Goal: Task Accomplishment & Management: Use online tool/utility

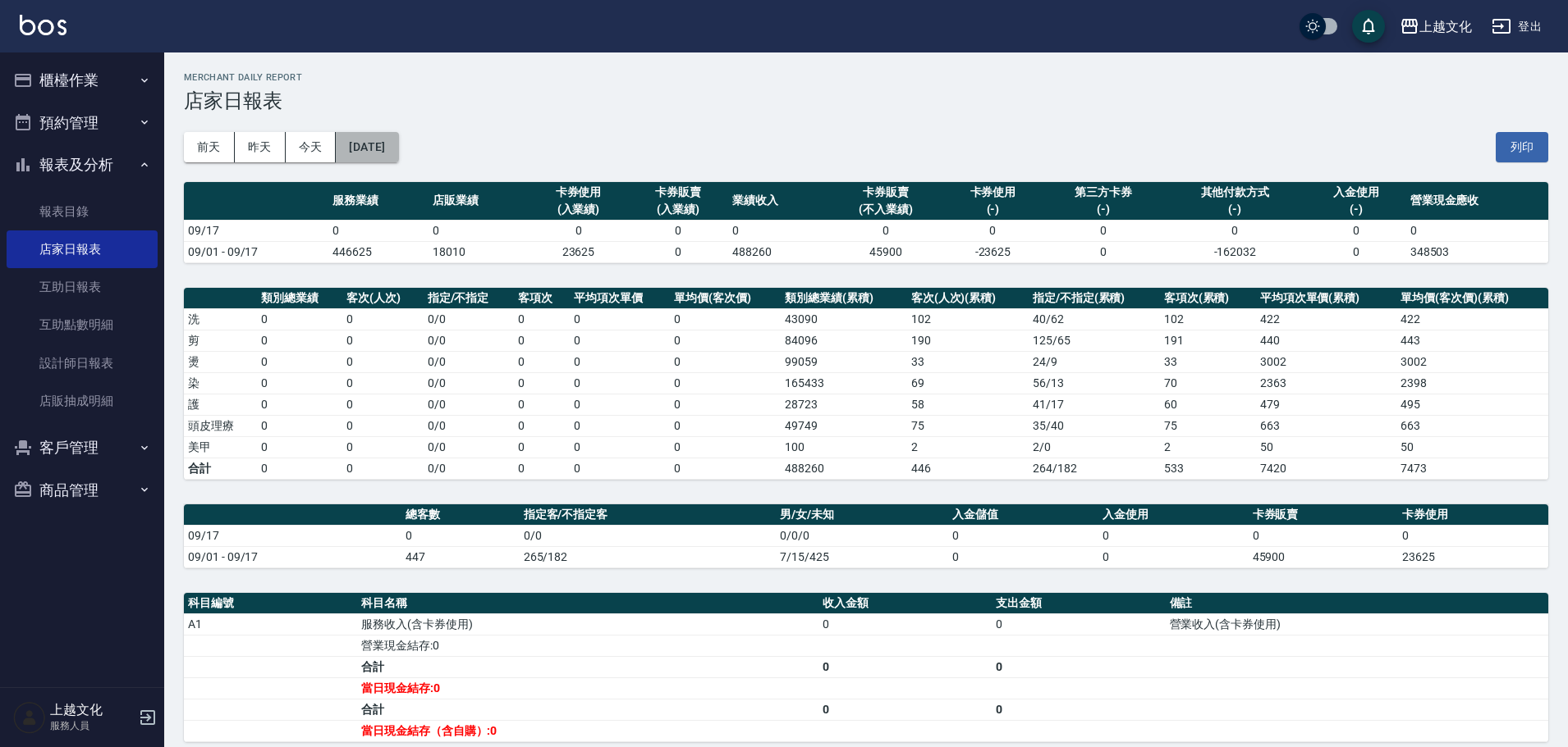
click at [398, 152] on button "[DATE]" at bounding box center [366, 147] width 62 height 31
click at [398, 155] on button "[DATE]" at bounding box center [366, 147] width 62 height 31
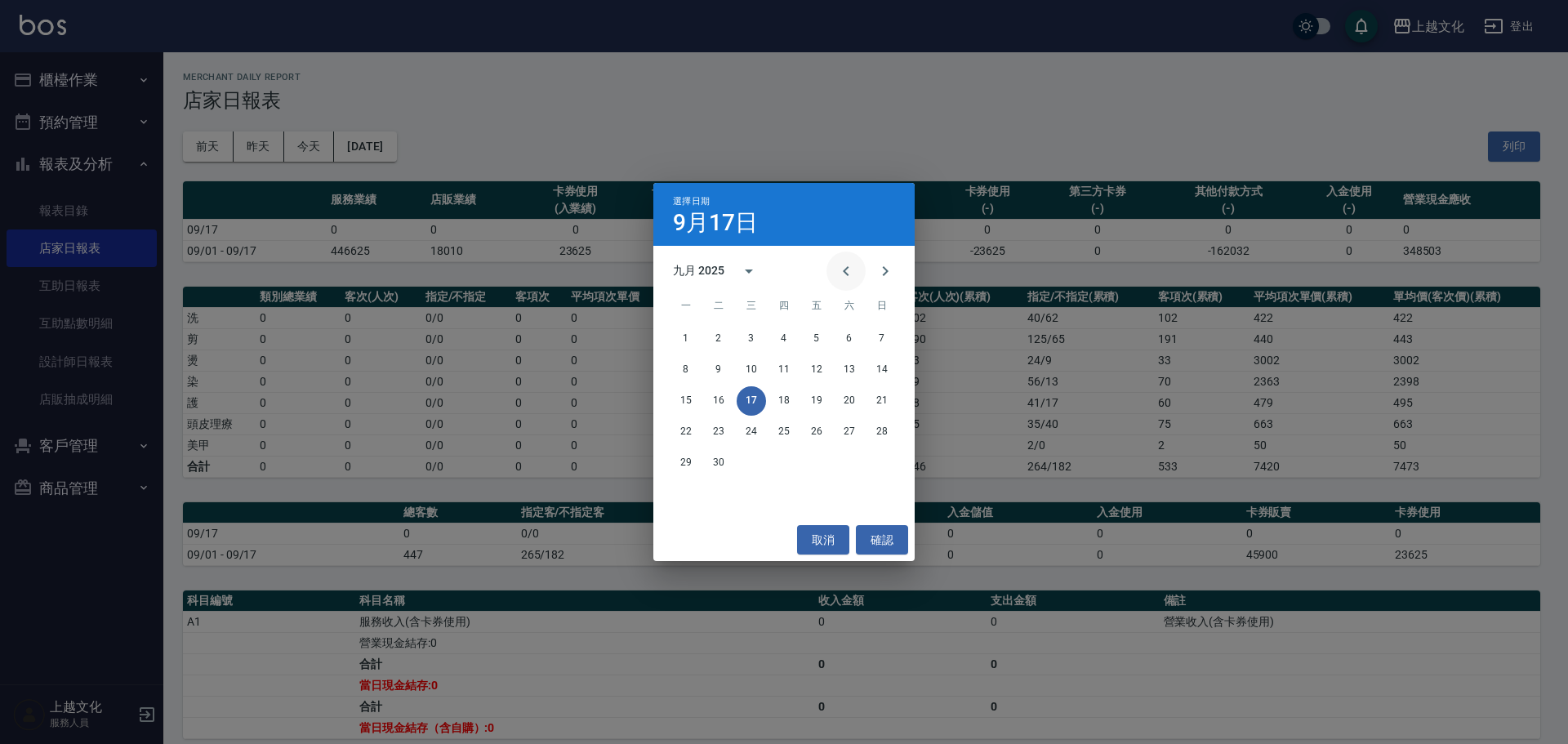
click at [848, 273] on icon "Previous month" at bounding box center [846, 271] width 20 height 20
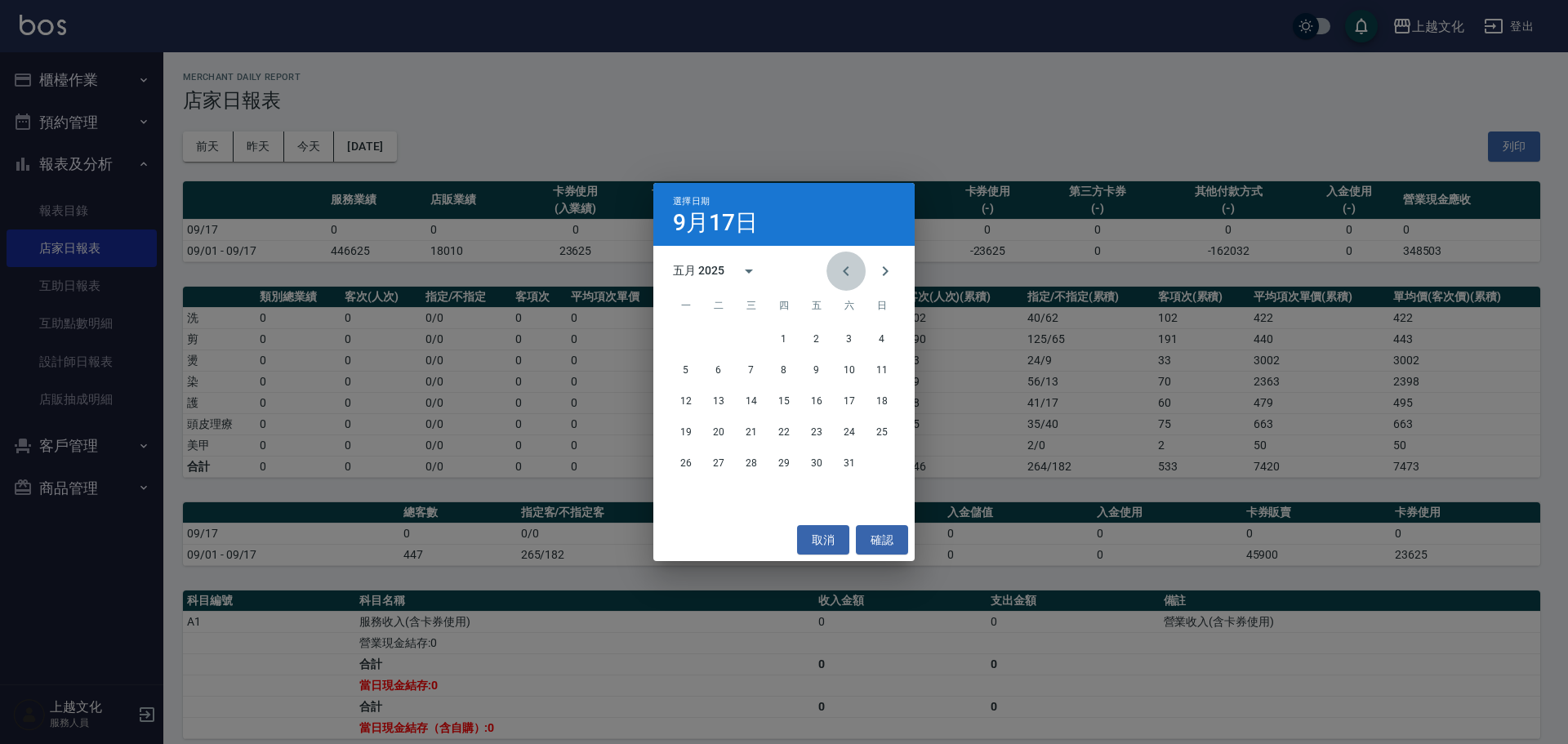
click at [848, 273] on icon "Previous month" at bounding box center [846, 271] width 20 height 20
click at [846, 272] on icon "Previous month" at bounding box center [846, 271] width 6 height 10
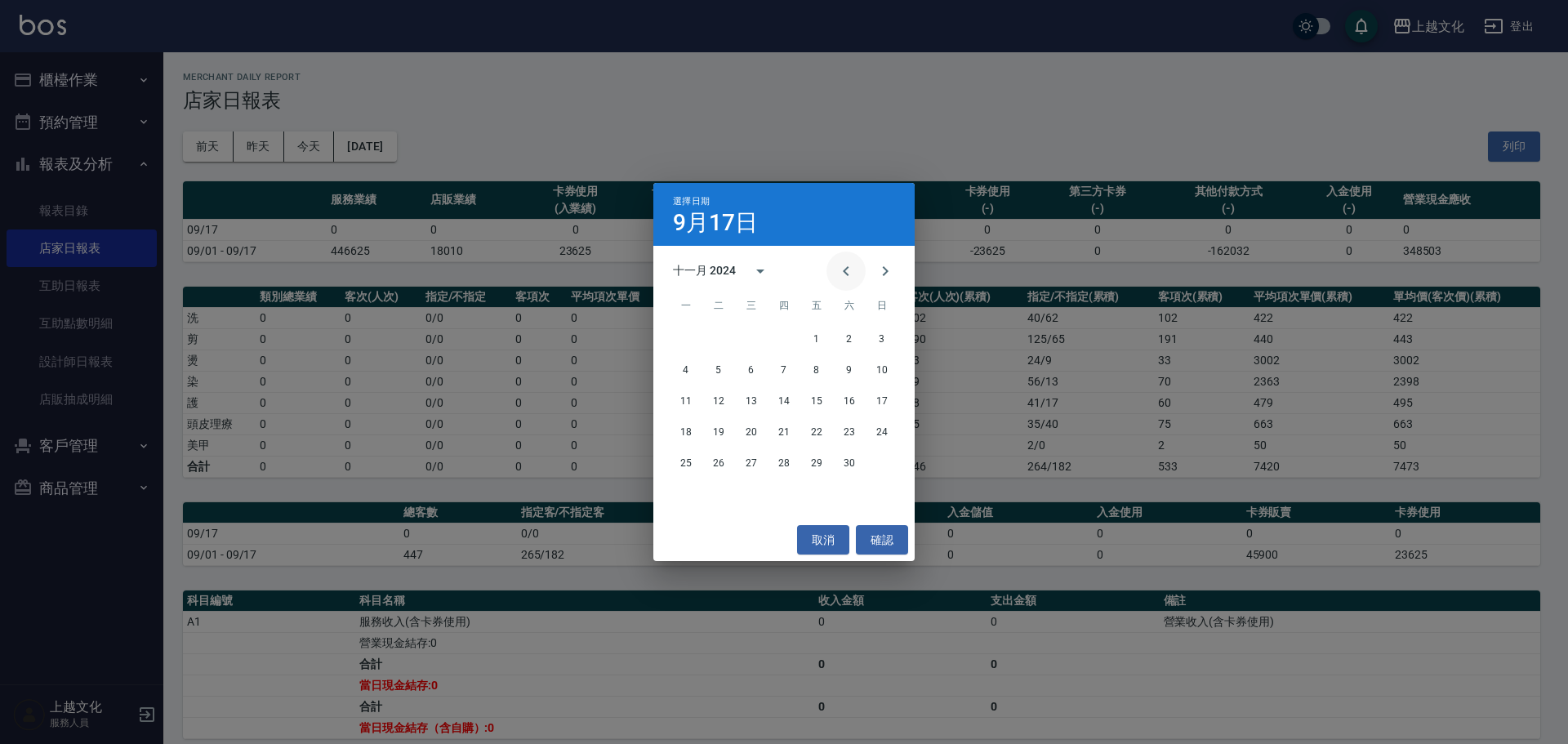
click at [846, 272] on icon "Previous month" at bounding box center [846, 271] width 6 height 10
click at [719, 433] on button "17" at bounding box center [719, 432] width 29 height 29
click at [719, 433] on div "上越文化 2025-09-17 店家日報表 列印時間： 2025-09-17-10:36 Merchant Daily Report 店家日報表 前天 昨天 …" at bounding box center [780, 466] width 1560 height 932
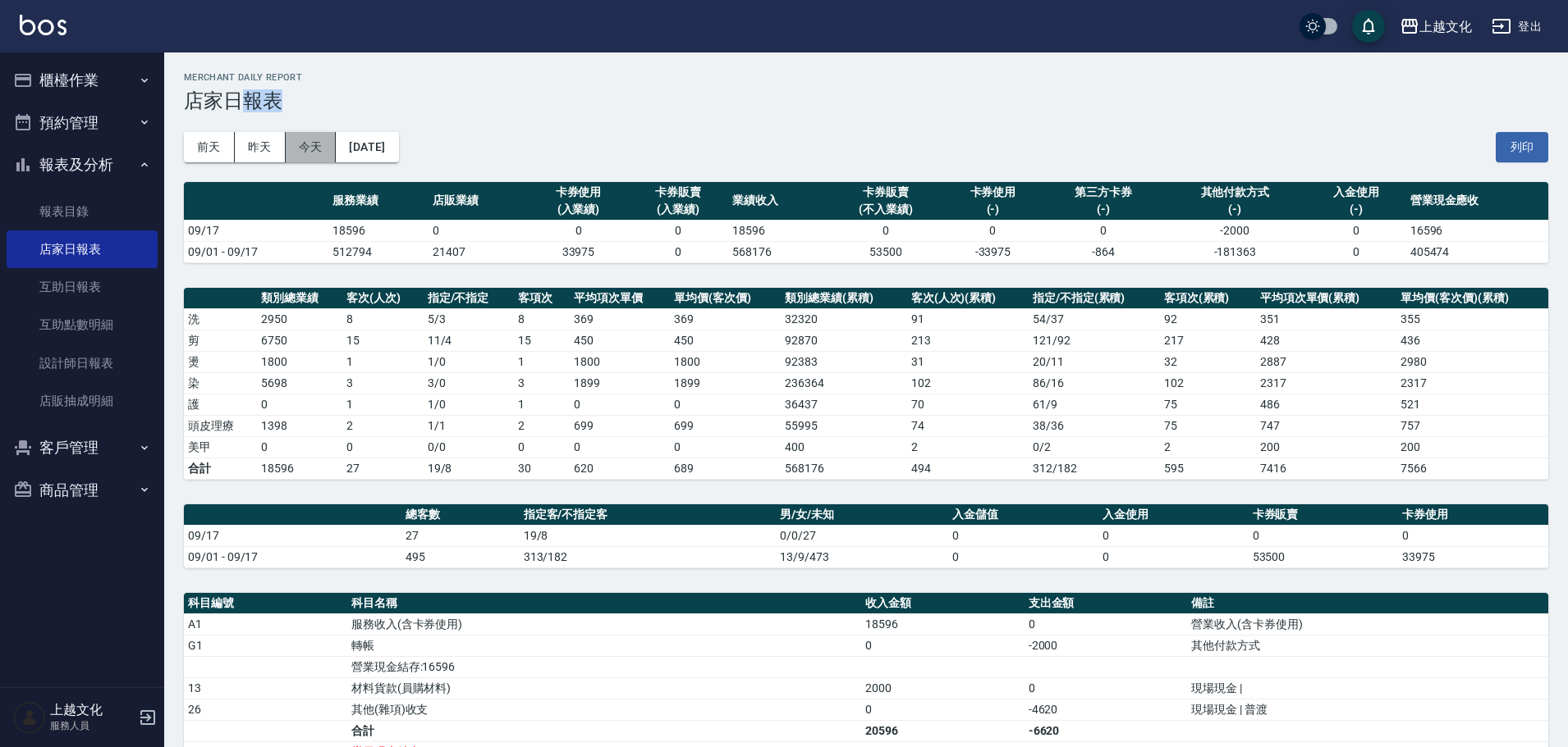
click at [320, 146] on button "今天" at bounding box center [311, 147] width 51 height 31
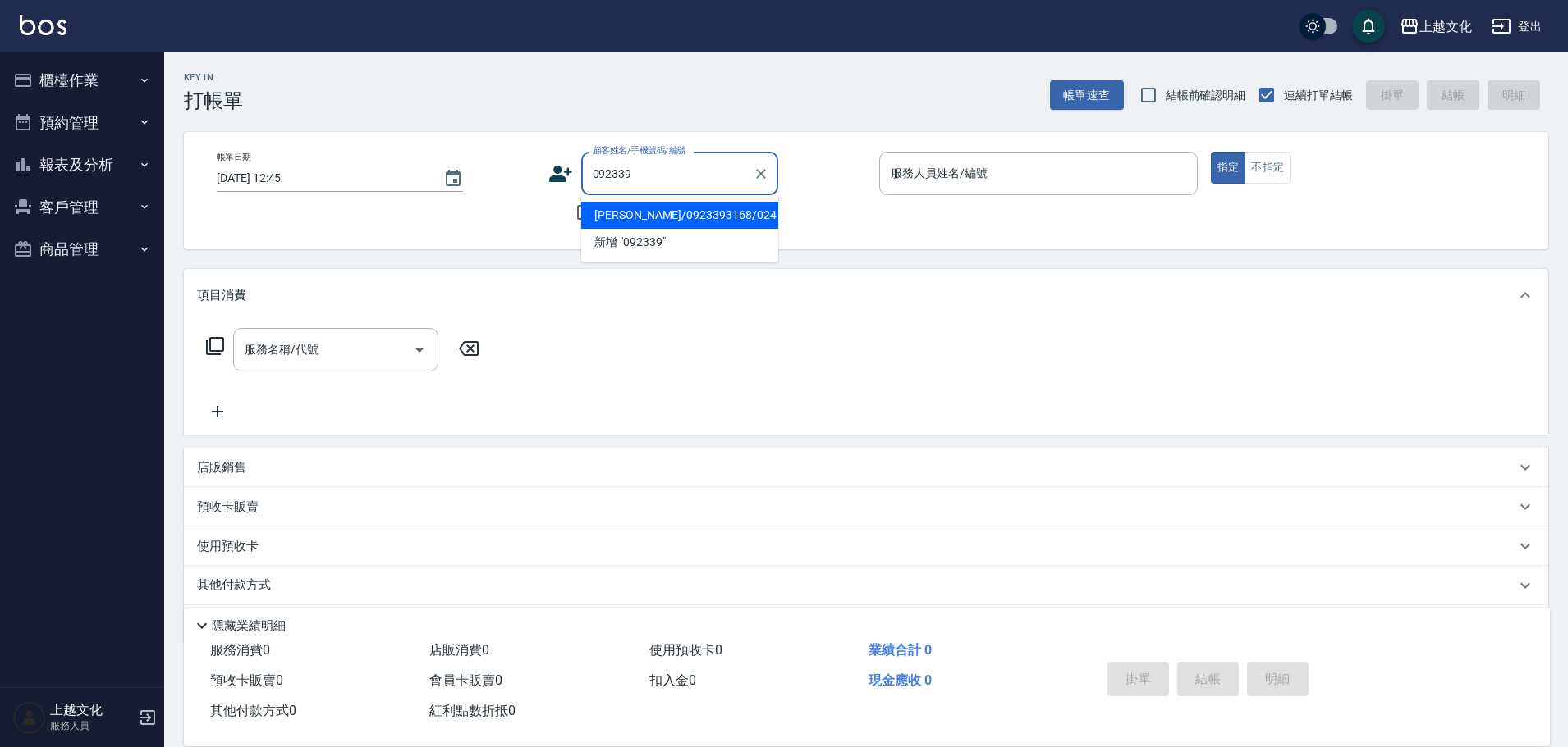
click at [674, 217] on li "[PERSON_NAME]/0923393168/024" at bounding box center [680, 215] width 197 height 27
click at [673, 217] on div "不留客資" at bounding box center [663, 212] width 230 height 35
type input "[PERSON_NAME]/0923393168/024"
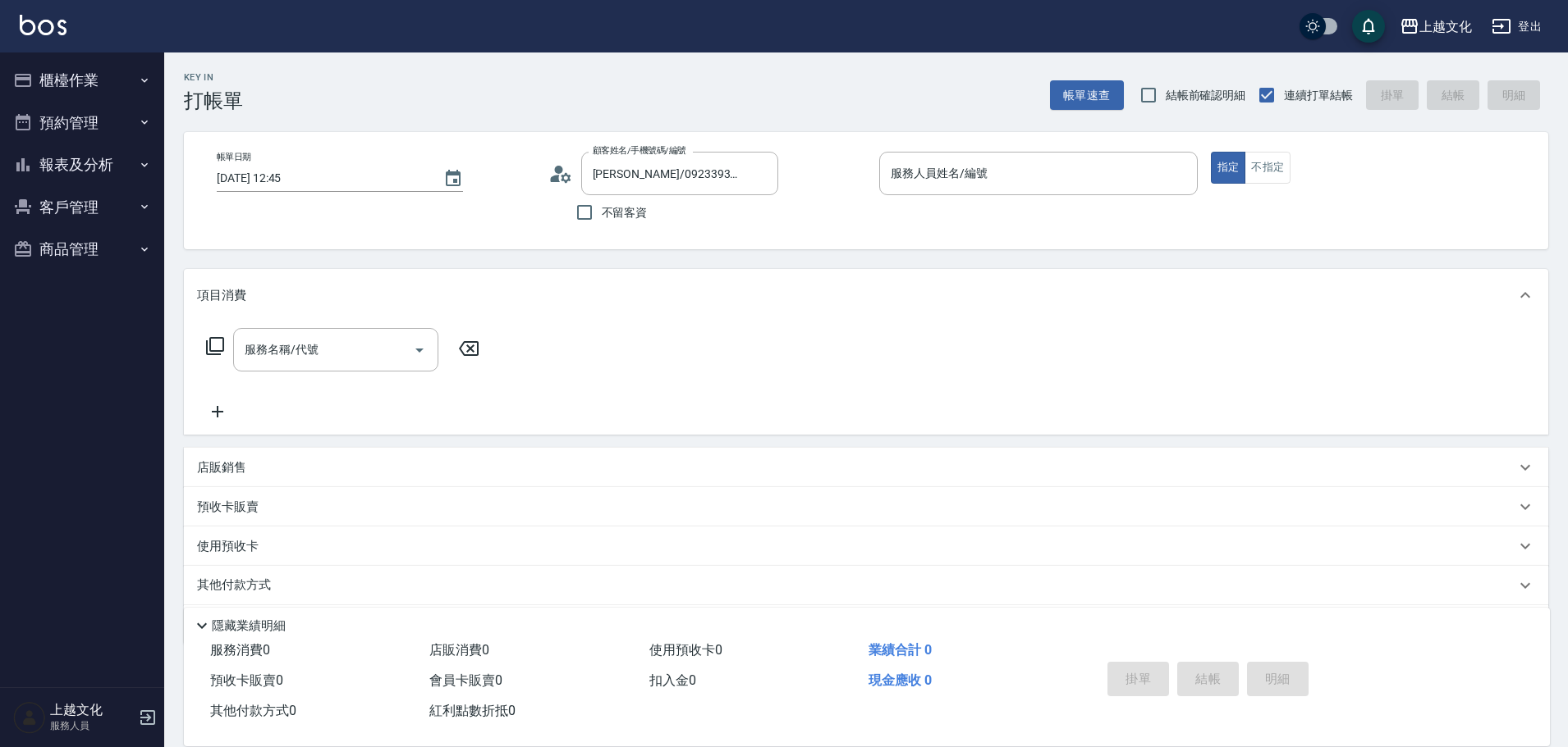
type input "茉莉-08"
click at [220, 544] on p "使用預收卡" at bounding box center [228, 546] width 61 height 17
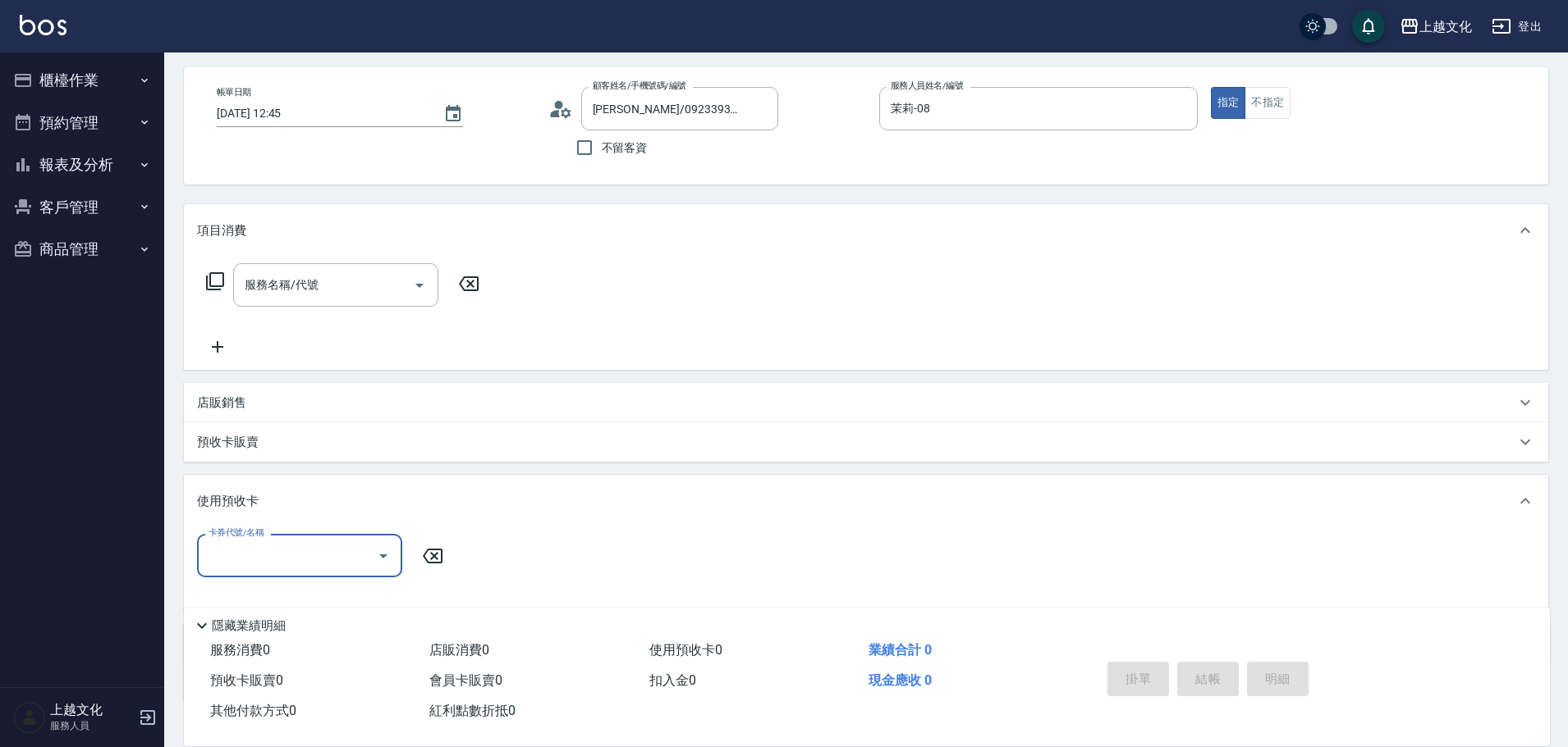
scroll to position [164, 0]
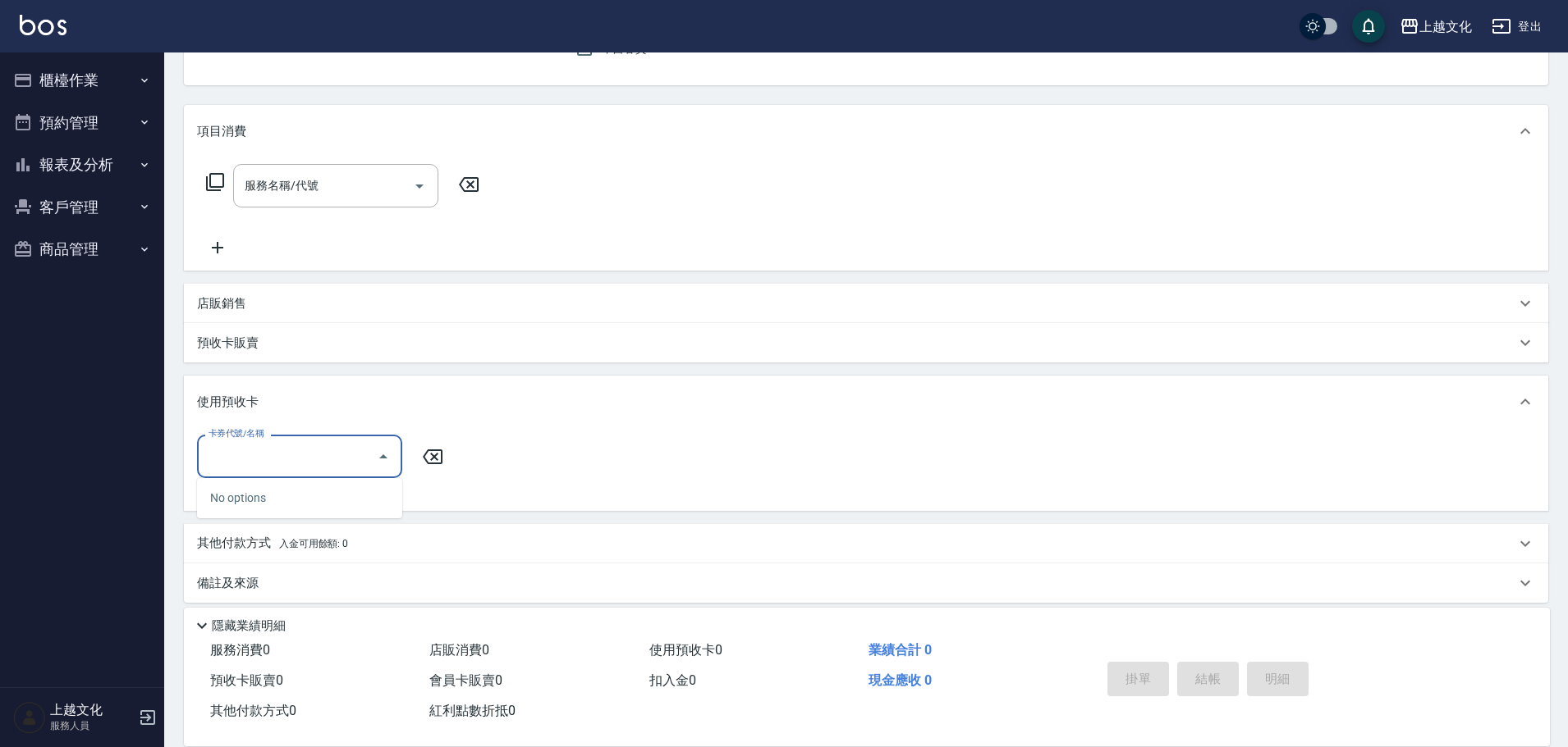
click at [215, 460] on input "卡券代號/名稱" at bounding box center [287, 456] width 166 height 29
click at [249, 339] on p "預收卡販賣" at bounding box center [228, 342] width 61 height 17
click at [252, 340] on p "預收卡販賣" at bounding box center [228, 342] width 61 height 17
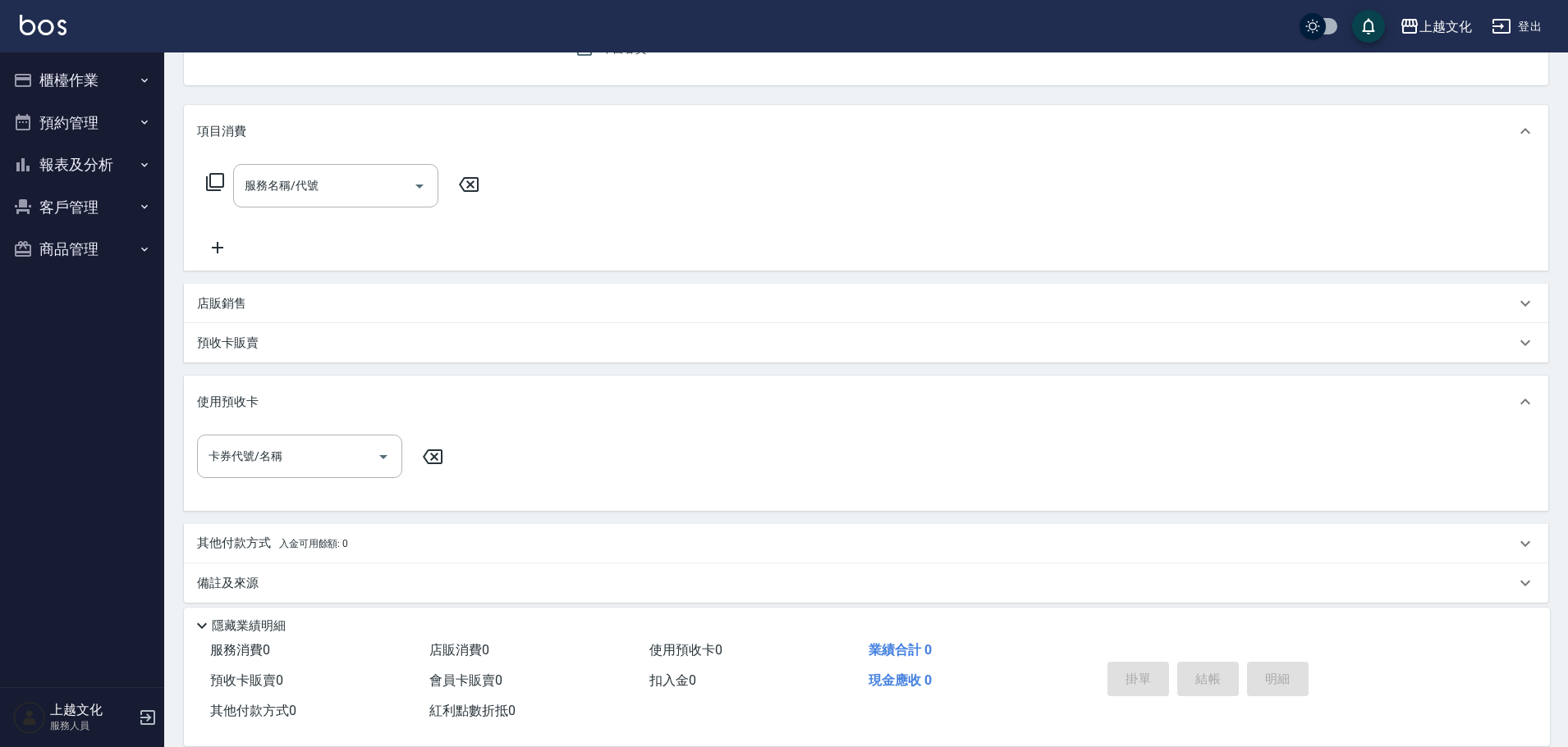
drag, startPoint x: 252, startPoint y: 340, endPoint x: 258, endPoint y: 351, distance: 12.5
click at [252, 340] on p "預收卡販賣" at bounding box center [228, 342] width 61 height 17
click at [223, 333] on div "預收卡販賣" at bounding box center [866, 343] width 1365 height 39
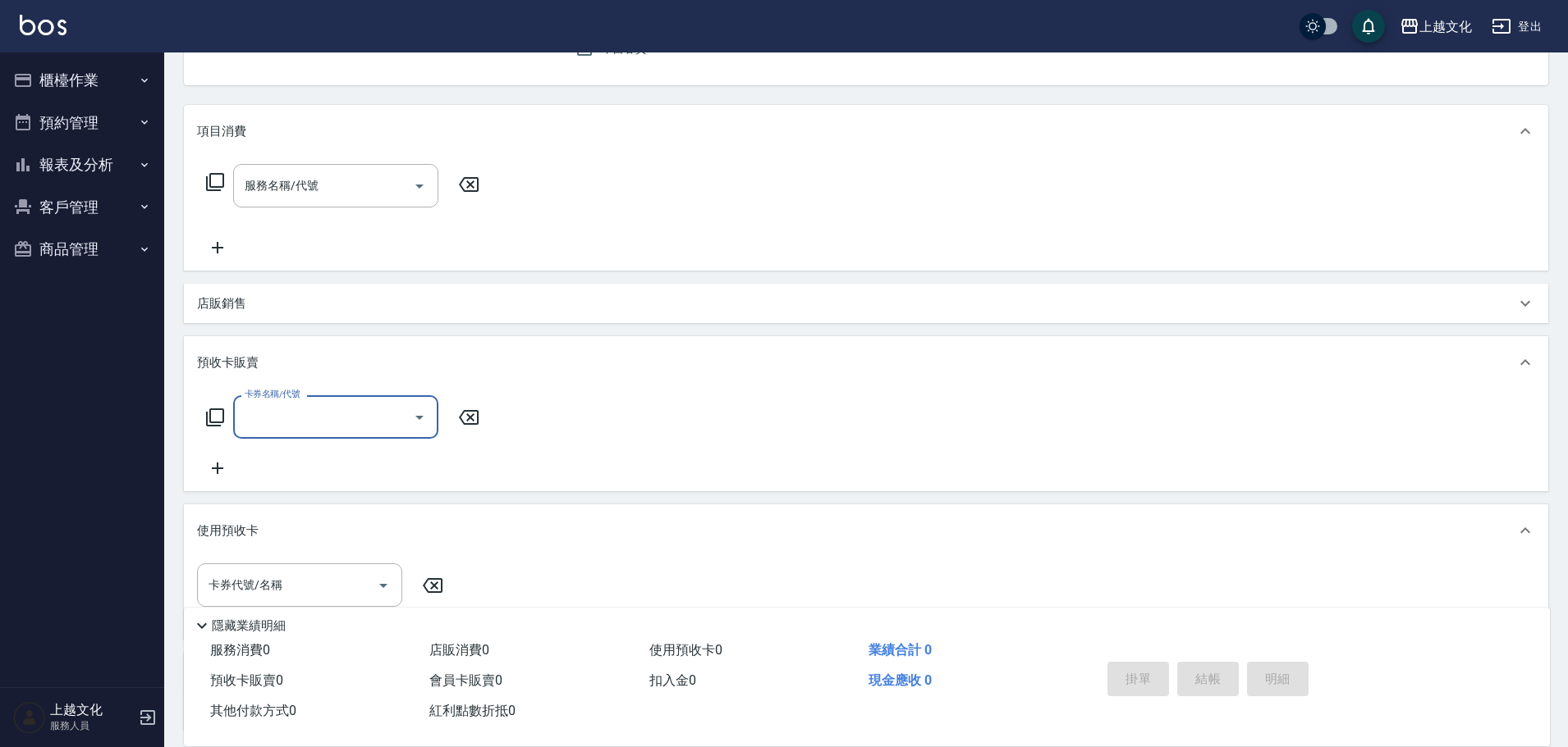
scroll to position [0, 0]
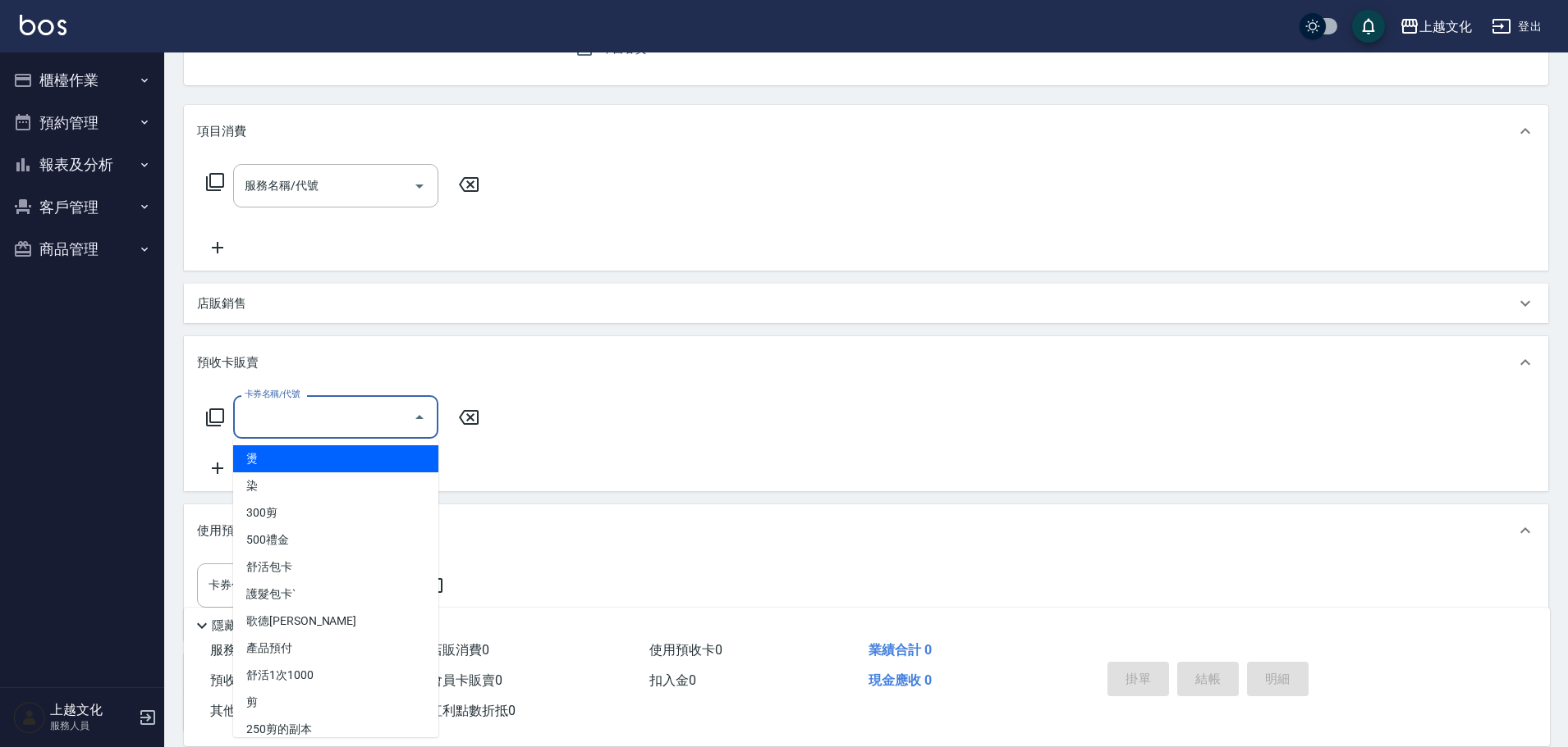
drag, startPoint x: 279, startPoint y: 416, endPoint x: 288, endPoint y: 410, distance: 10.8
click at [281, 415] on input "卡券名稱/代號" at bounding box center [324, 416] width 166 height 29
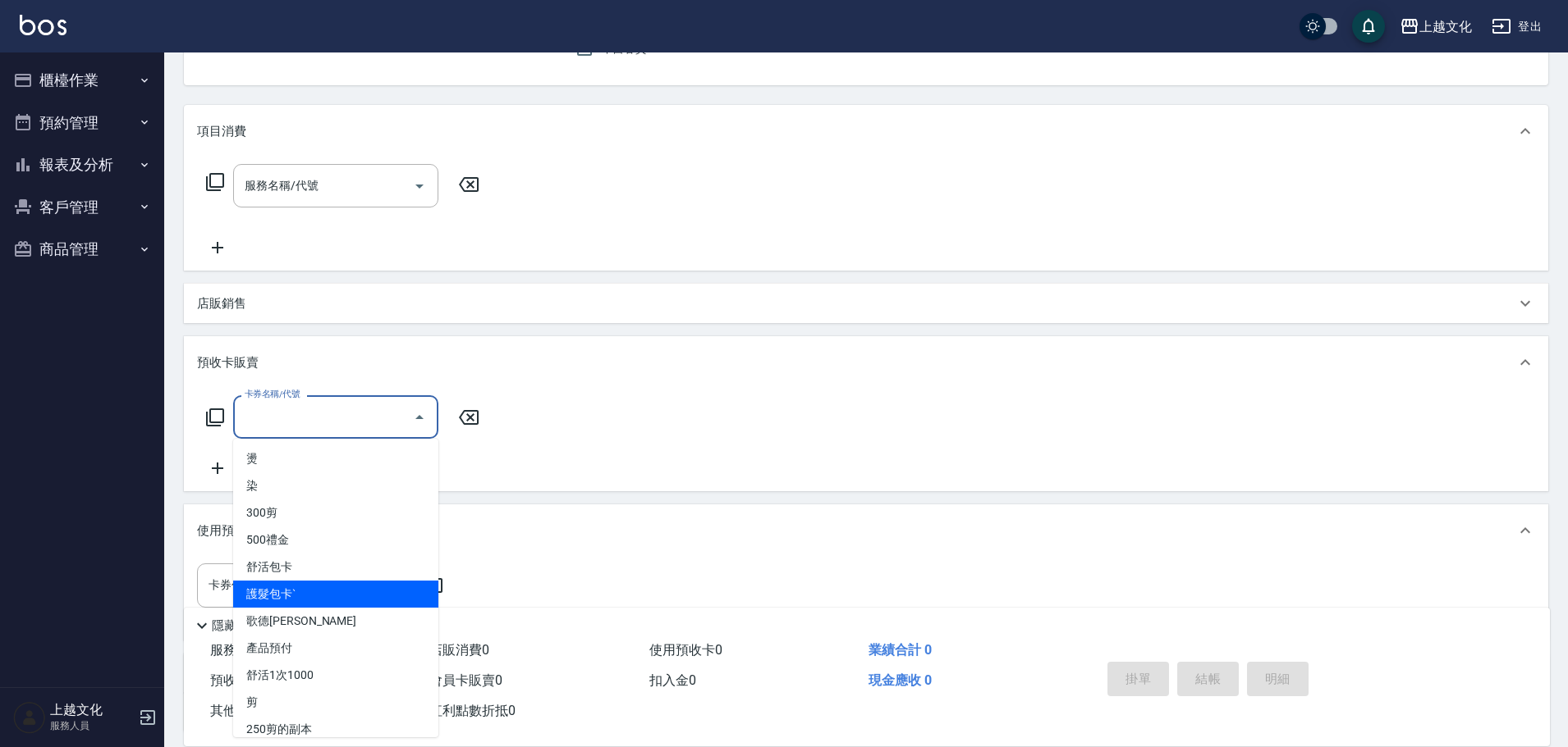
click at [382, 599] on span "護髮包卡ˋ" at bounding box center [336, 594] width 205 height 27
type input "護髮包卡ˋ(002)"
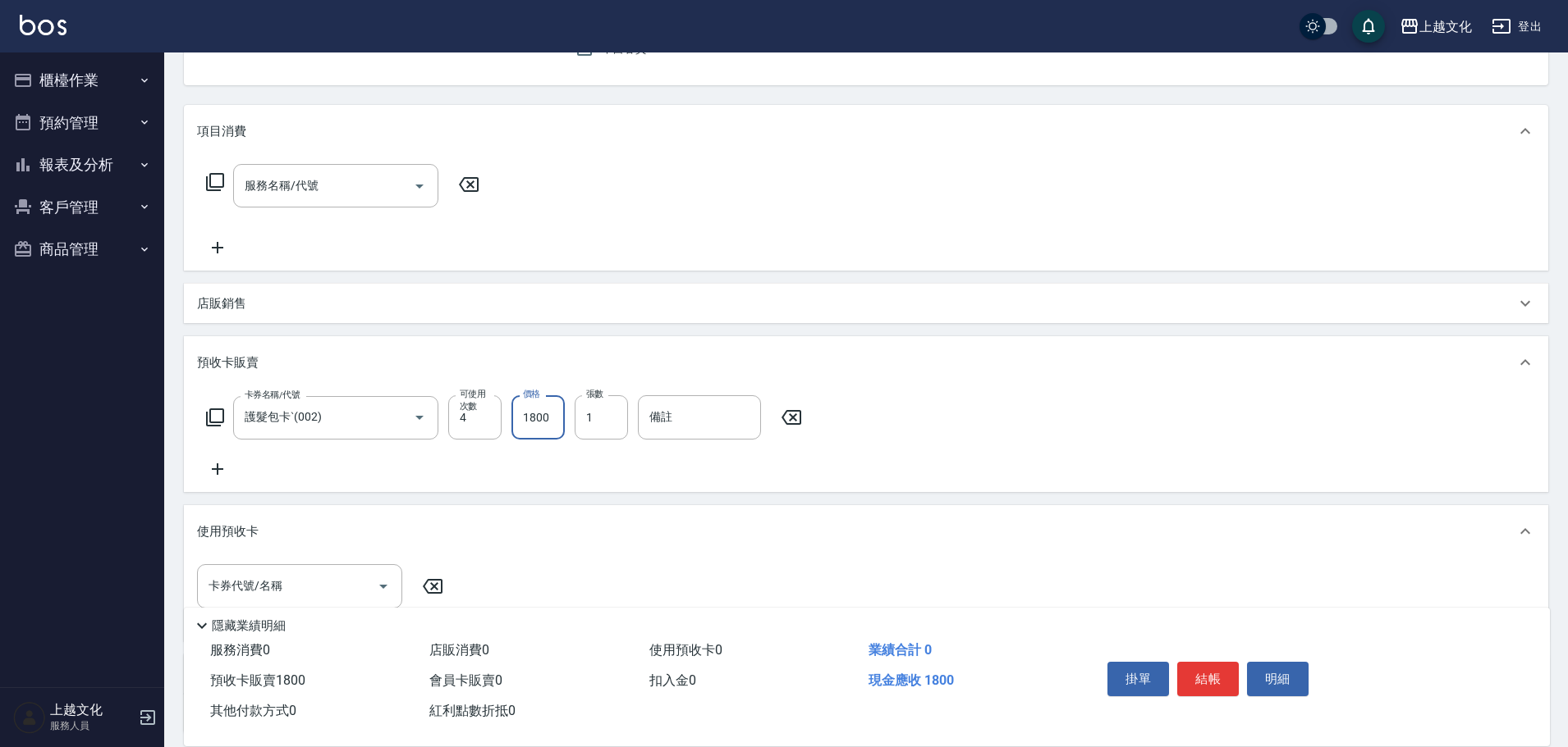
drag, startPoint x: 544, startPoint y: 434, endPoint x: 563, endPoint y: 409, distance: 31.4
click at [545, 431] on input "1800" at bounding box center [538, 417] width 53 height 44
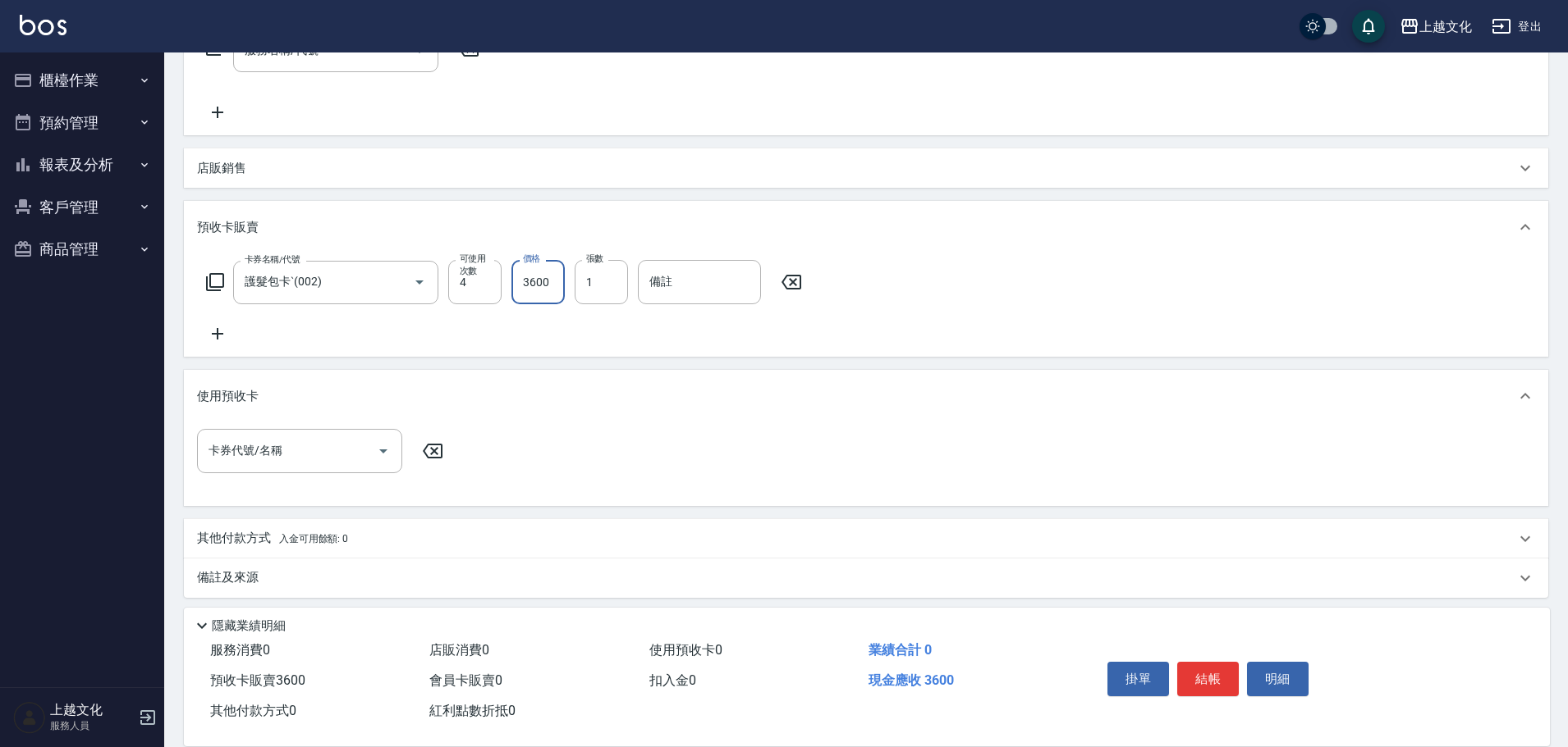
scroll to position [308, 0]
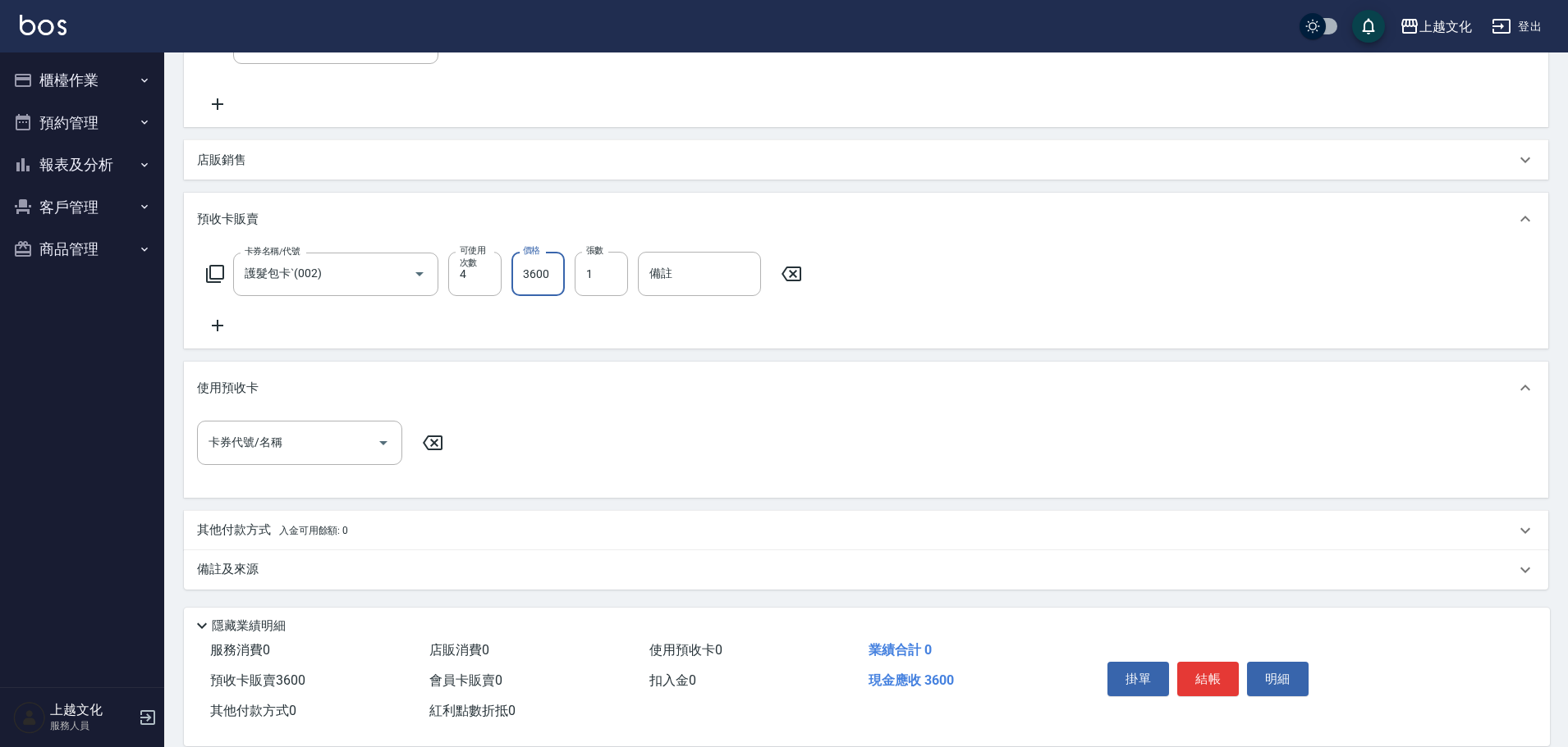
type input "3600"
drag, startPoint x: 215, startPoint y: 534, endPoint x: 219, endPoint y: 486, distance: 48.2
click at [216, 533] on p "其他付款方式 入金可用餘額: 0" at bounding box center [273, 531] width 151 height 18
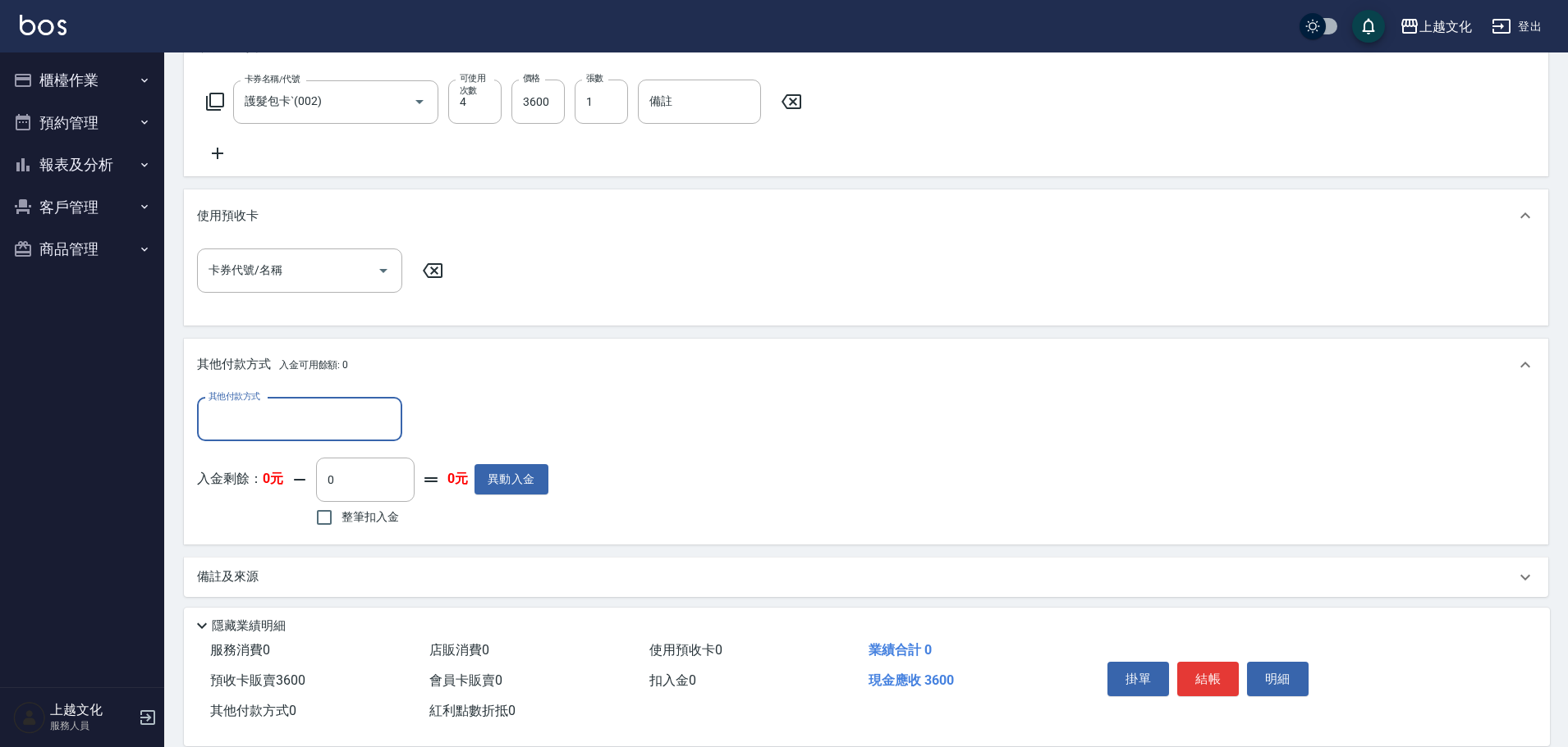
scroll to position [485, 0]
click at [232, 418] on input "其他付款方式" at bounding box center [299, 414] width 191 height 29
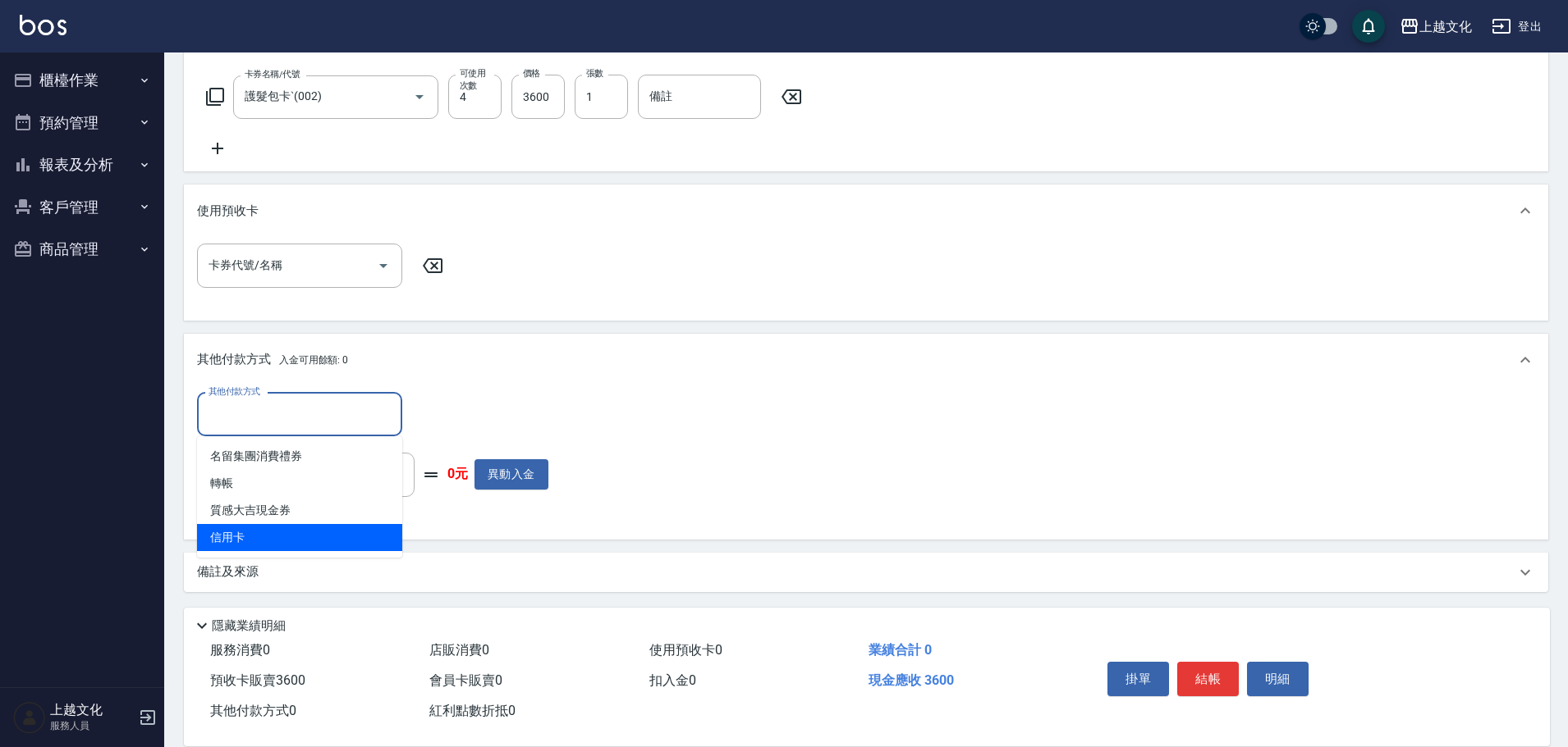
click at [239, 532] on span "信用卡" at bounding box center [300, 537] width 205 height 27
click at [240, 532] on div "其他付款方式 其他付款方式 入金剩餘： 0元 0 ​ 整筆扣入金 0元 異動入金" at bounding box center [866, 463] width 1365 height 153
type input "信用卡"
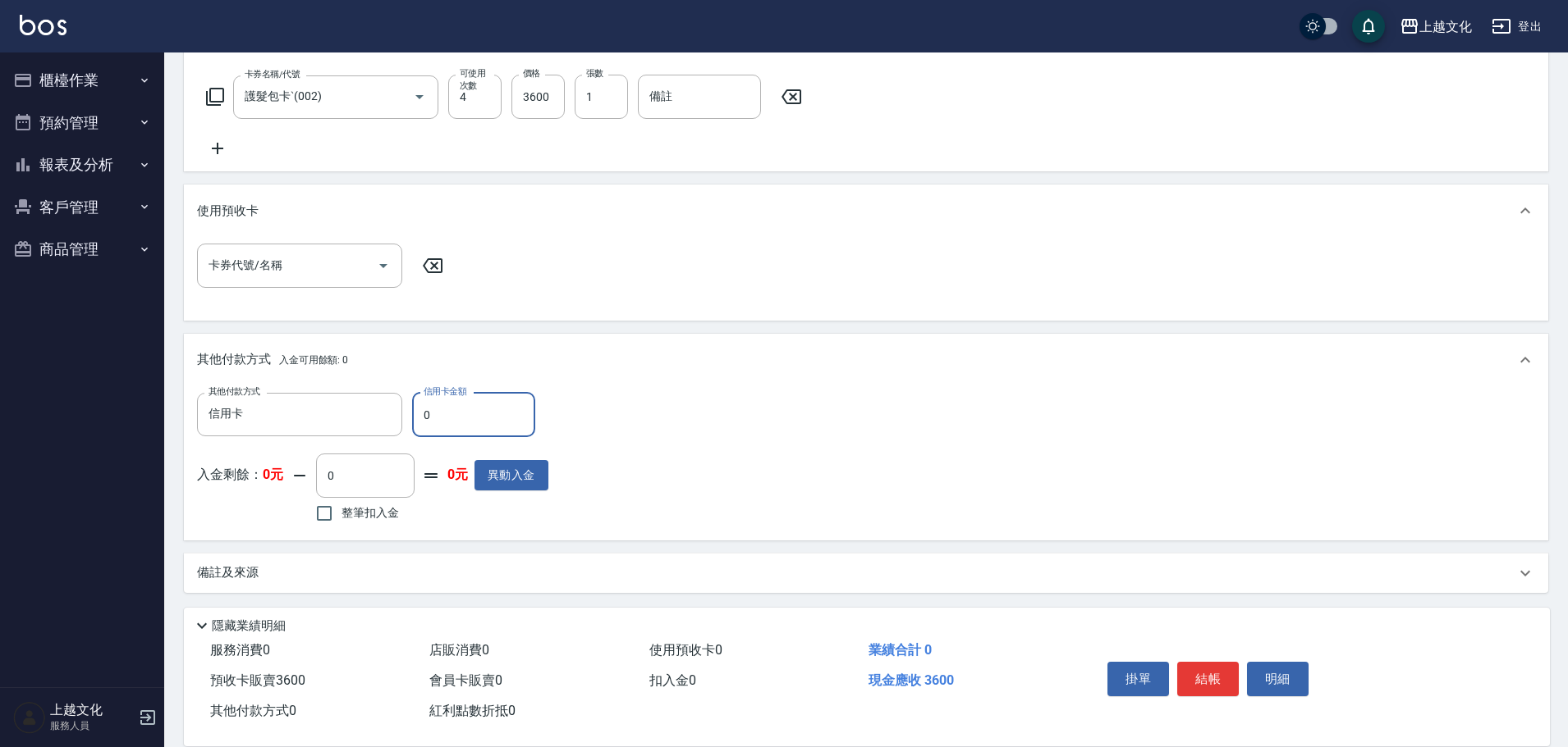
click at [422, 419] on input "0" at bounding box center [473, 414] width 123 height 44
type input "3600"
click at [1200, 670] on button "結帳" at bounding box center [1208, 679] width 61 height 35
click at [1200, 670] on div "掛單 結帳 明細" at bounding box center [1208, 681] width 214 height 51
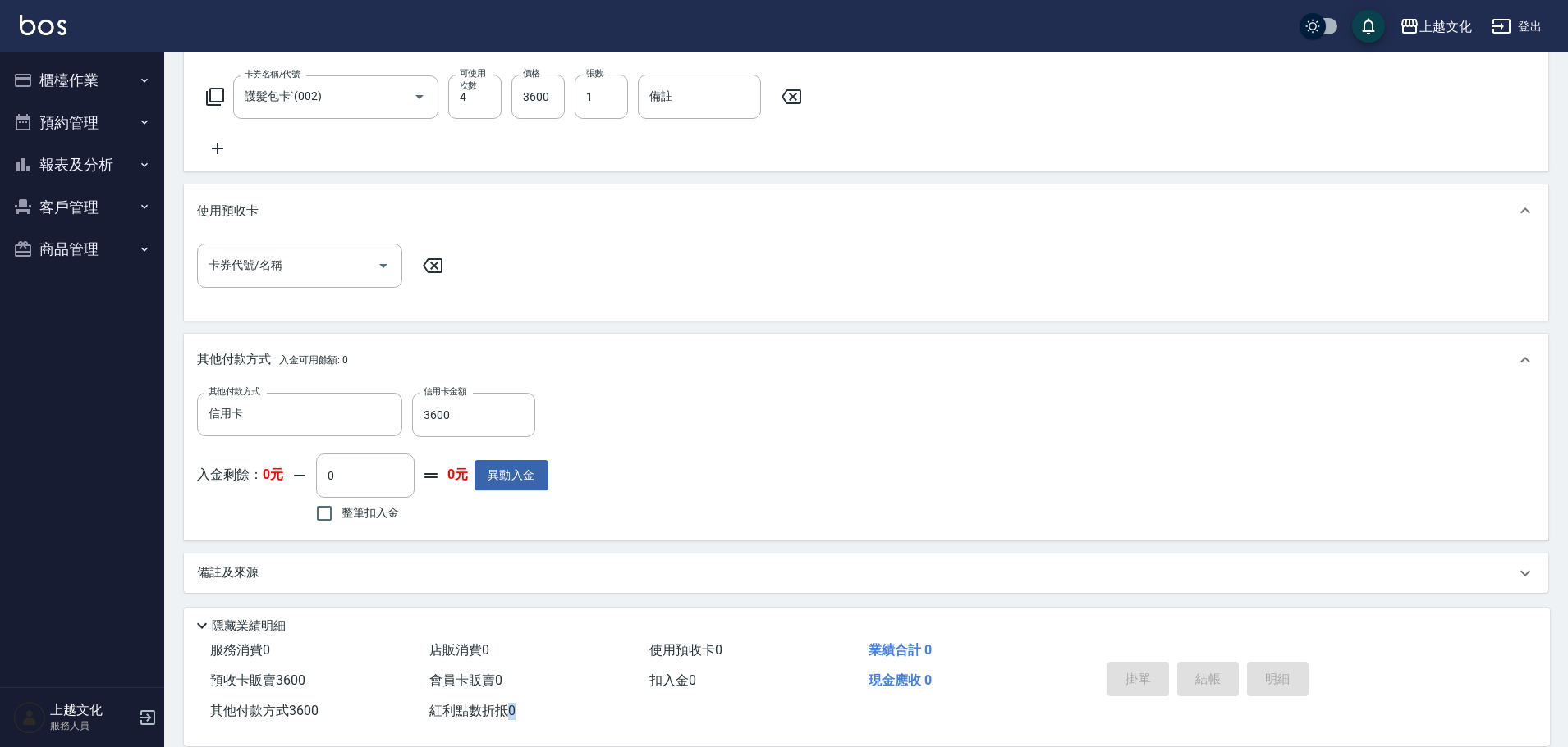
type input "2025/09/17 12:46"
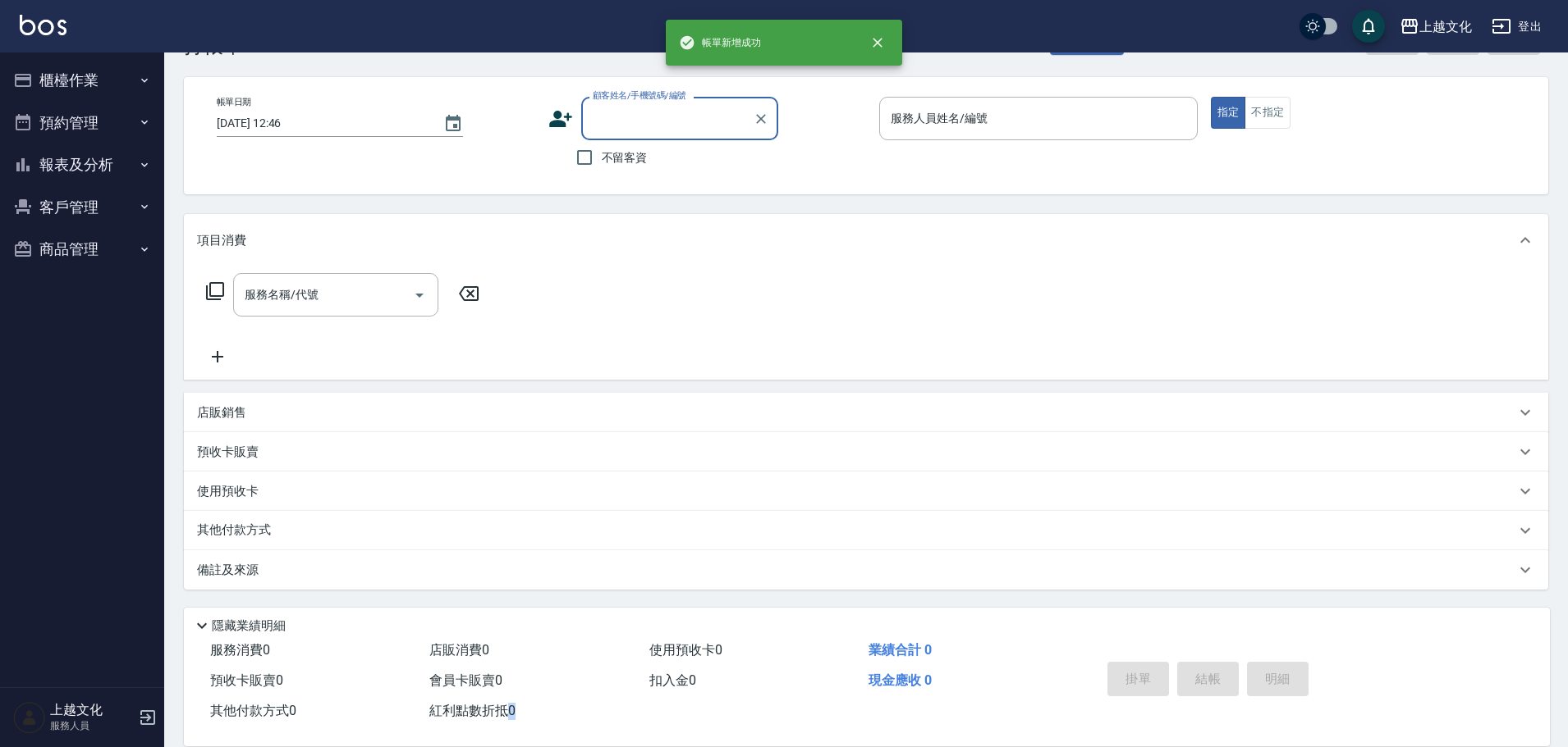
scroll to position [0, 0]
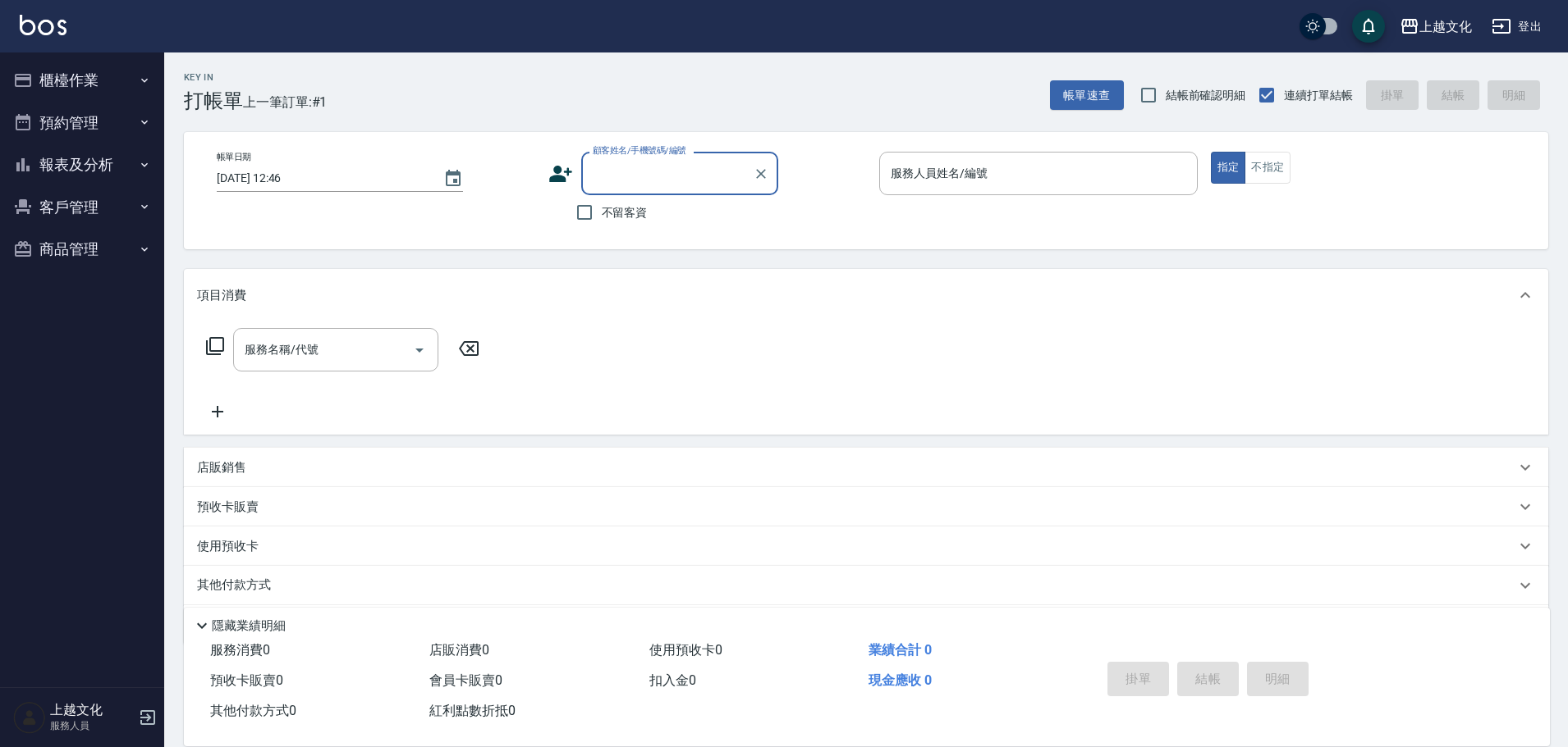
click at [686, 180] on input "顧客姓名/手機號碼/編號" at bounding box center [667, 173] width 158 height 29
click at [681, 183] on input "顧客姓名/手機號碼/編號" at bounding box center [667, 173] width 158 height 29
click at [678, 221] on li "[PERSON_NAME]/0923393168/024" at bounding box center [680, 215] width 197 height 27
type input "[PERSON_NAME]/0923393168/024"
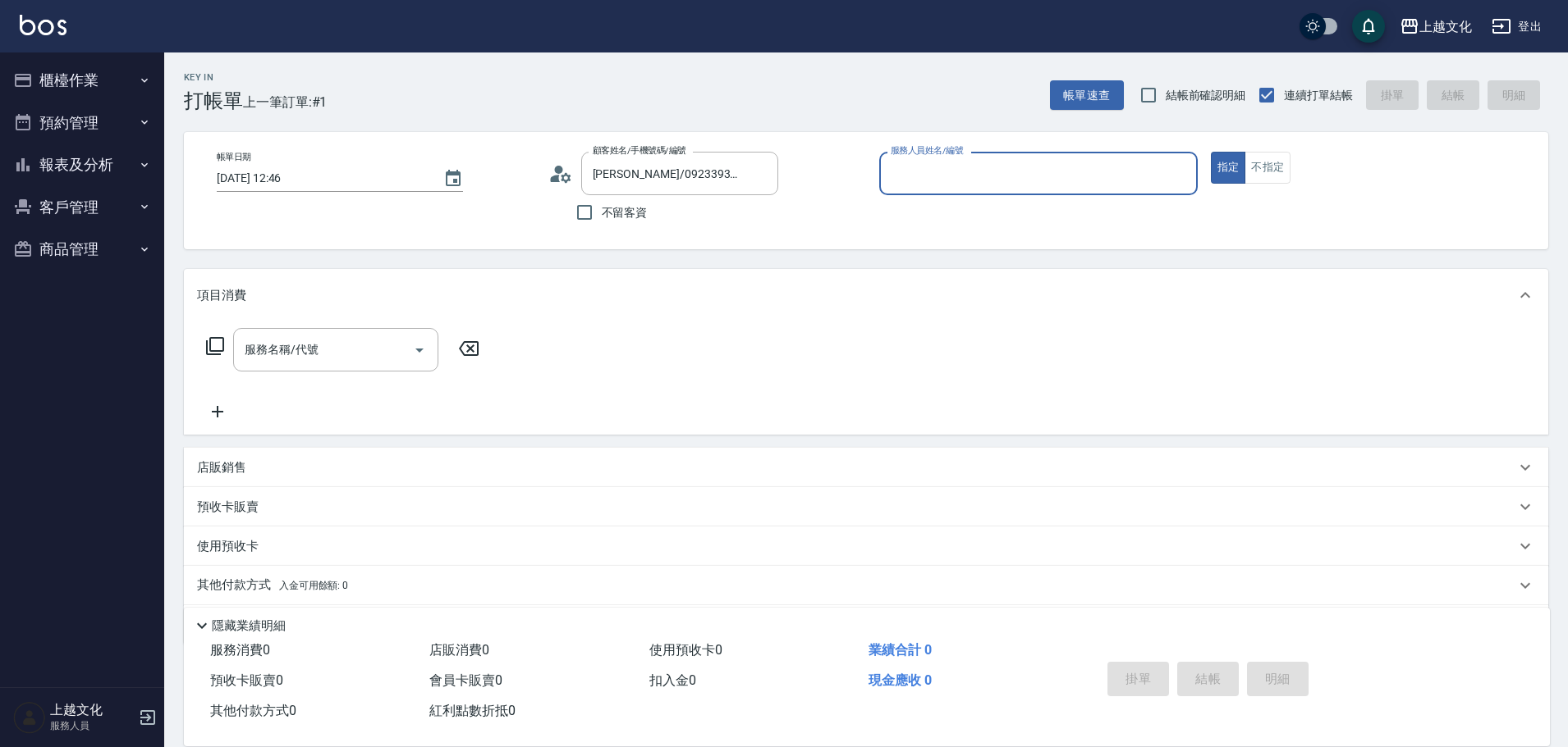
type input "茉莉-08"
click at [236, 540] on p "使用預收卡" at bounding box center [228, 549] width 61 height 25
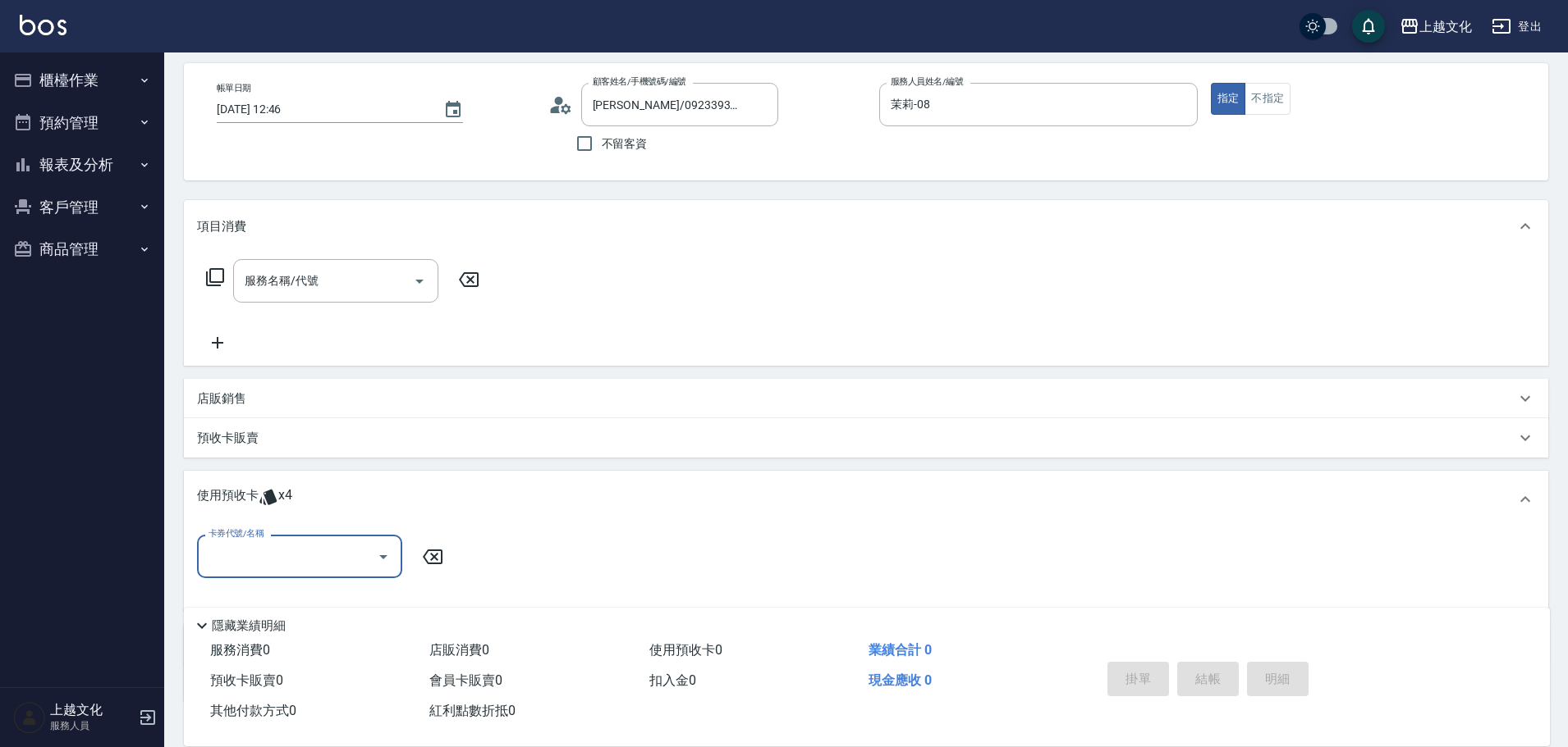
scroll to position [164, 0]
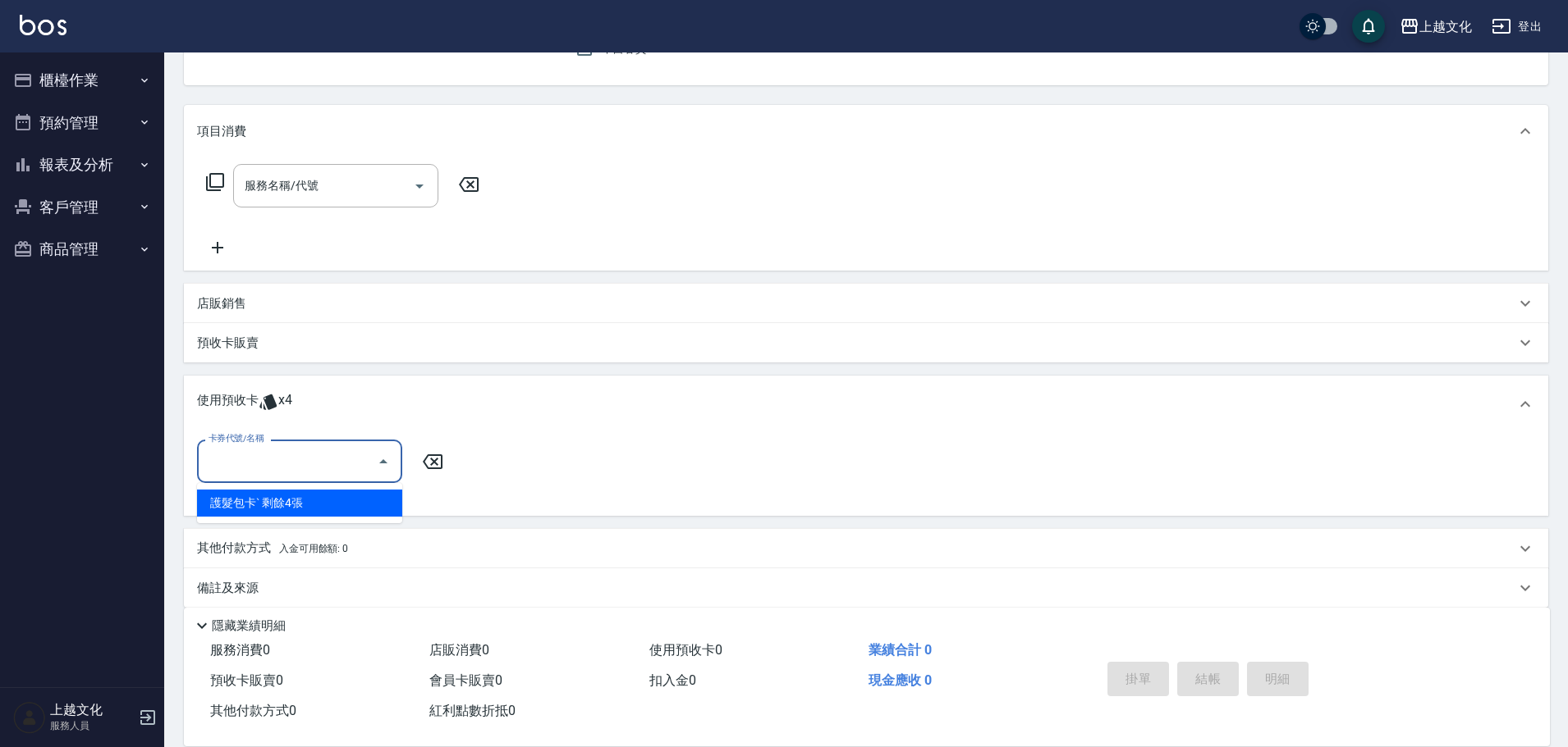
click at [261, 475] on input "卡券代號/名稱" at bounding box center [287, 461] width 166 height 29
drag, startPoint x: 262, startPoint y: 504, endPoint x: 276, endPoint y: 503, distance: 14.0
click at [263, 504] on div "護髮包卡ˋ 剩餘4張" at bounding box center [300, 502] width 205 height 27
type input "護髮包卡ˋ"
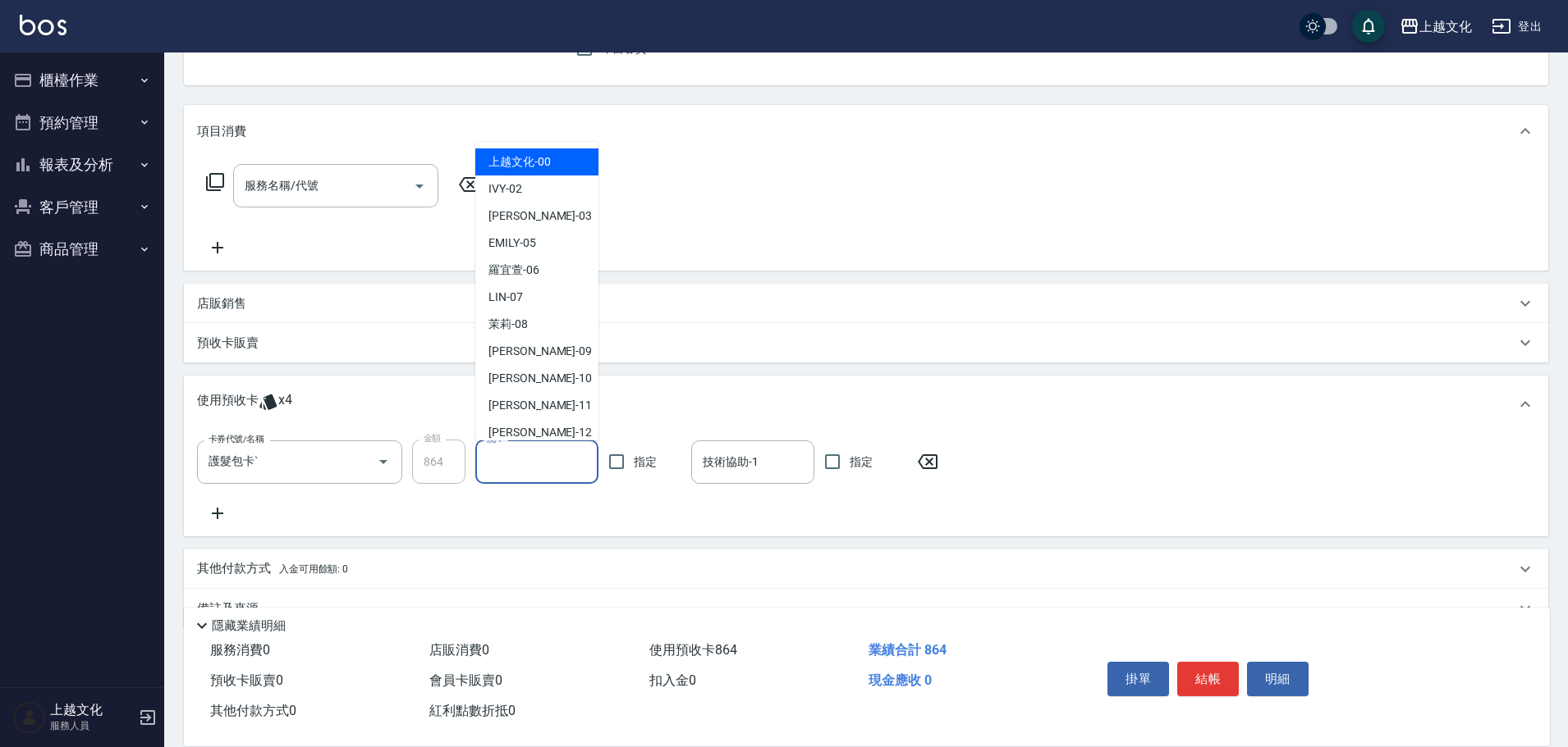
click at [499, 464] on input "洗-1" at bounding box center [537, 462] width 109 height 29
click at [542, 218] on div "kelly -03" at bounding box center [536, 215] width 123 height 27
type input "kelly-03"
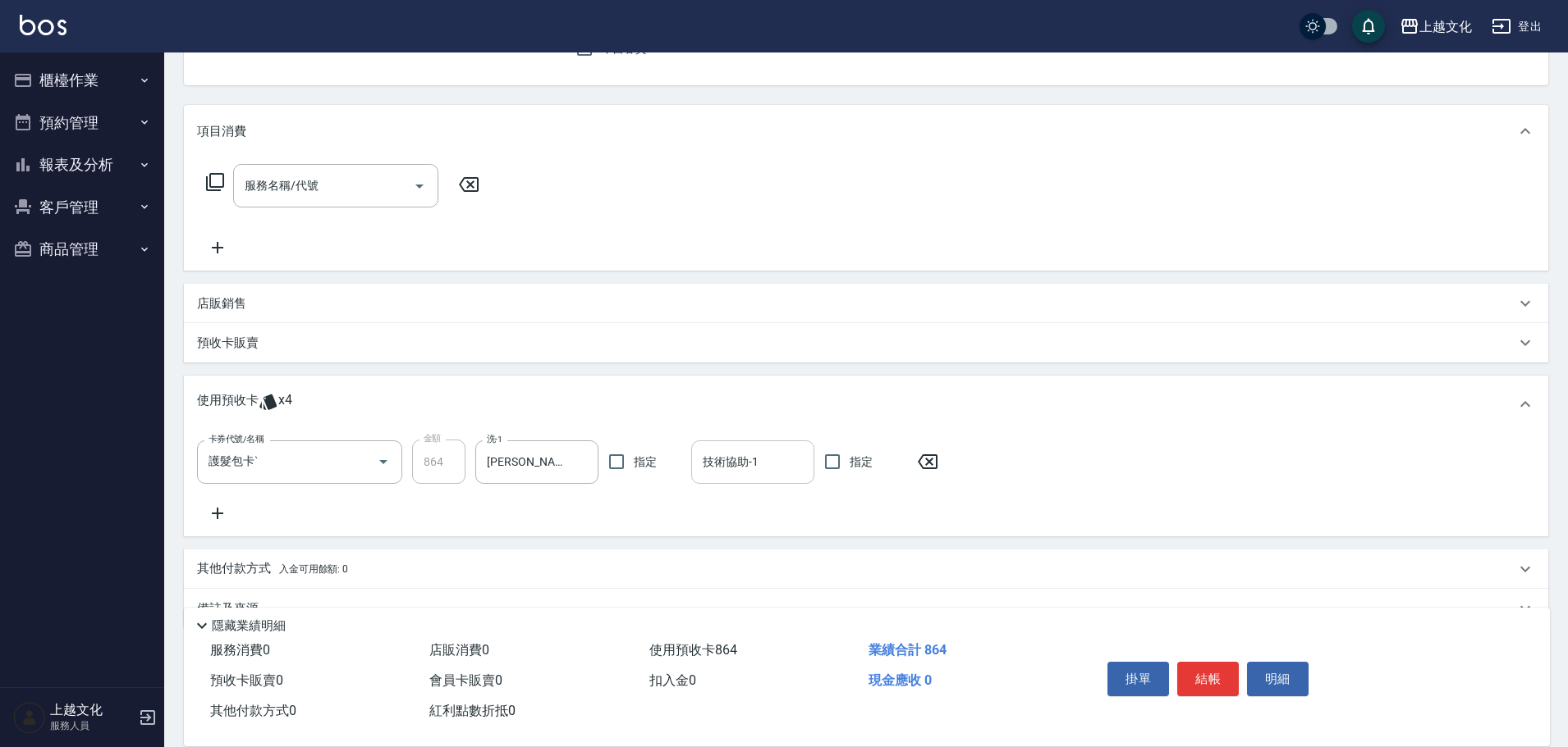
click at [761, 469] on input "技術協助-1" at bounding box center [752, 462] width 109 height 29
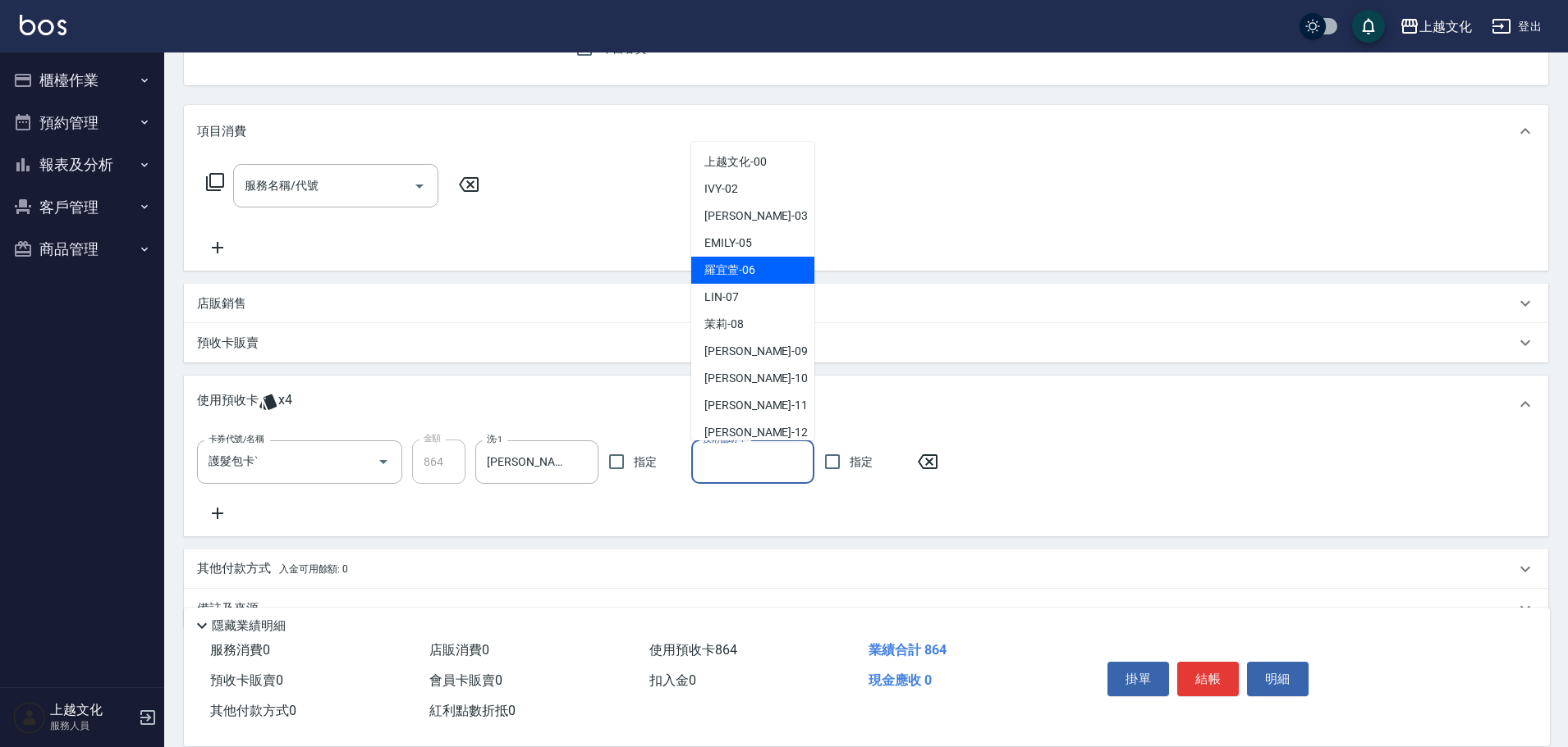
click at [743, 268] on span "羅宜萱 -06" at bounding box center [730, 269] width 51 height 17
type input "羅宜萱-06"
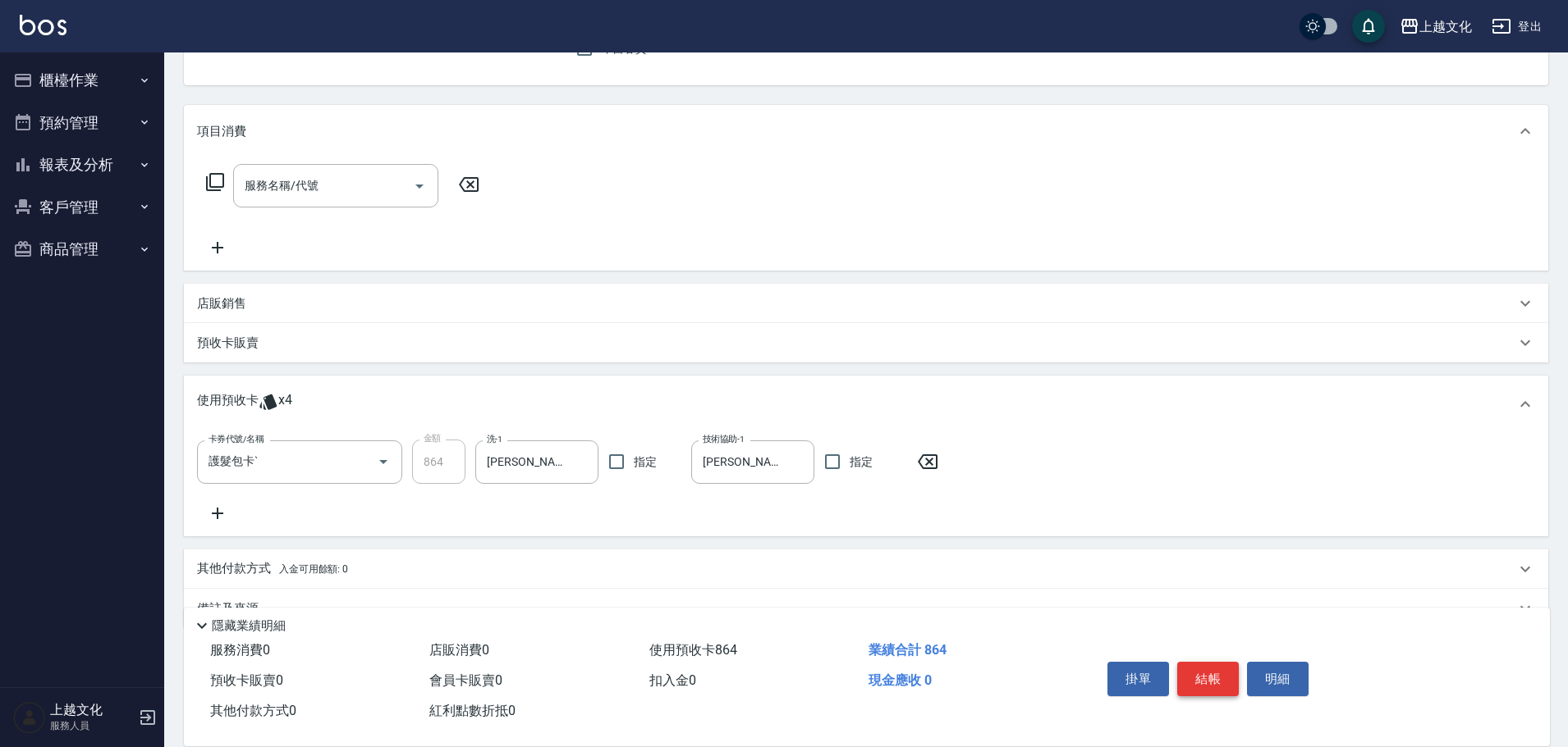
click at [1213, 666] on button "結帳" at bounding box center [1208, 679] width 61 height 35
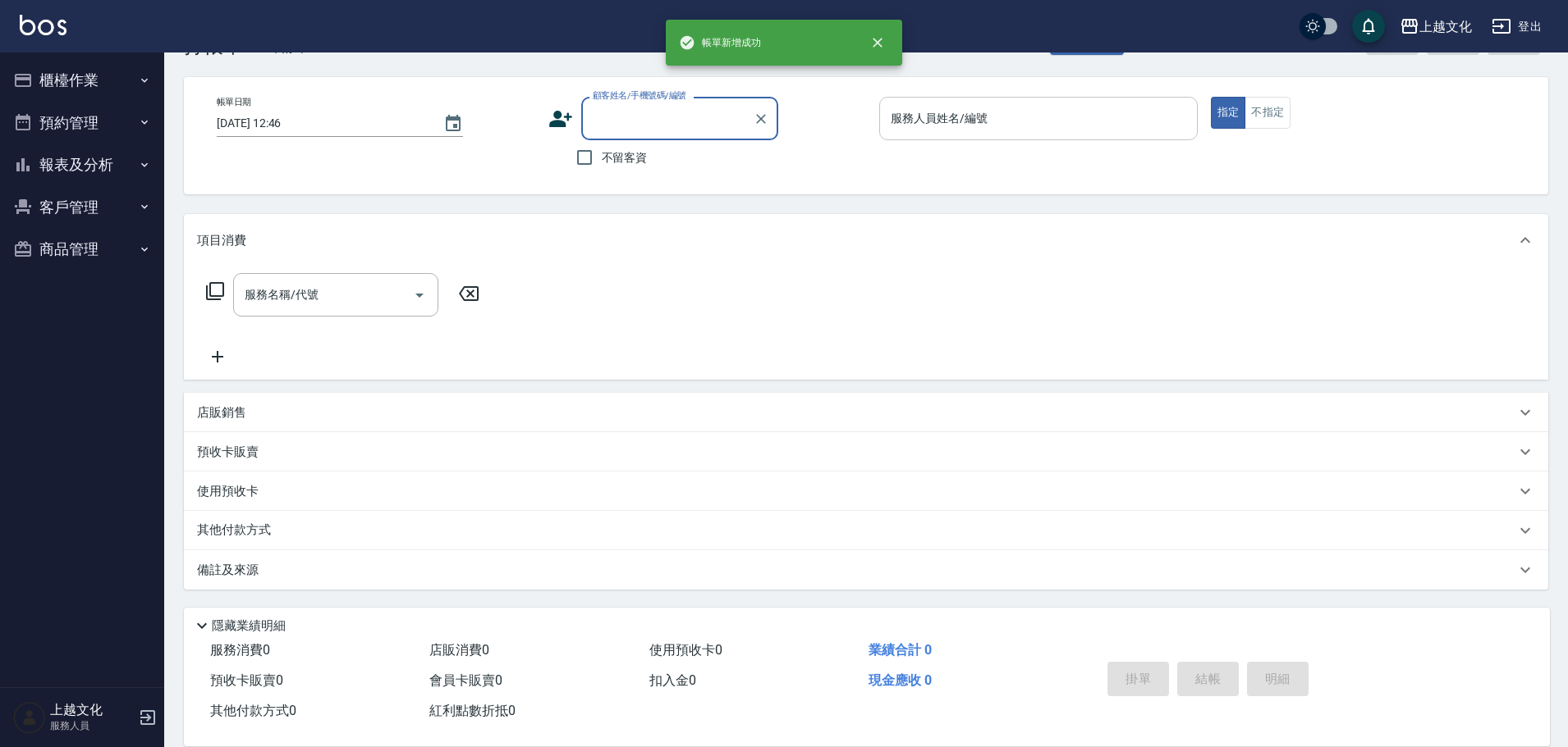
scroll to position [55, 0]
click at [577, 156] on input "不留客資" at bounding box center [584, 157] width 35 height 35
checkbox input "true"
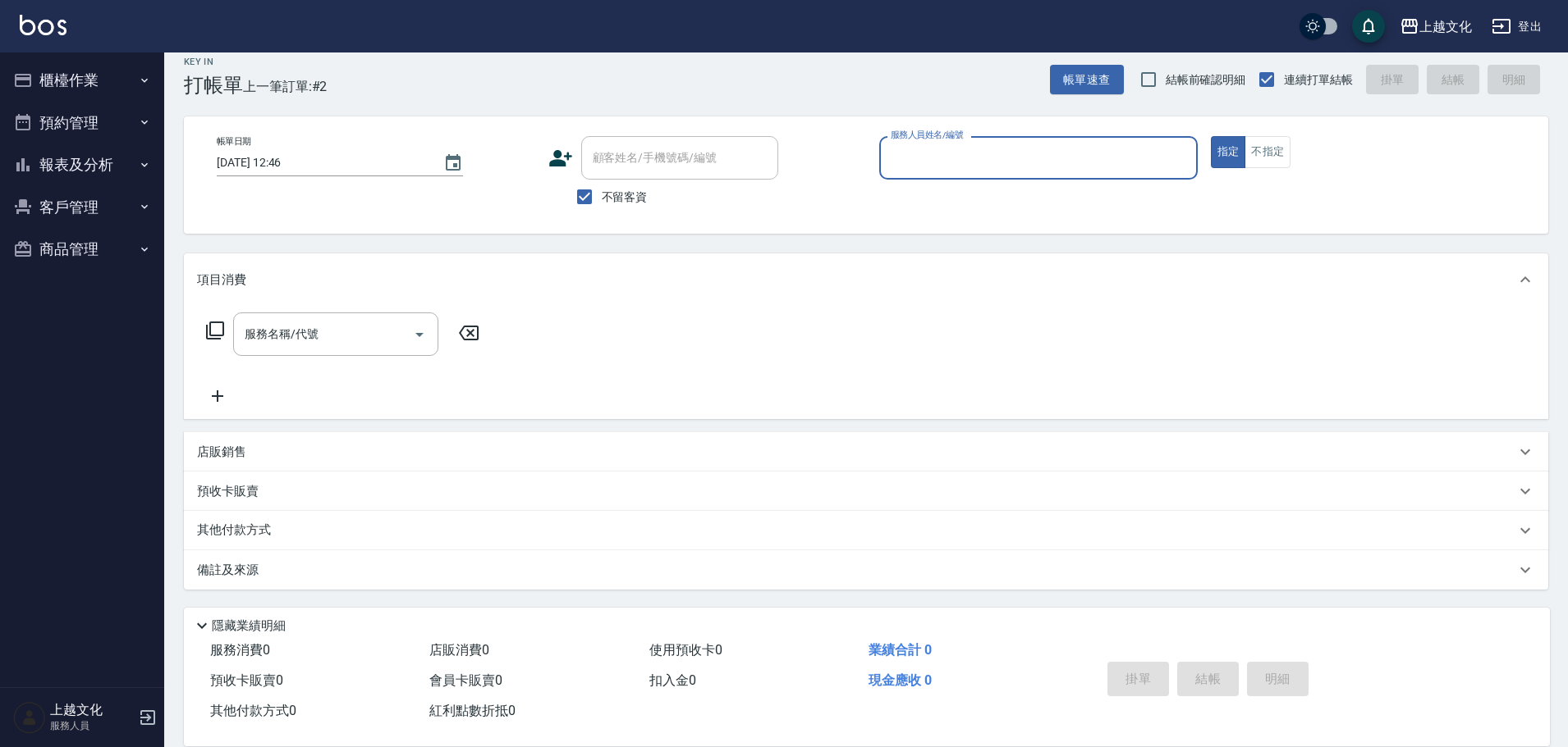
scroll to position [16, 0]
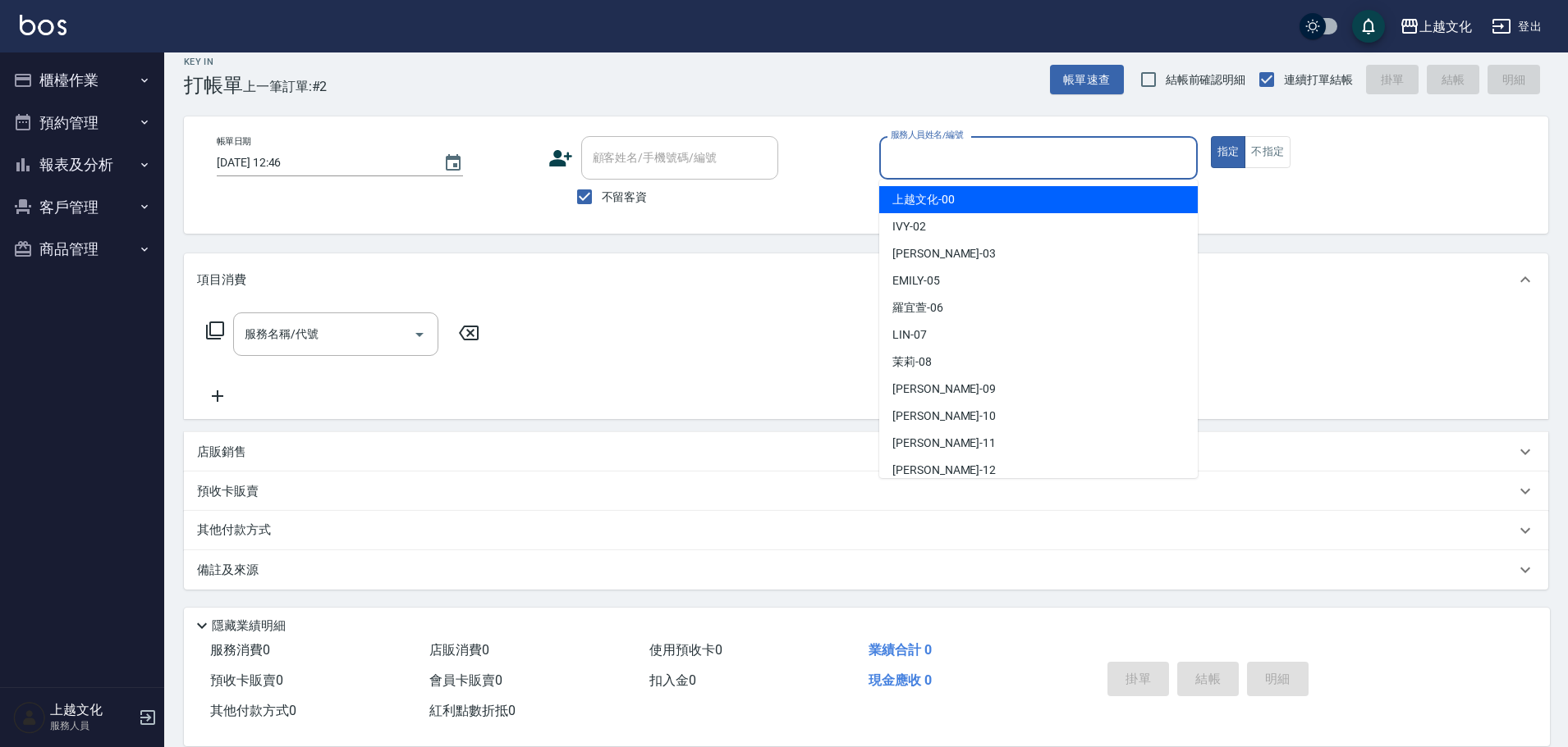
click at [980, 154] on input "服務人員姓名/編號" at bounding box center [1039, 157] width 304 height 29
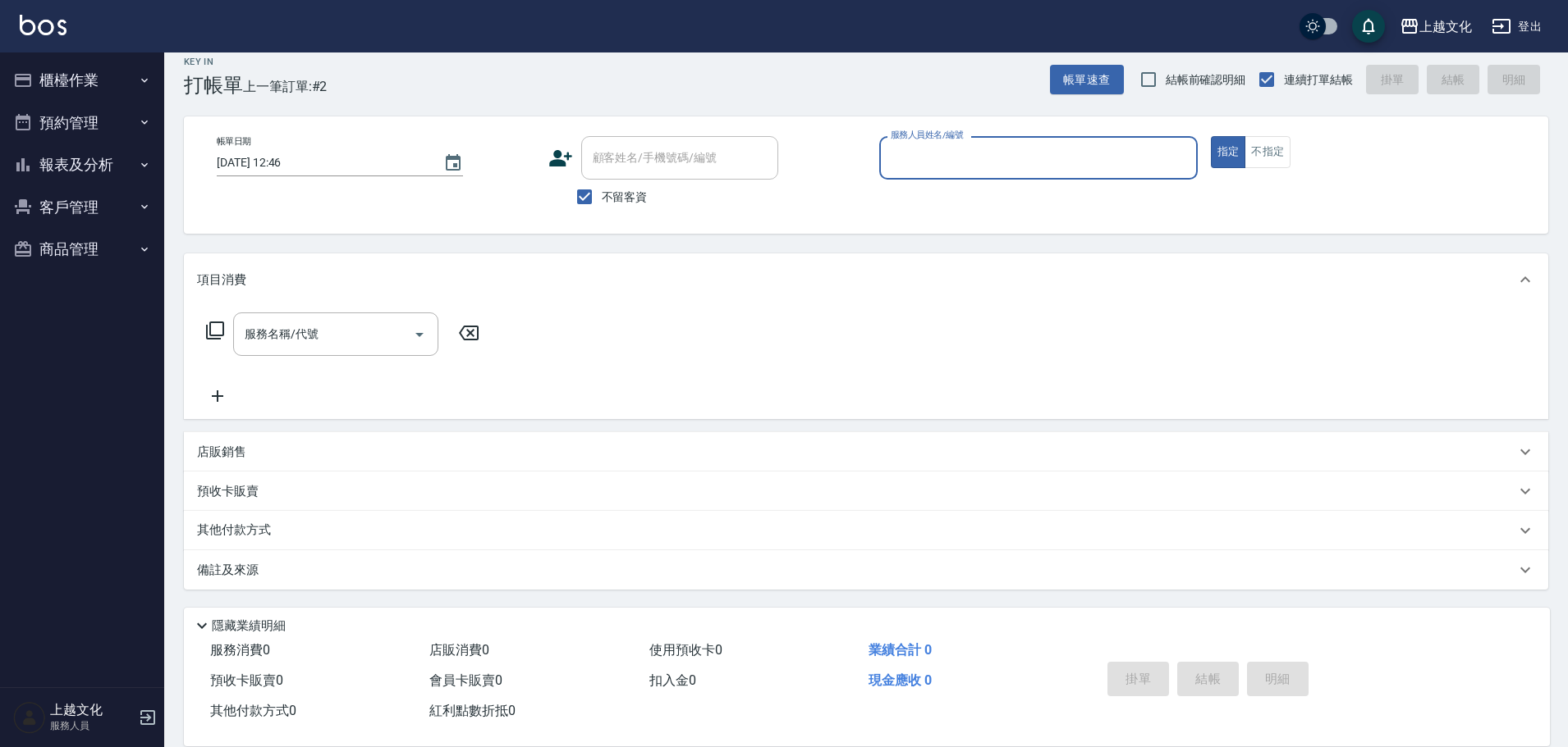
click at [966, 163] on input "服務人員姓名/編號" at bounding box center [1039, 157] width 304 height 29
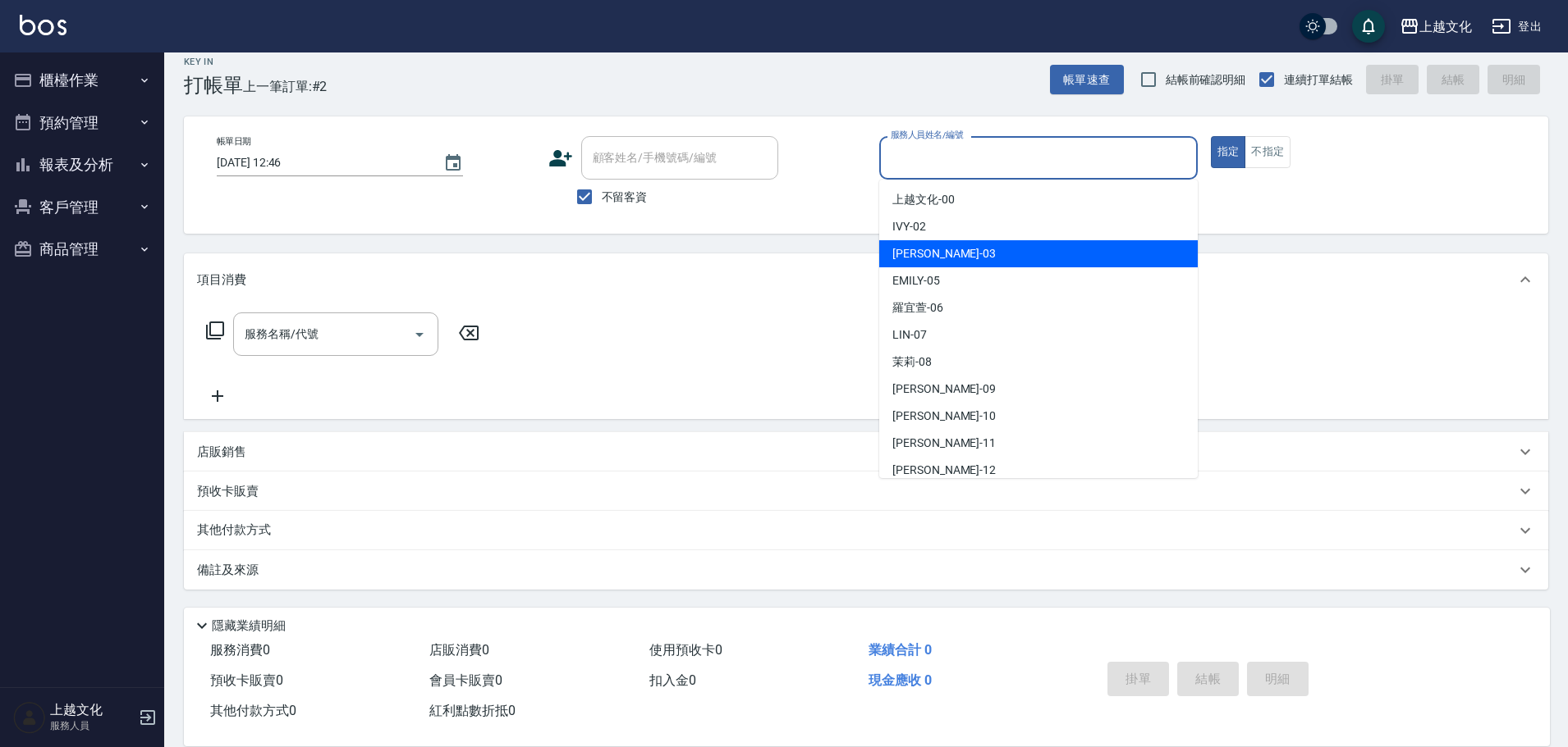
click at [952, 254] on div "kelly -03" at bounding box center [1038, 254] width 319 height 27
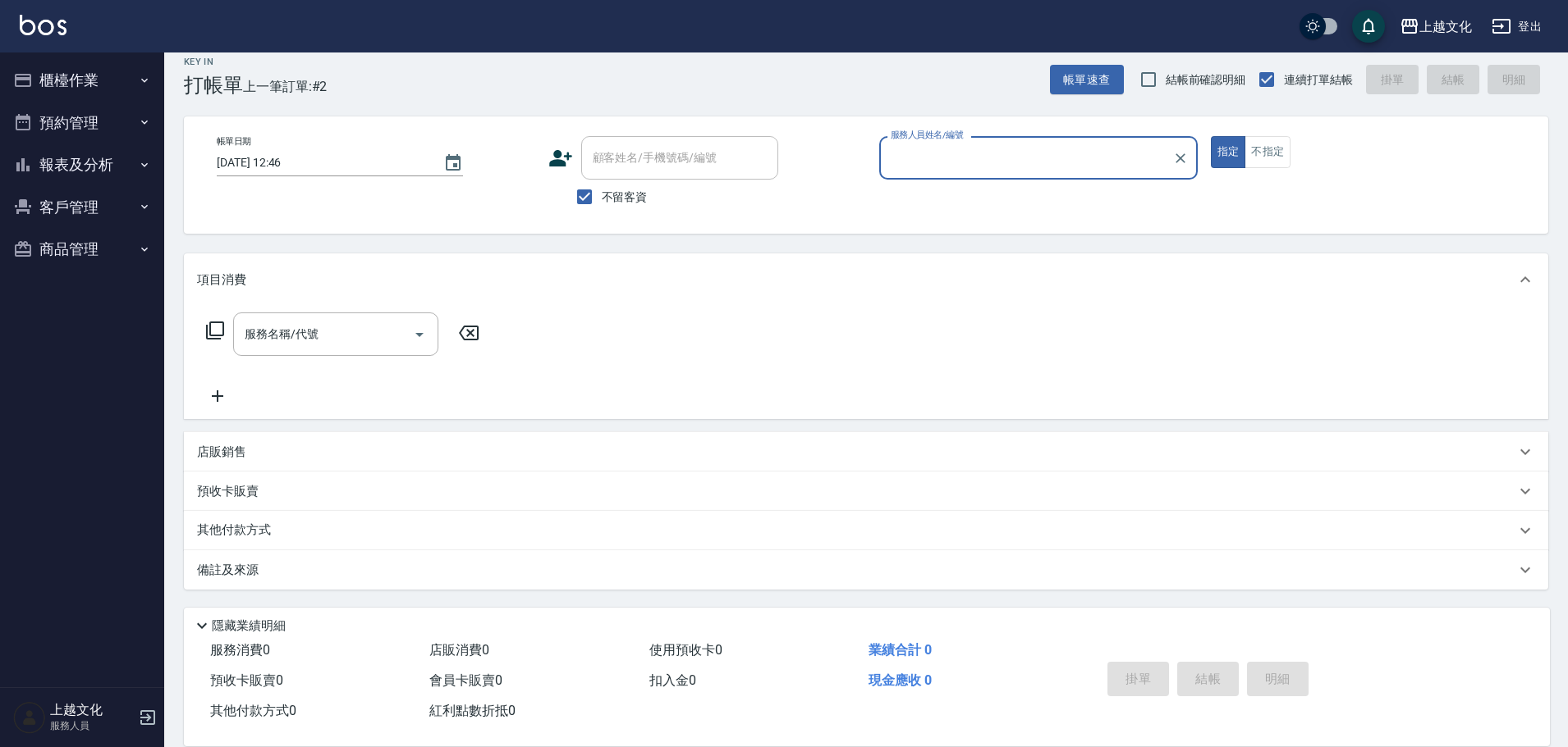
type input "kelly-03"
click at [1271, 148] on button "不指定" at bounding box center [1267, 152] width 46 height 32
click at [357, 337] on input "服務名稱/代號" at bounding box center [324, 334] width 166 height 29
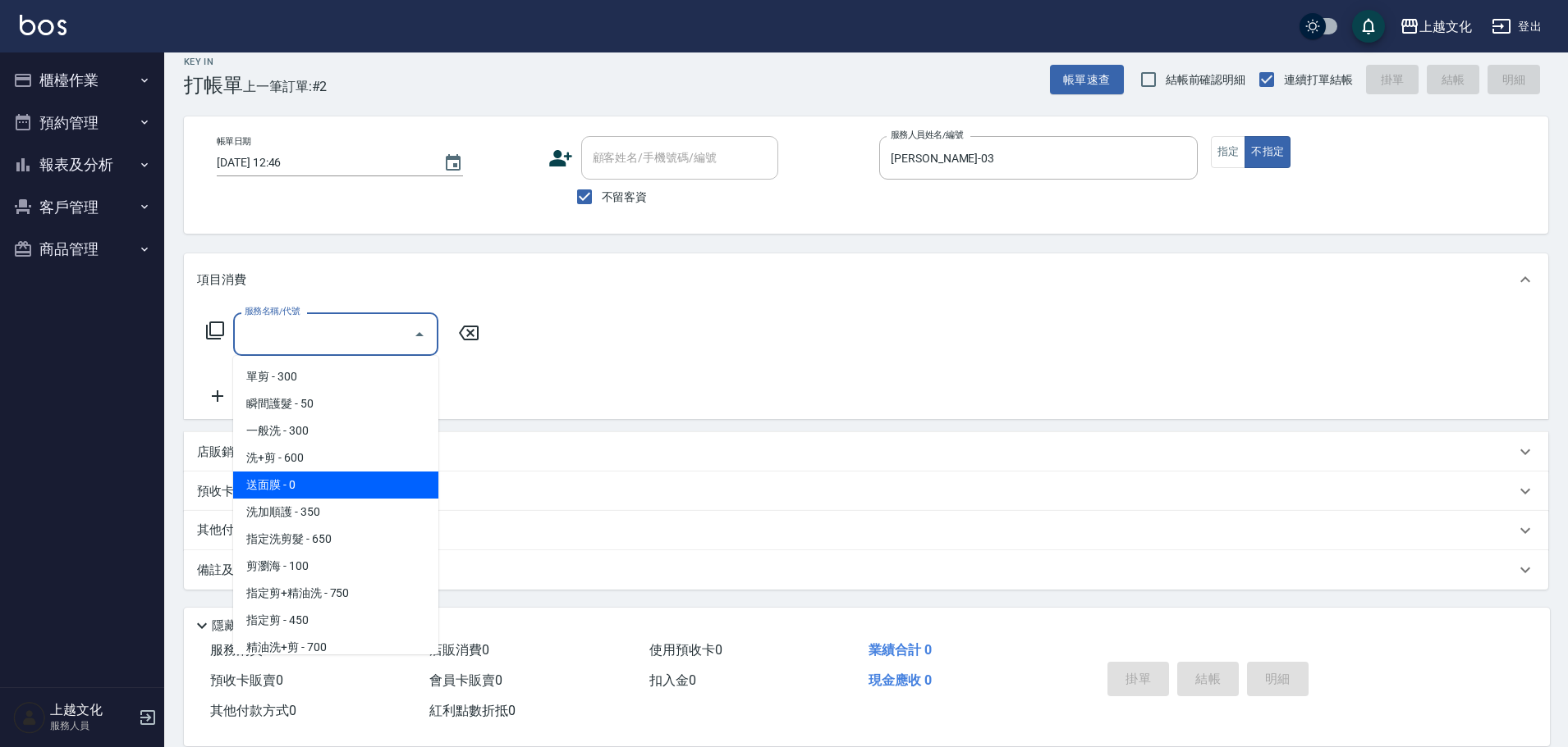
scroll to position [82, 0]
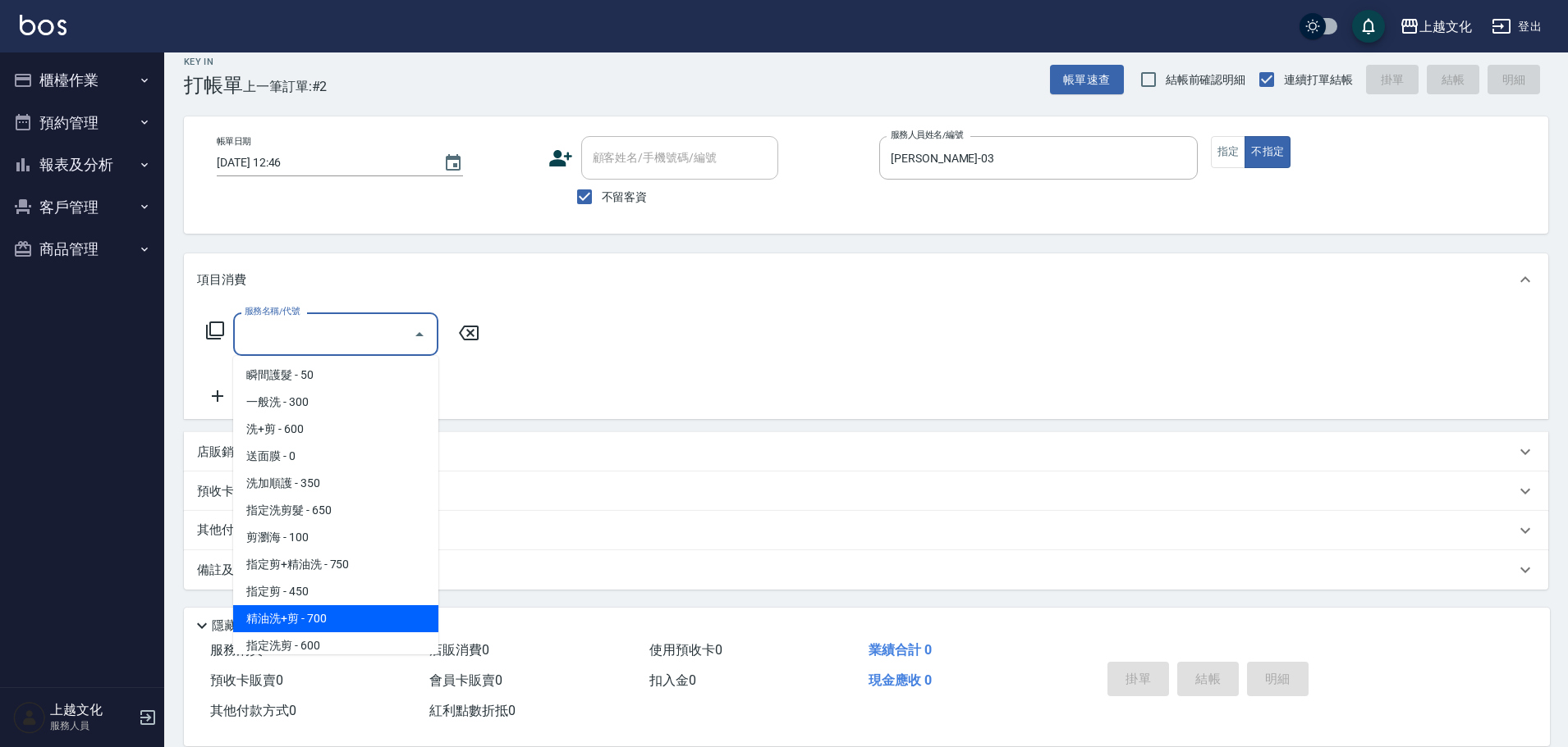
click at [354, 610] on span "精油洗+剪 - 700" at bounding box center [336, 619] width 205 height 27
type input "精油洗+剪(207)"
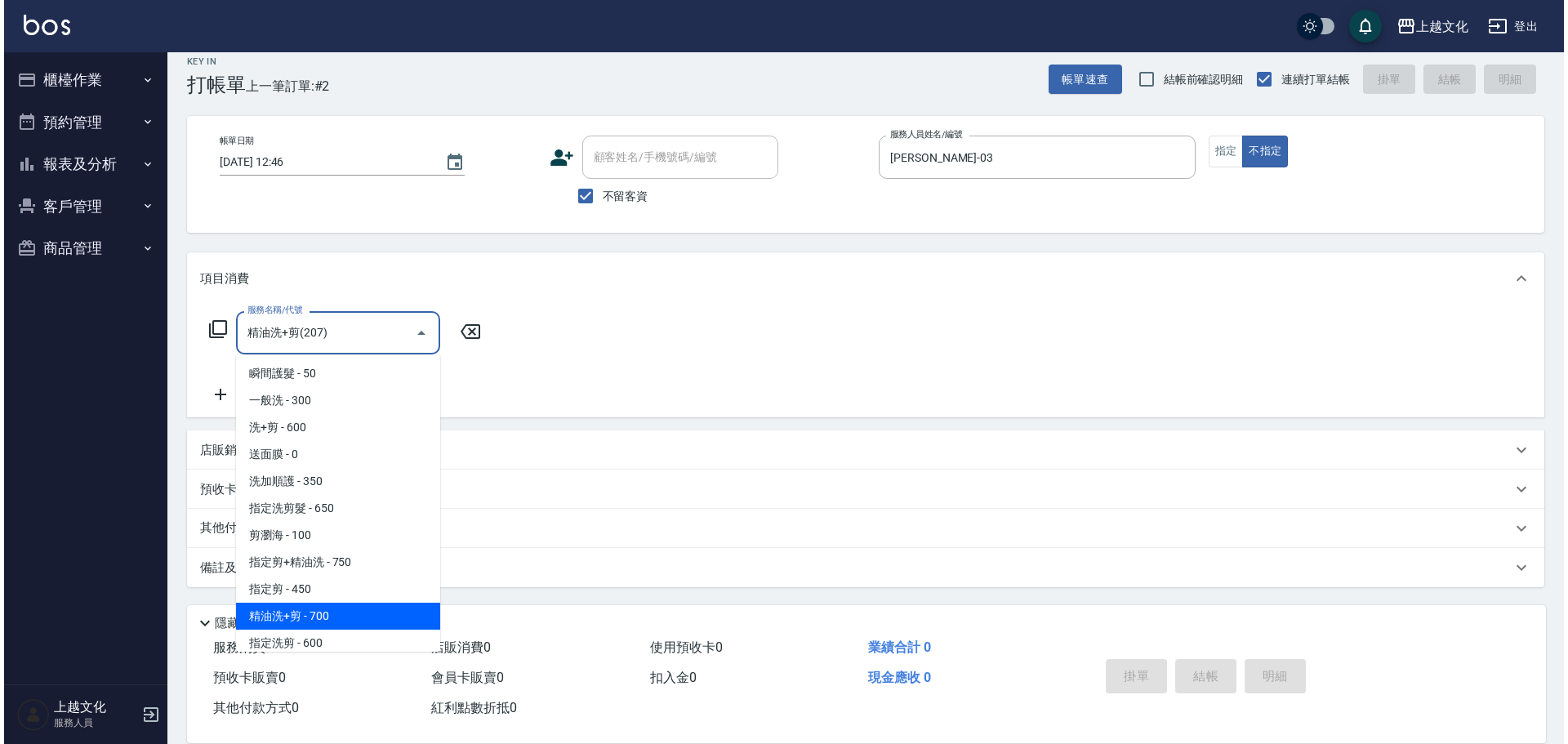
scroll to position [0, 0]
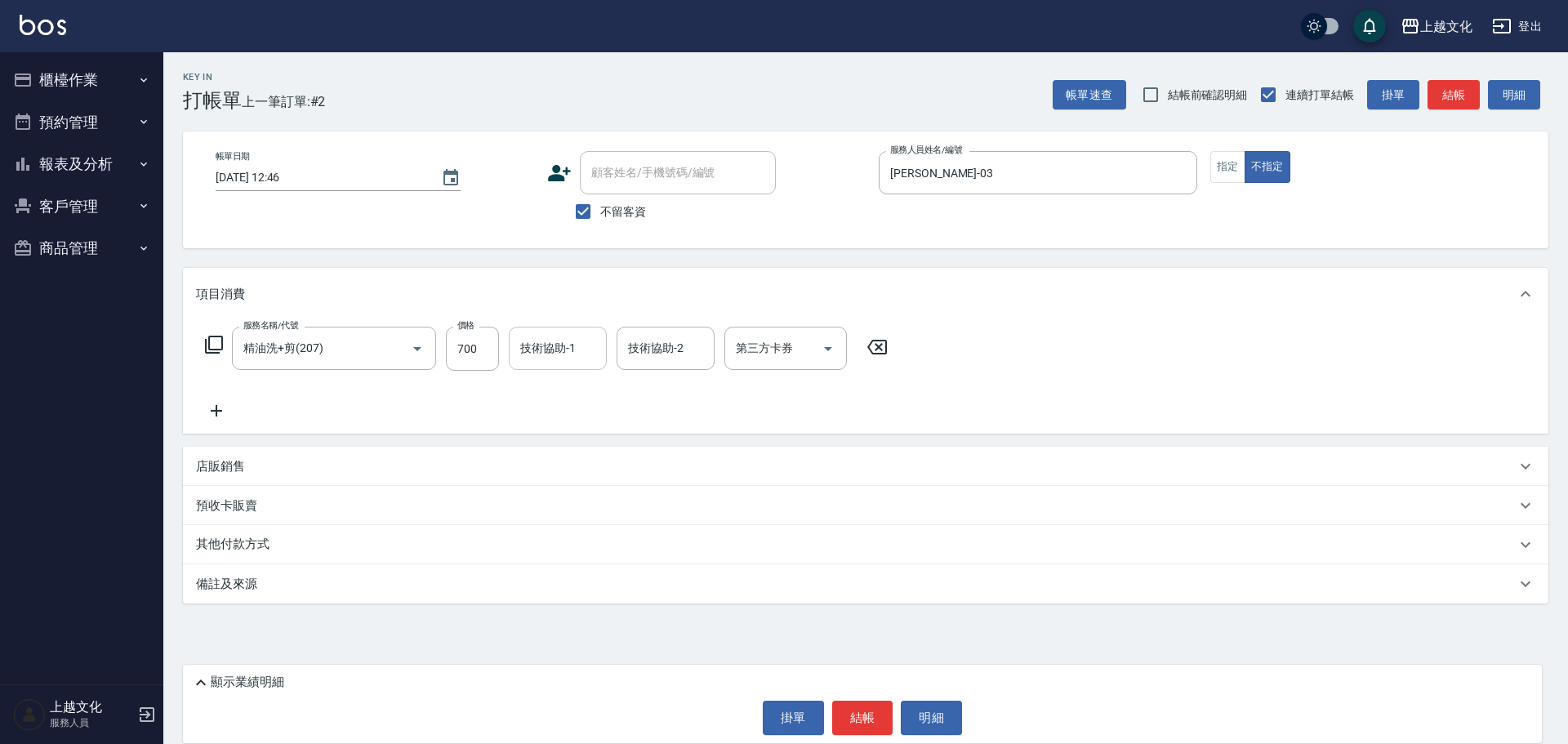
drag, startPoint x: 549, startPoint y: 343, endPoint x: 549, endPoint y: 361, distance: 18.0
click at [549, 344] on input "技術協助-1" at bounding box center [557, 348] width 84 height 29
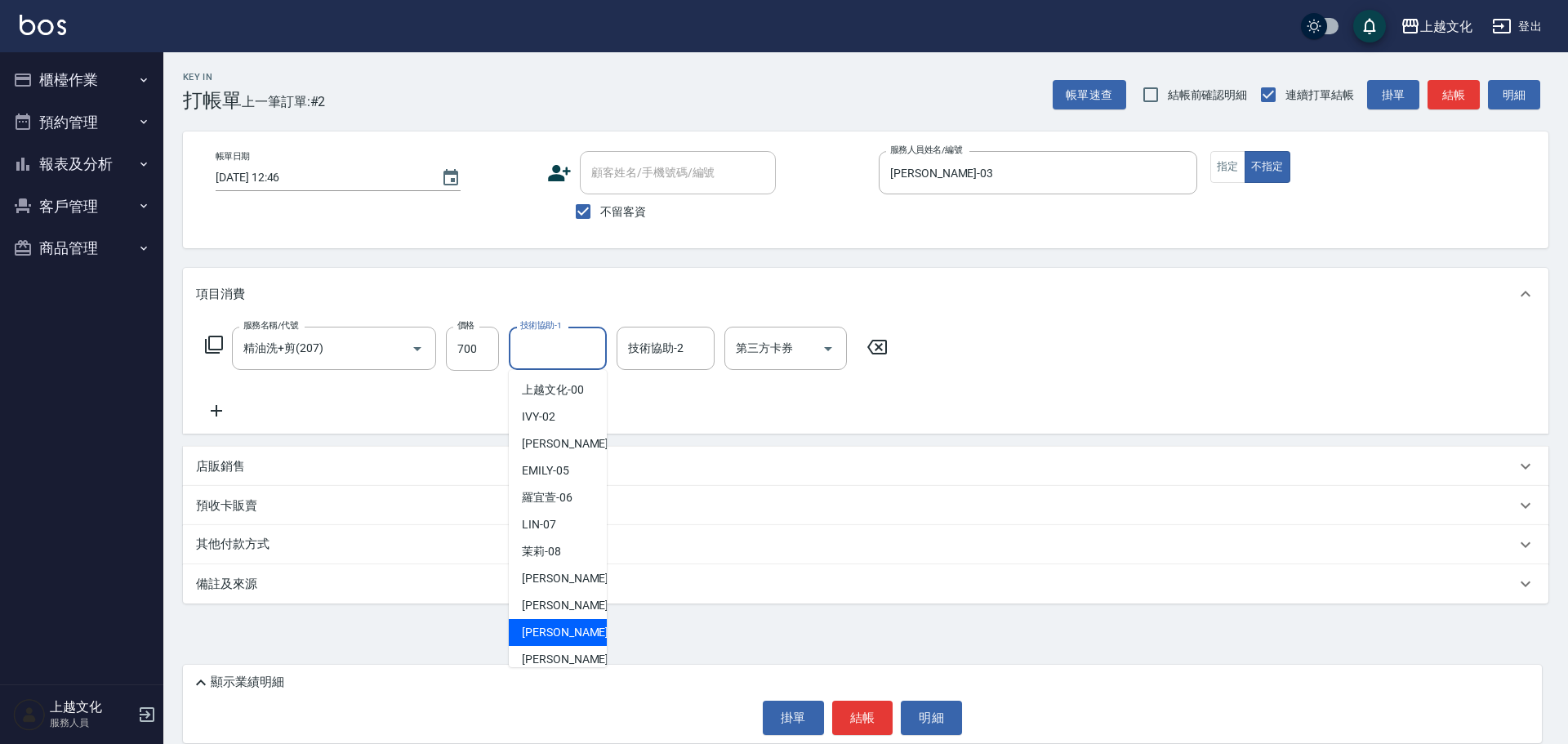
drag, startPoint x: 549, startPoint y: 626, endPoint x: 796, endPoint y: 671, distance: 251.1
click at [549, 625] on span "Martin -11" at bounding box center [573, 632] width 103 height 17
type input "Martin-11"
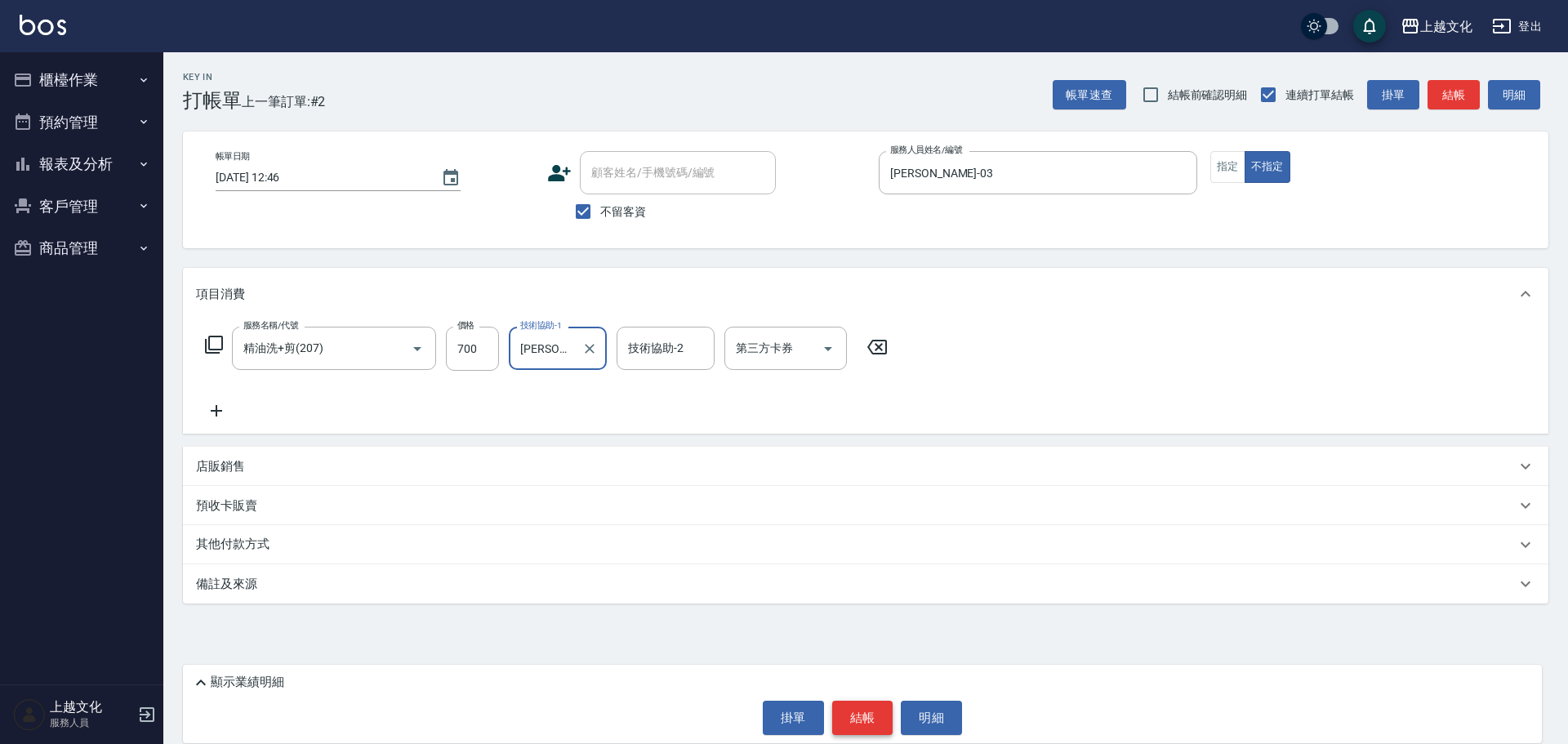
click at [861, 715] on button "結帳" at bounding box center [863, 717] width 61 height 34
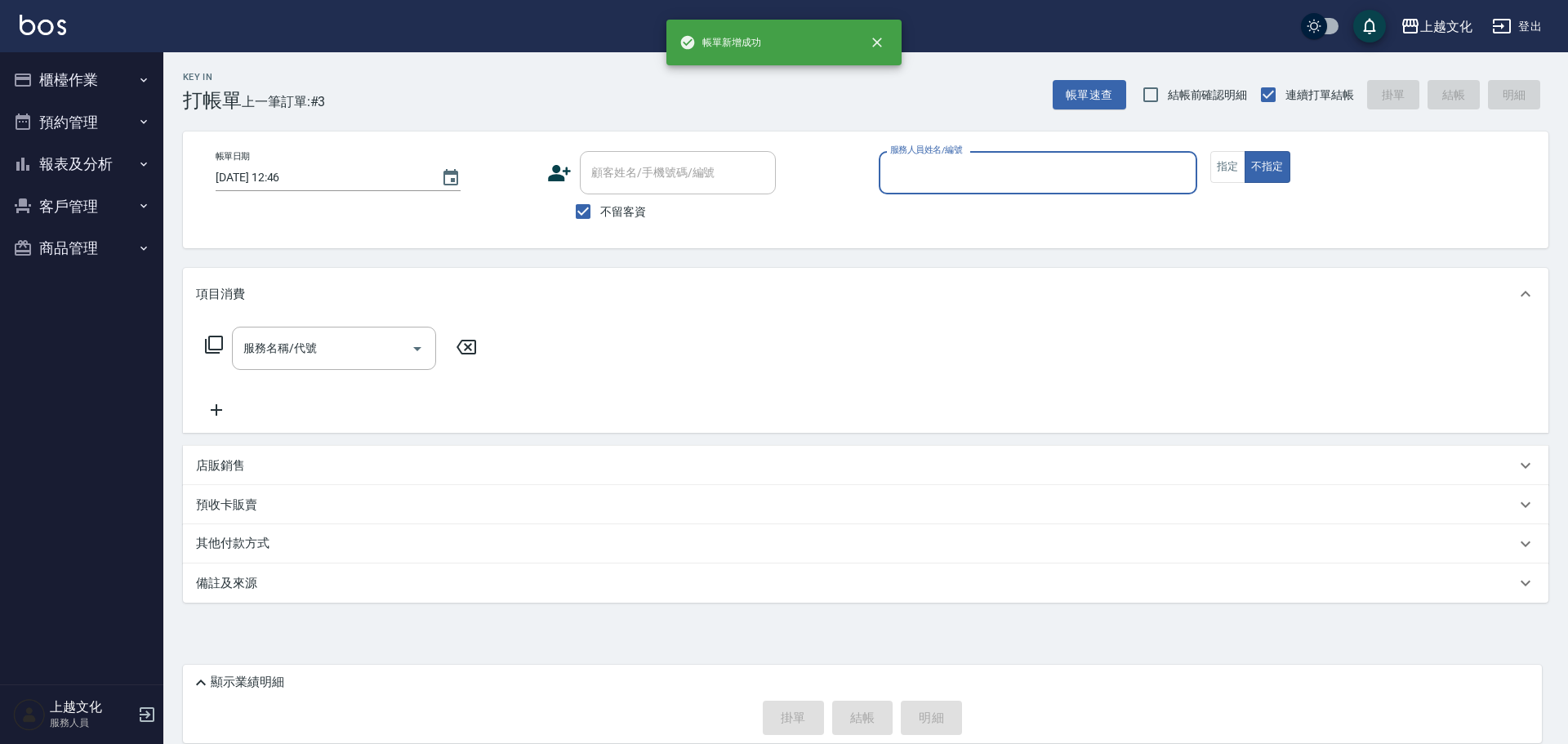
click at [971, 172] on input "服務人員姓名/編號" at bounding box center [1037, 172] width 304 height 29
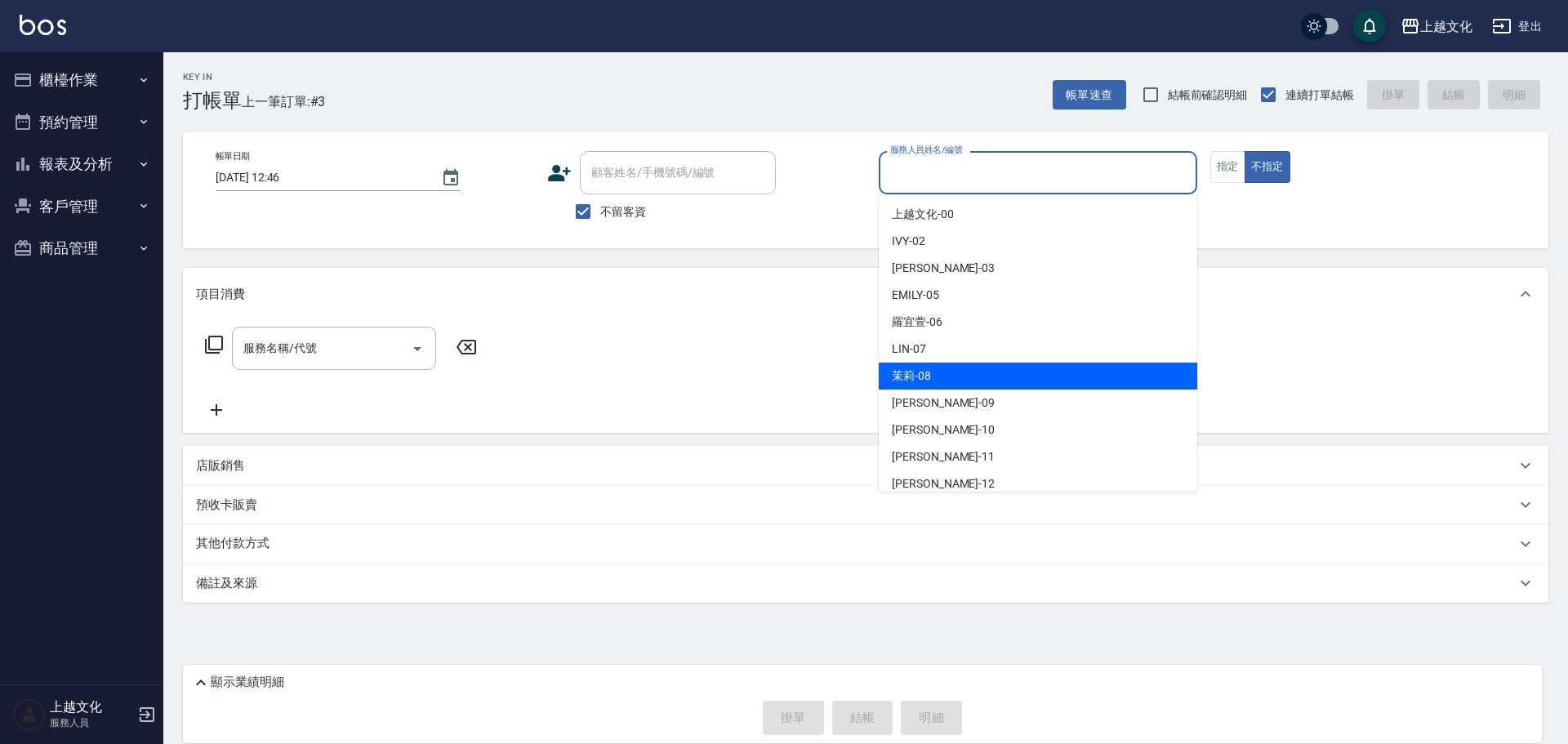
click at [940, 370] on div "茉莉 -08" at bounding box center [1037, 375] width 318 height 27
type input "茉莉-08"
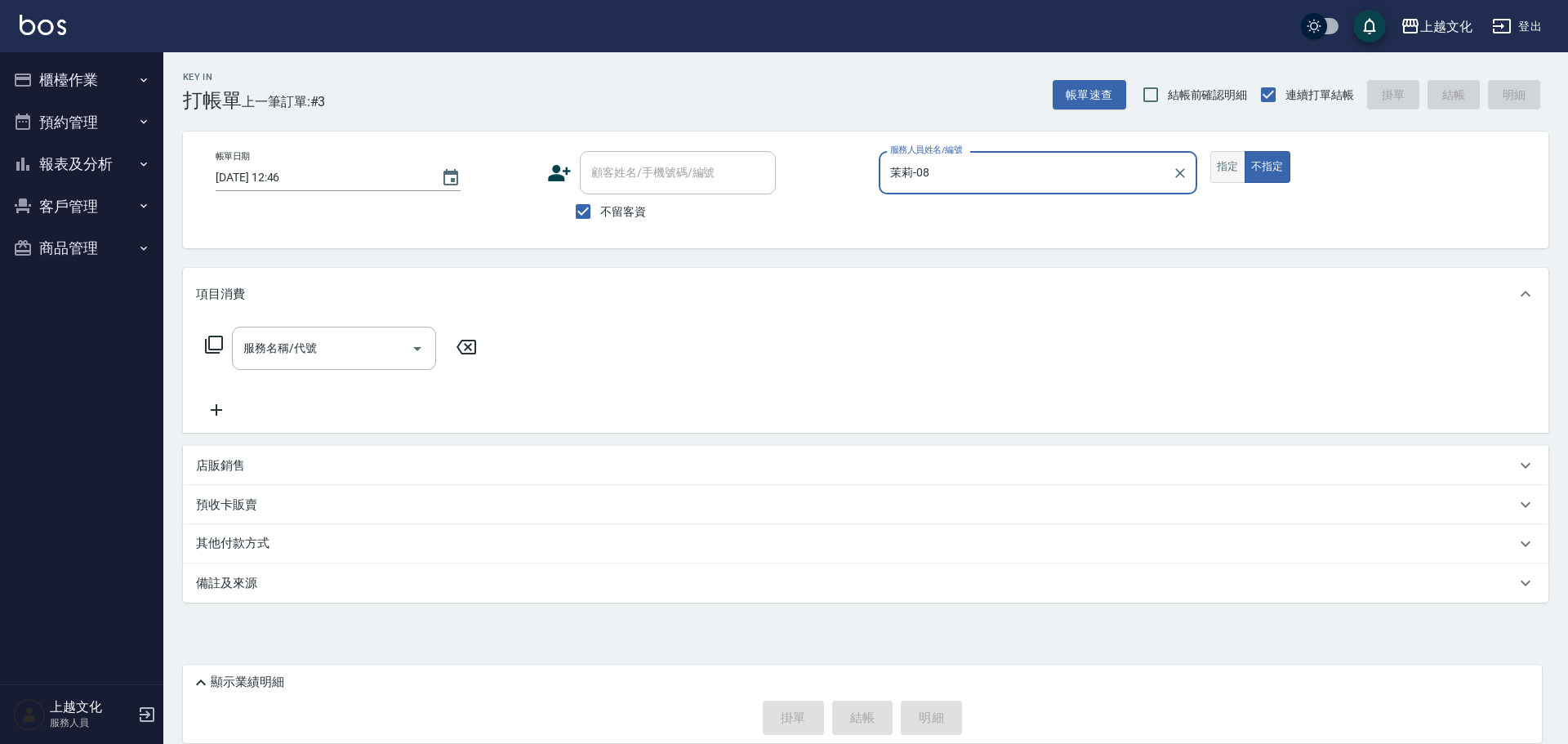
click at [1220, 163] on button "指定" at bounding box center [1228, 167] width 35 height 31
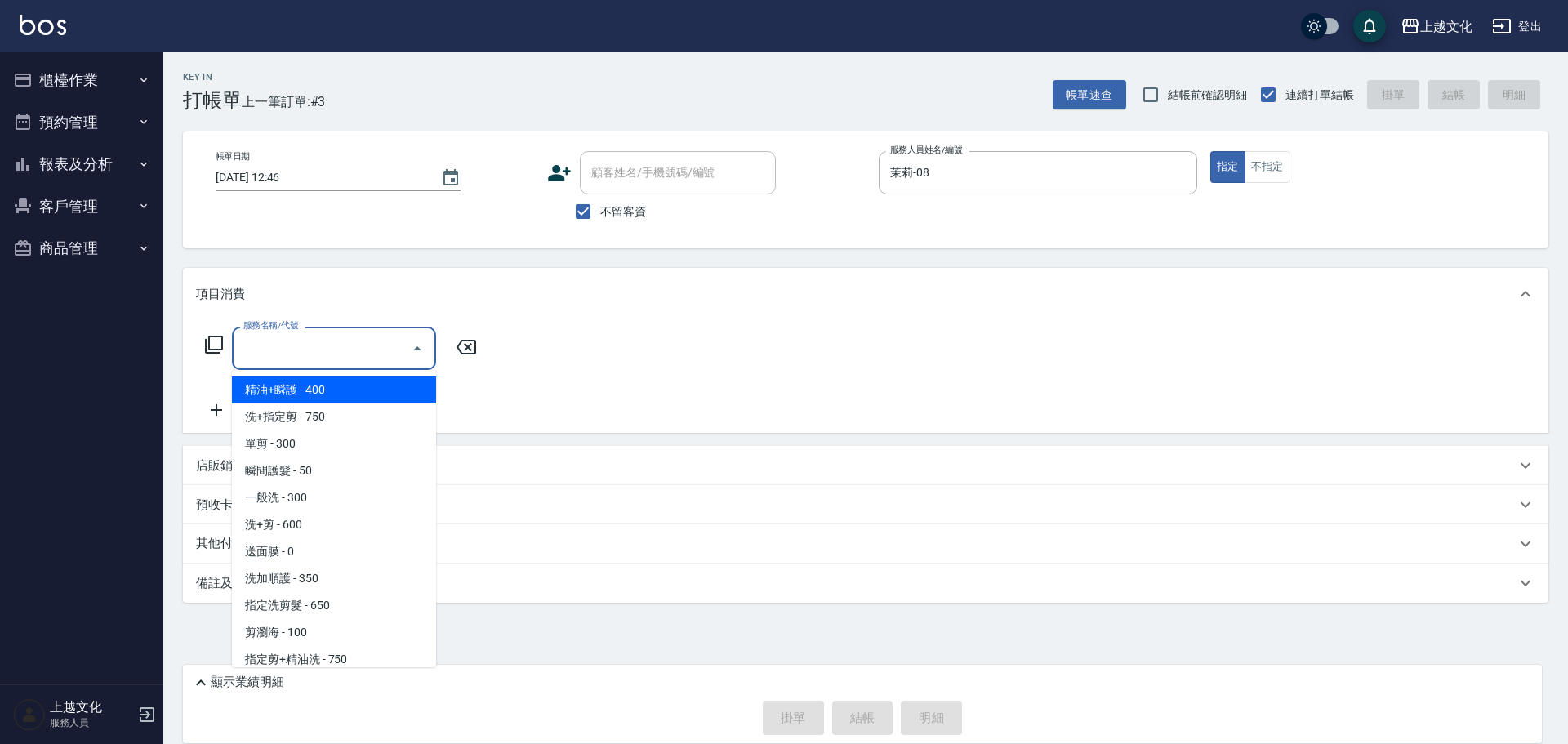
drag, startPoint x: 304, startPoint y: 341, endPoint x: 312, endPoint y: 352, distance: 13.6
click at [304, 342] on input "服務名稱/代號" at bounding box center [322, 348] width 165 height 29
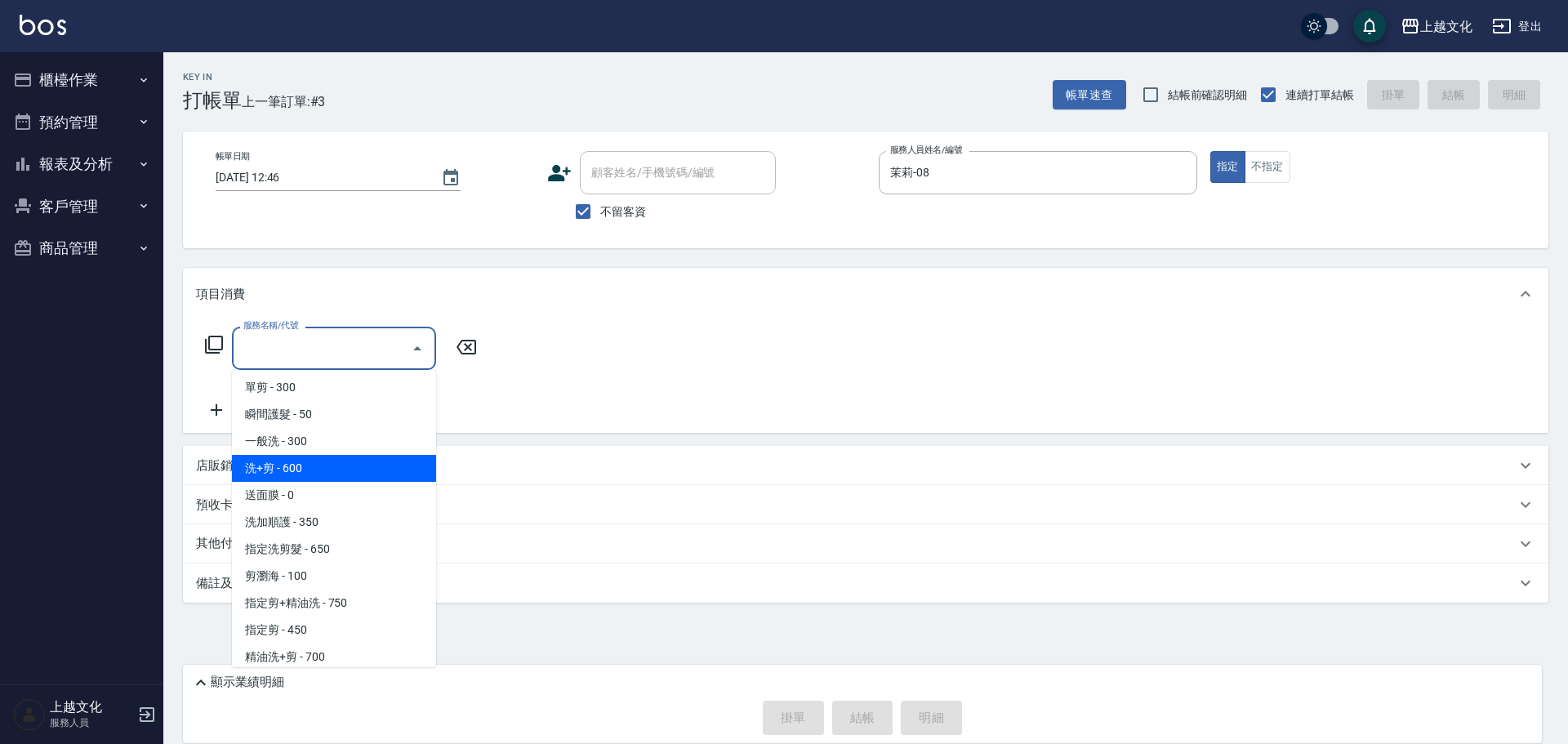
scroll to position [82, 0]
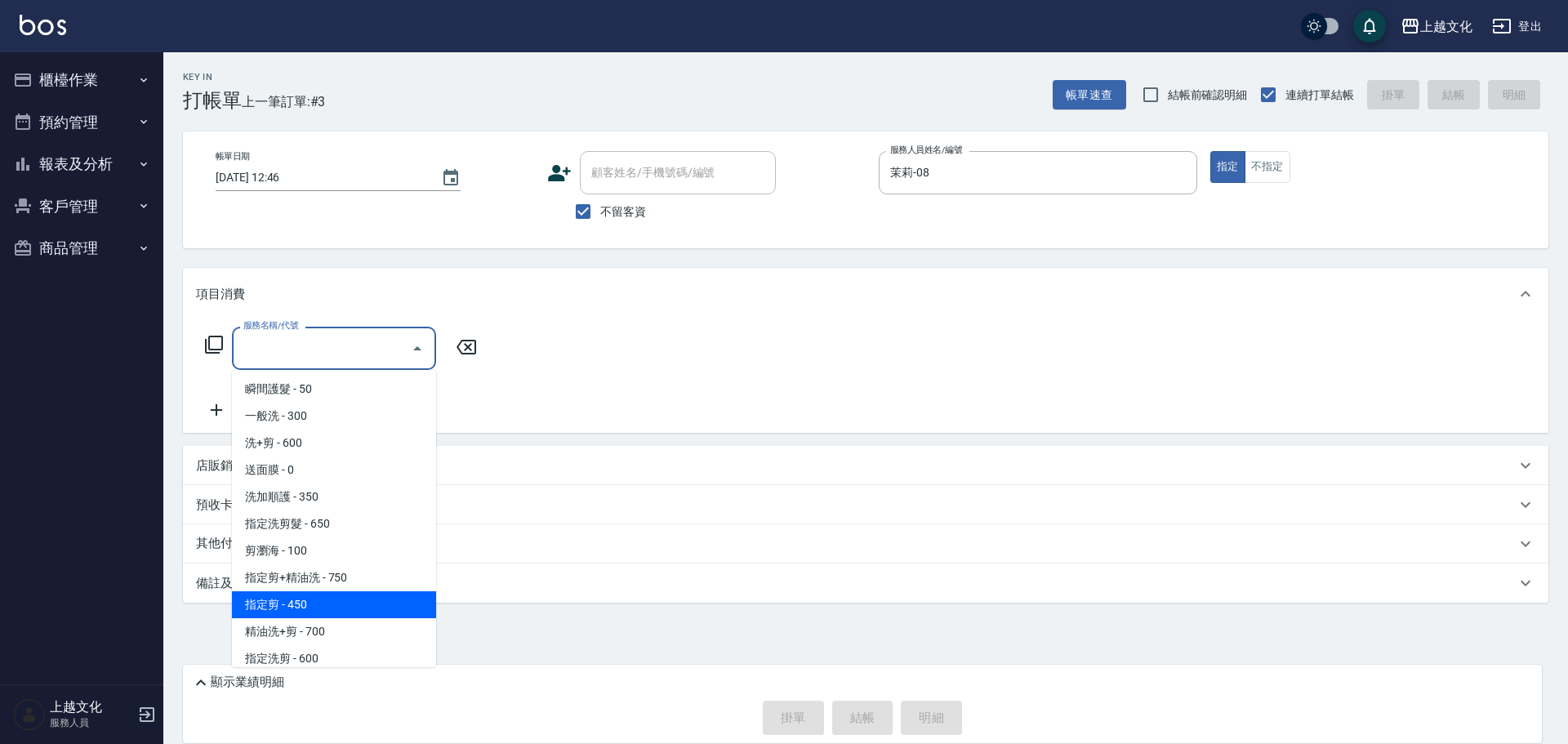
click at [355, 606] on span "指定剪 - 450" at bounding box center [334, 604] width 204 height 27
type input "指定剪(205)"
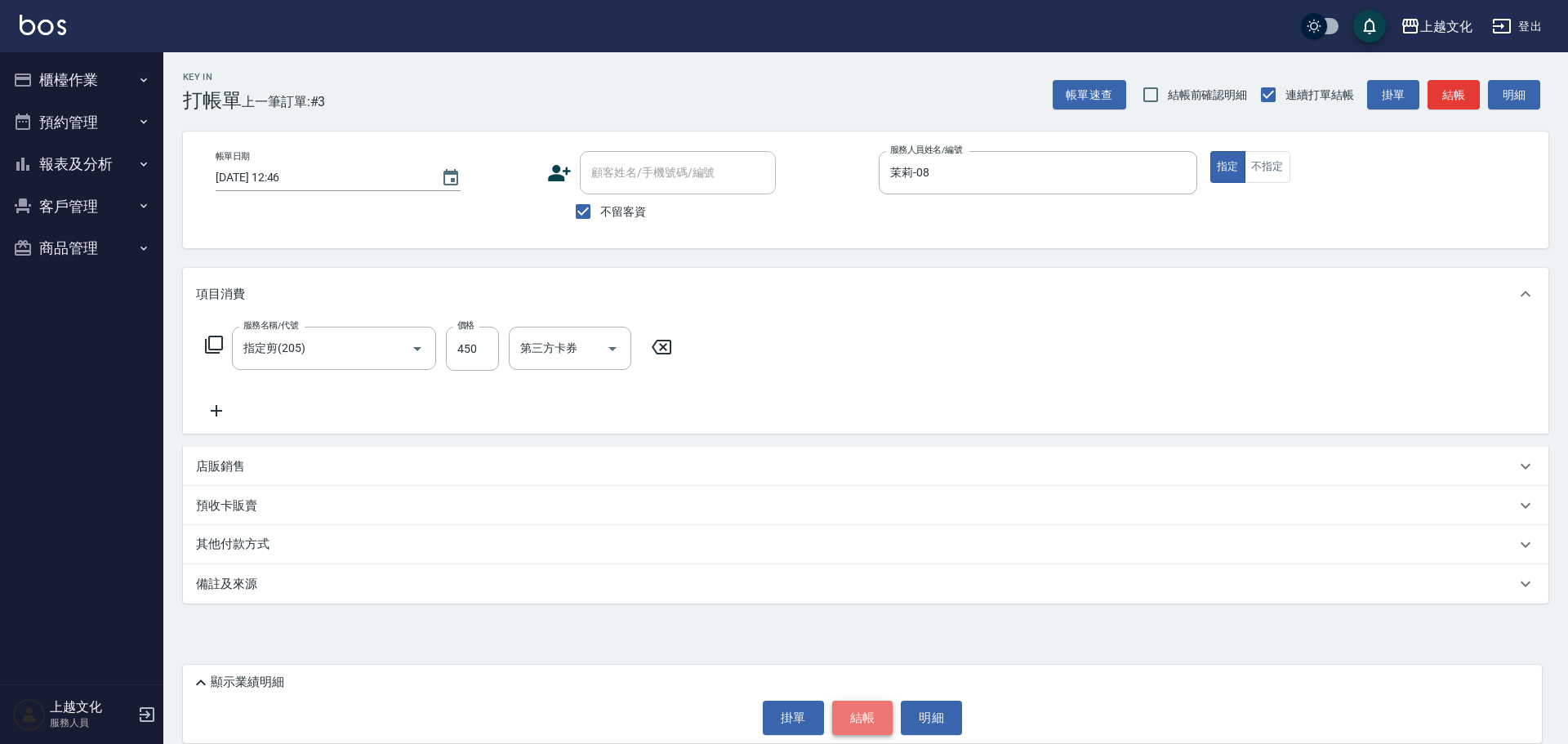
click at [874, 719] on button "結帳" at bounding box center [863, 717] width 61 height 34
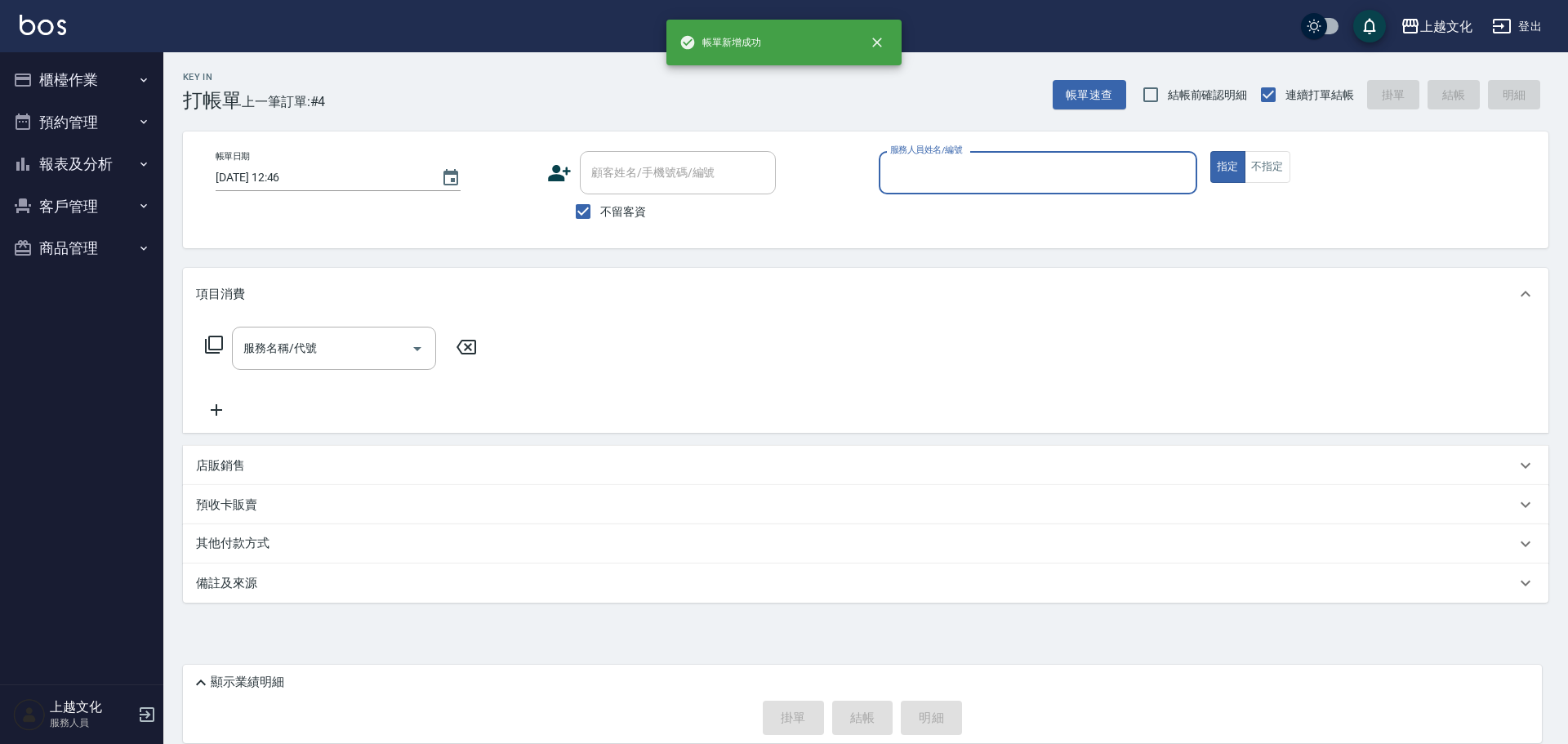
click at [928, 178] on input "服務人員姓名/編號" at bounding box center [1037, 172] width 304 height 29
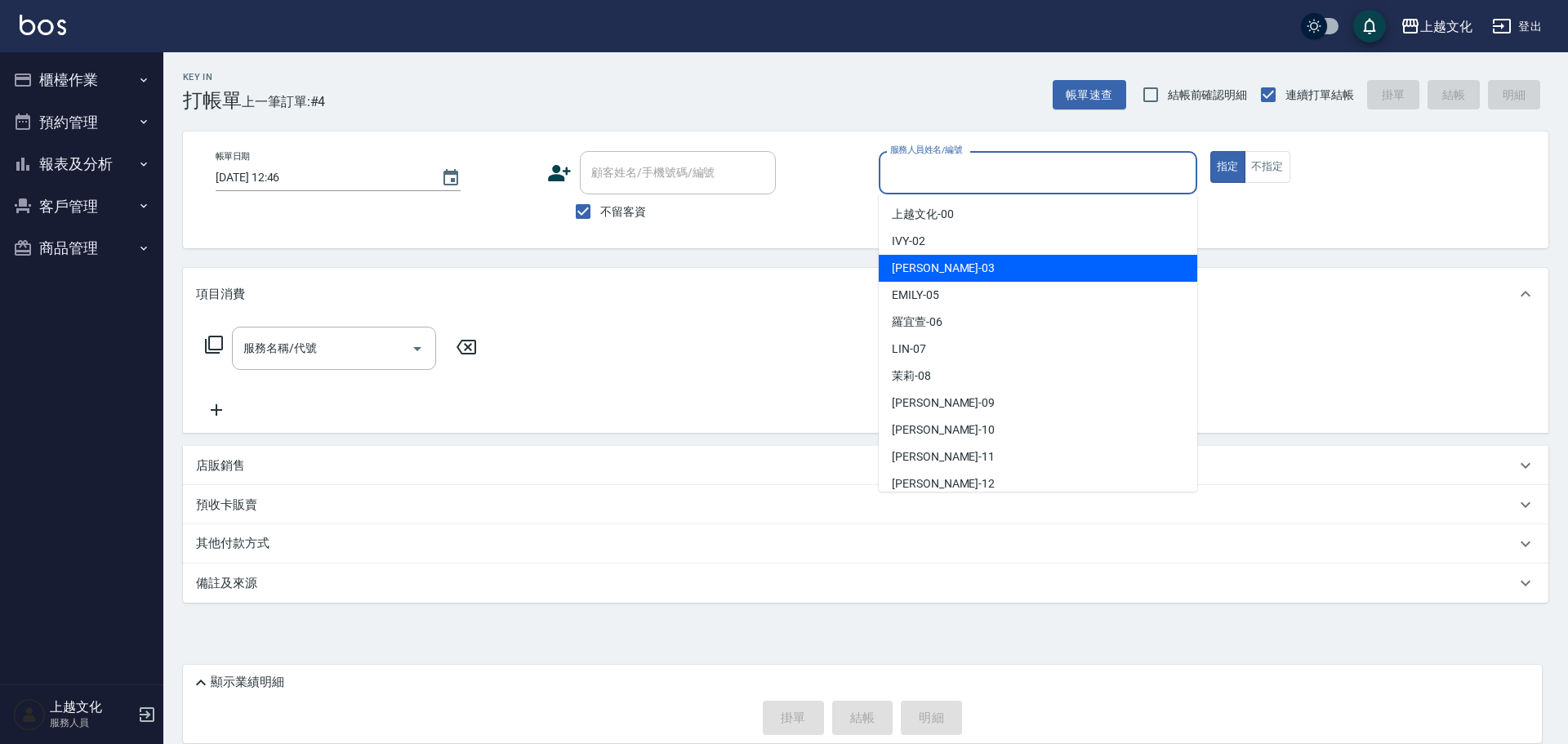
click at [932, 260] on div "kelly -03" at bounding box center [1037, 267] width 318 height 27
type input "kelly-03"
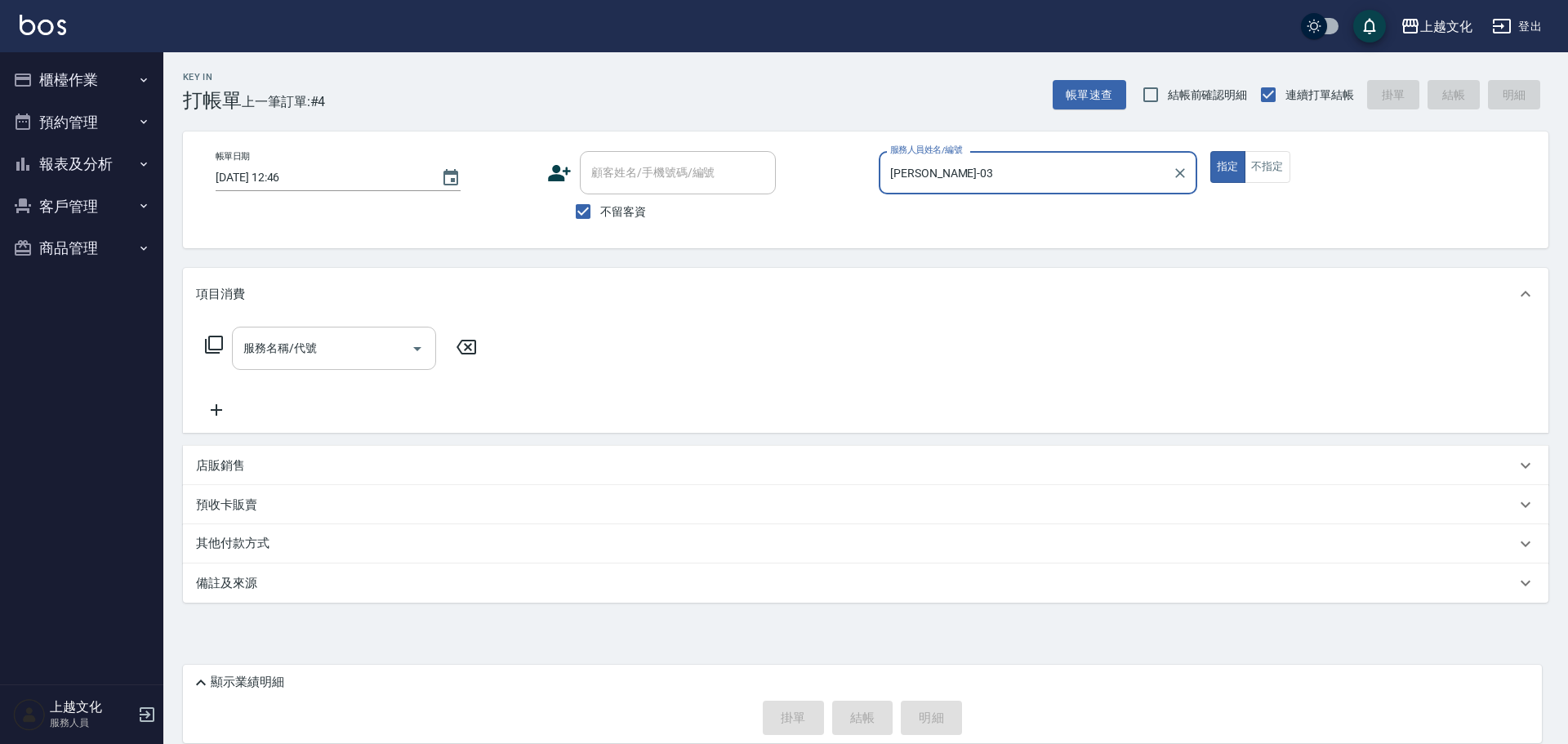
click at [326, 355] on input "服務名稱/代號" at bounding box center [322, 348] width 165 height 29
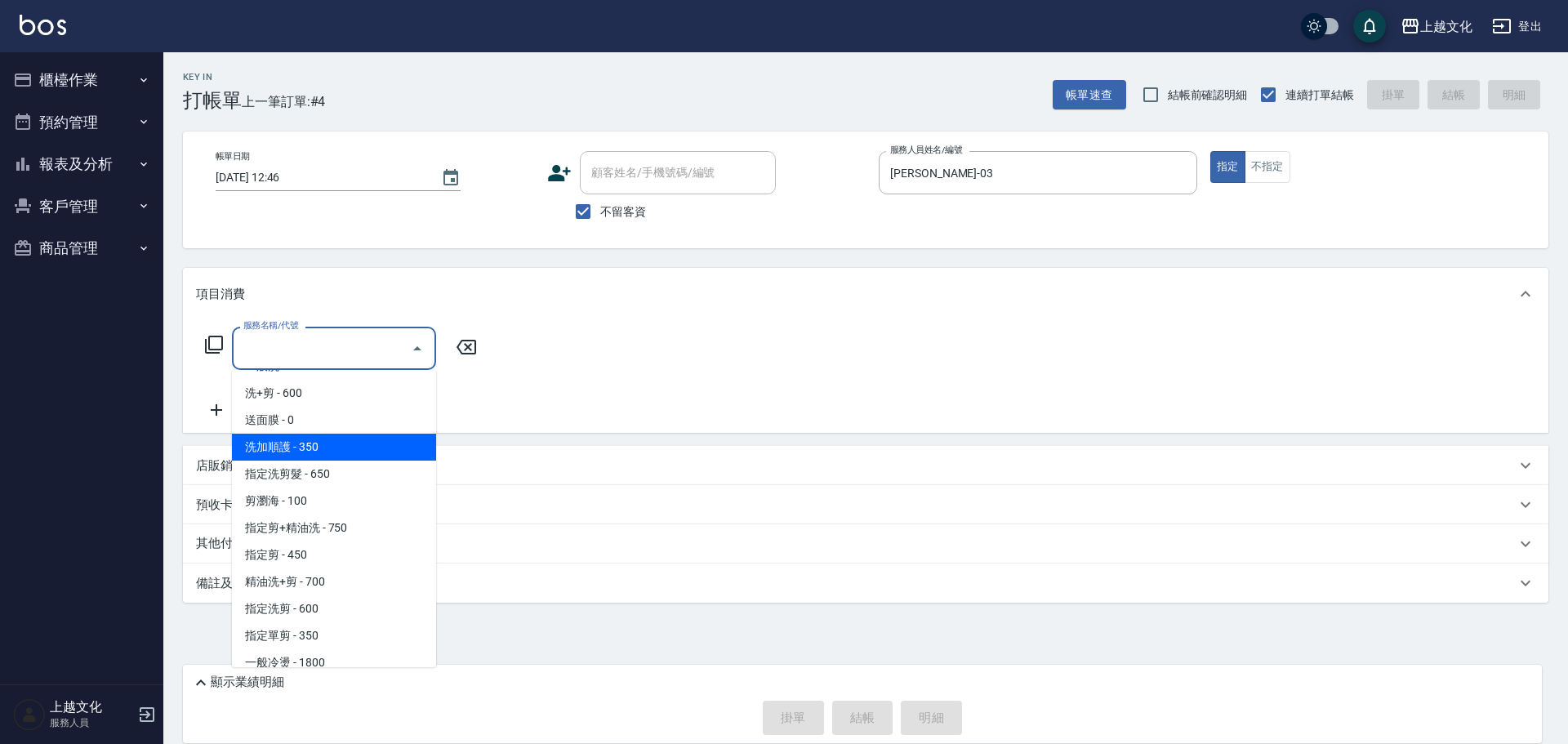
scroll to position [163, 0]
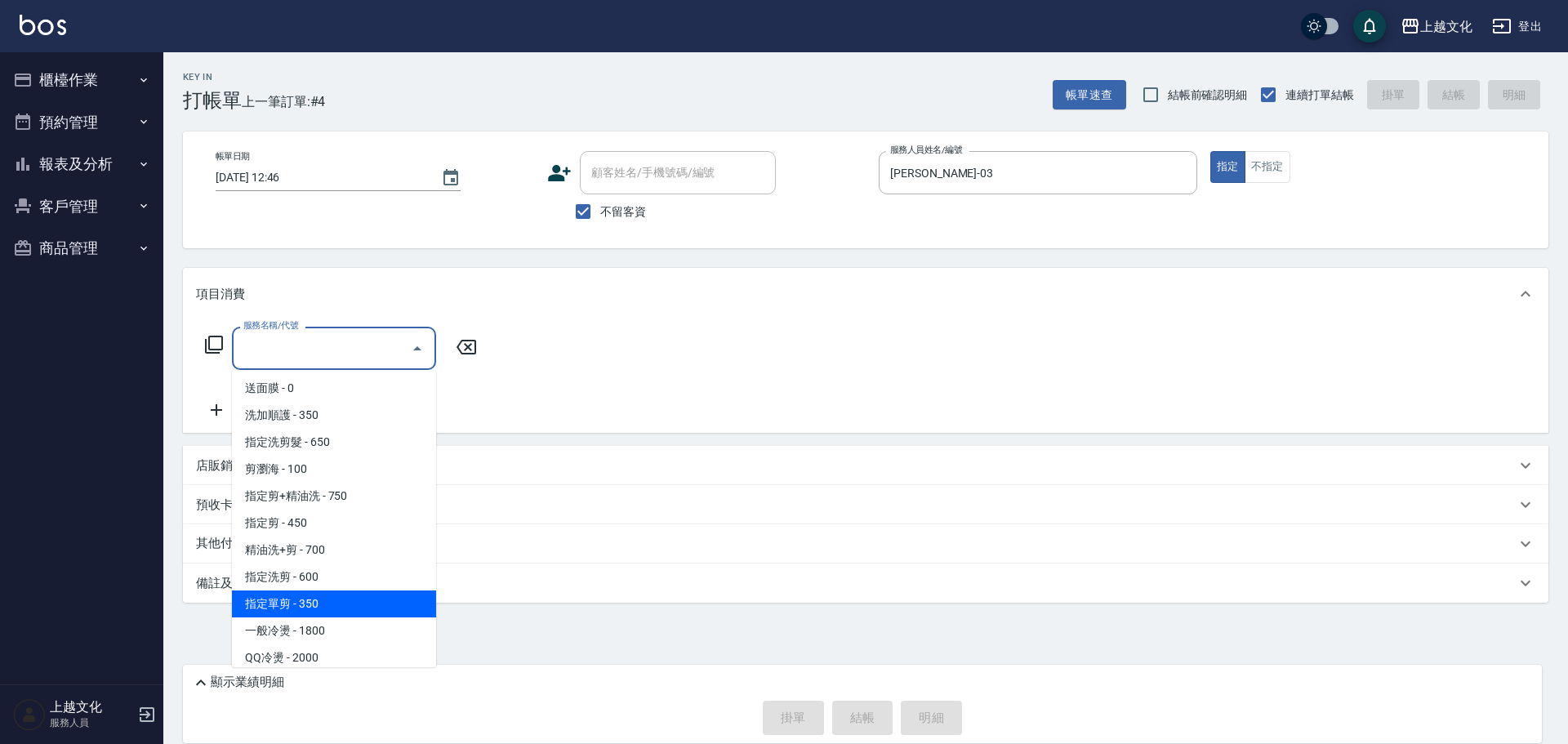
drag, startPoint x: 340, startPoint y: 595, endPoint x: 357, endPoint y: 595, distance: 17.0
click at [341, 596] on span "指定單剪 - 350" at bounding box center [334, 603] width 204 height 27
type input "指定單剪(209)"
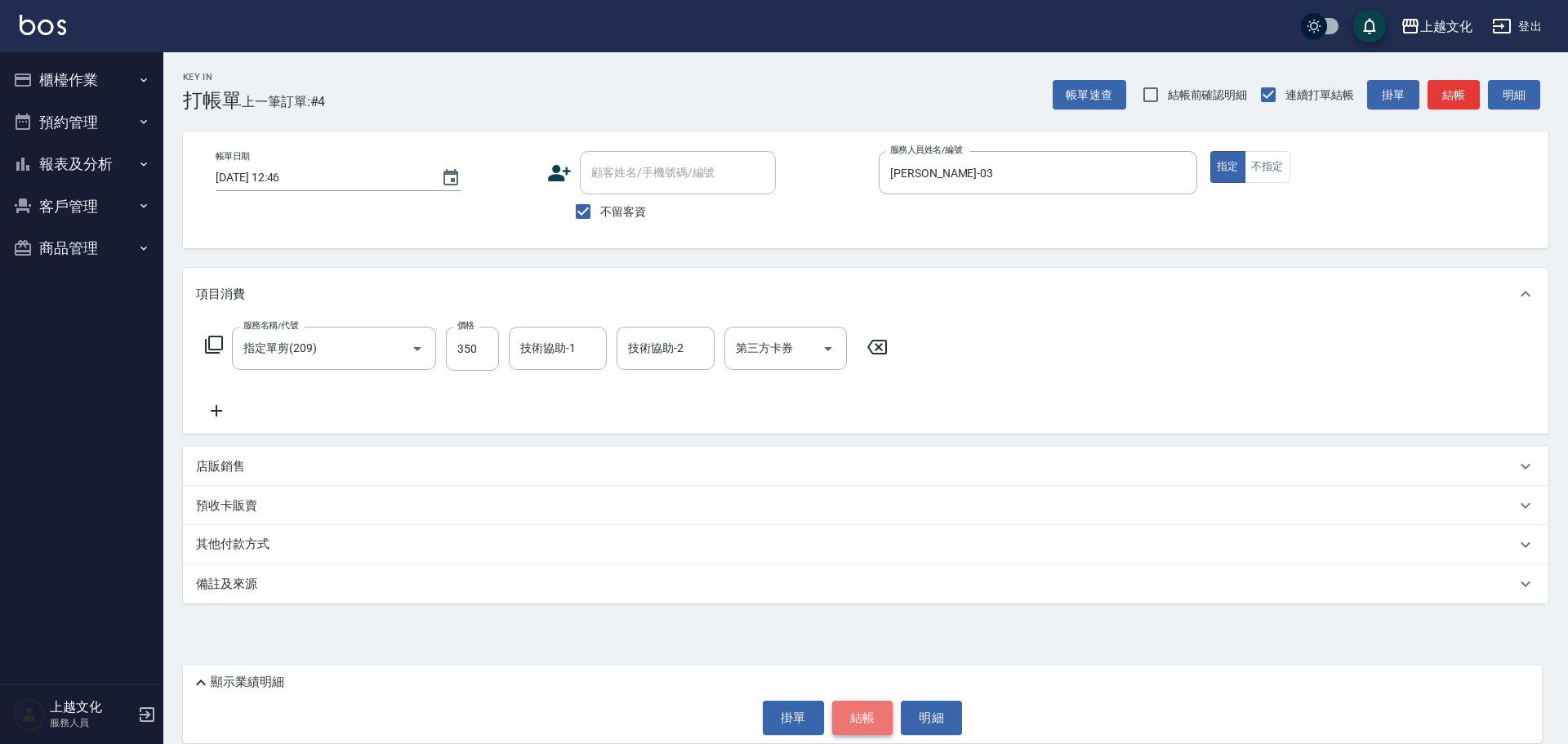
click at [847, 717] on button "結帳" at bounding box center [863, 717] width 61 height 34
click at [847, 717] on div "掛單 結帳 明細" at bounding box center [863, 717] width 1343 height 34
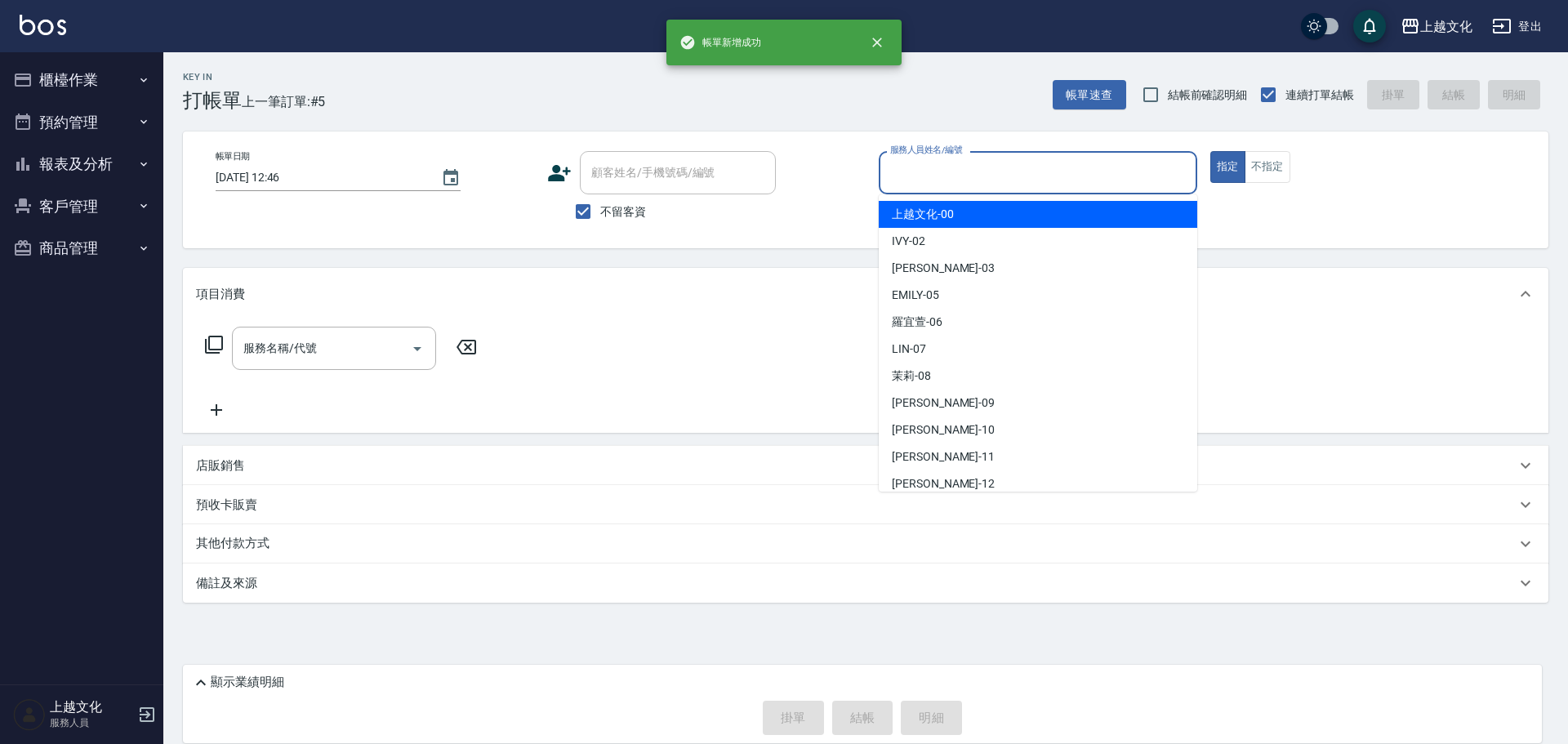
click at [994, 184] on input "服務人員姓名/編號" at bounding box center [1037, 172] width 304 height 29
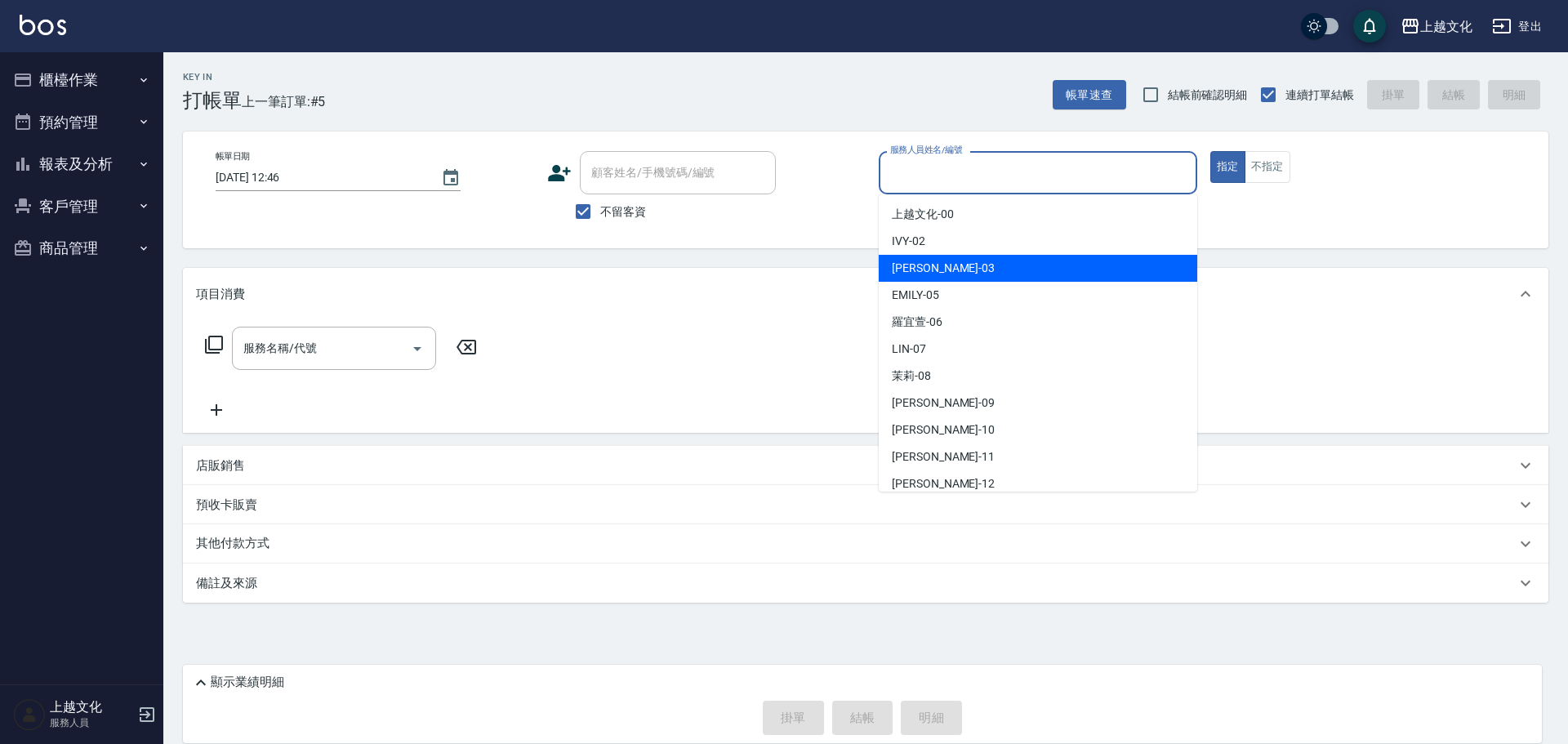
click at [979, 264] on div "kelly -03" at bounding box center [1037, 267] width 318 height 27
type input "kelly-03"
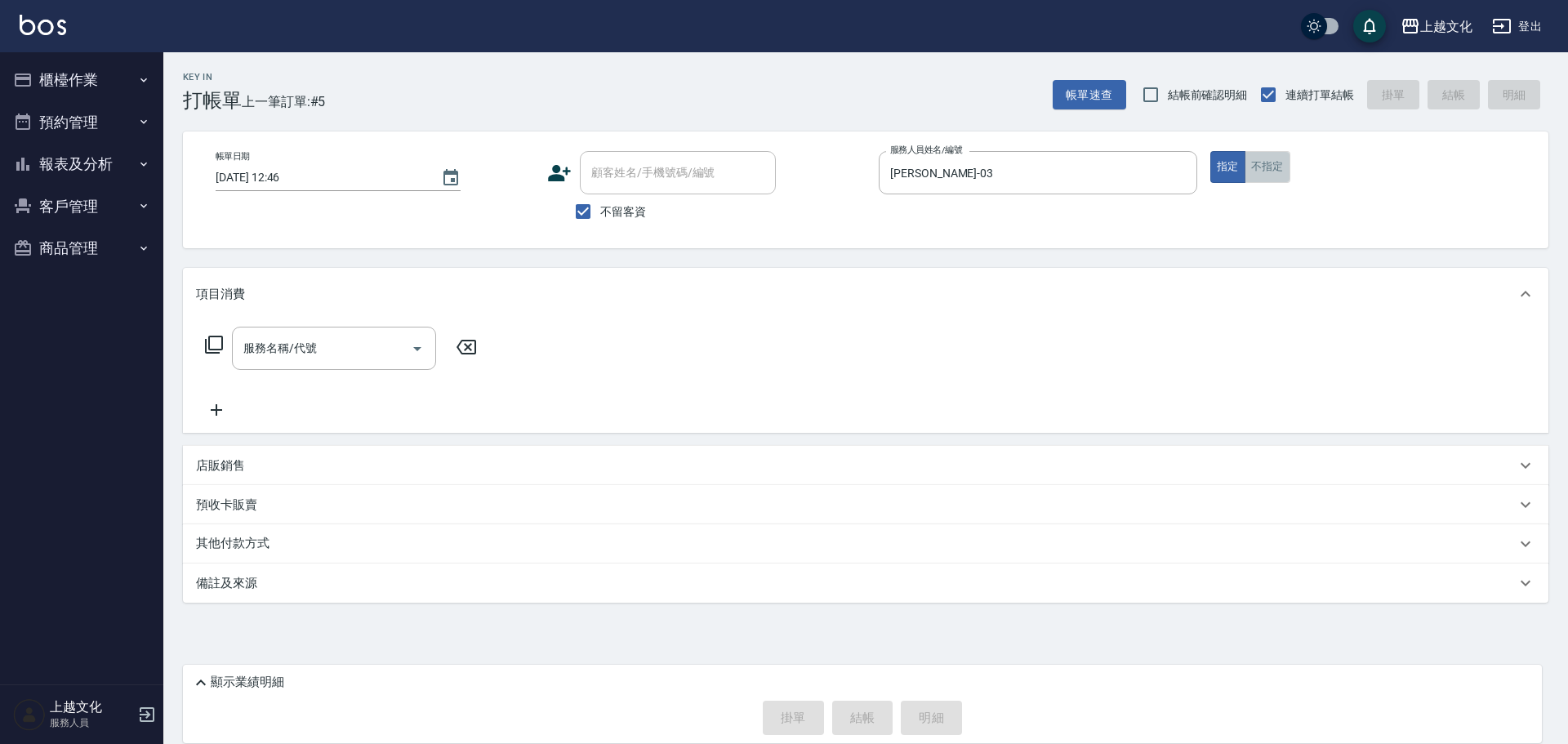
click at [1275, 170] on button "不指定" at bounding box center [1267, 167] width 46 height 31
click at [310, 351] on input "服務名稱/代號" at bounding box center [322, 348] width 165 height 29
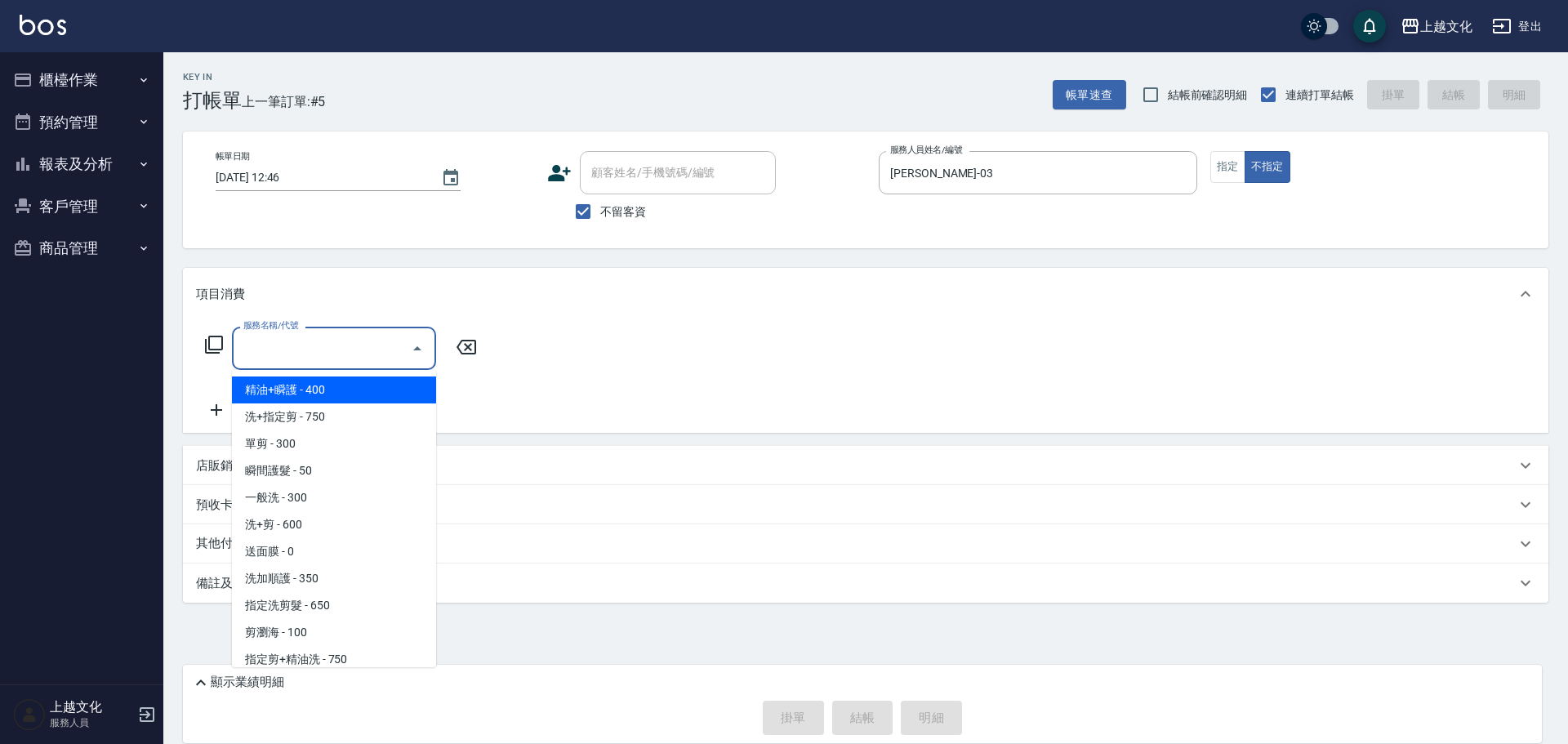
click at [309, 386] on span "精油+瞬護 - 400" at bounding box center [334, 389] width 204 height 27
type input "精油+瞬護(101)"
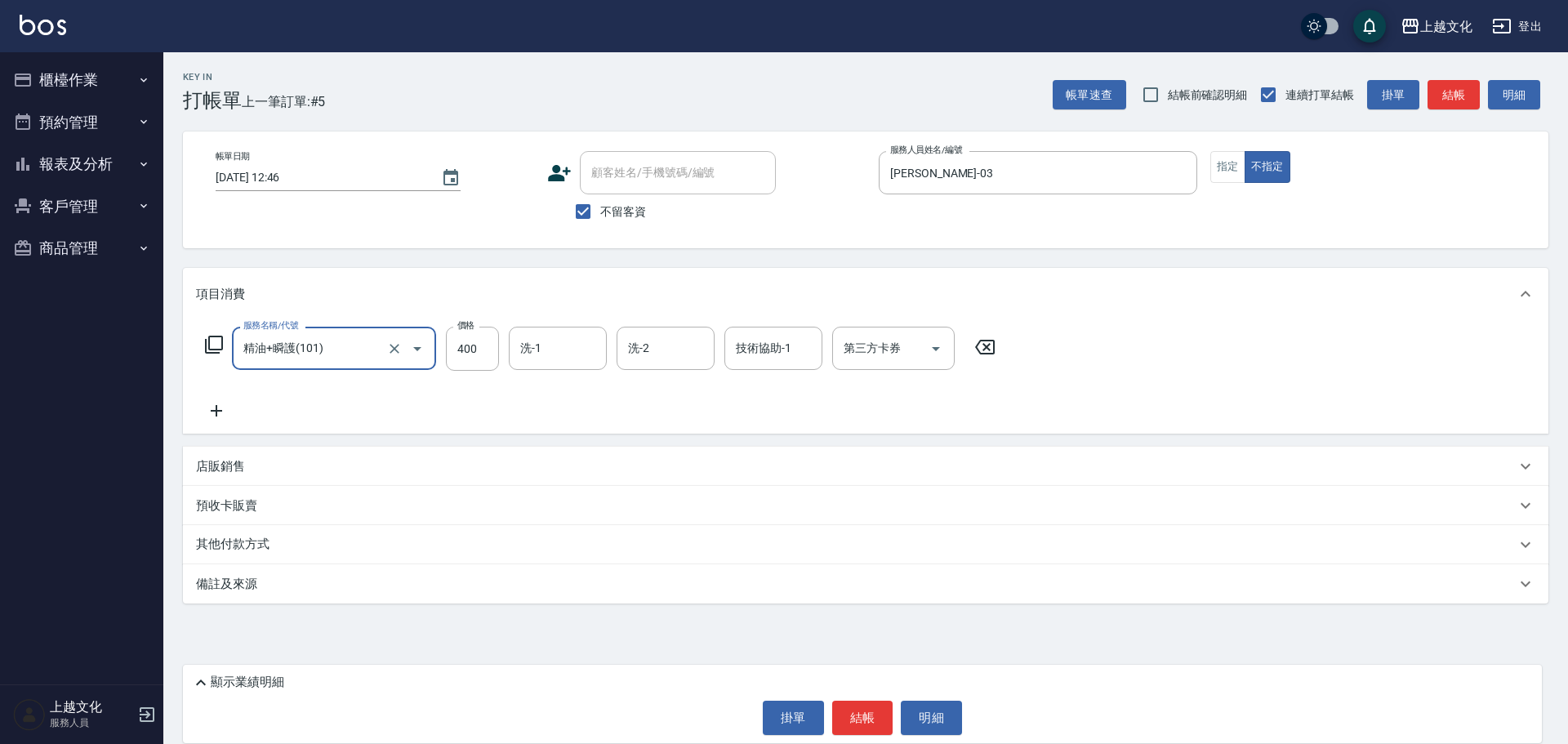
click at [847, 720] on button "結帳" at bounding box center [863, 717] width 61 height 34
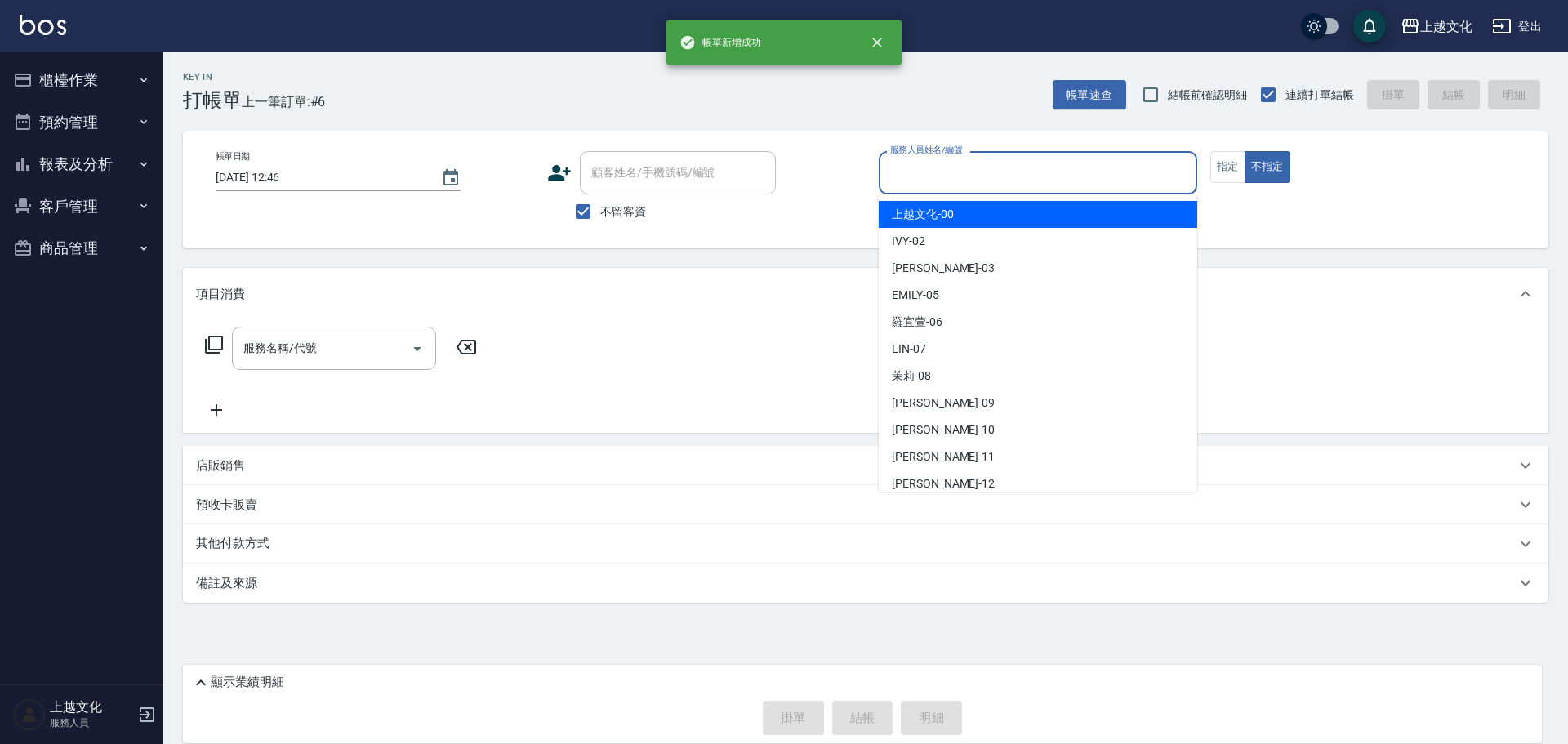
click at [921, 174] on input "服務人員姓名/編號" at bounding box center [1037, 172] width 304 height 29
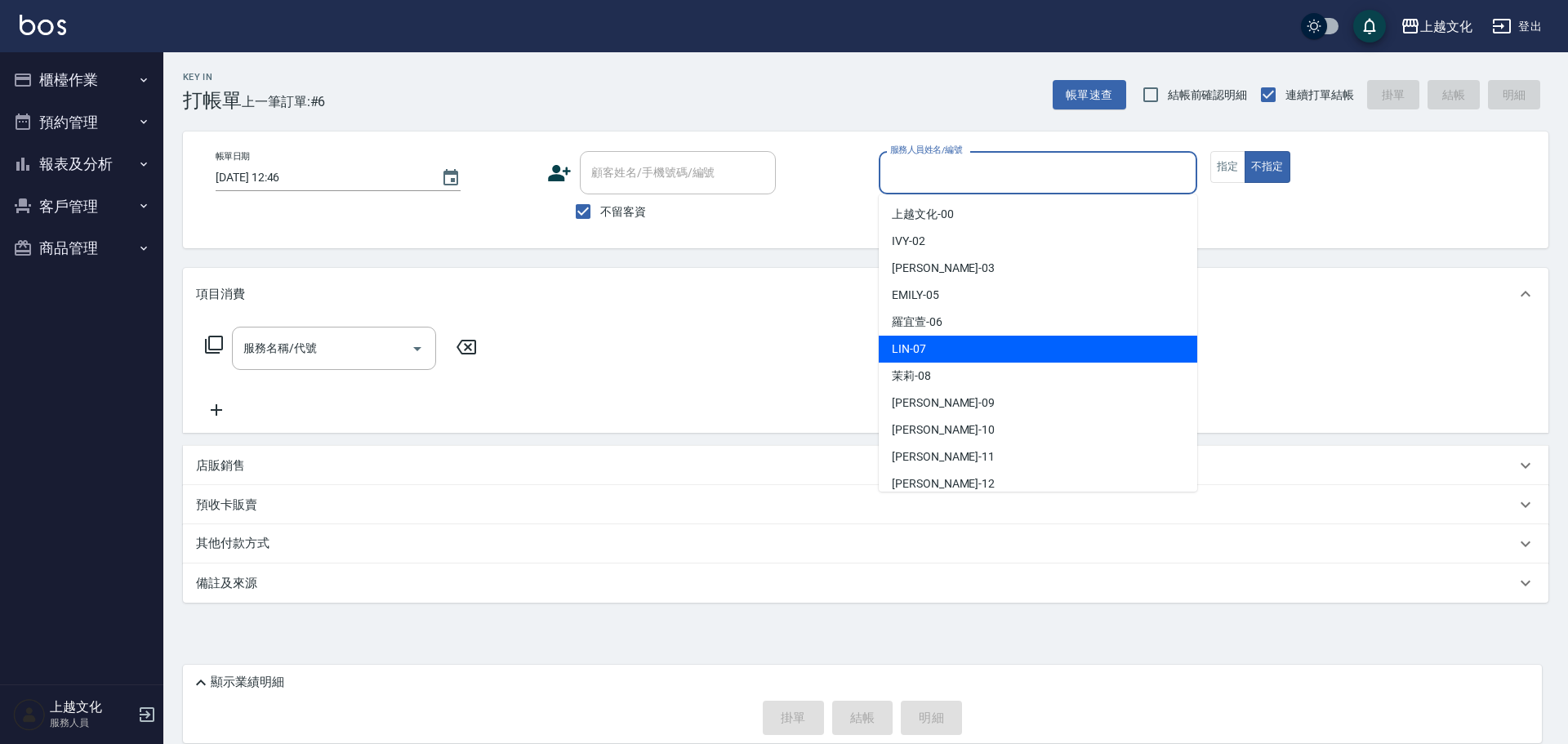
click at [928, 347] on div "LIN -07" at bounding box center [1037, 349] width 318 height 27
type input "LIN-07"
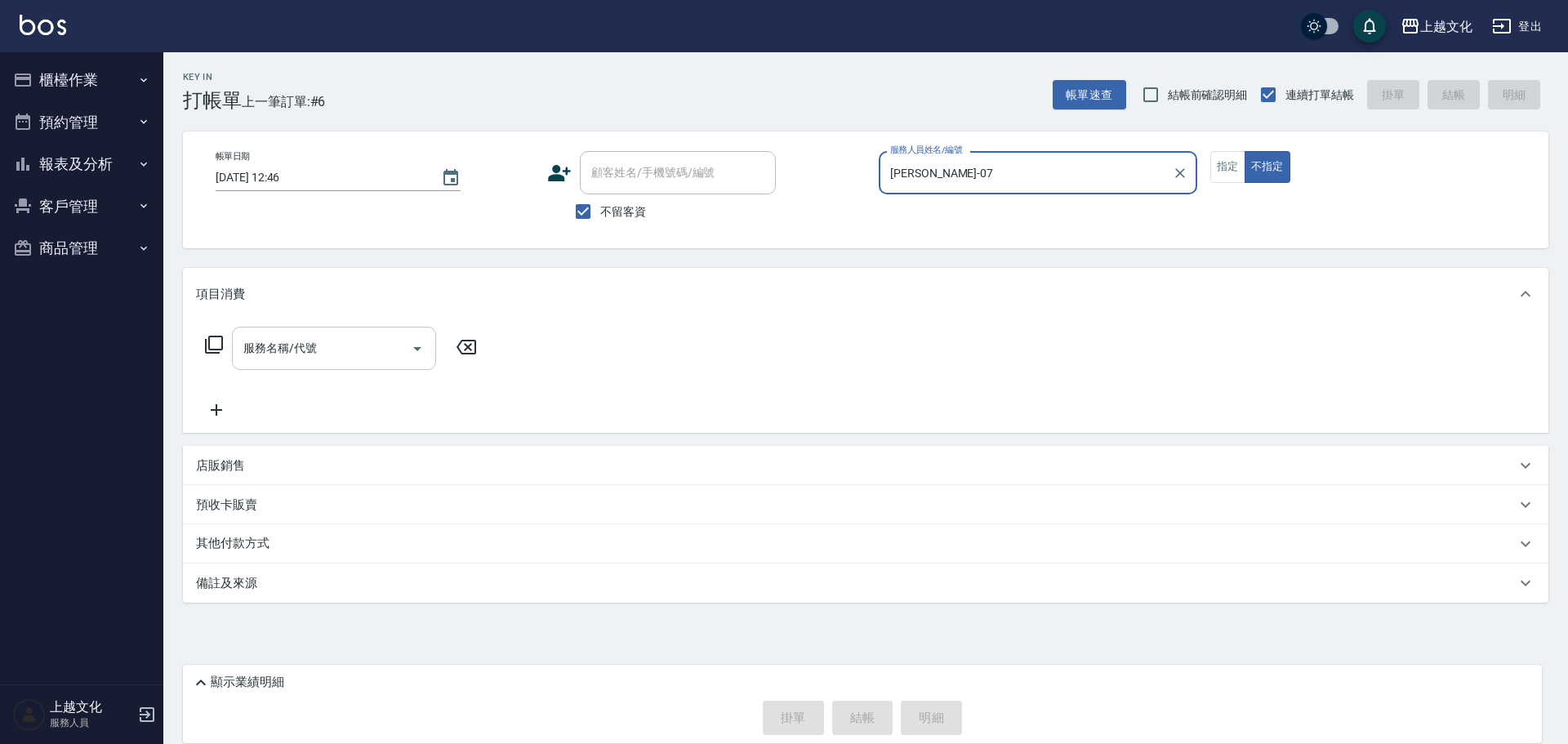
click at [273, 357] on input "服務名稱/代號" at bounding box center [322, 348] width 165 height 29
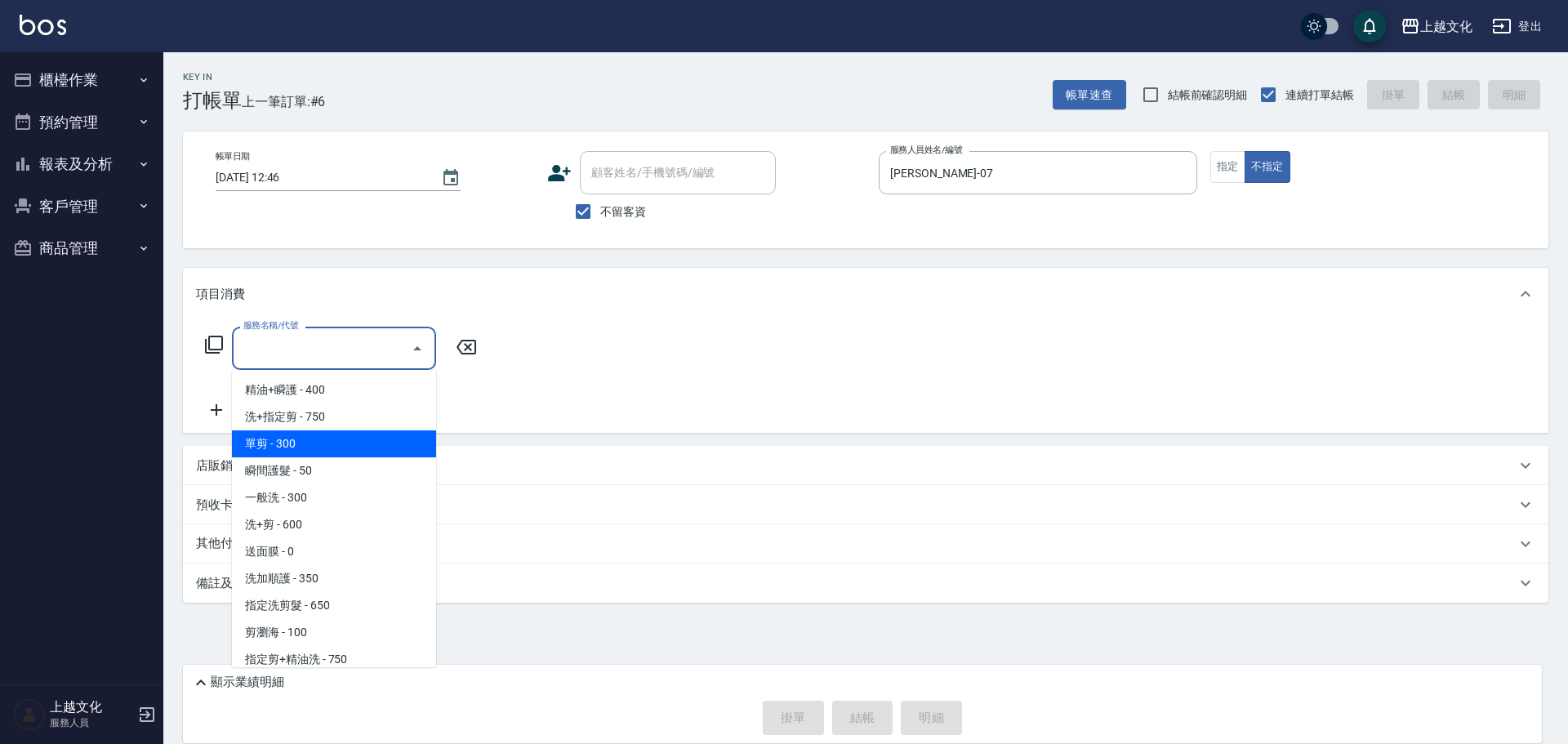
click at [305, 437] on span "單剪 - 300" at bounding box center [334, 443] width 204 height 27
type input "單剪(103)"
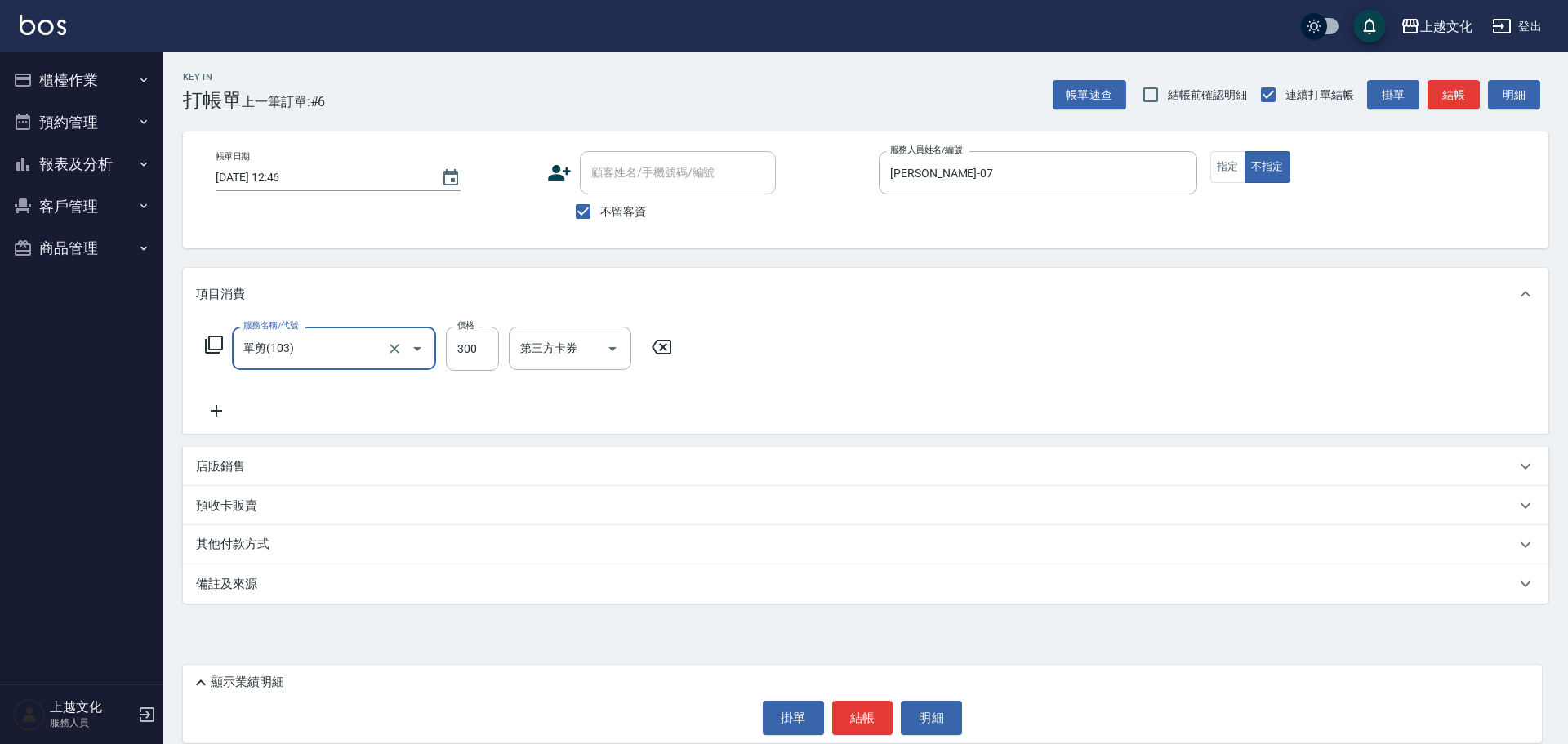
click at [868, 719] on button "結帳" at bounding box center [863, 717] width 61 height 34
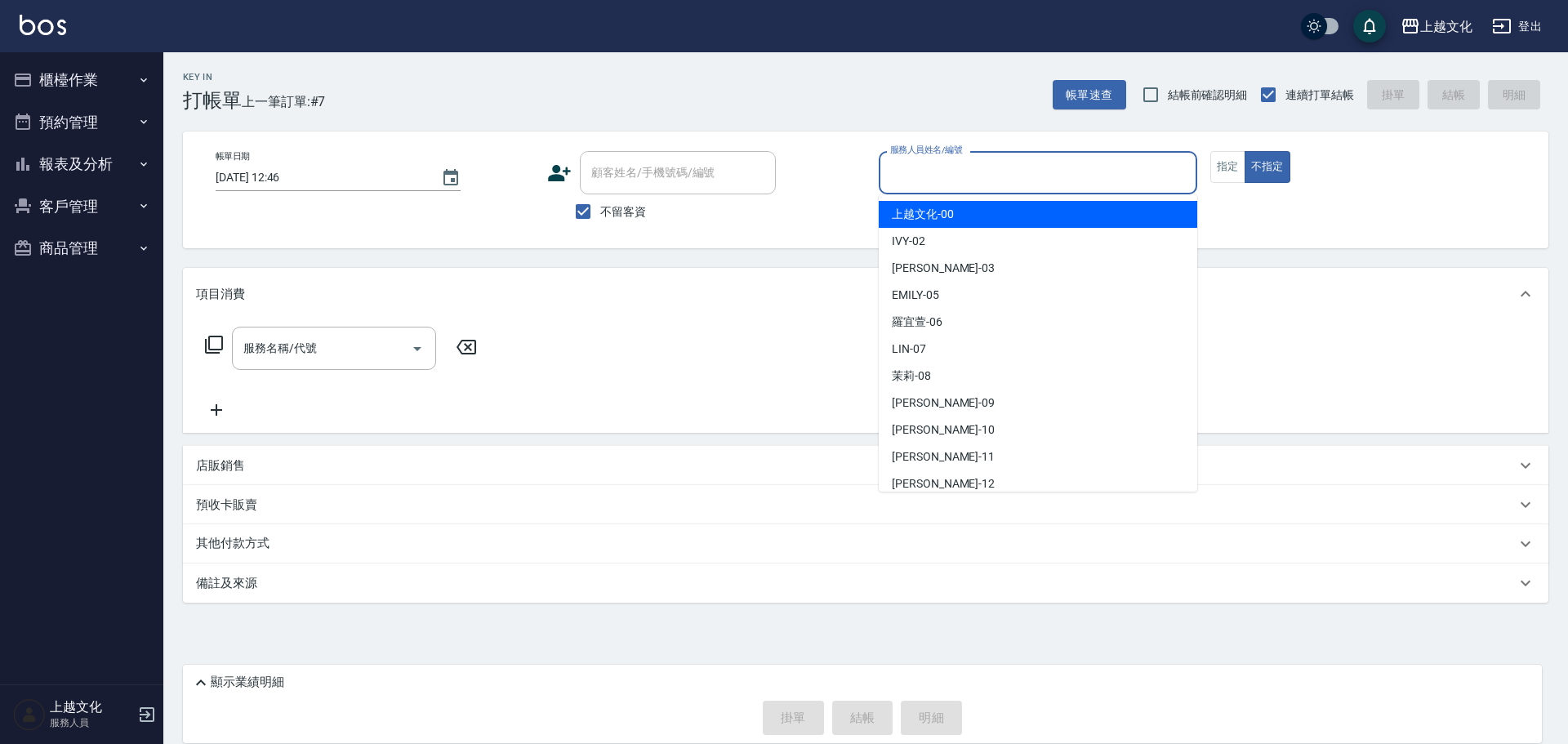
click at [911, 177] on input "服務人員姓名/編號" at bounding box center [1037, 172] width 304 height 29
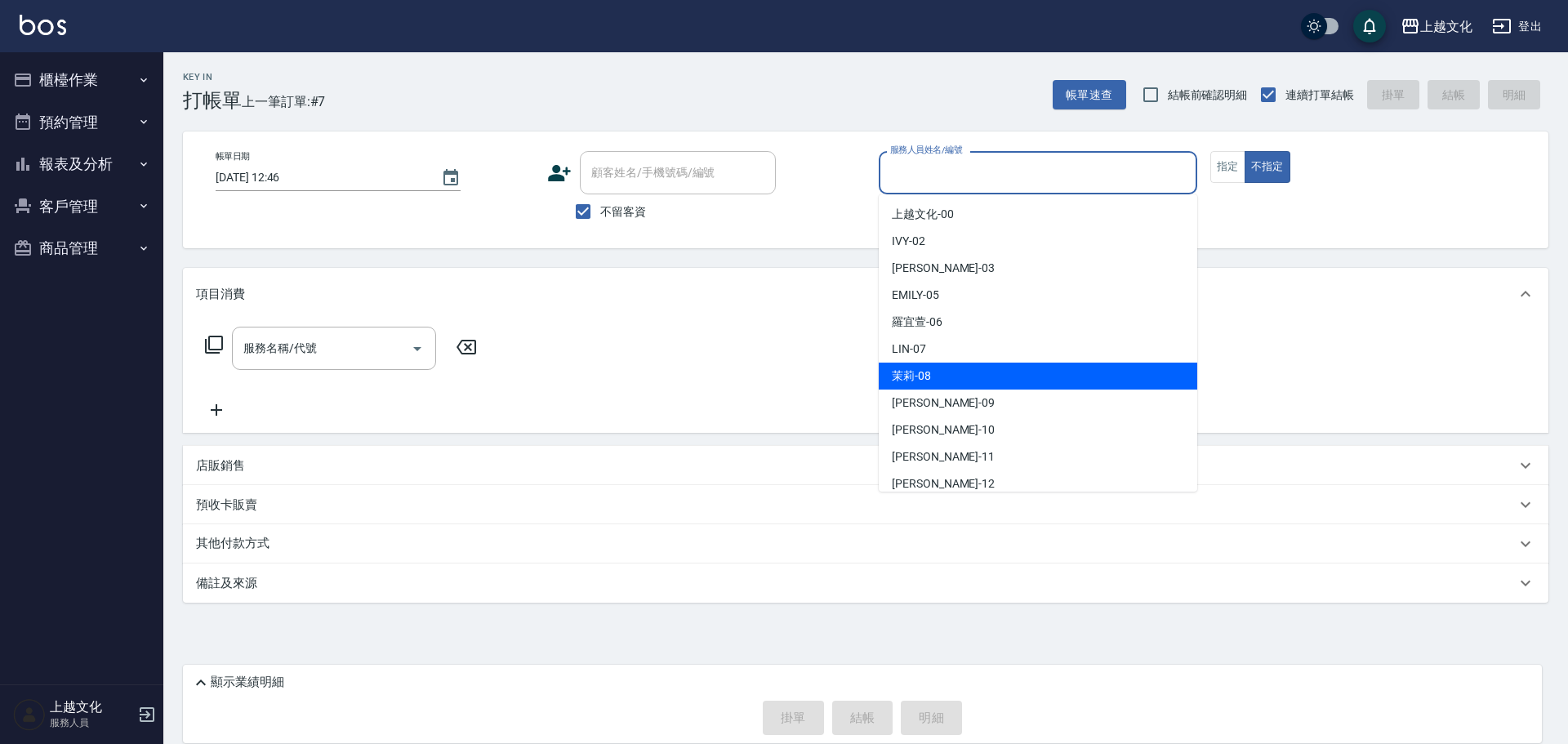
drag, startPoint x: 934, startPoint y: 375, endPoint x: 1174, endPoint y: 237, distance: 276.8
click at [936, 375] on div "茉莉 -08" at bounding box center [1037, 375] width 318 height 27
type input "茉莉-08"
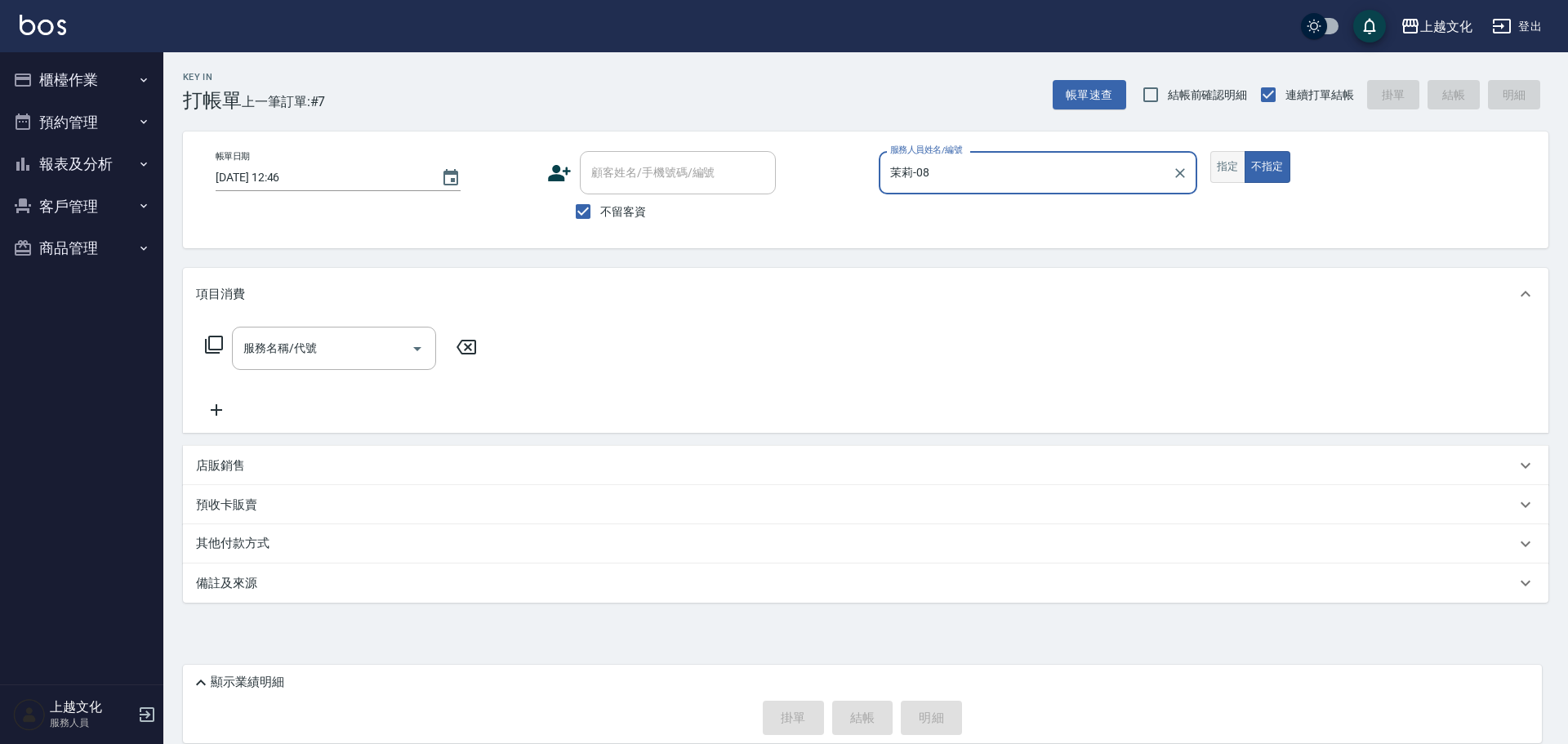
click at [1222, 175] on button "指定" at bounding box center [1228, 167] width 35 height 31
click at [214, 343] on icon at bounding box center [214, 345] width 20 height 20
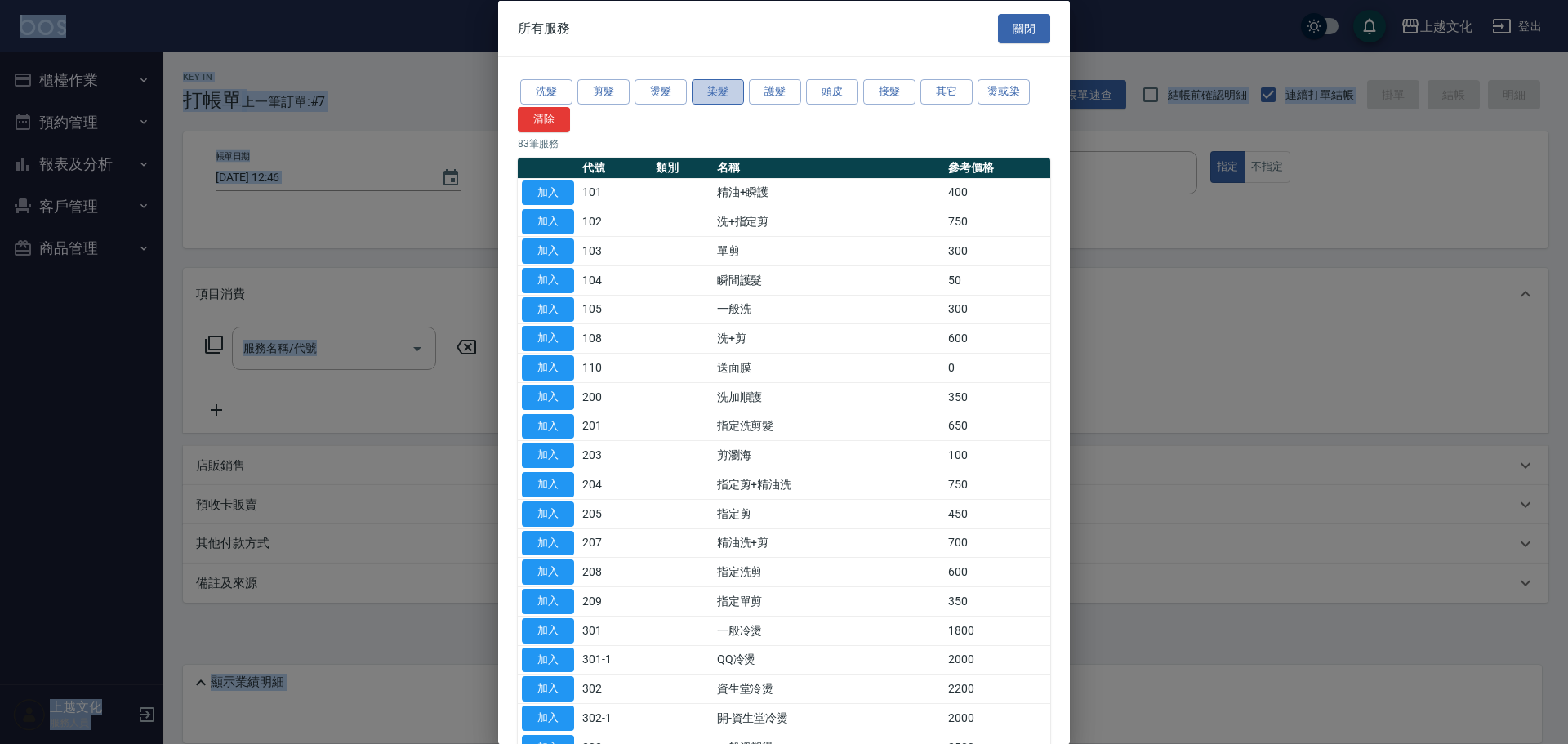
drag, startPoint x: 723, startPoint y: 90, endPoint x: 687, endPoint y: 109, distance: 40.7
click at [723, 94] on button "染髮" at bounding box center [717, 92] width 52 height 26
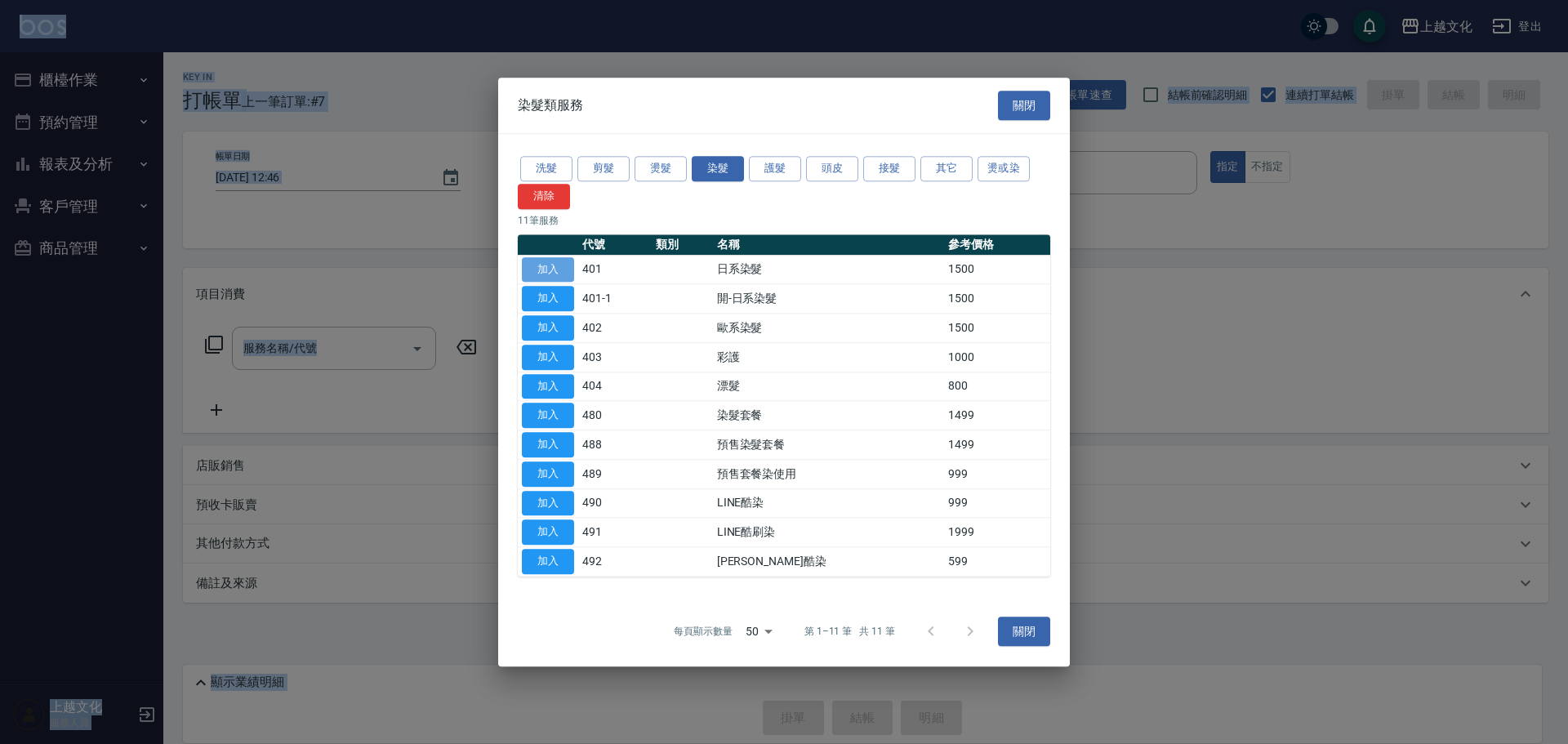
click at [553, 278] on button "加入" at bounding box center [547, 270] width 52 height 26
type input "日系染髮(401)"
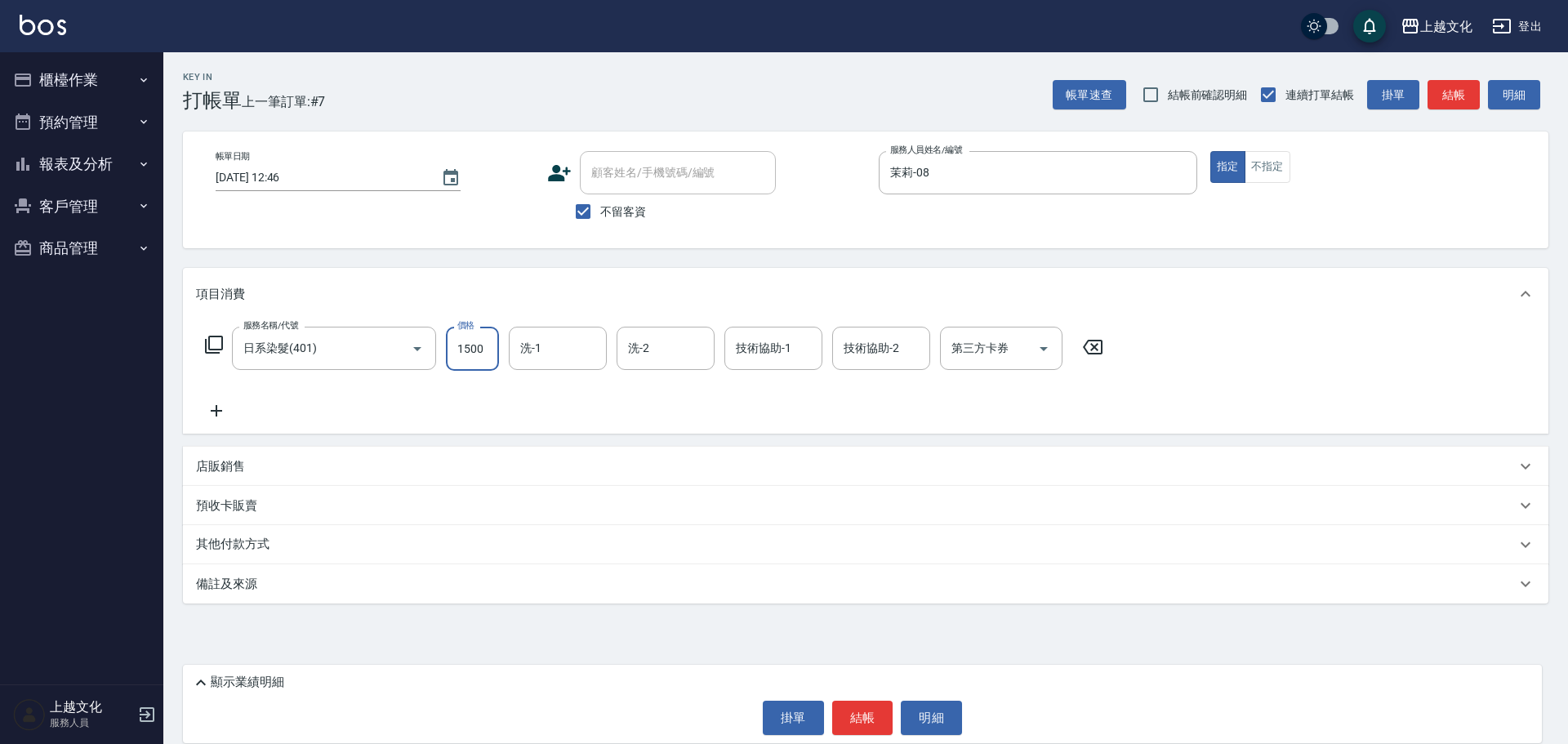
click at [480, 362] on input "1500" at bounding box center [473, 349] width 53 height 44
type input "2299"
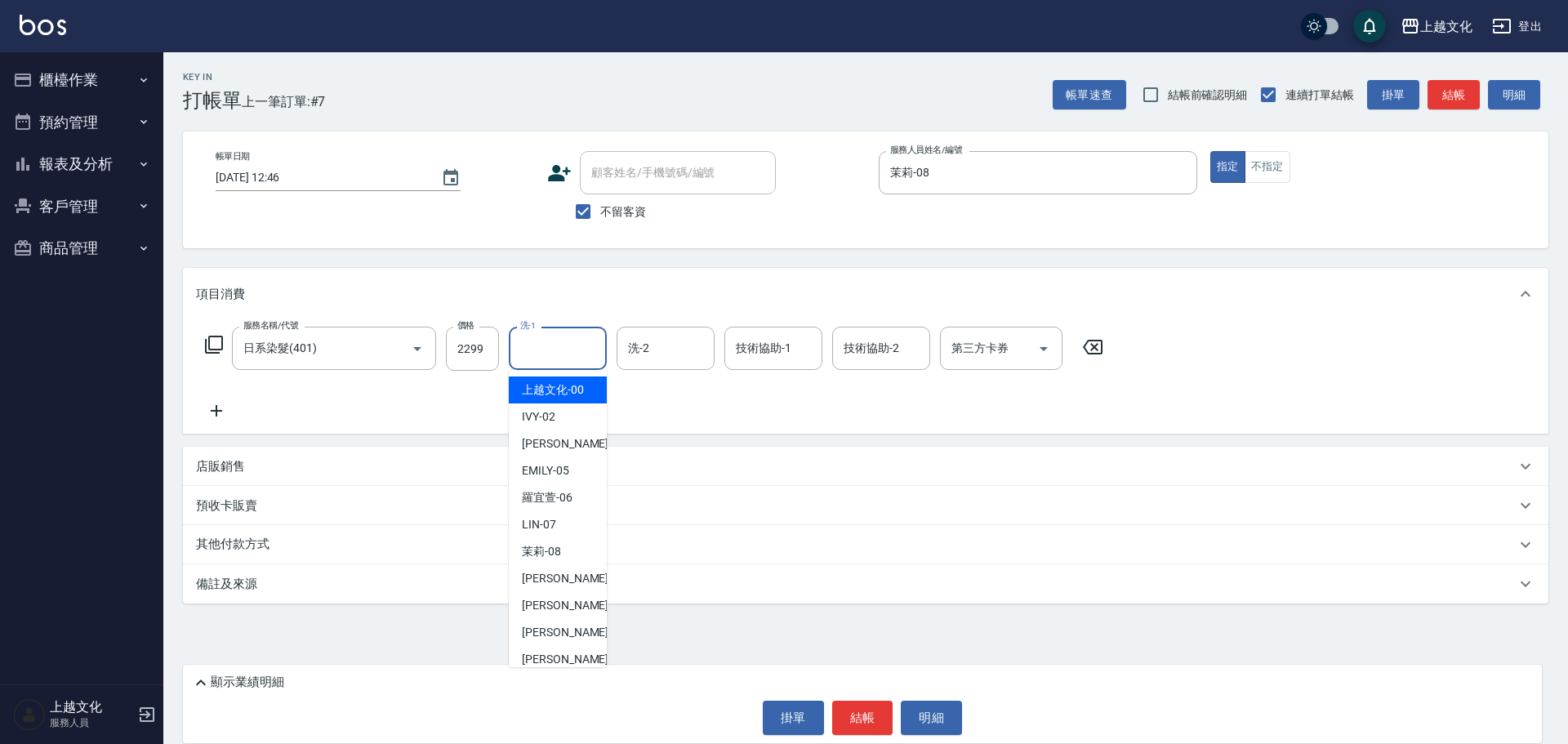
click at [591, 352] on input "洗-1" at bounding box center [557, 348] width 84 height 29
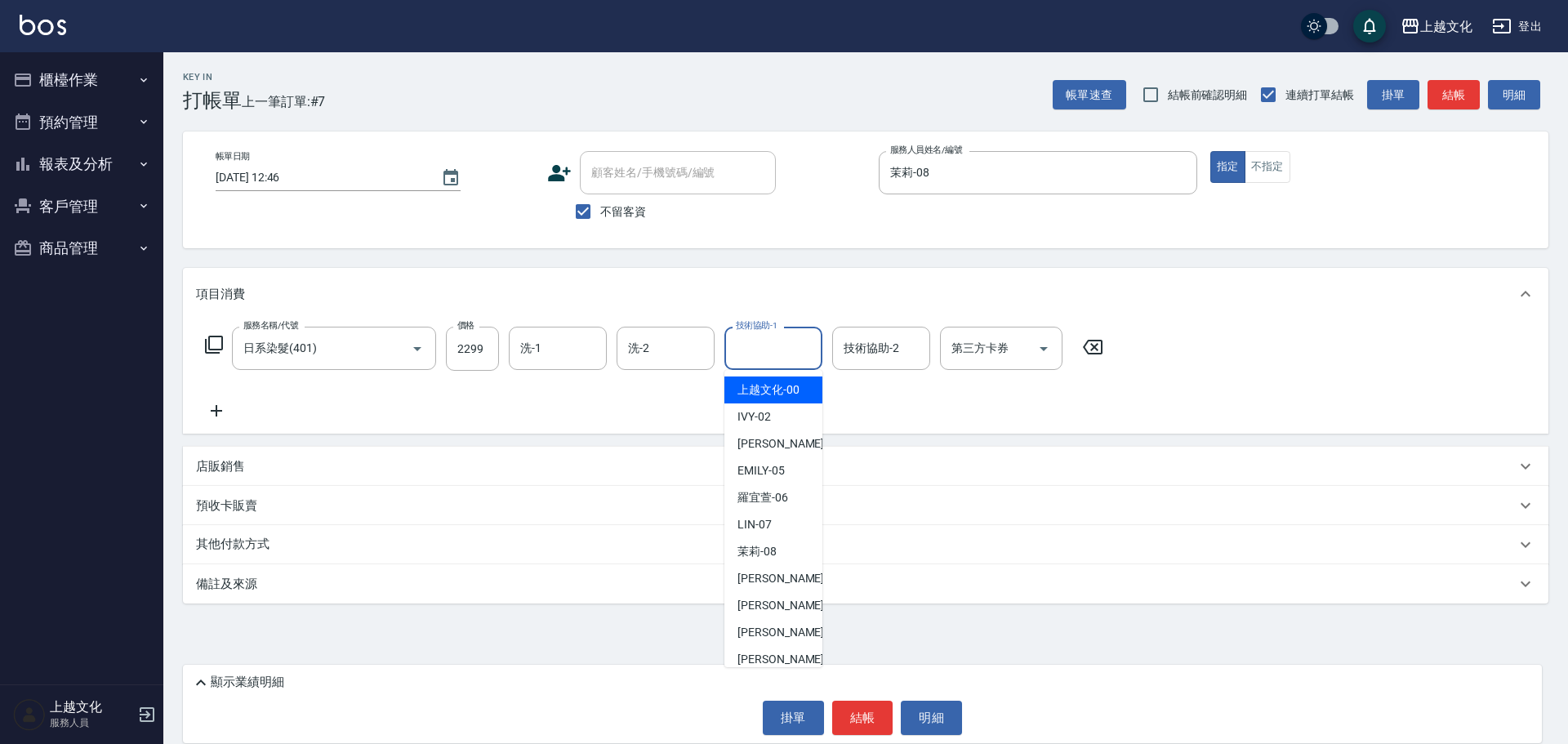
click at [767, 354] on input "技術協助-1" at bounding box center [773, 348] width 84 height 29
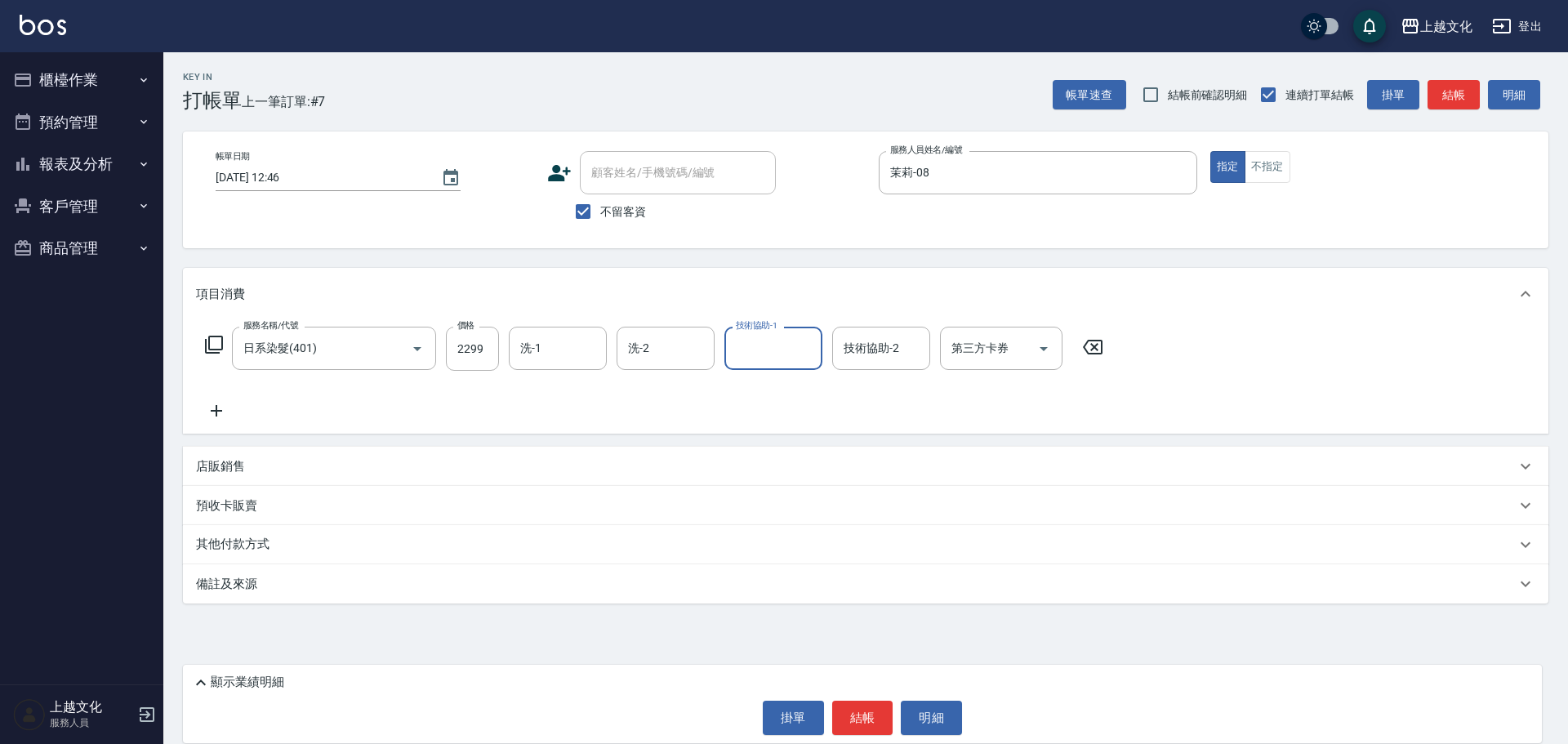
click at [770, 353] on input "技術協助-1" at bounding box center [773, 348] width 84 height 29
click at [771, 355] on input "技術協助-1" at bounding box center [773, 348] width 84 height 29
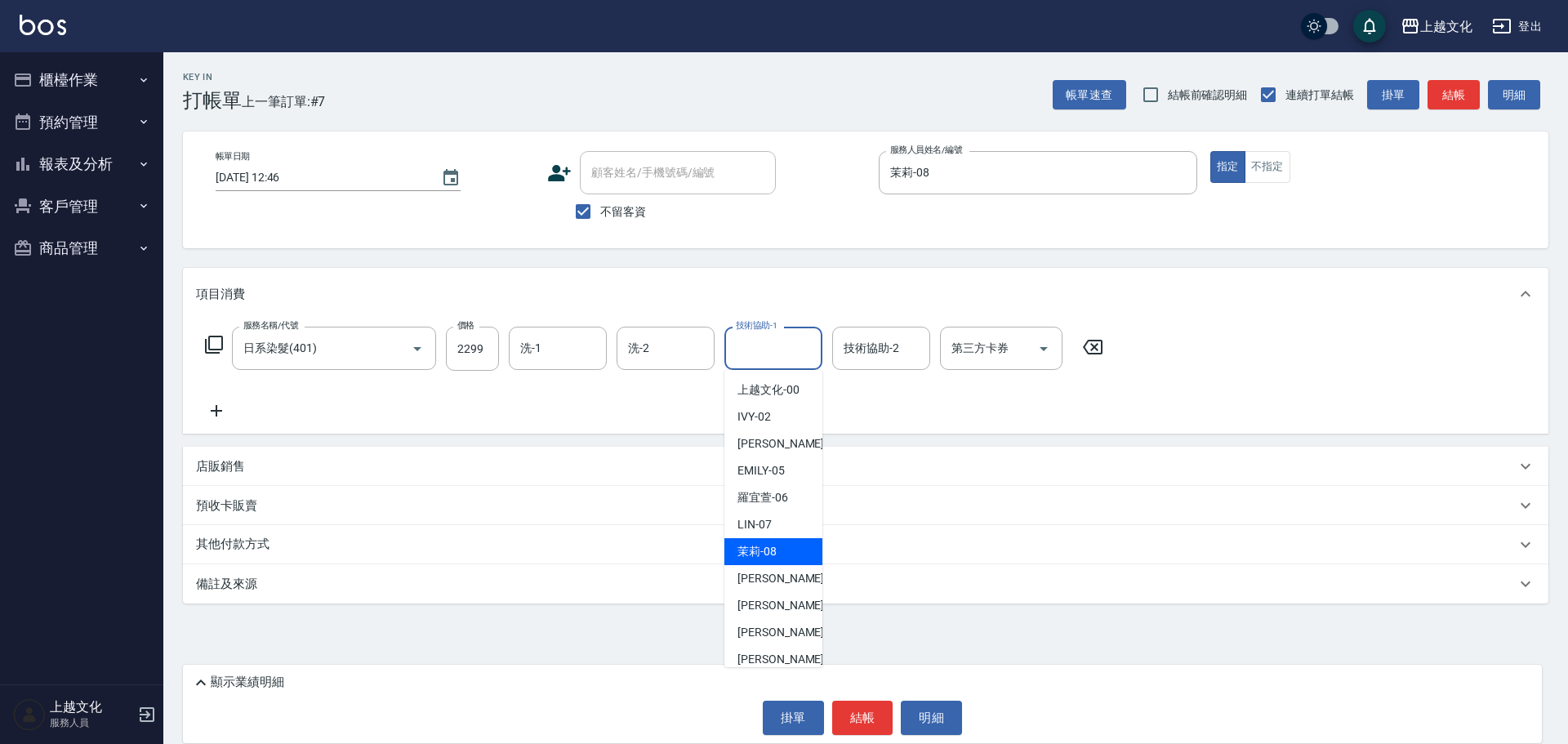
drag, startPoint x: 786, startPoint y: 553, endPoint x: 869, endPoint y: 389, distance: 183.8
click at [784, 549] on div "茉莉 -08" at bounding box center [773, 551] width 98 height 27
type input "茉莉-08"
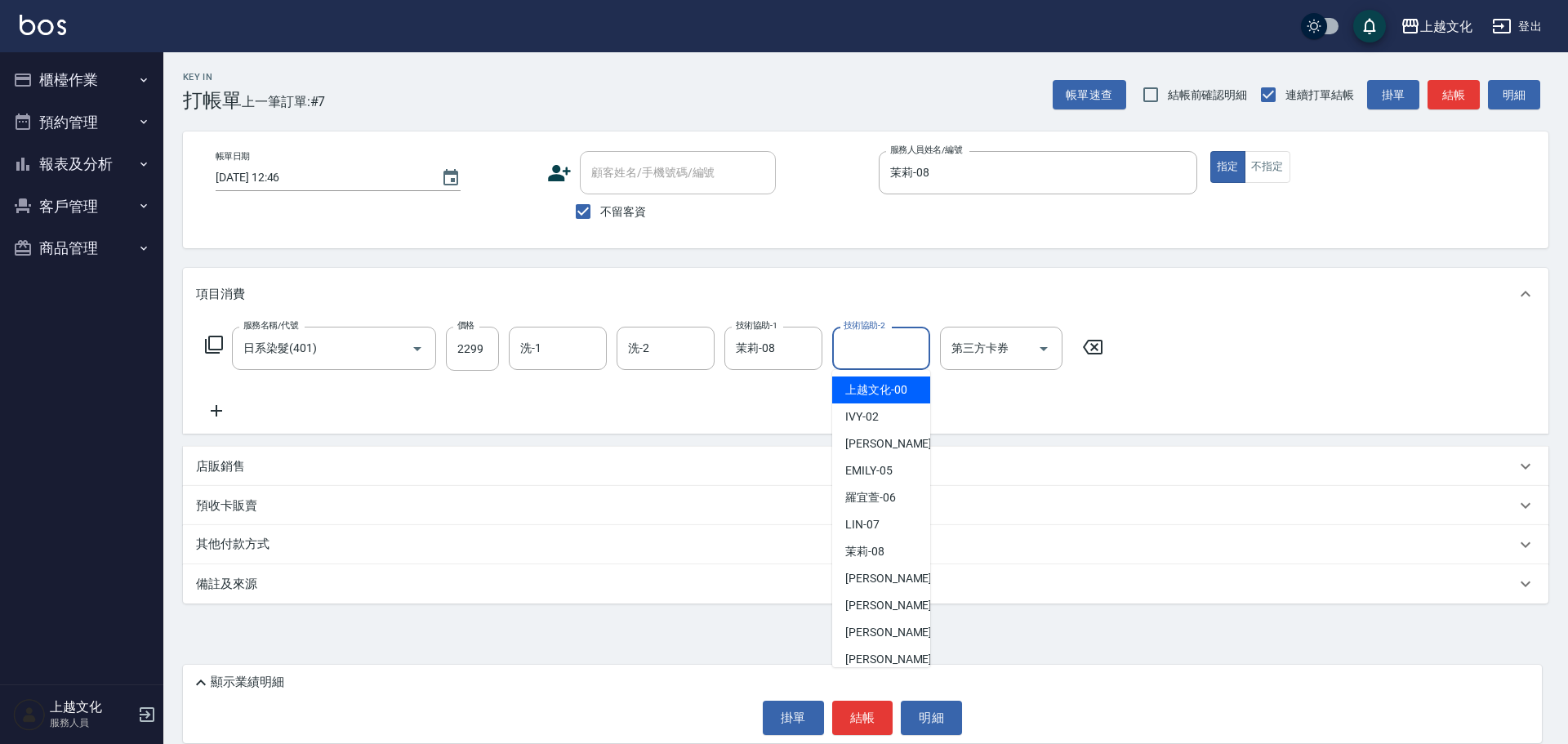
click at [893, 341] on div "技術協助-2 技術協助-2" at bounding box center [881, 349] width 98 height 43
click at [892, 341] on input "技術協助-2" at bounding box center [881, 348] width 84 height 29
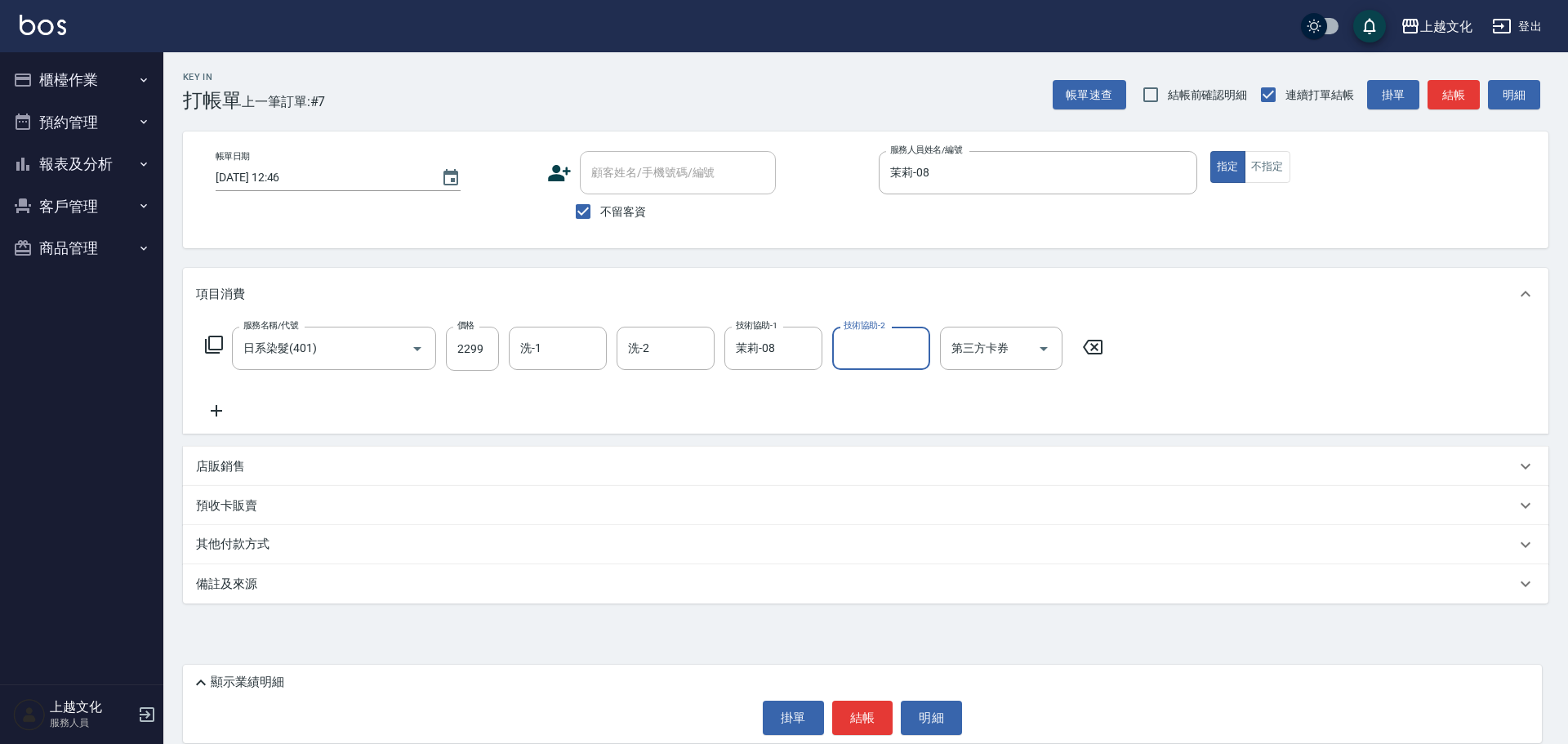
click at [867, 346] on input "技術協助-2" at bounding box center [881, 348] width 84 height 29
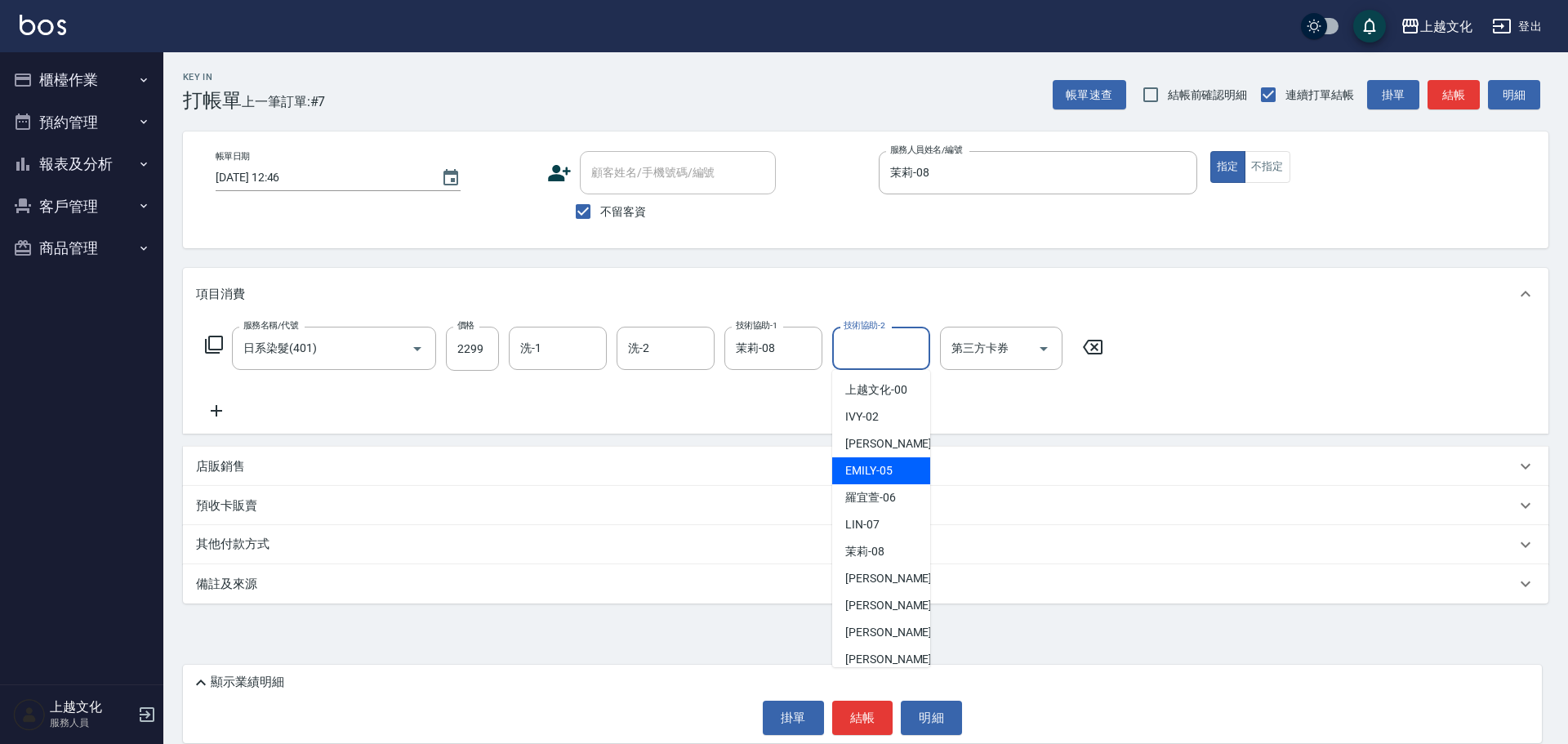
click at [850, 463] on span "EMILY -05" at bounding box center [868, 471] width 47 height 17
click at [850, 463] on div "店販銷售" at bounding box center [856, 466] width 1319 height 17
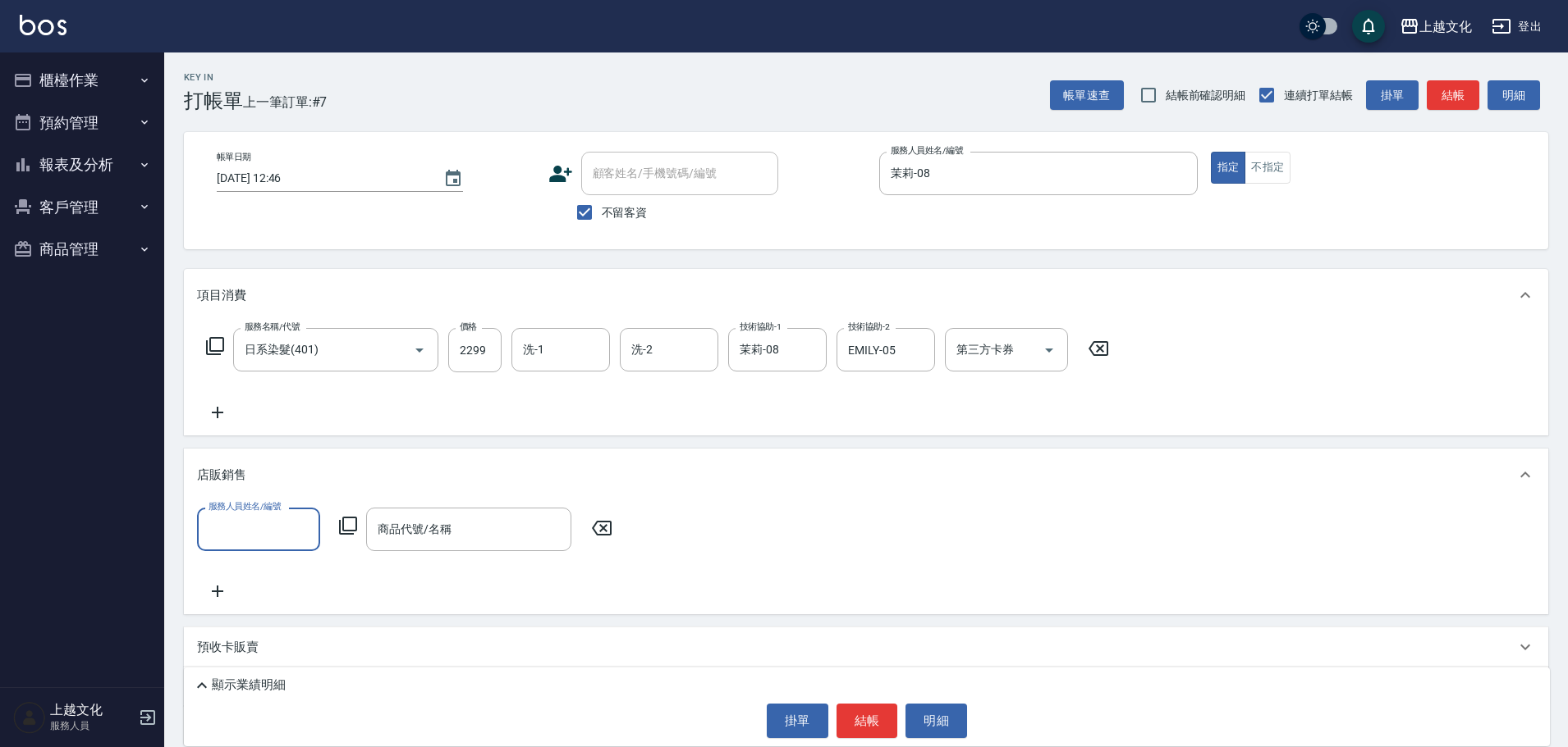
scroll to position [0, 0]
click at [909, 339] on div at bounding box center [917, 350] width 22 height 43
click at [903, 351] on div "EMILY-05 技術協助-2" at bounding box center [886, 350] width 99 height 43
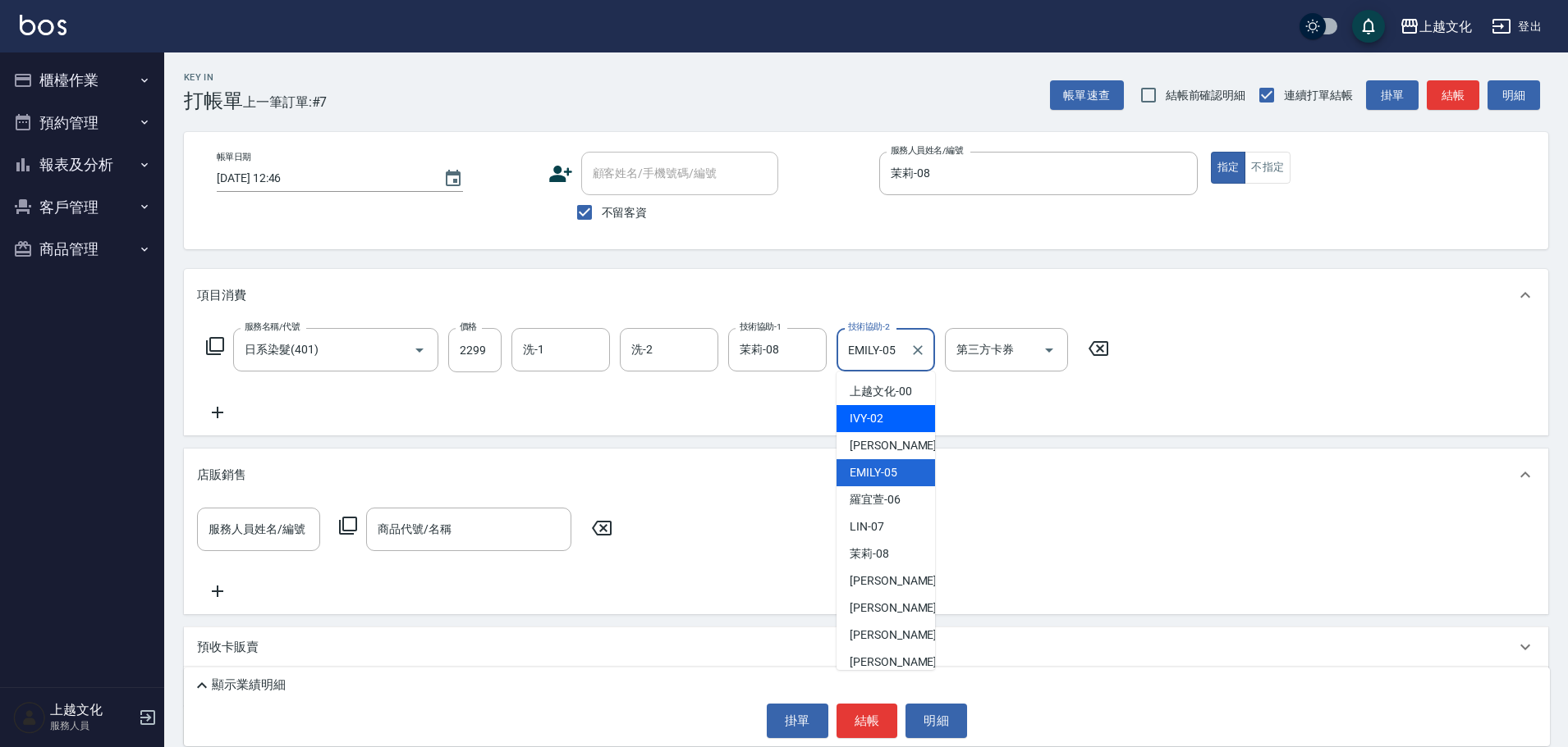
click at [894, 411] on div "IVY -02" at bounding box center [886, 418] width 99 height 27
click at [894, 411] on div "服務名稱/代號 日系染髮(401) 服務名稱/代號 價格 2299 價格 洗-1 洗-1 洗-2 洗-2 技術協助-1 茉莉-08 技術協助-1 技術協助-2…" at bounding box center [659, 376] width 922 height 95
type input "IVY-02"
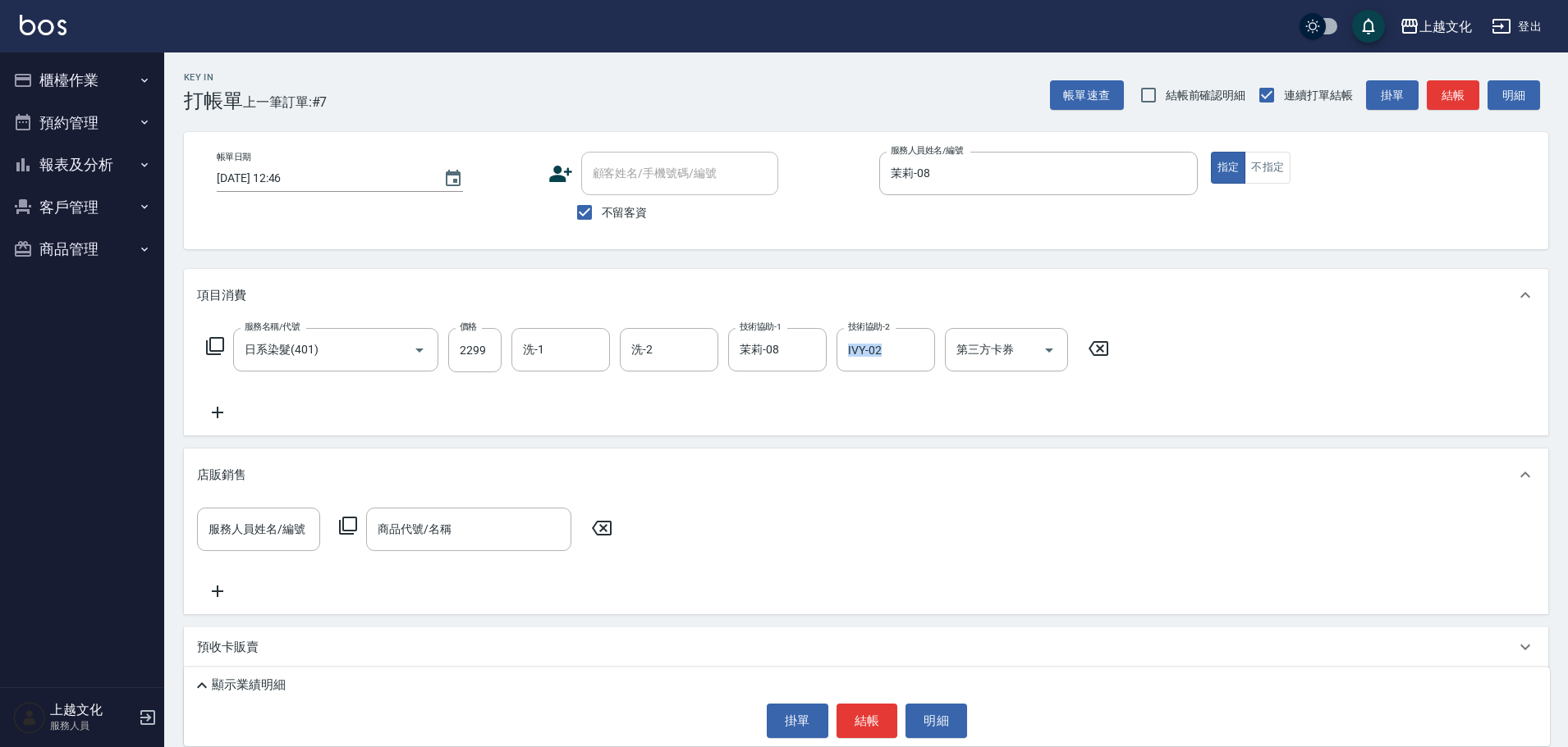
drag, startPoint x: 219, startPoint y: 406, endPoint x: 223, endPoint y: 387, distance: 19.4
click at [221, 406] on icon at bounding box center [218, 412] width 41 height 20
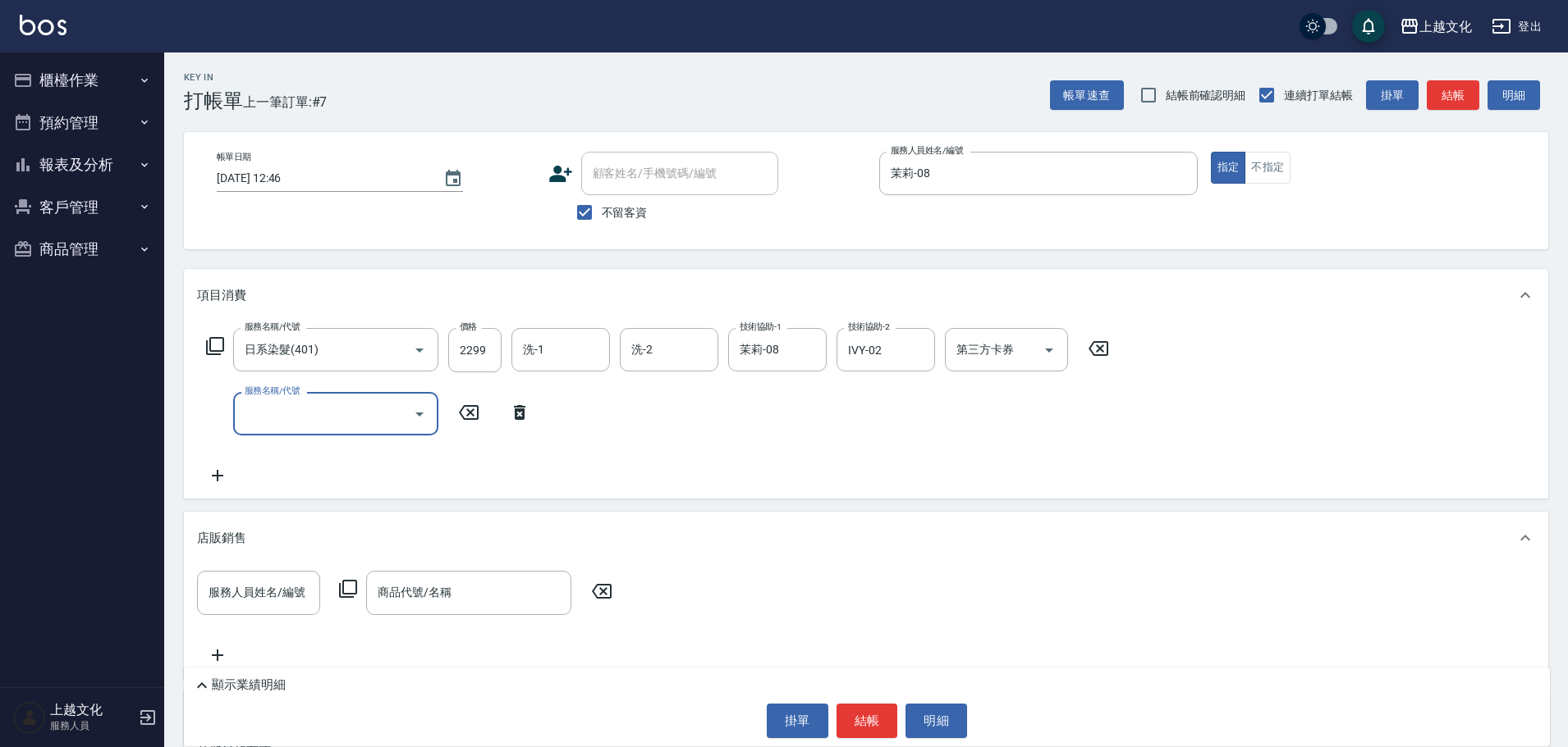
click at [215, 344] on icon at bounding box center [215, 346] width 20 height 20
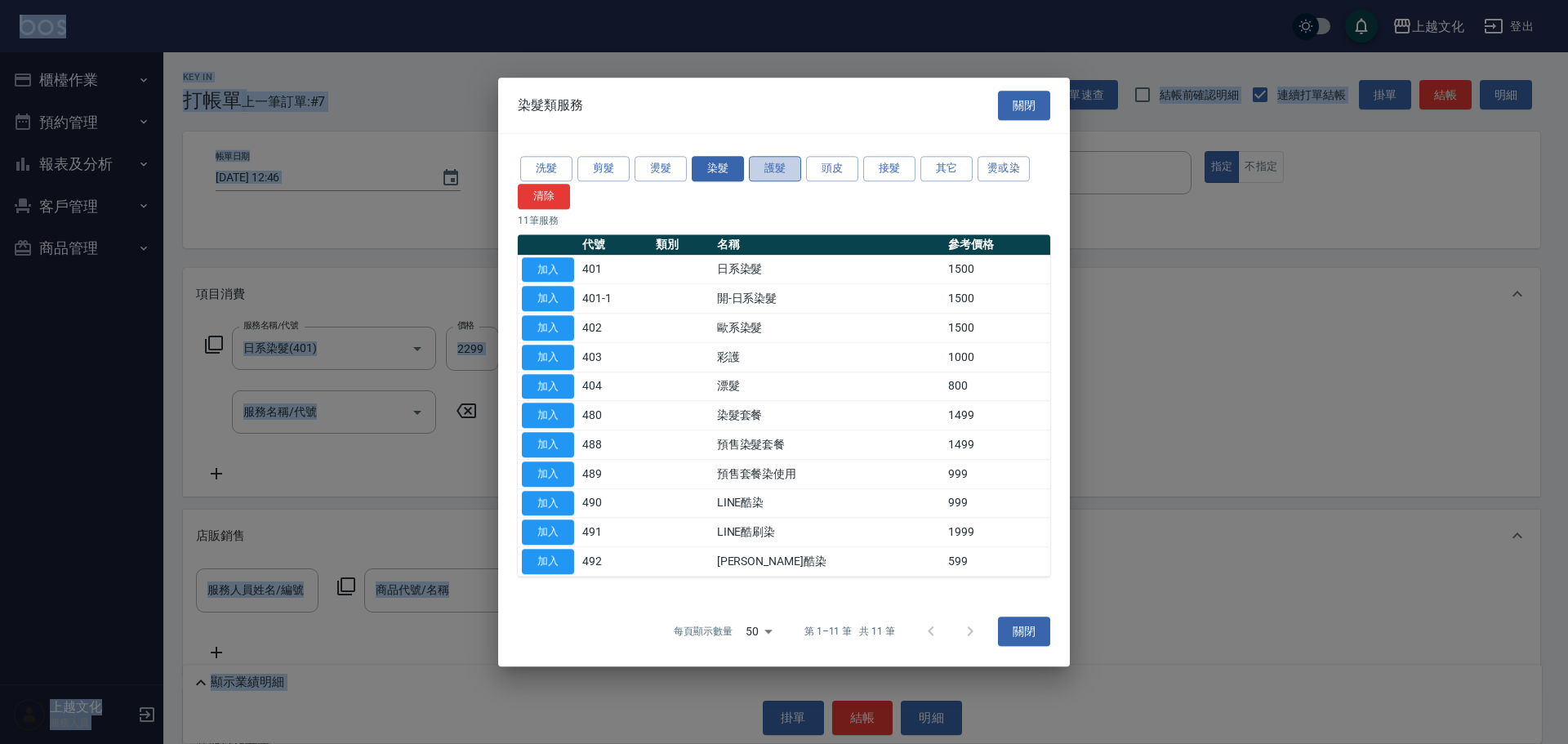
click at [773, 171] on button "護髮" at bounding box center [774, 169] width 52 height 26
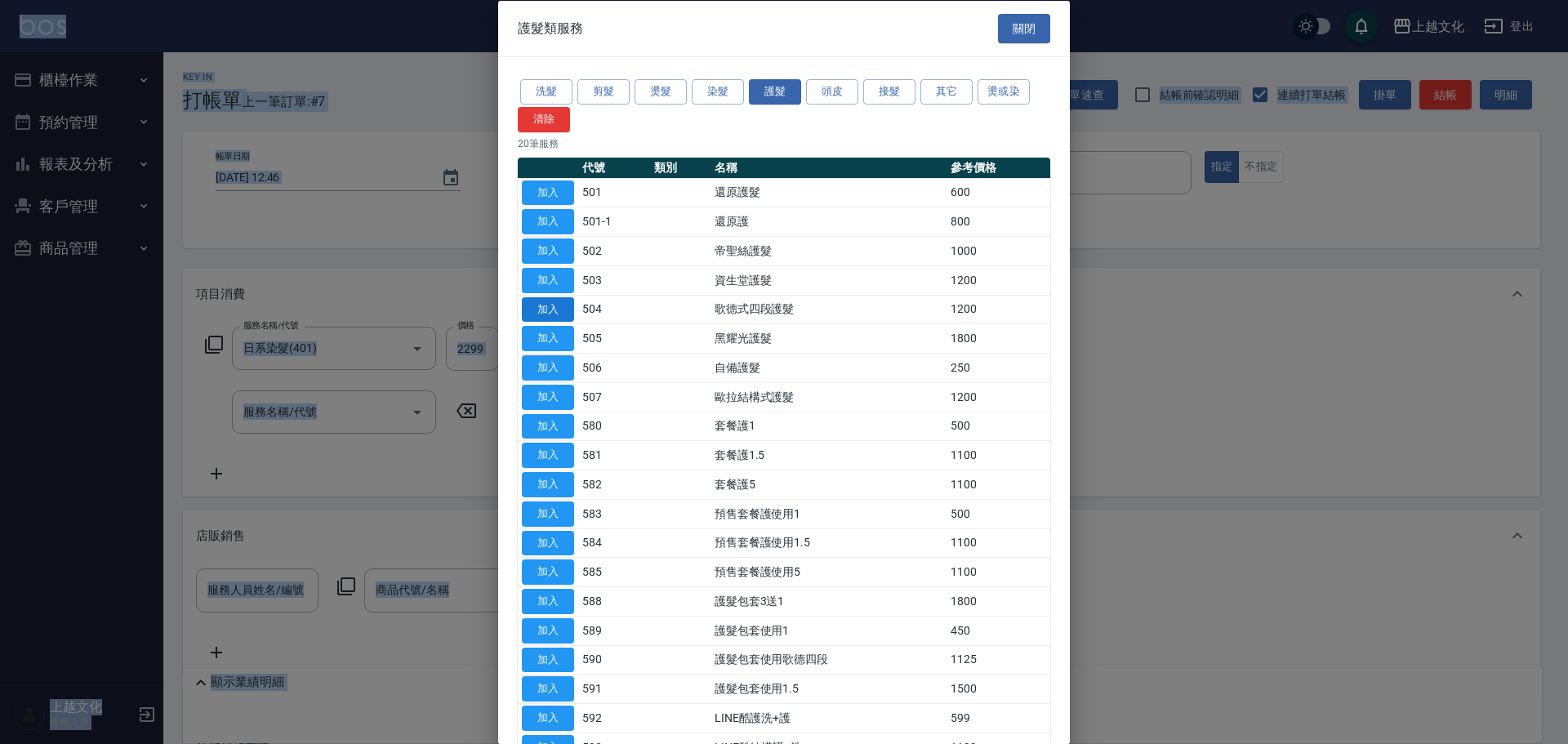
click at [561, 309] on button "加入" at bounding box center [547, 310] width 52 height 26
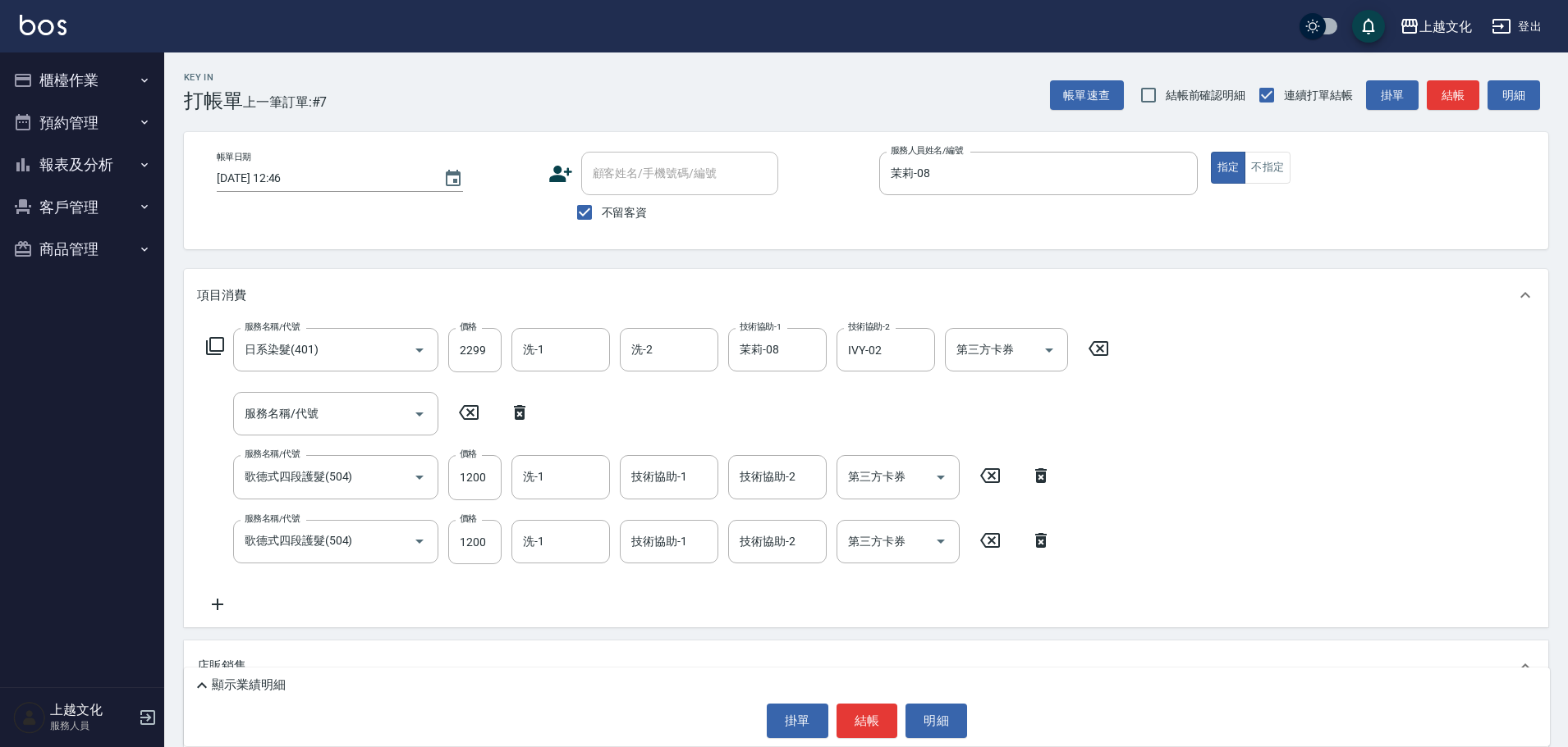
click at [524, 411] on icon at bounding box center [519, 412] width 12 height 15
type input "歌德式四段護髮(504)"
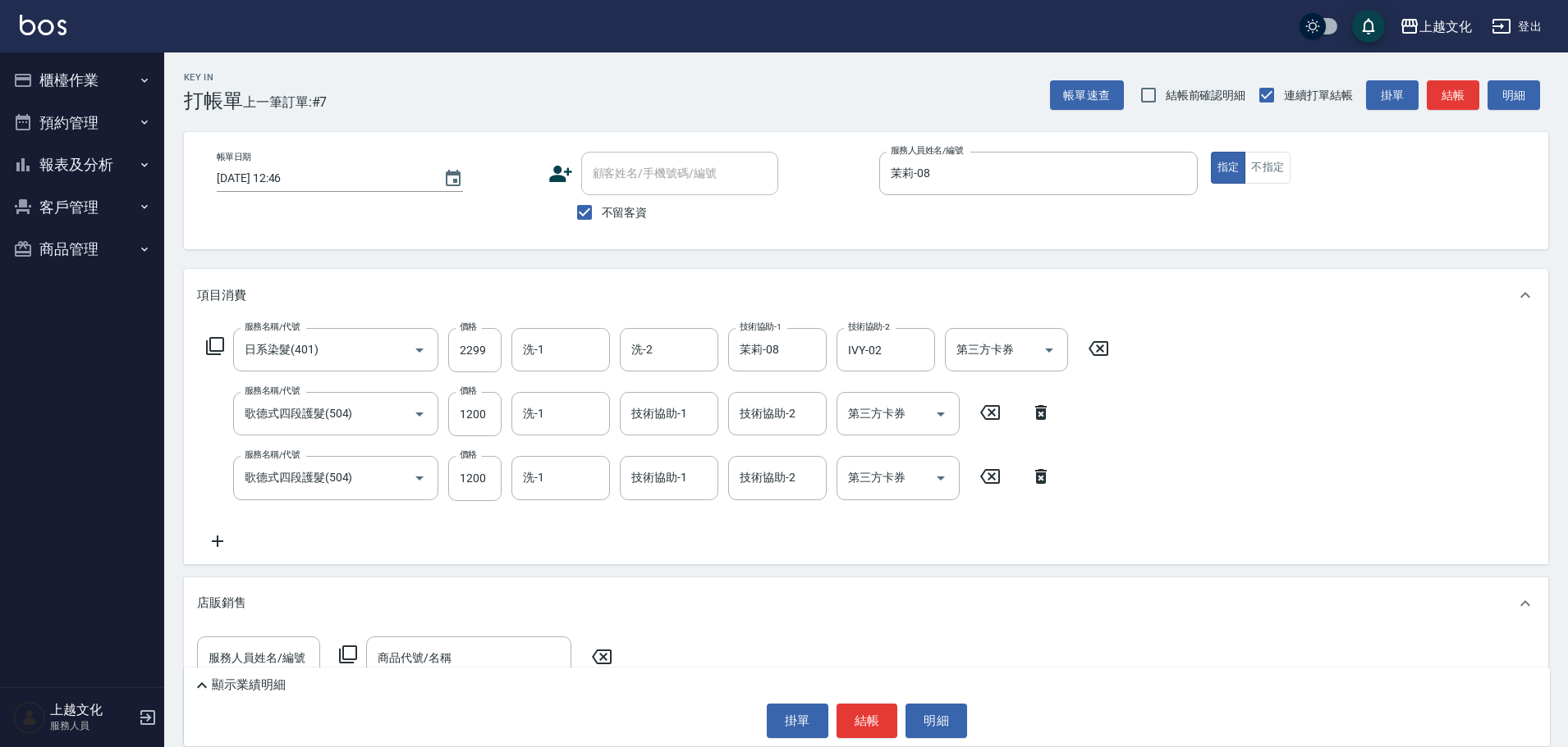
click at [1038, 412] on icon at bounding box center [1041, 412] width 12 height 15
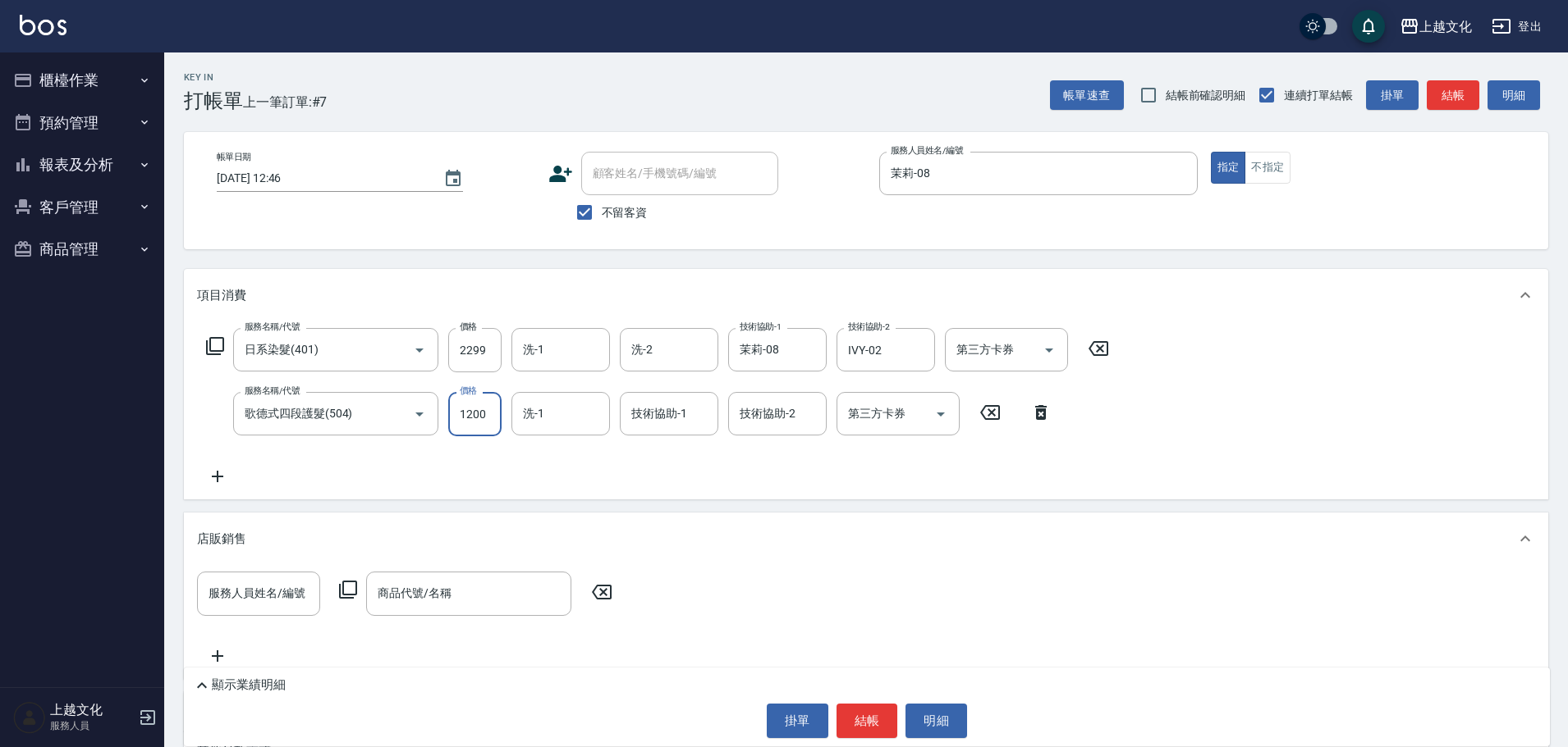
click at [487, 413] on input "1200" at bounding box center [475, 413] width 53 height 44
drag, startPoint x: 487, startPoint y: 413, endPoint x: 465, endPoint y: 319, distance: 96.5
click at [487, 413] on input "1200" at bounding box center [475, 413] width 53 height 44
type input "500"
click at [562, 422] on input "洗-1" at bounding box center [560, 413] width 84 height 29
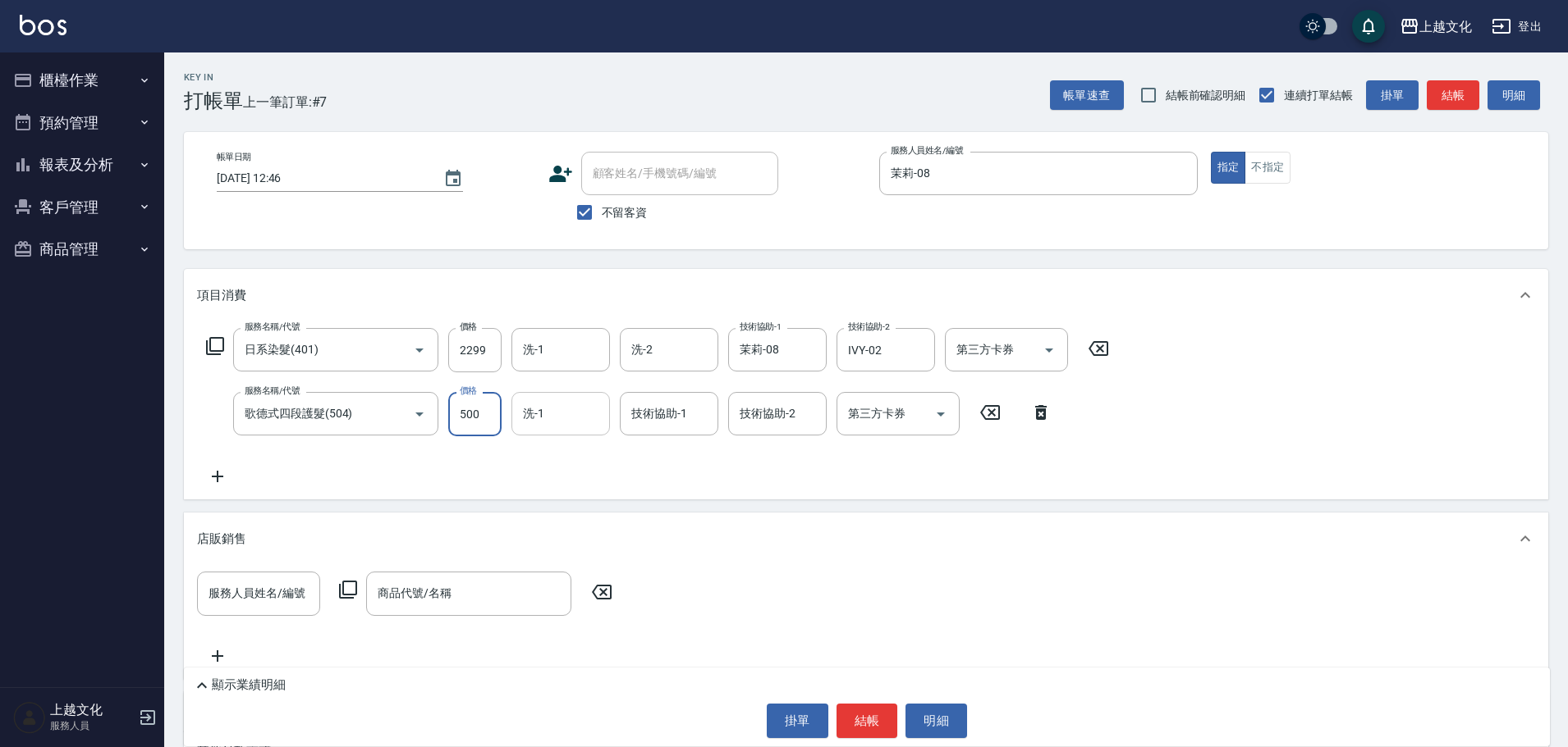
click at [562, 422] on input "洗-1" at bounding box center [560, 413] width 84 height 29
click at [563, 416] on input "洗-1" at bounding box center [560, 413] width 84 height 29
click at [564, 416] on input "洗-1" at bounding box center [560, 413] width 84 height 29
click at [557, 422] on input "洗-1" at bounding box center [560, 413] width 84 height 29
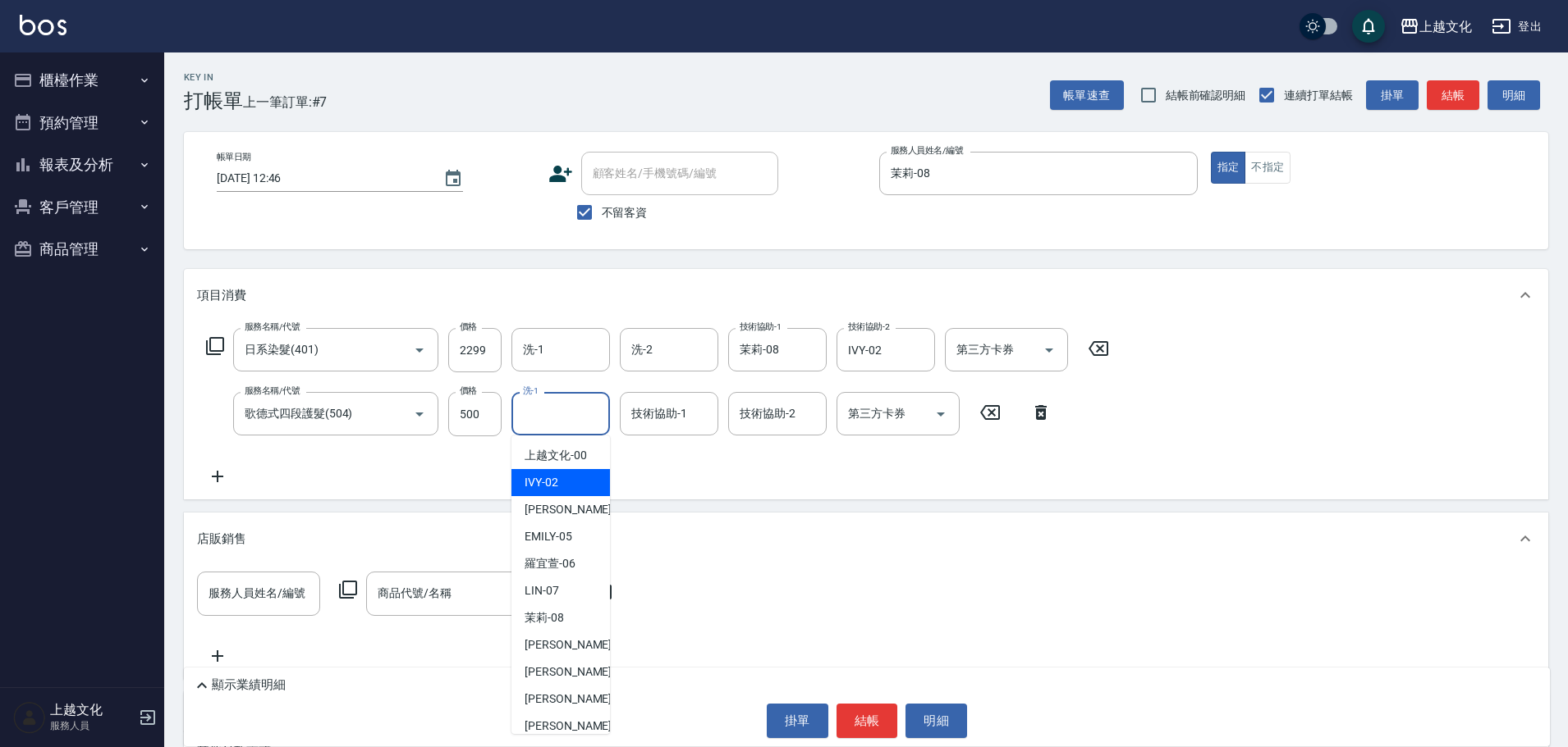
click at [562, 484] on div "IVY -02" at bounding box center [561, 483] width 99 height 27
drag, startPoint x: 562, startPoint y: 484, endPoint x: 834, endPoint y: 408, distance: 282.4
click at [563, 485] on div "服務名稱/代號 日系染髮(401) 服務名稱/代號 價格 2299 價格 洗-1 洗-1 洗-2 洗-2 技術協助-1 茉莉-08 技術協助-1 技術協助-2…" at bounding box center [659, 408] width 922 height 158
type input "IVY-02"
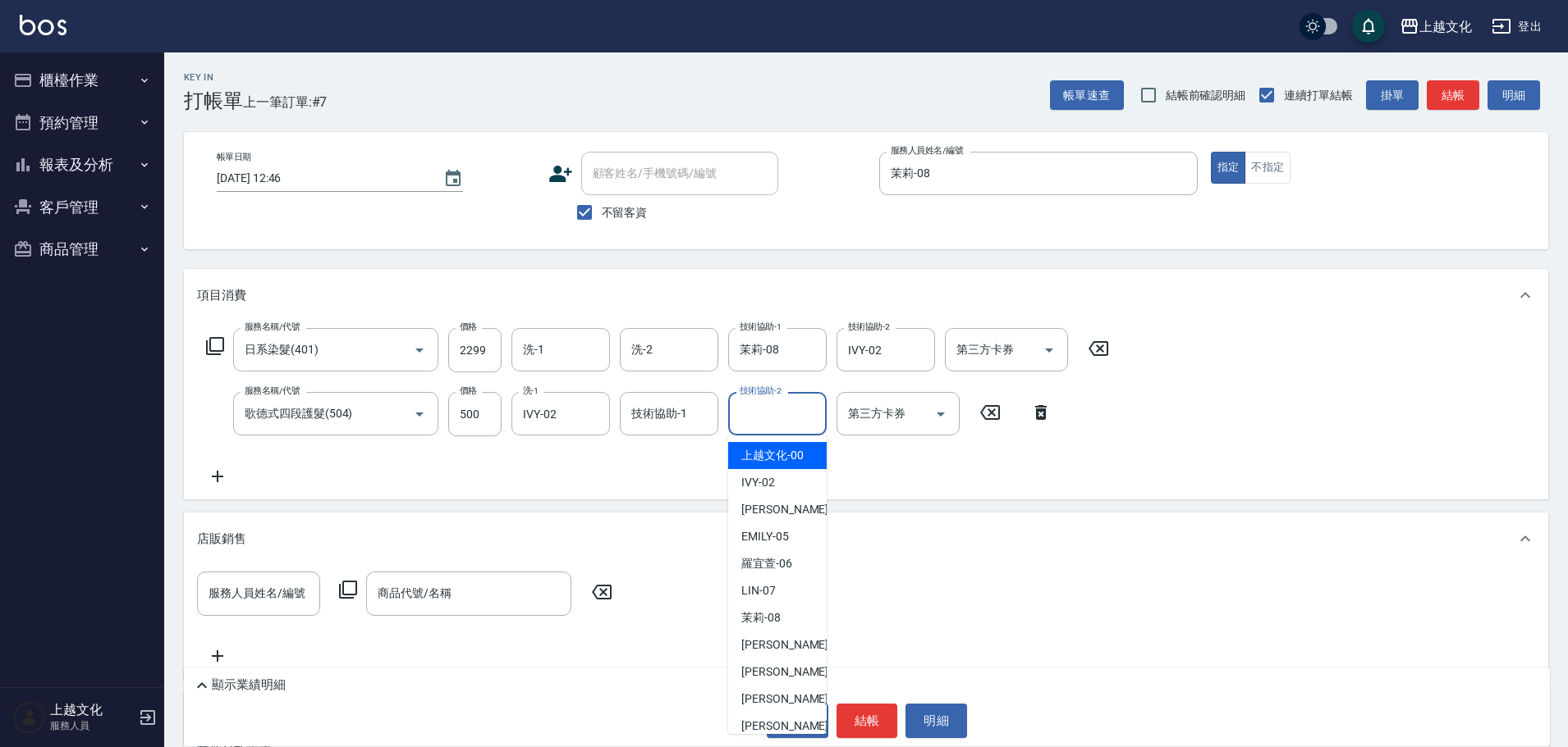
click at [776, 409] on input "技術協助-2" at bounding box center [777, 413] width 84 height 29
drag, startPoint x: 776, startPoint y: 409, endPoint x: 770, endPoint y: 450, distance: 41.4
click at [776, 409] on input "技術協助-2" at bounding box center [777, 413] width 84 height 29
click at [755, 410] on input "技術協助-2" at bounding box center [777, 413] width 84 height 29
click at [771, 484] on span "IVY -02" at bounding box center [758, 482] width 34 height 17
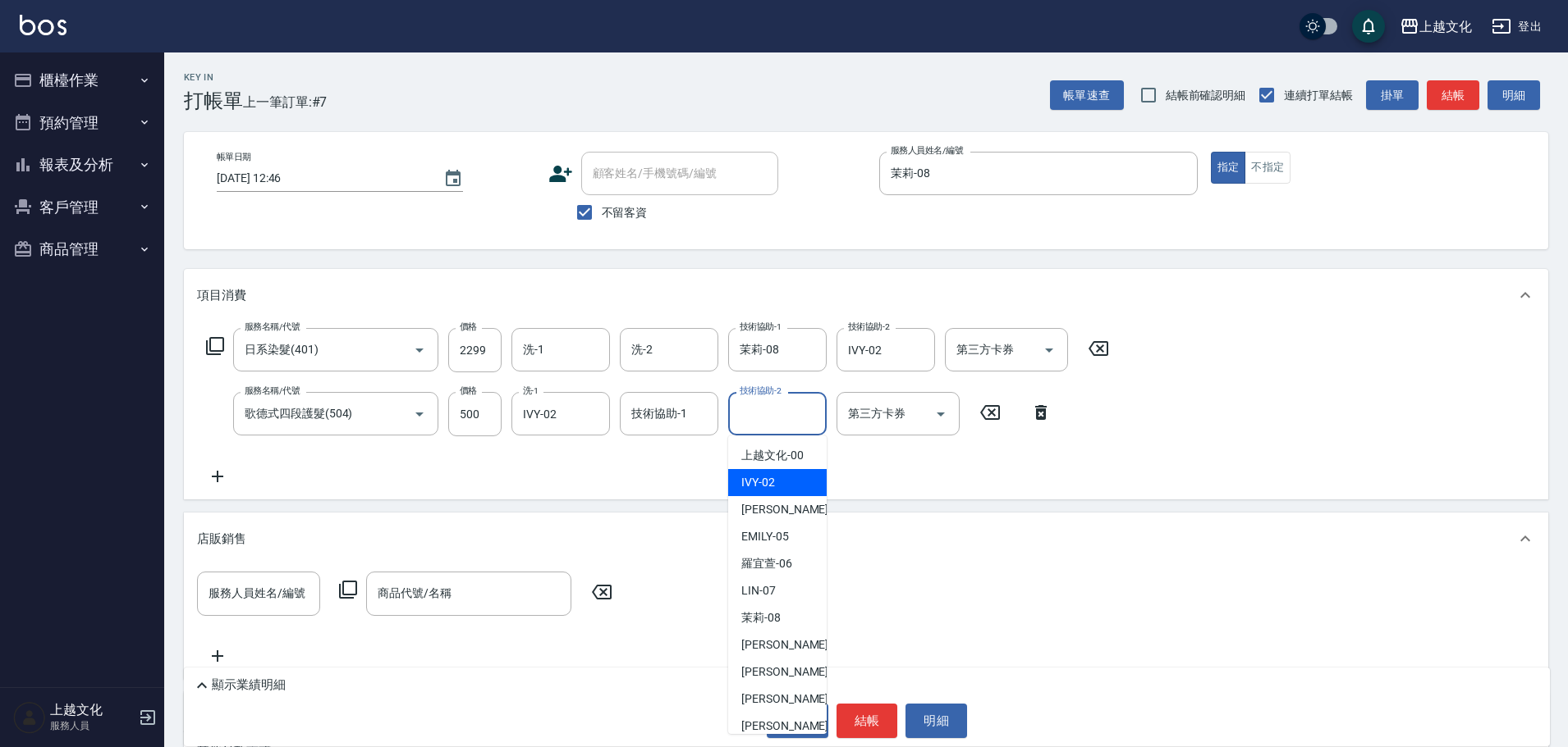
click at [771, 484] on div "服務名稱/代號 日系染髮(401) 服務名稱/代號 價格 2299 價格 洗-1 洗-1 洗-2 洗-2 技術協助-1 茉莉-08 技術協助-1 技術協助-2…" at bounding box center [659, 408] width 922 height 158
type input "IVY-02"
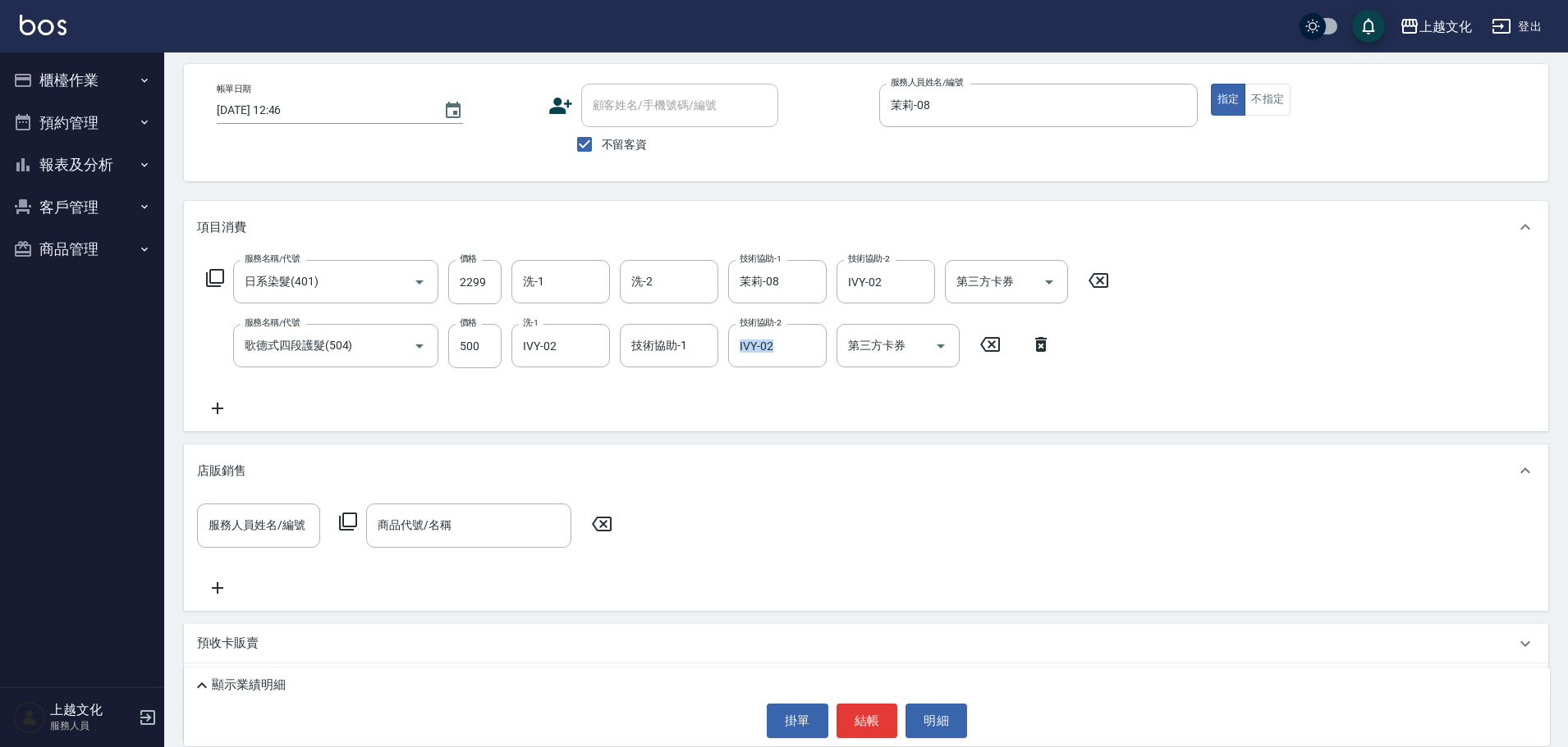
scroll to position [153, 0]
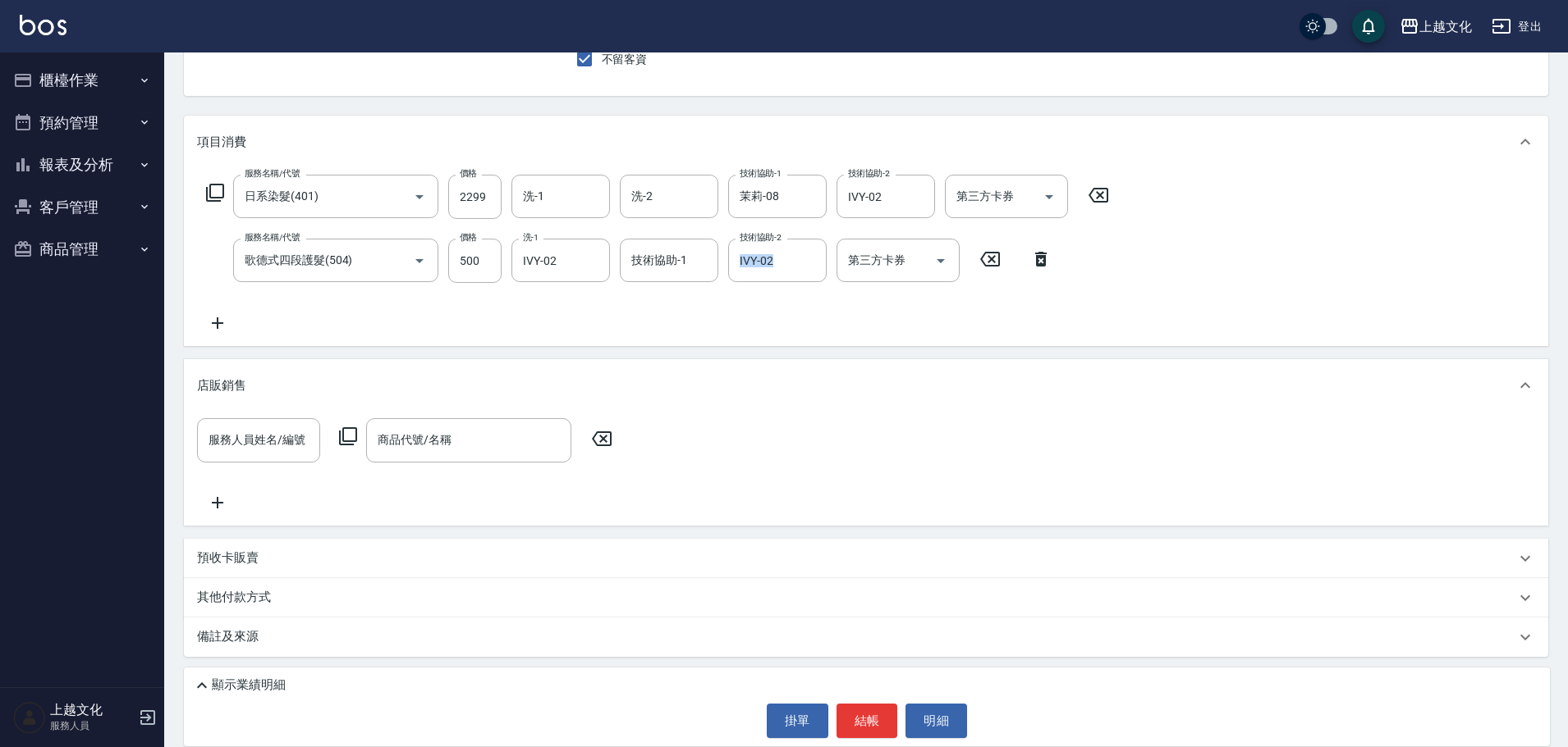
click at [231, 639] on p "備註及來源" at bounding box center [228, 636] width 61 height 17
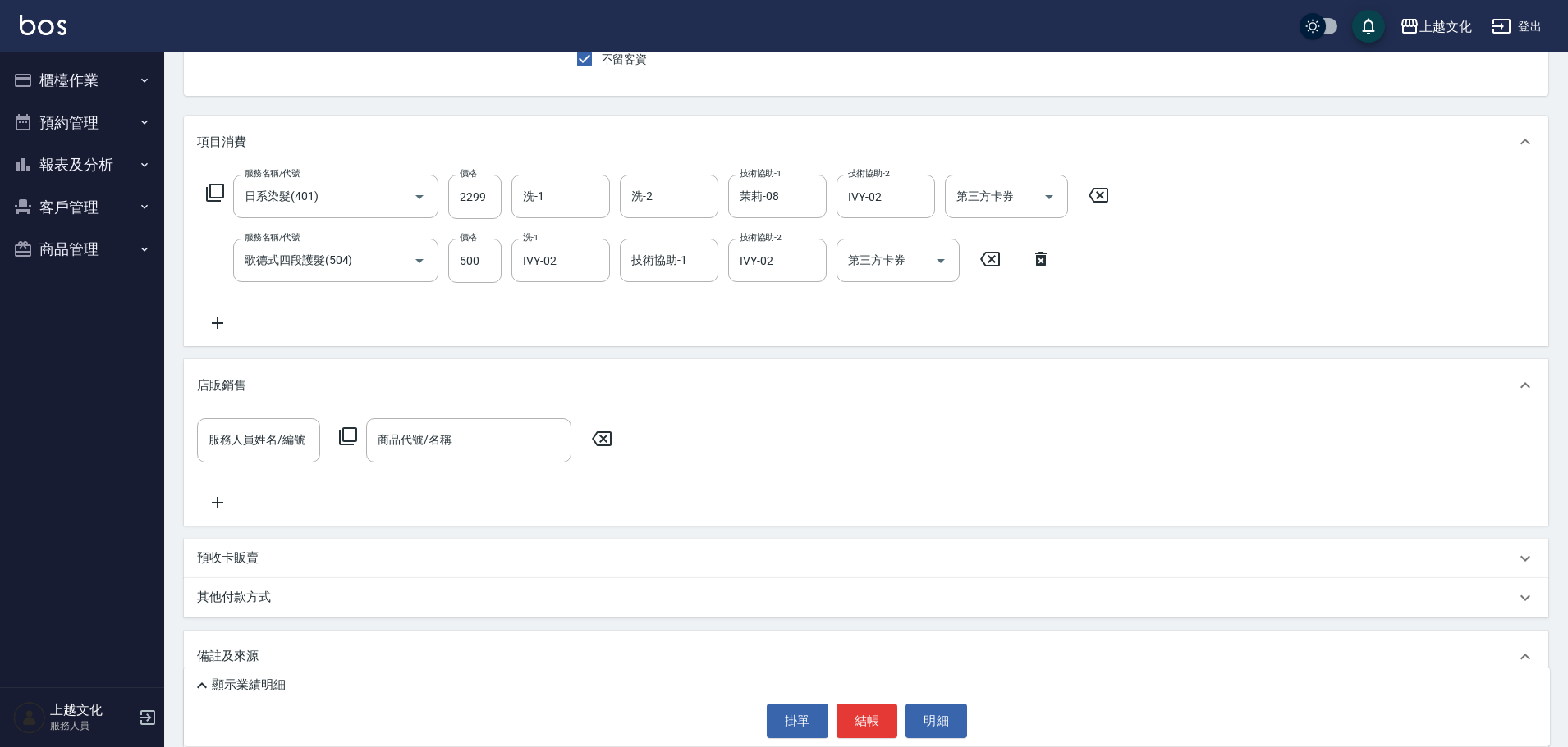
click at [239, 686] on p "顯示業績明細" at bounding box center [248, 685] width 74 height 17
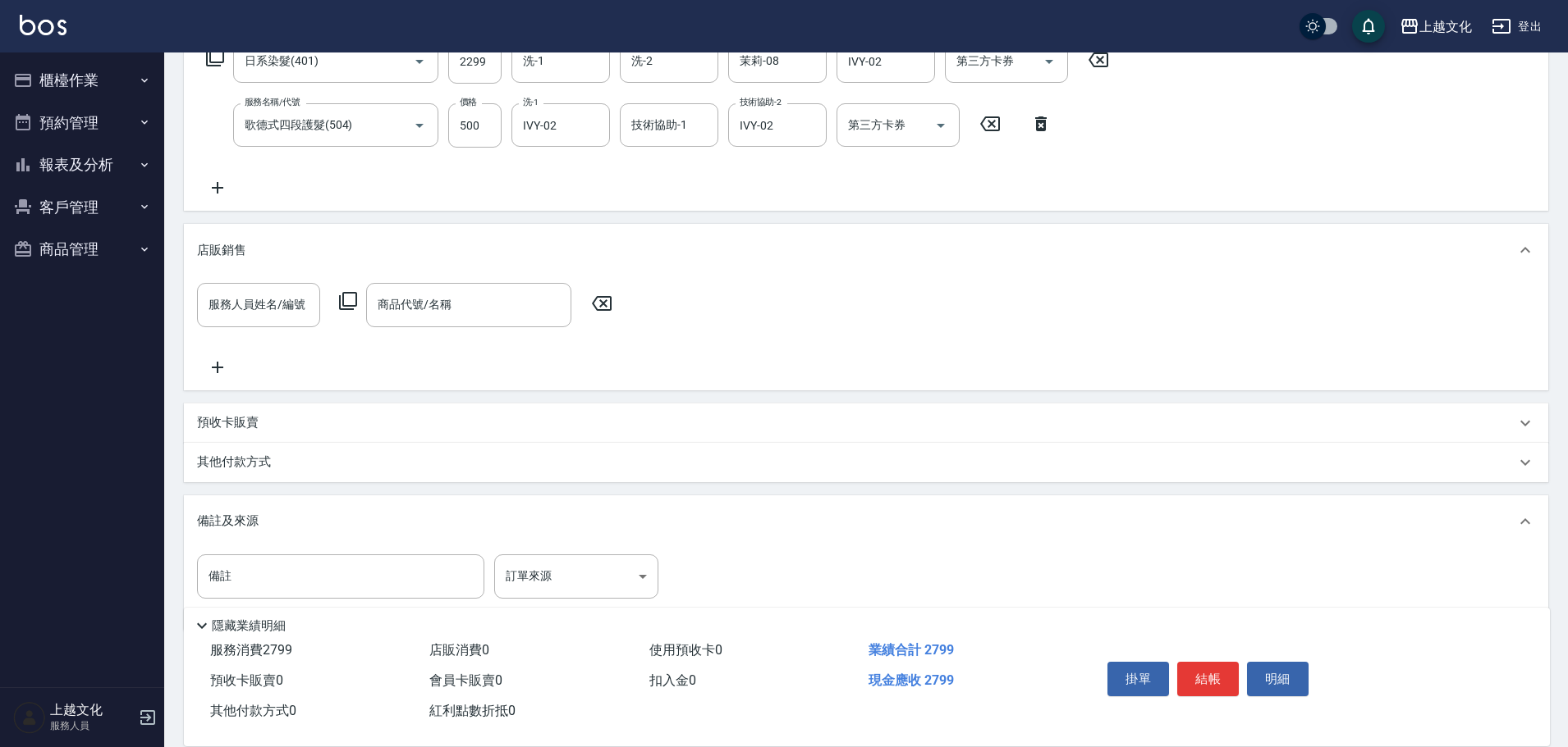
scroll to position [318, 0]
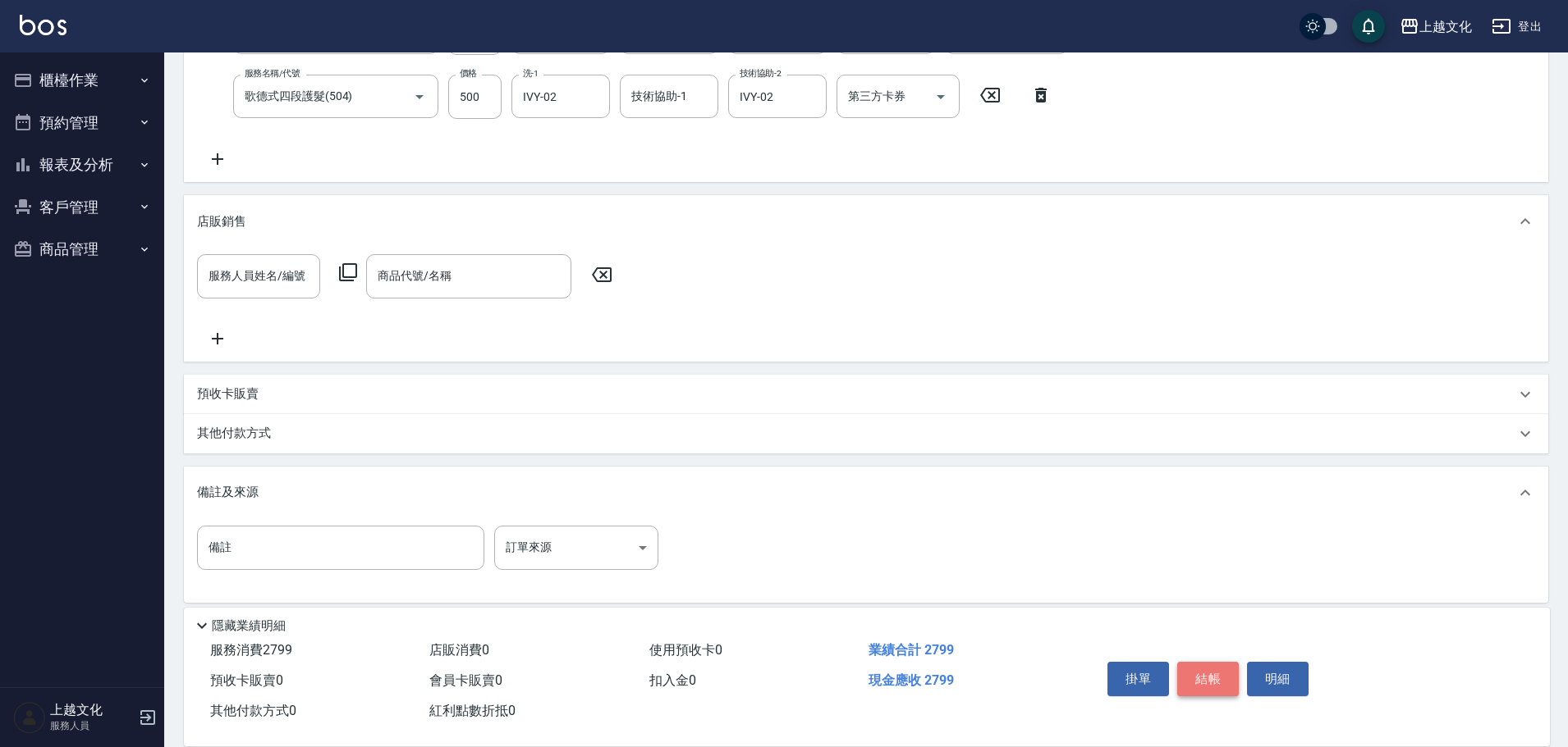
click at [1201, 674] on button "結帳" at bounding box center [1208, 679] width 61 height 35
type input "2025/09/17 14:04"
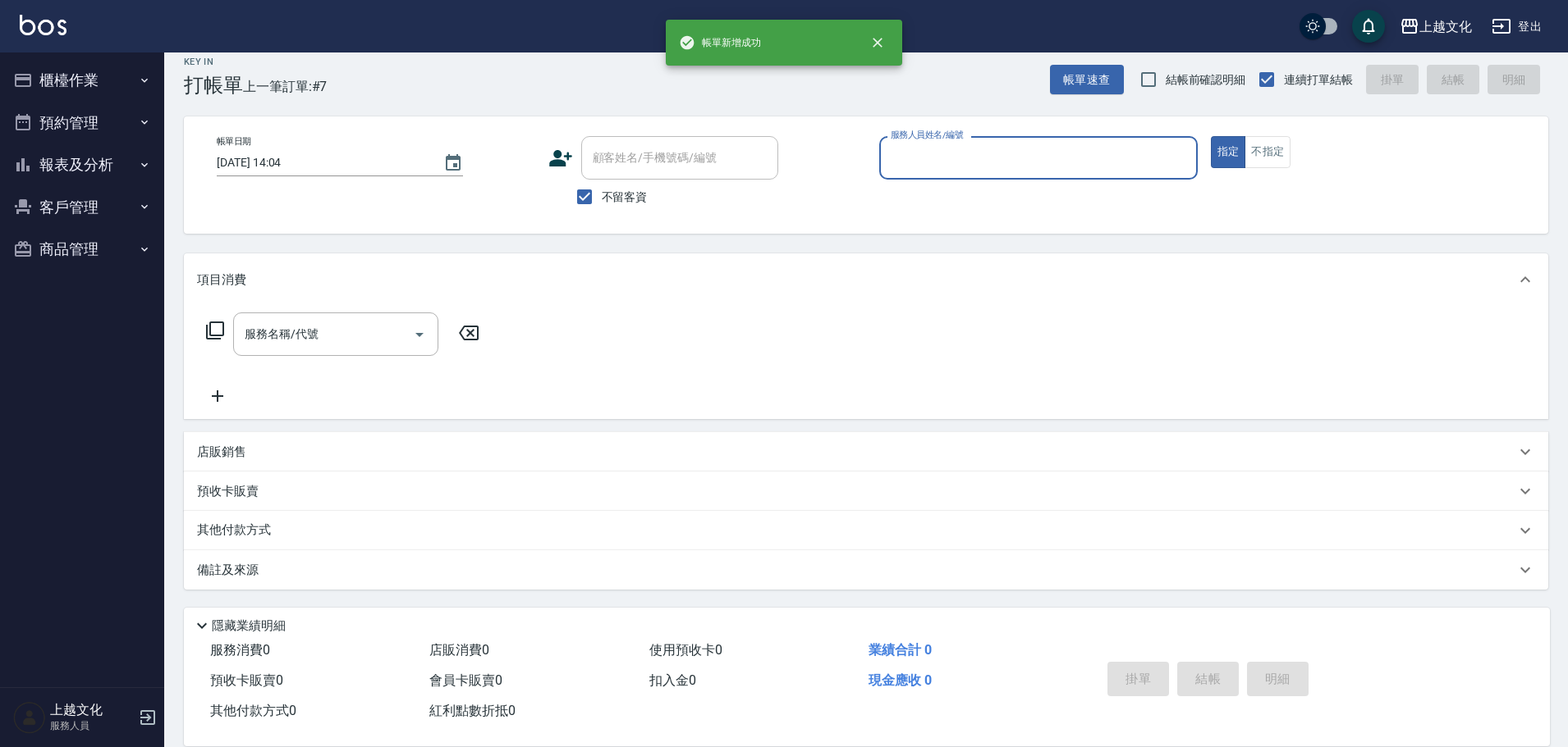
scroll to position [0, 0]
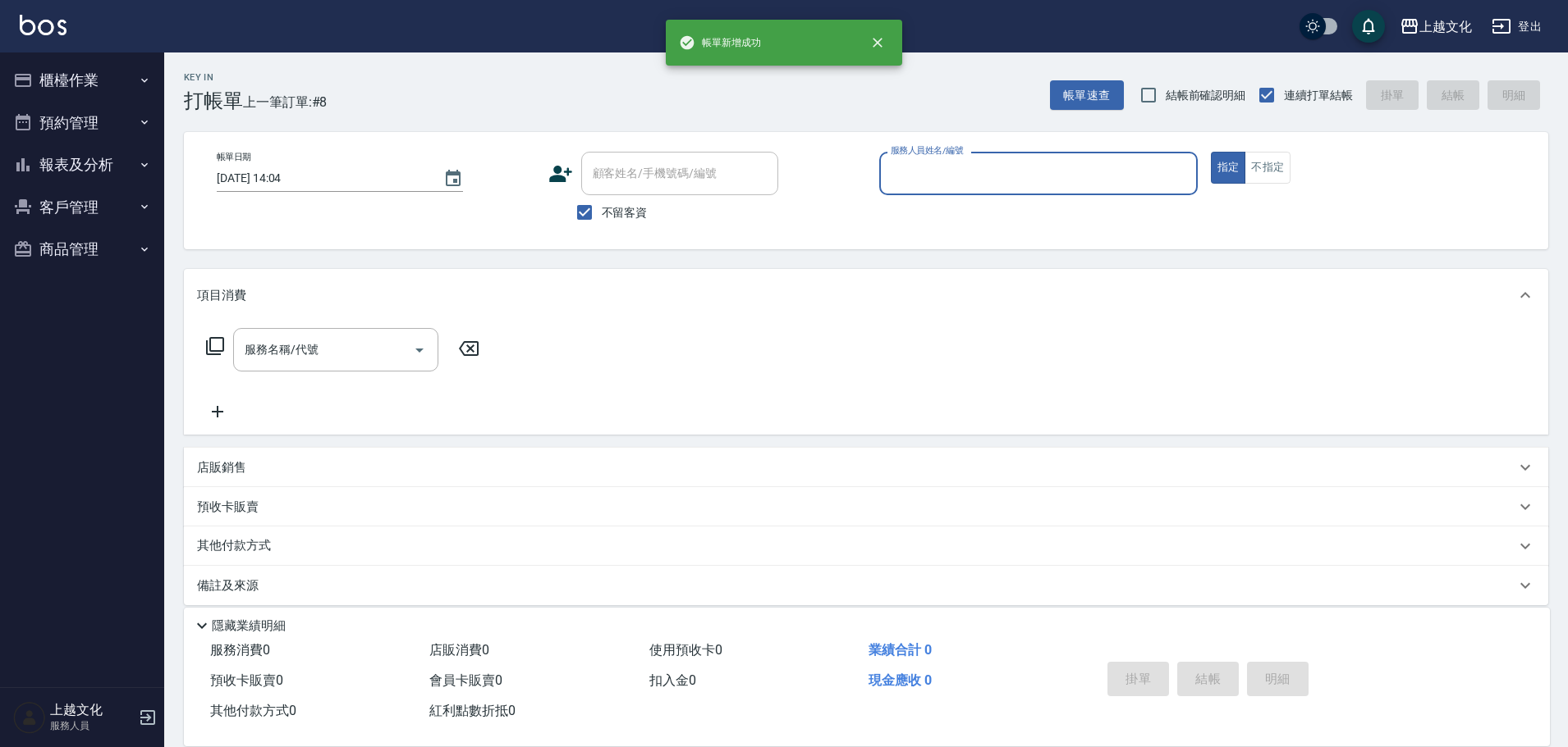
click at [979, 183] on input "服務人員姓名/編號" at bounding box center [1039, 173] width 304 height 29
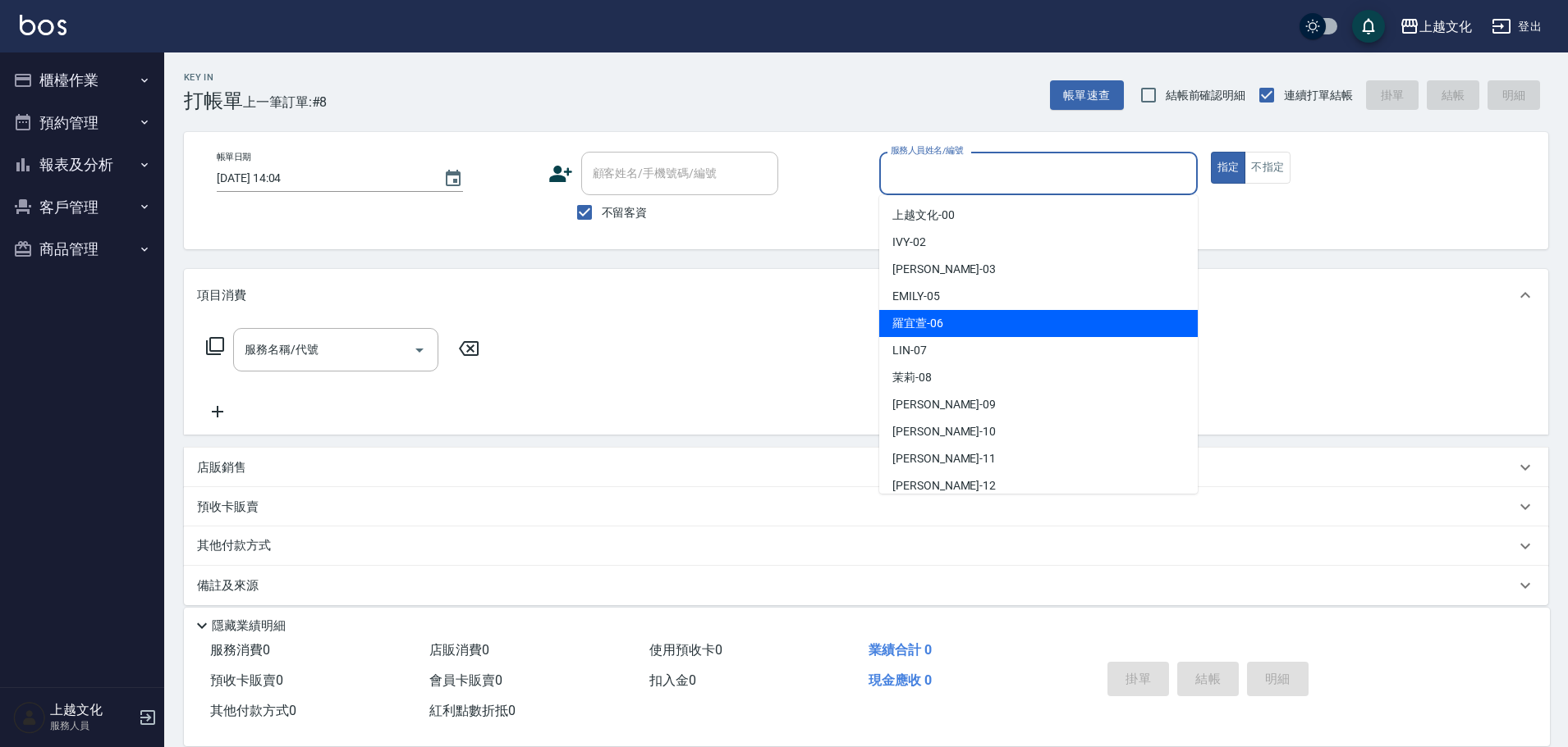
click at [959, 313] on div "羅宜萱 -06" at bounding box center [1038, 323] width 319 height 27
type input "羅宜萱-06"
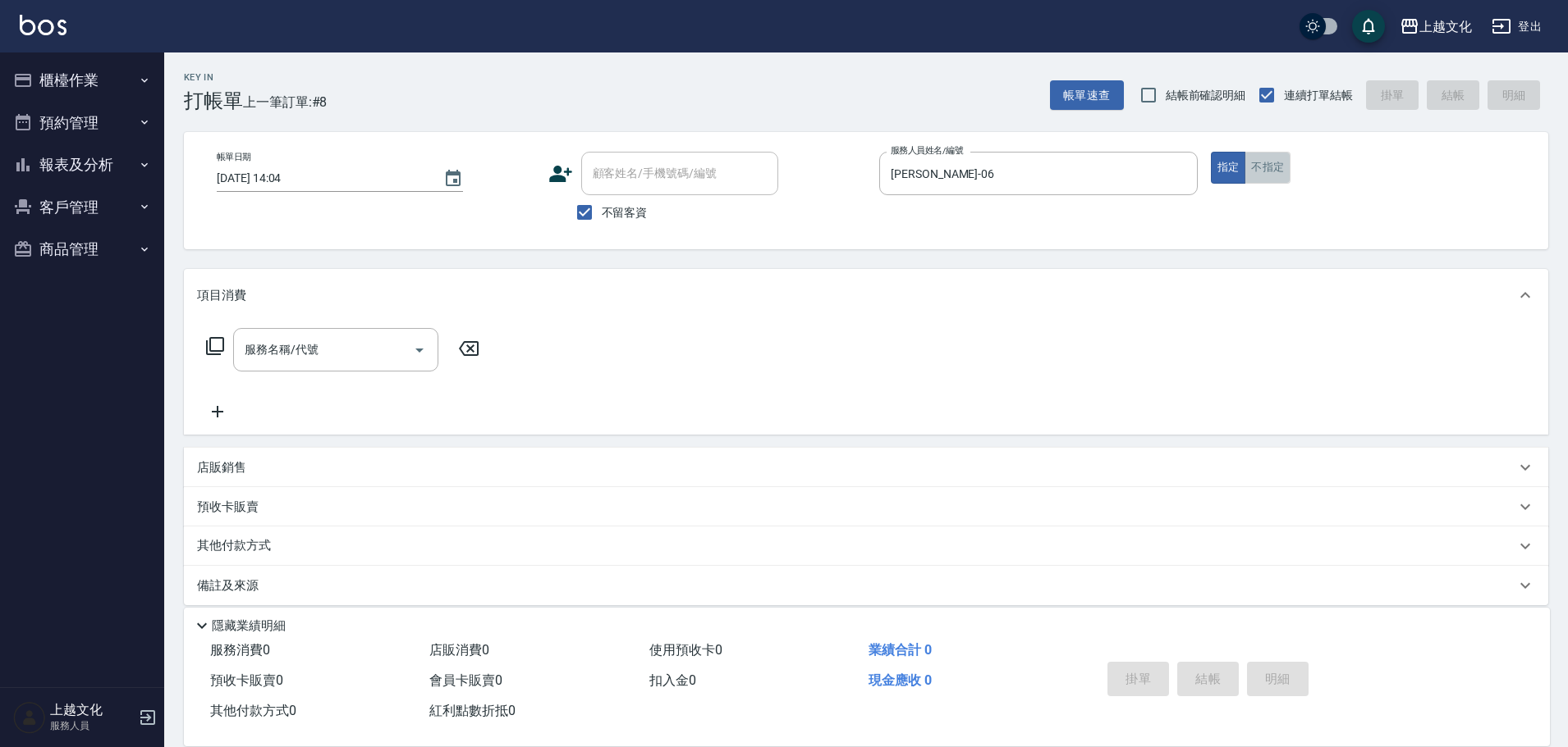
click at [1262, 167] on button "不指定" at bounding box center [1267, 168] width 46 height 32
click at [216, 342] on icon at bounding box center [215, 346] width 20 height 20
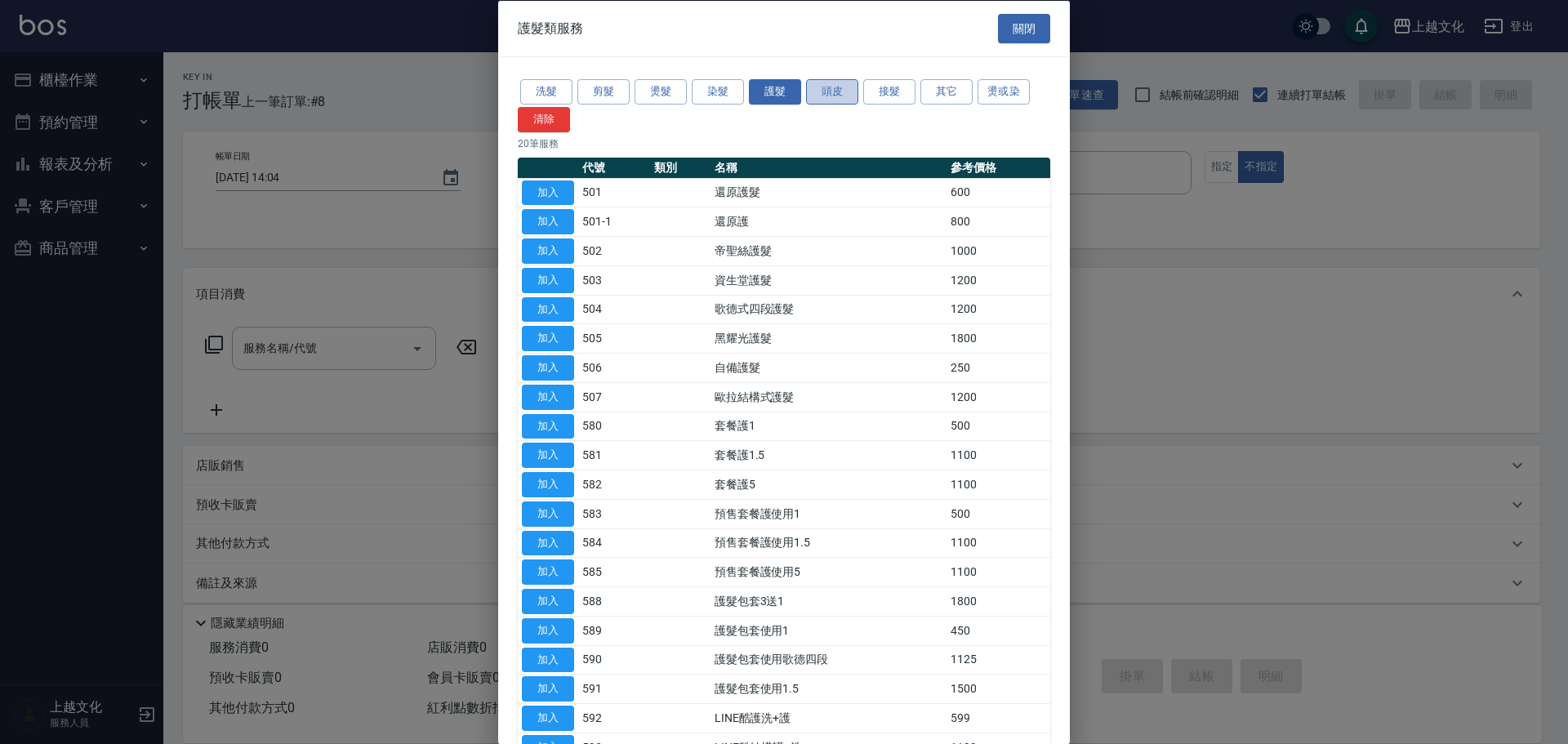
click at [818, 85] on button "頭皮" at bounding box center [832, 92] width 52 height 26
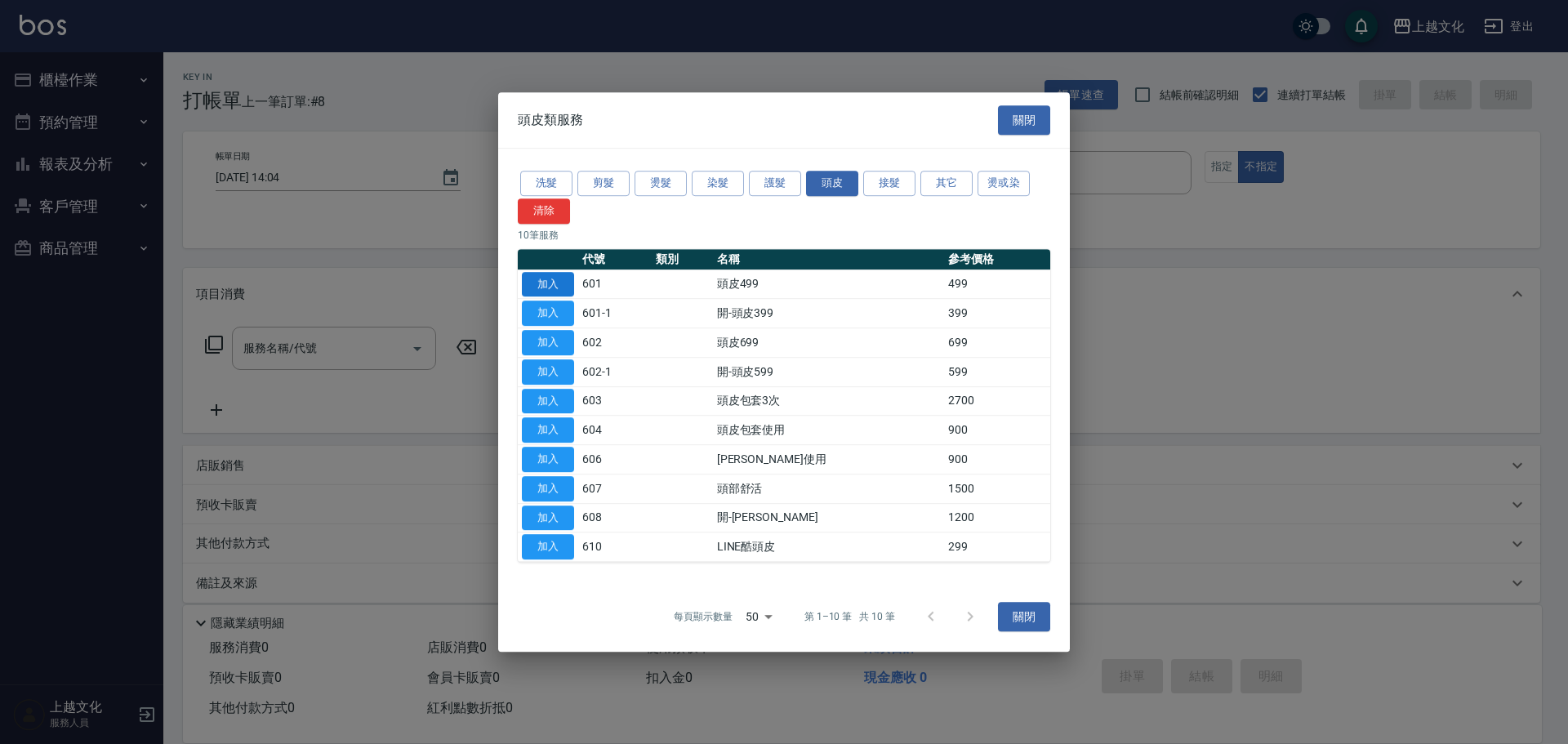
click at [549, 286] on button "加入" at bounding box center [547, 285] width 52 height 26
type input "頭皮499(601)"
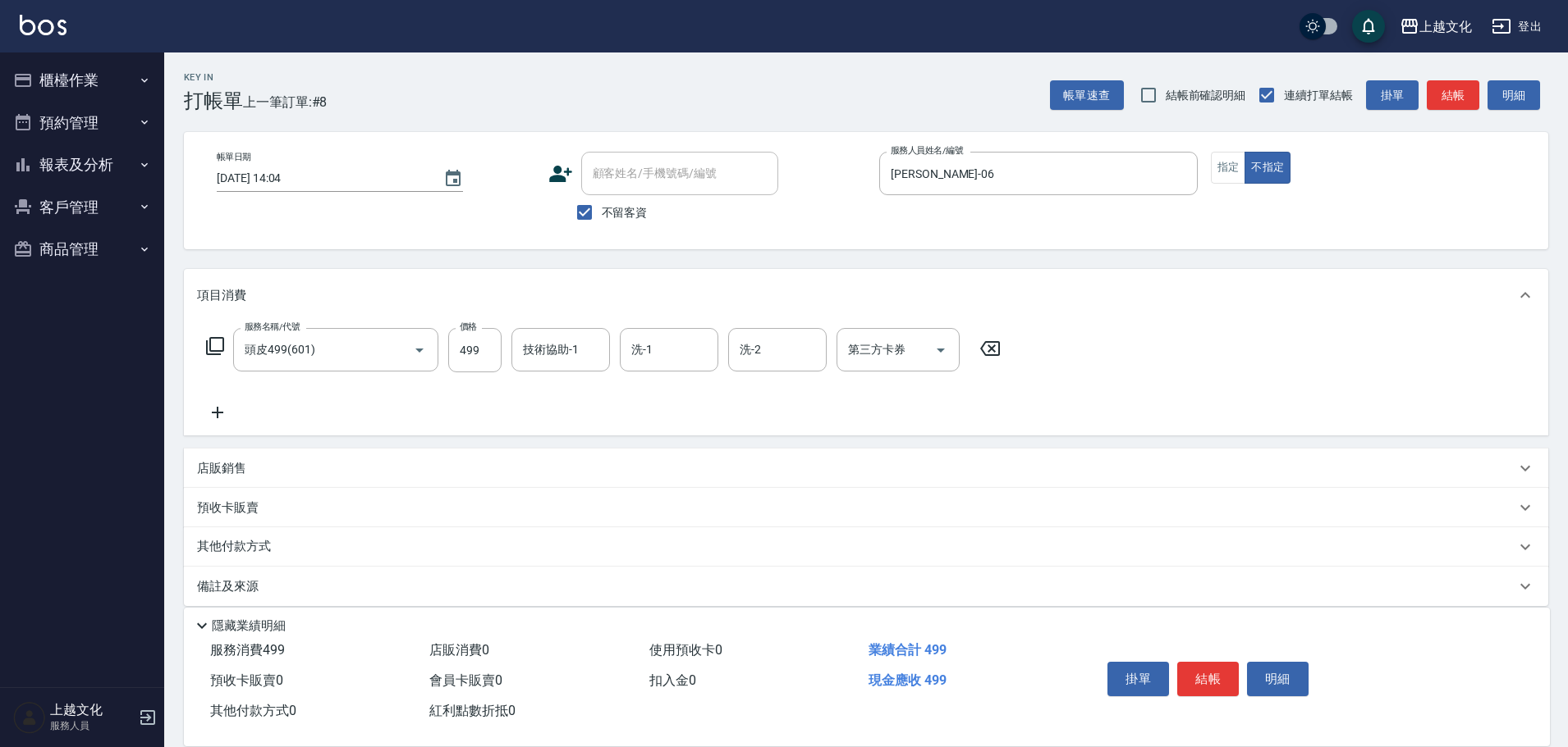
click at [212, 414] on icon at bounding box center [218, 412] width 41 height 20
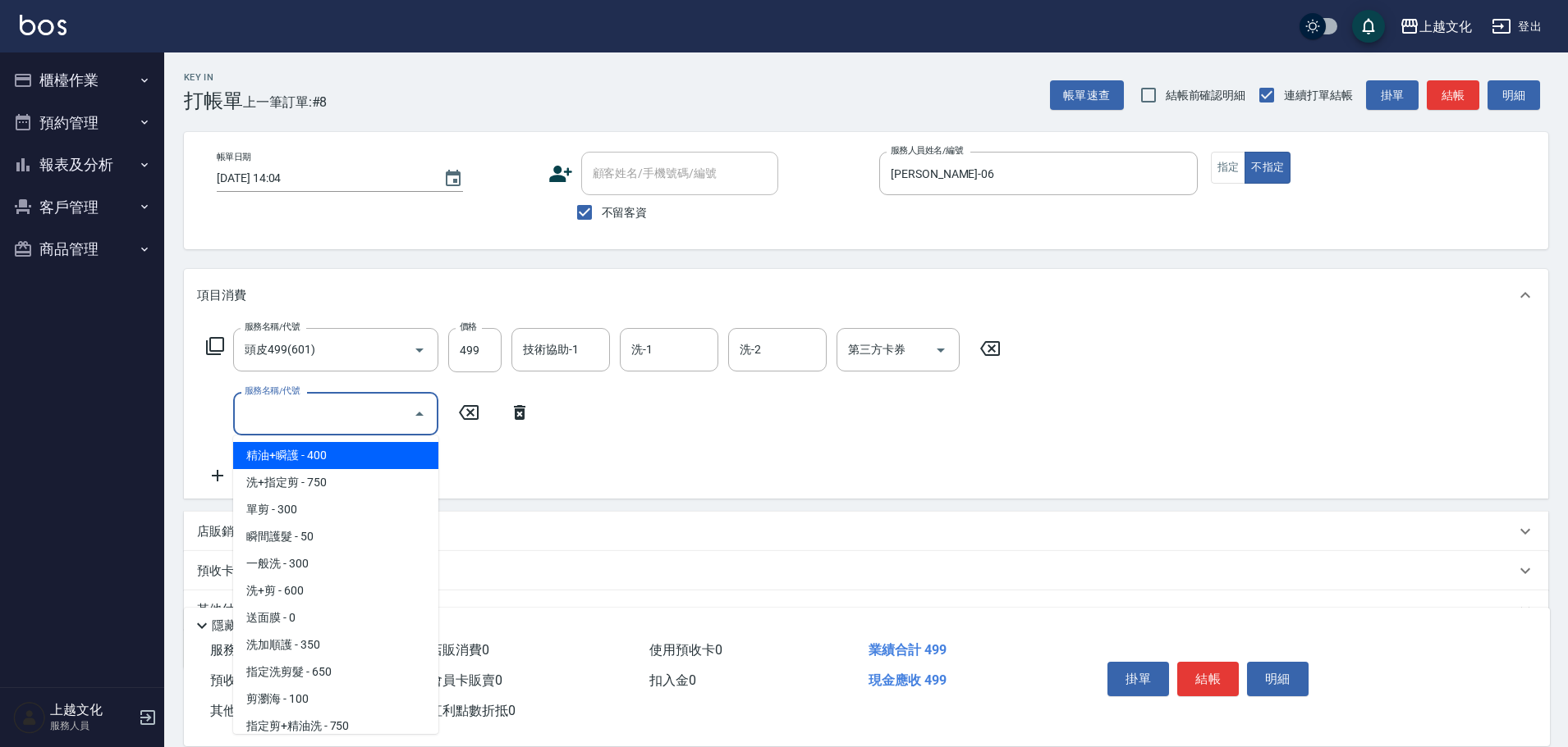
click at [287, 427] on input "服務名稱/代號" at bounding box center [324, 413] width 166 height 29
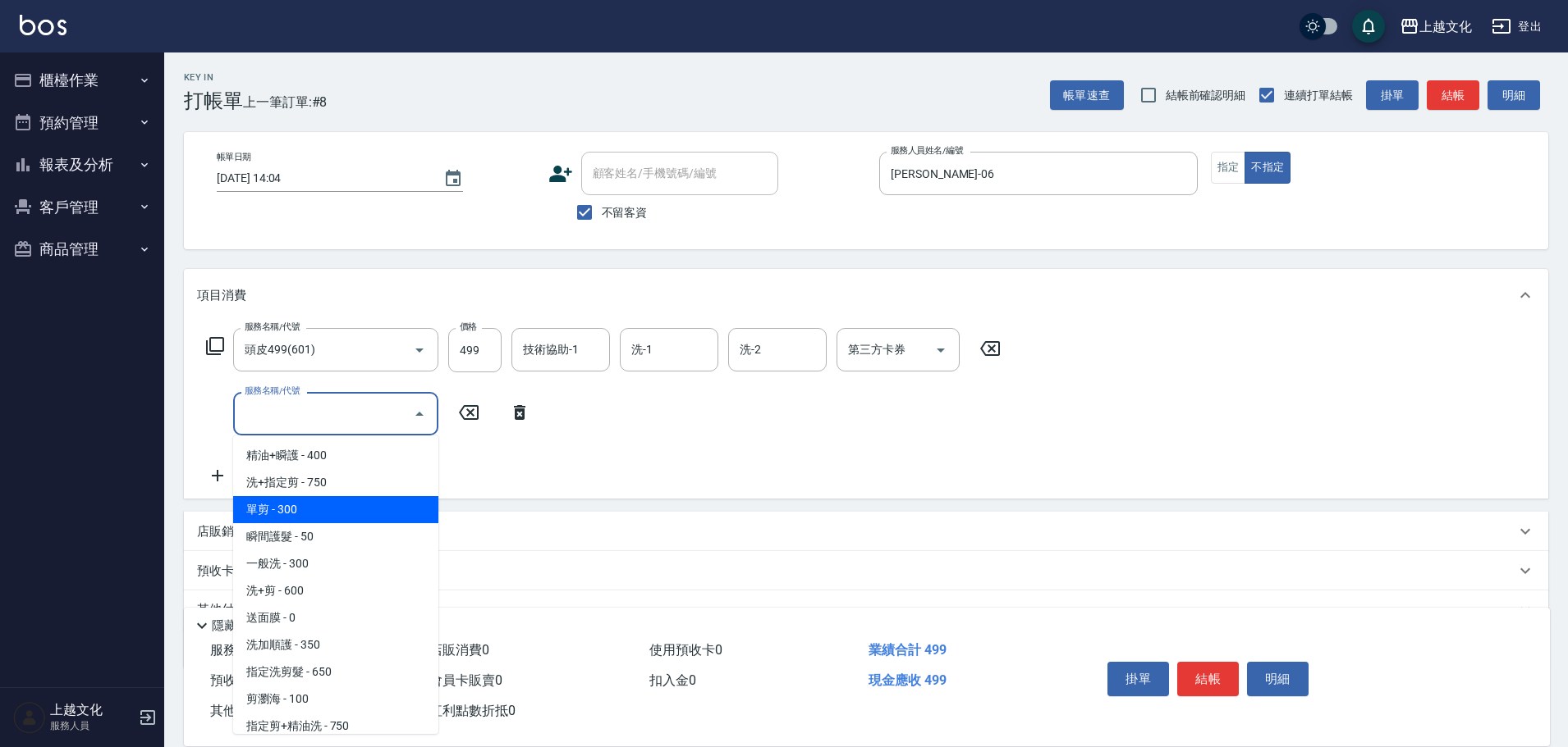
click at [372, 506] on span "單剪 - 300" at bounding box center [336, 509] width 205 height 27
type input "單剪(103)"
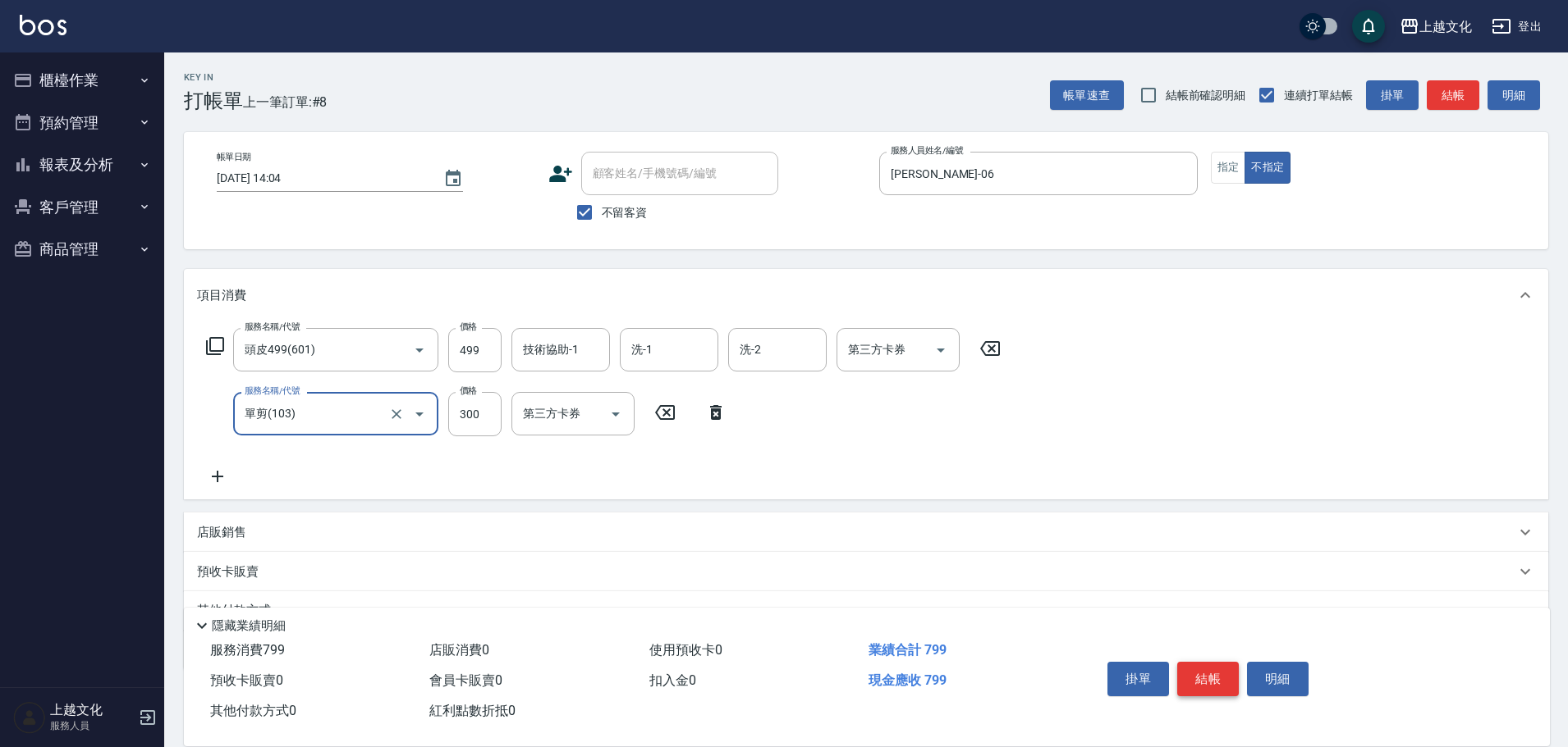
click at [1215, 672] on button "結帳" at bounding box center [1208, 679] width 61 height 35
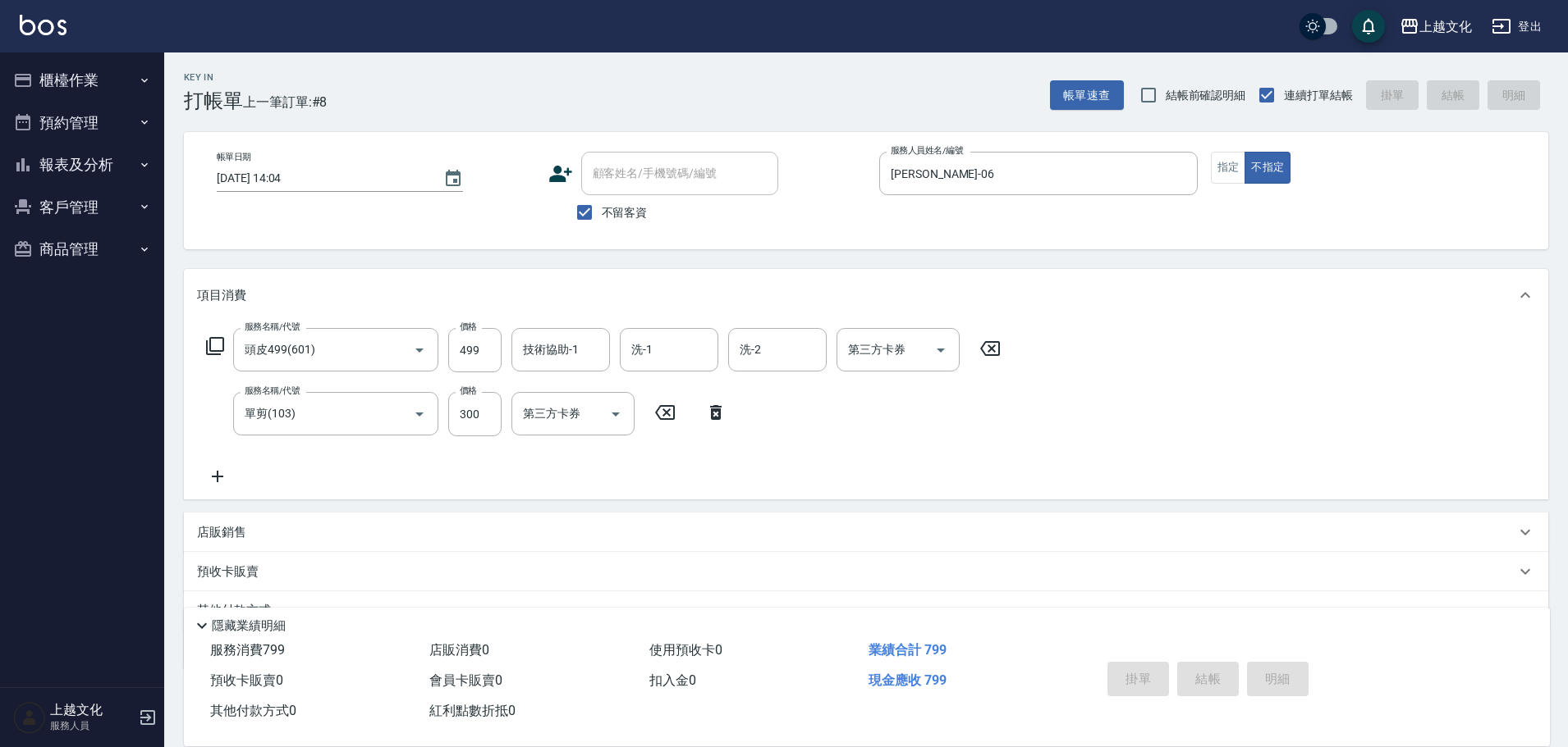
type input "2025/09/17 14:05"
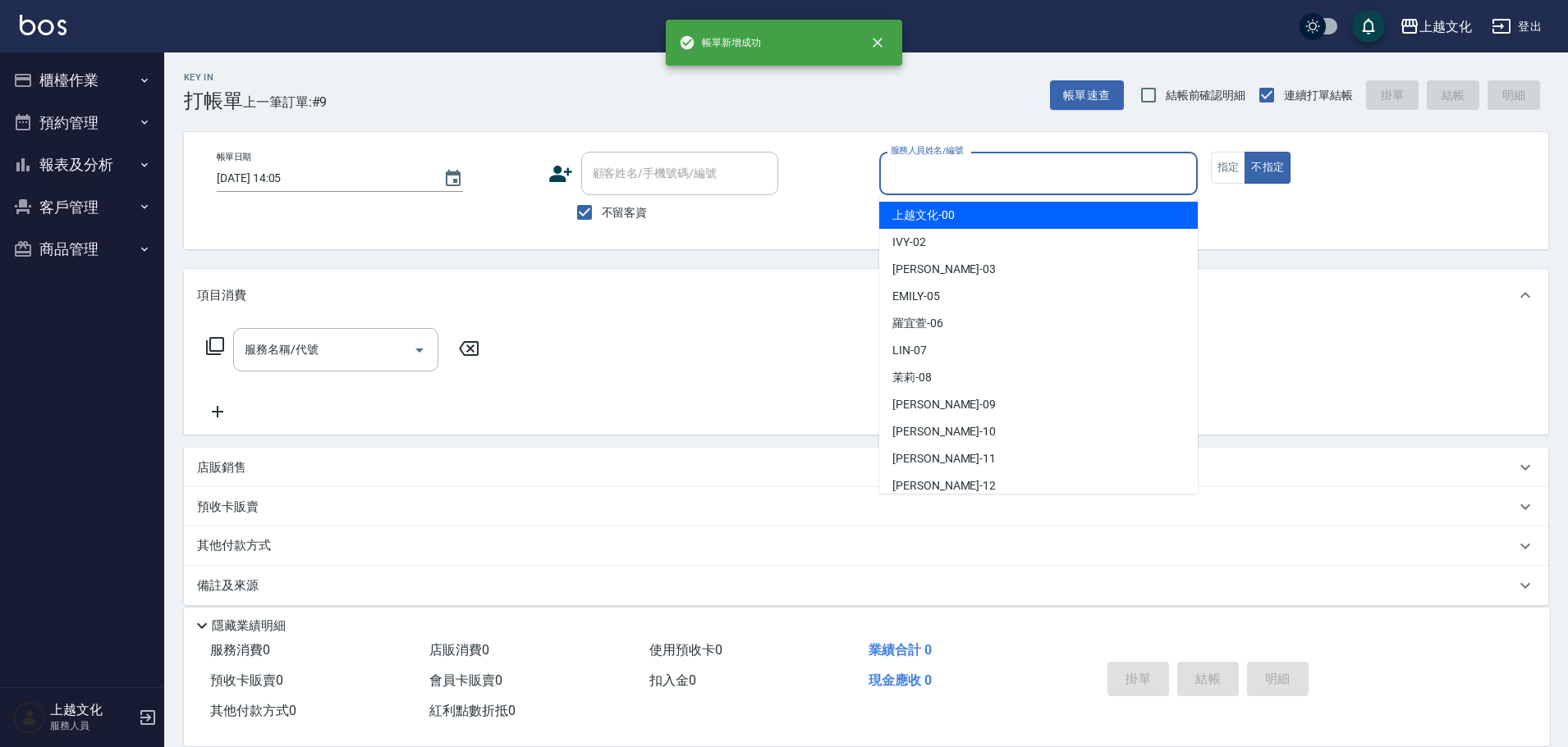
click at [961, 172] on input "服務人員姓名/編號" at bounding box center [1039, 173] width 304 height 29
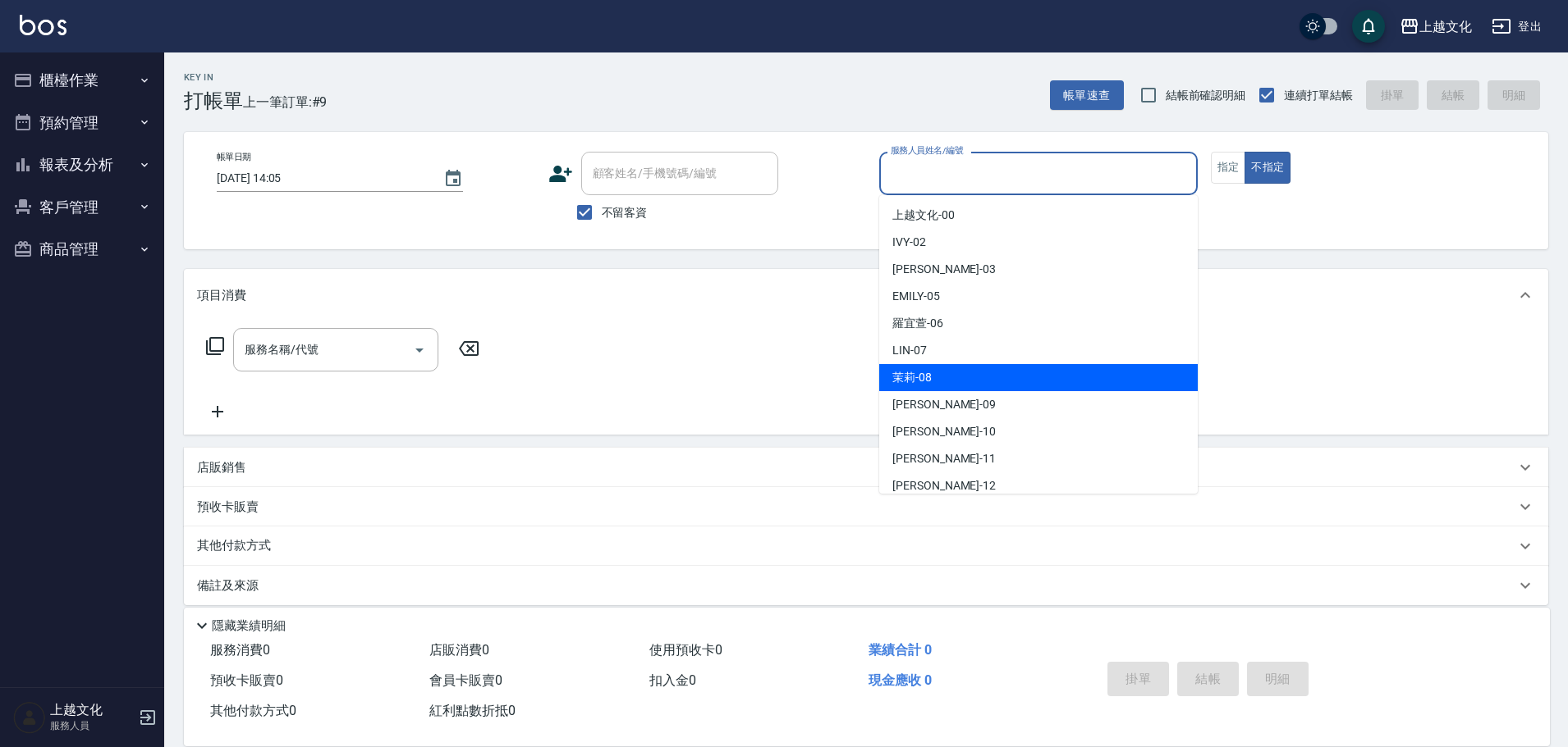
drag, startPoint x: 948, startPoint y: 367, endPoint x: 1042, endPoint y: 307, distance: 111.5
click at [948, 367] on div "茉莉 -08" at bounding box center [1038, 377] width 319 height 27
type input "茉莉-08"
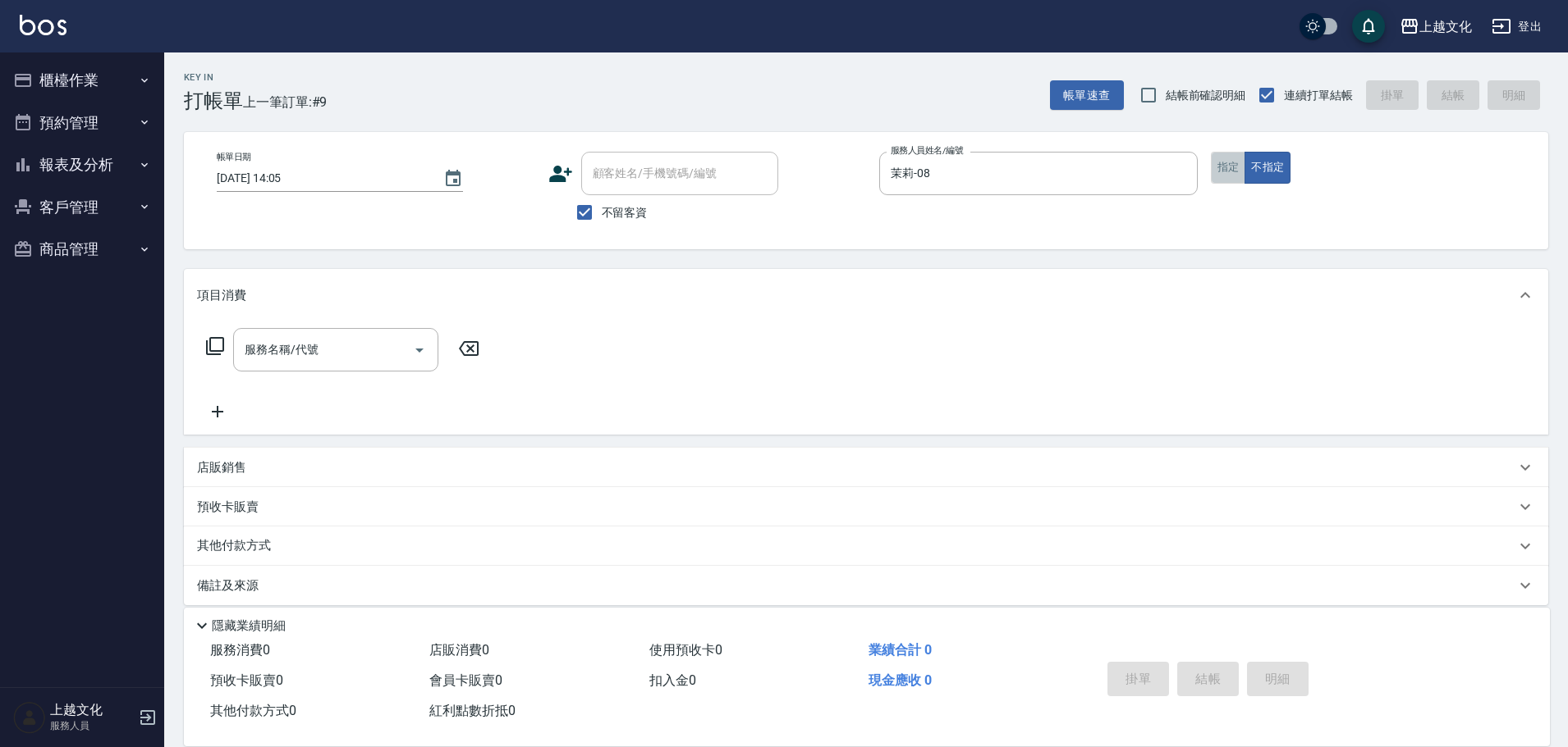
click at [1220, 168] on button "指定" at bounding box center [1228, 168] width 36 height 32
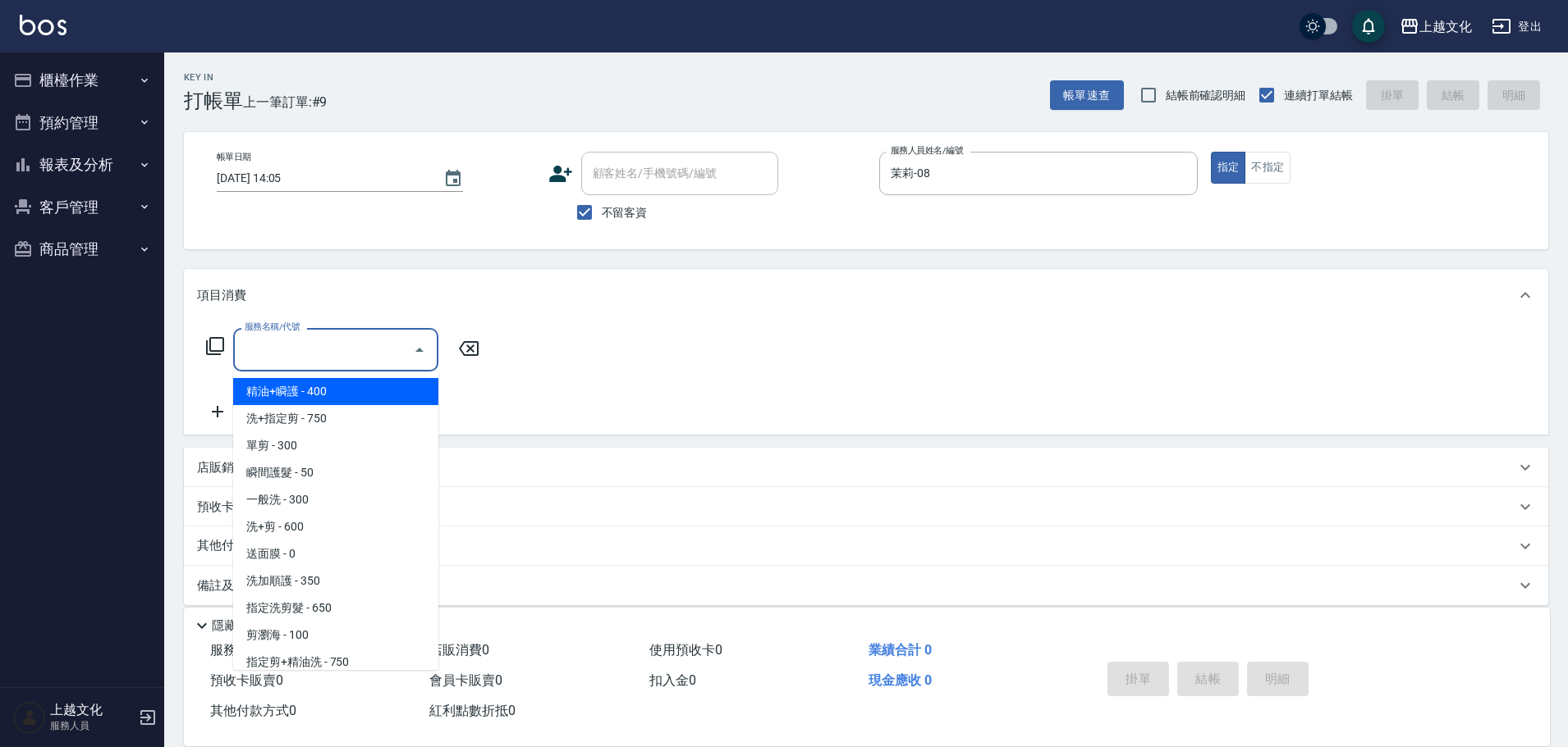
click at [355, 355] on input "服務名稱/代號" at bounding box center [324, 349] width 166 height 29
click at [353, 417] on span "洗+指定剪 - 750" at bounding box center [336, 418] width 205 height 27
type input "洗+指定剪(102)"
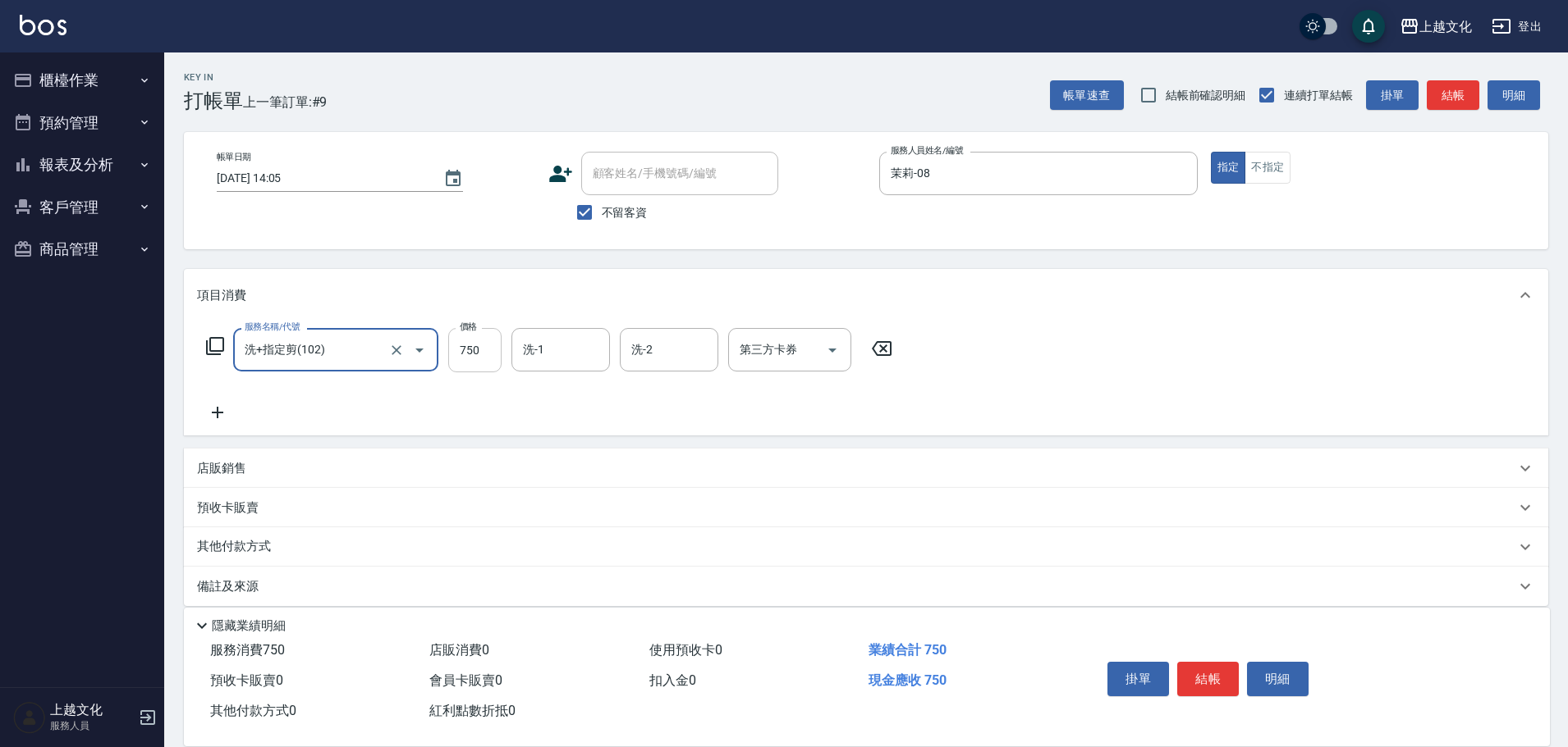
click at [499, 362] on input "750" at bounding box center [475, 350] width 53 height 44
type input "850"
click at [1205, 662] on button "結帳" at bounding box center [1208, 679] width 61 height 35
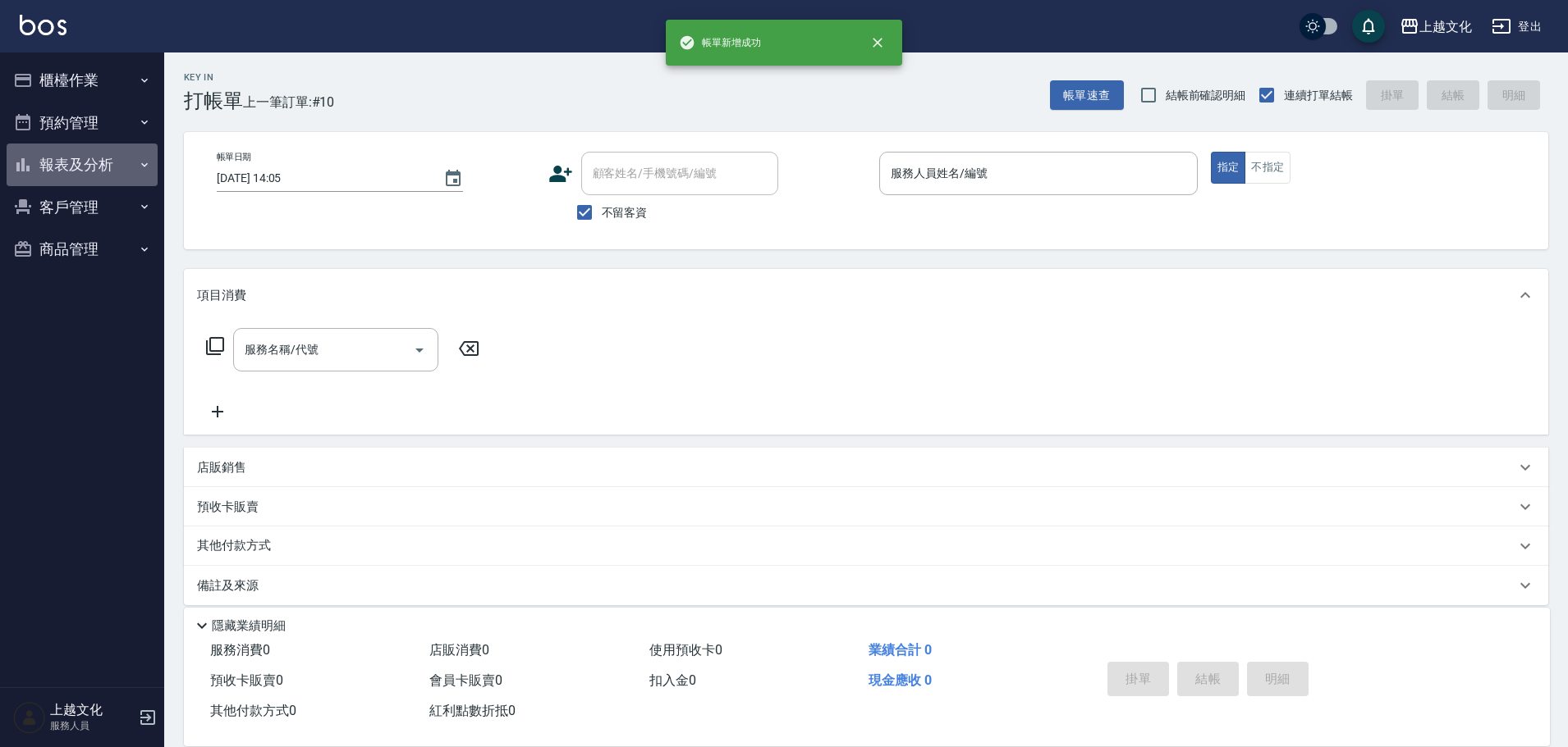
click at [67, 163] on button "報表及分析" at bounding box center [82, 164] width 151 height 42
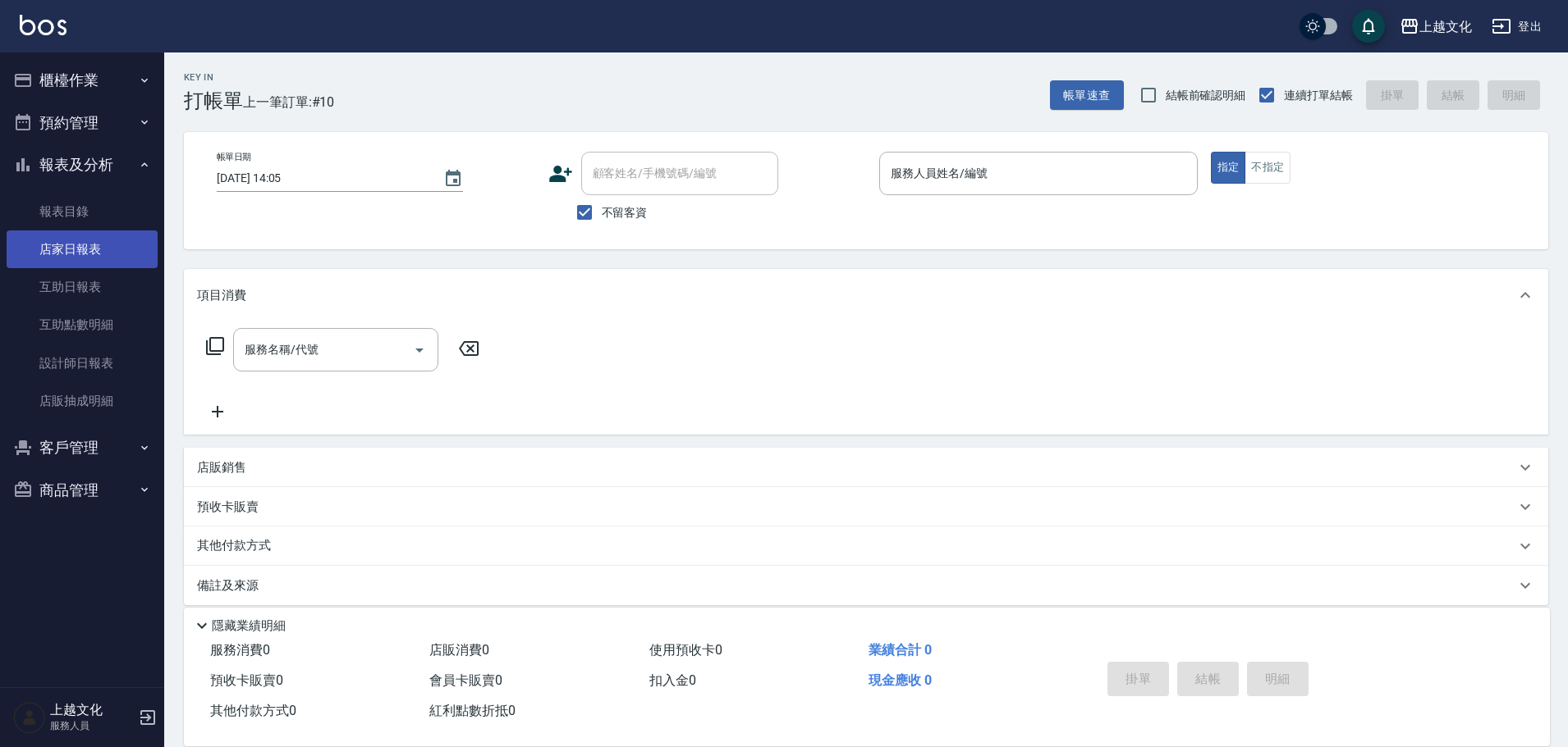
click at [77, 246] on link "店家日報表" at bounding box center [82, 250] width 151 height 37
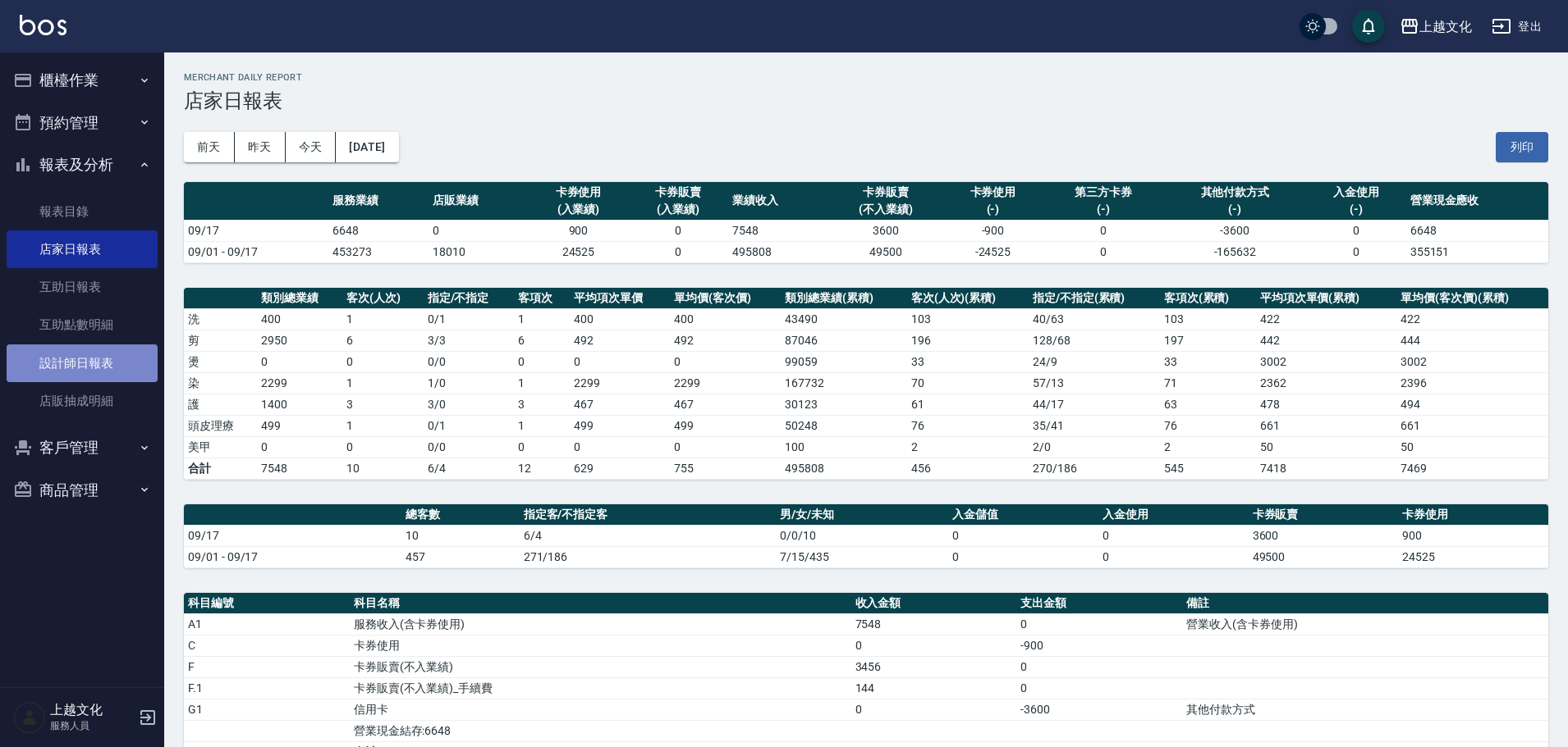
click at [77, 356] on link "設計師日報表" at bounding box center [82, 363] width 151 height 37
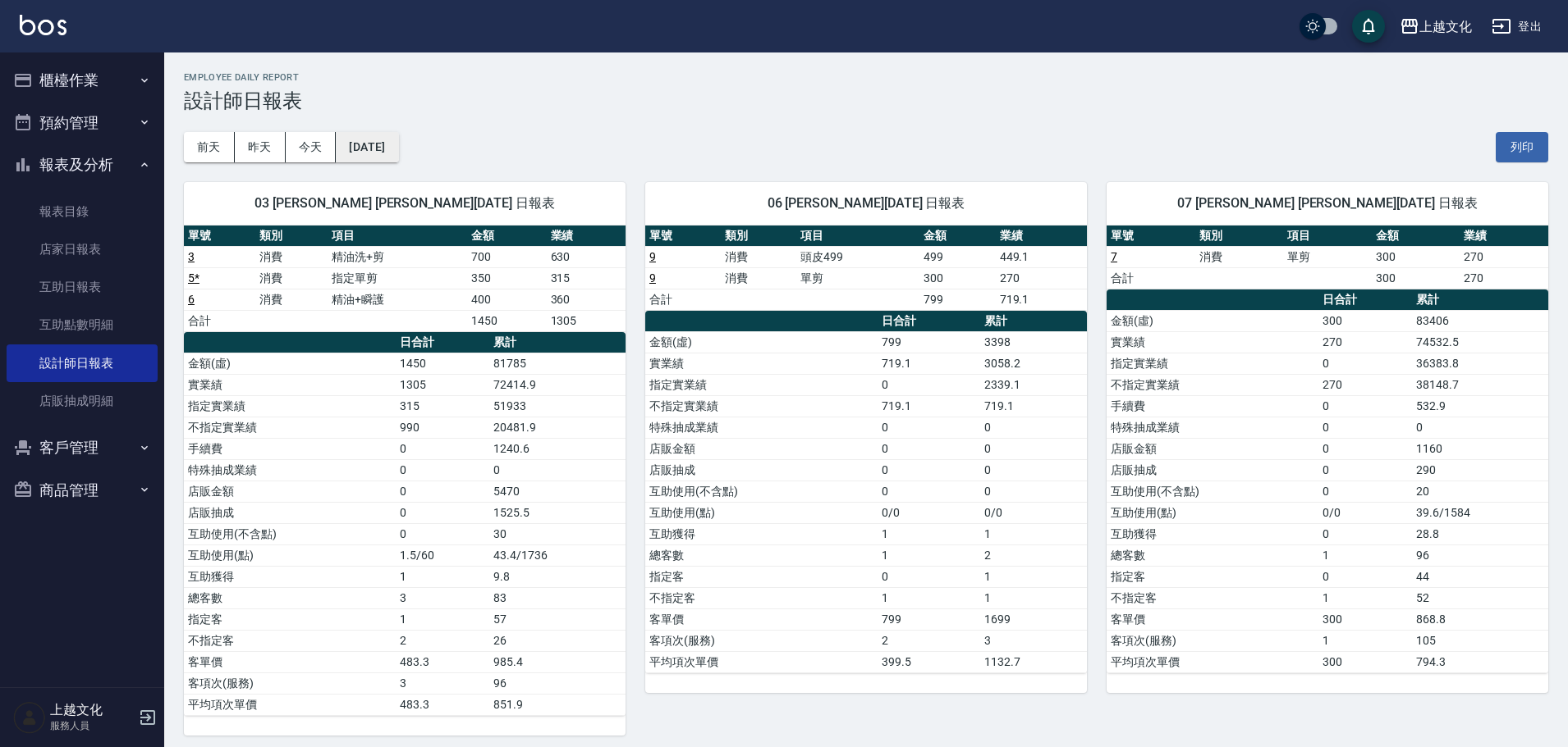
click at [398, 154] on button "[DATE]" at bounding box center [366, 147] width 62 height 31
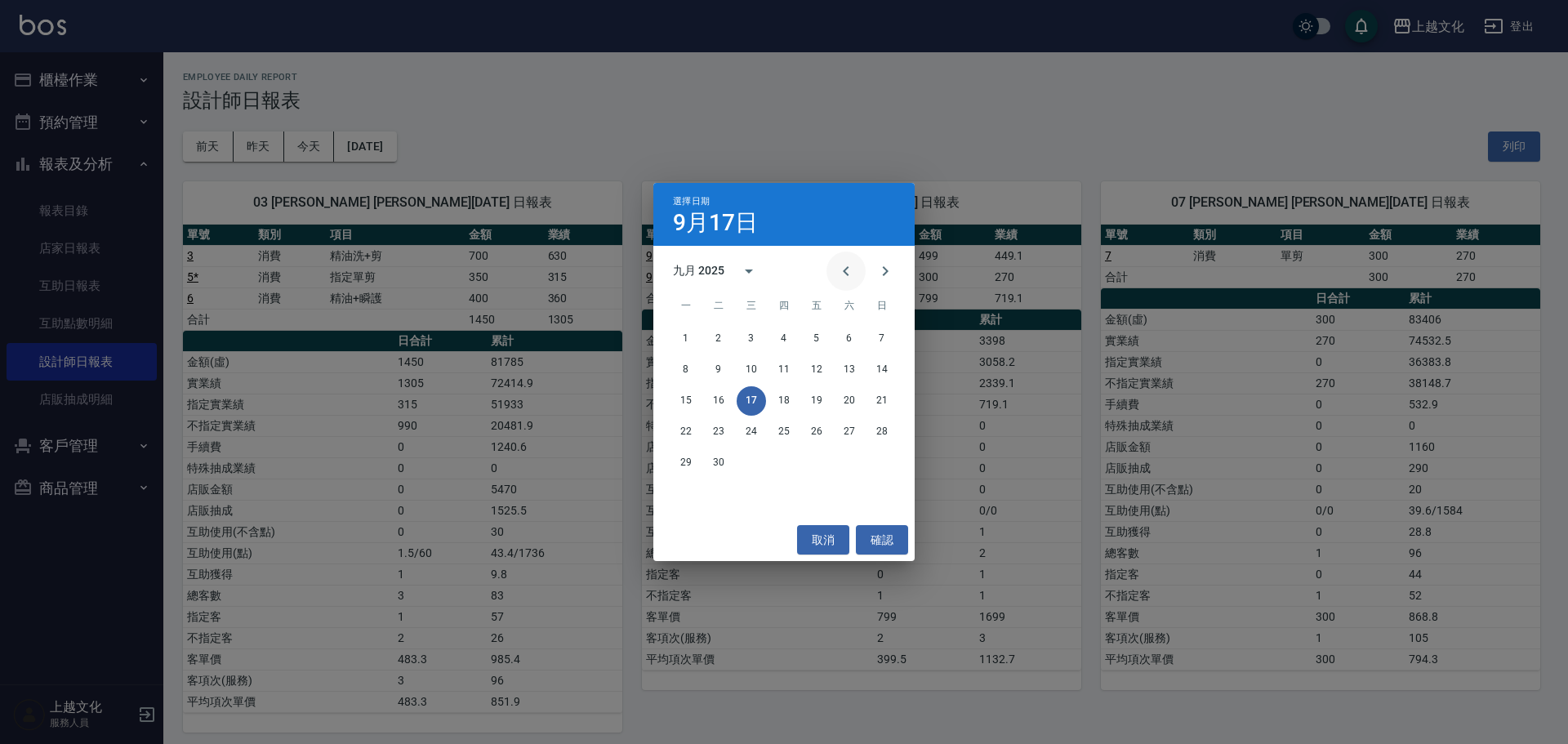
click at [845, 269] on icon "Previous month" at bounding box center [846, 271] width 6 height 10
click at [883, 406] on button "17" at bounding box center [882, 401] width 29 height 29
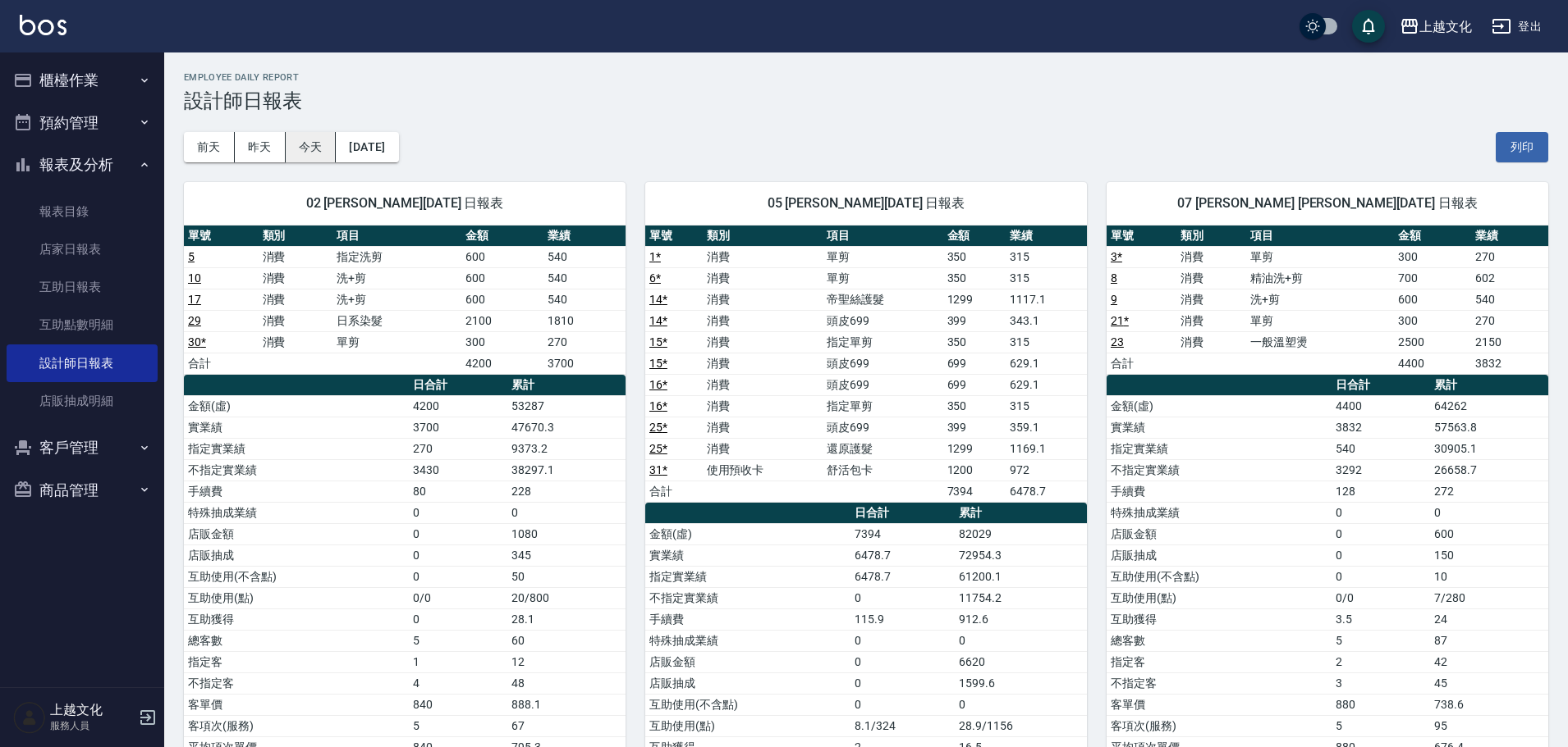
click at [313, 155] on button "今天" at bounding box center [311, 147] width 51 height 31
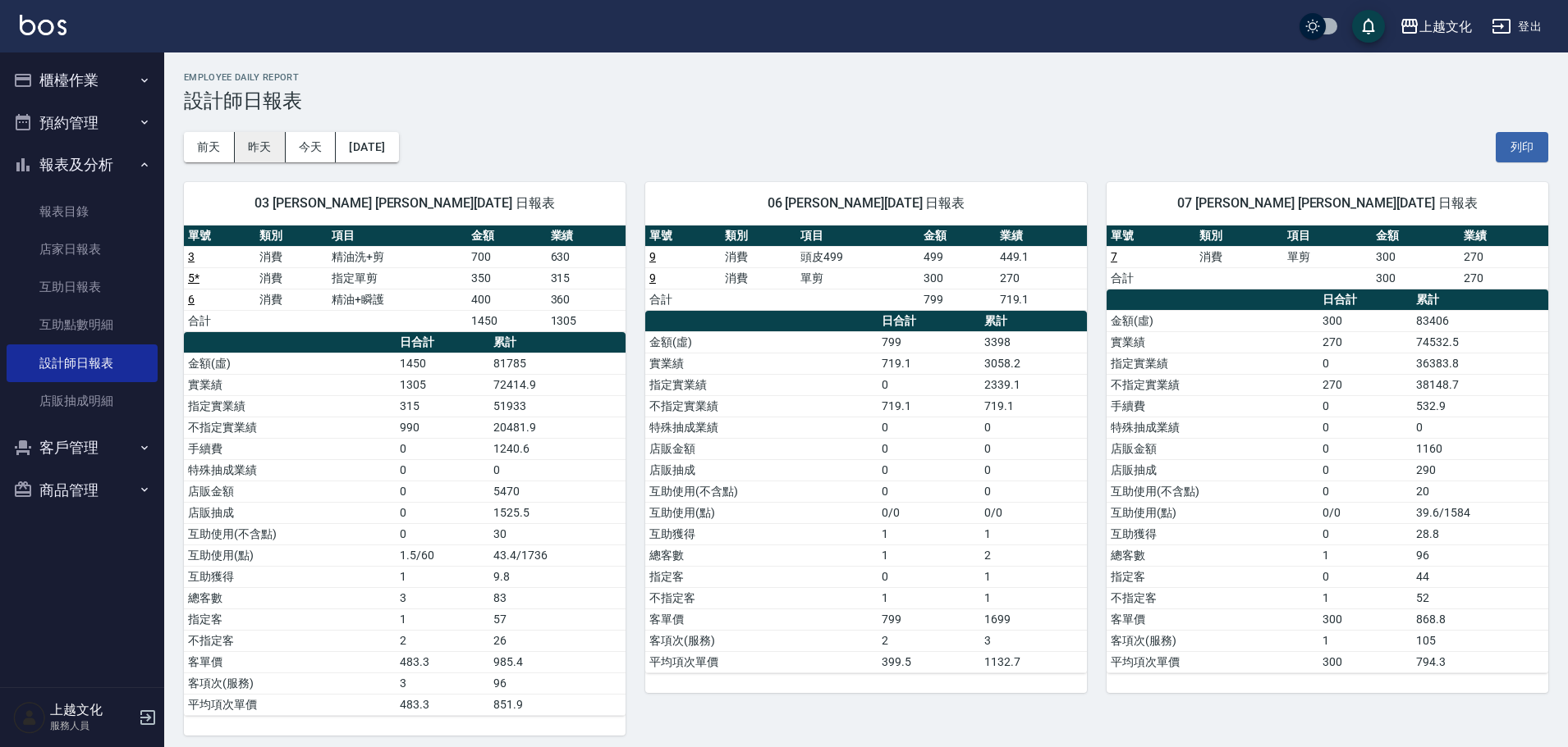
click at [270, 154] on button "昨天" at bounding box center [261, 147] width 51 height 31
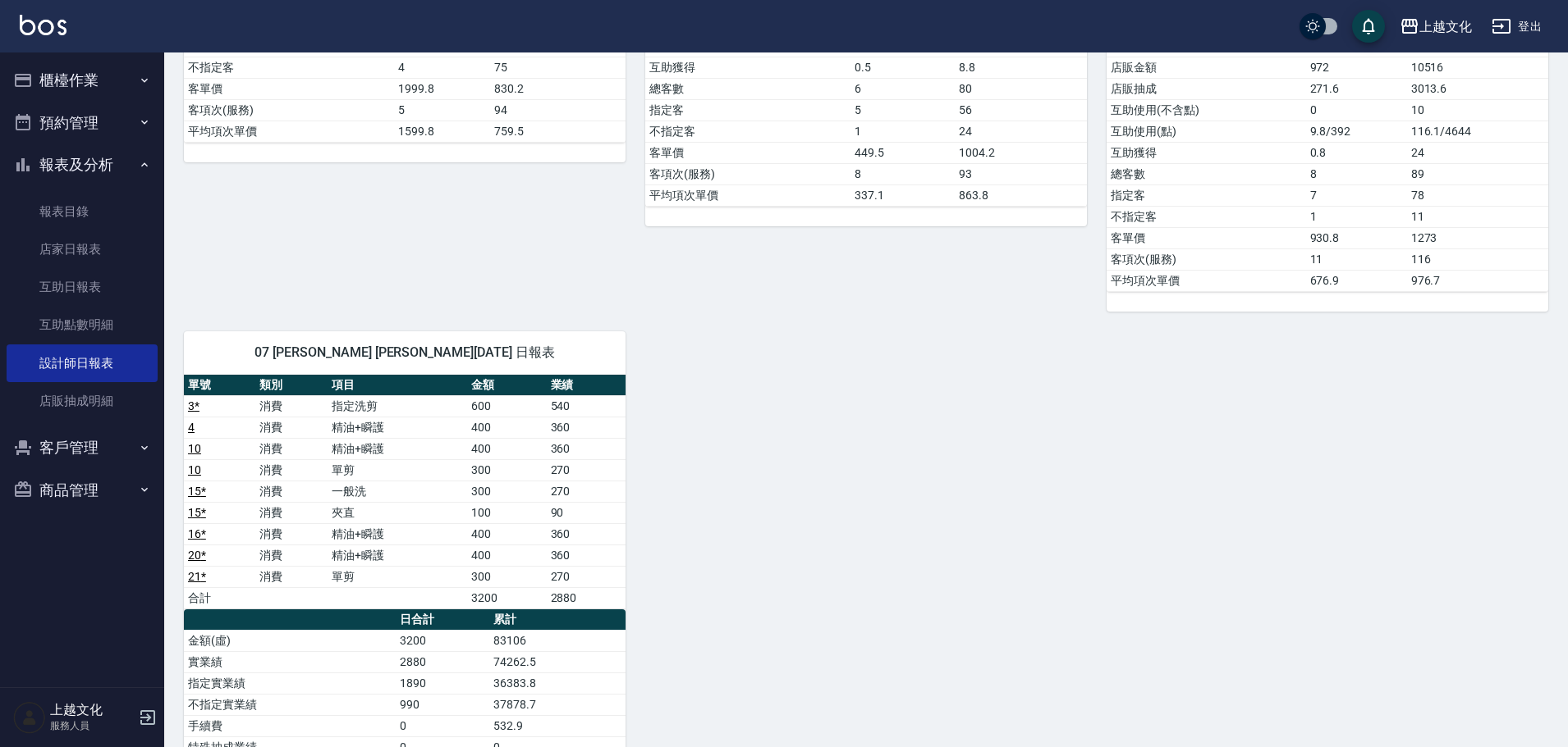
scroll to position [656, 0]
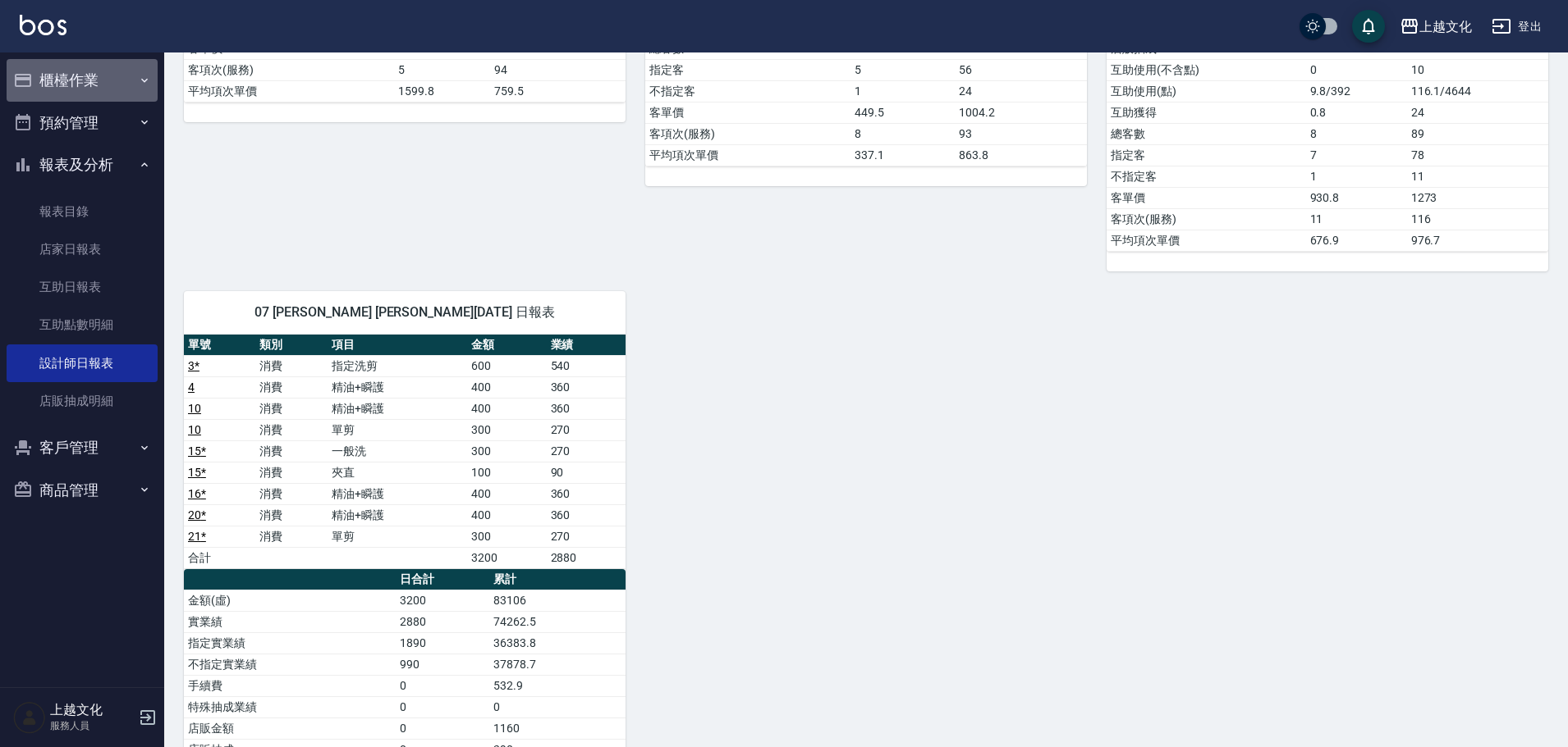
click at [75, 81] on button "櫃檯作業" at bounding box center [82, 80] width 151 height 42
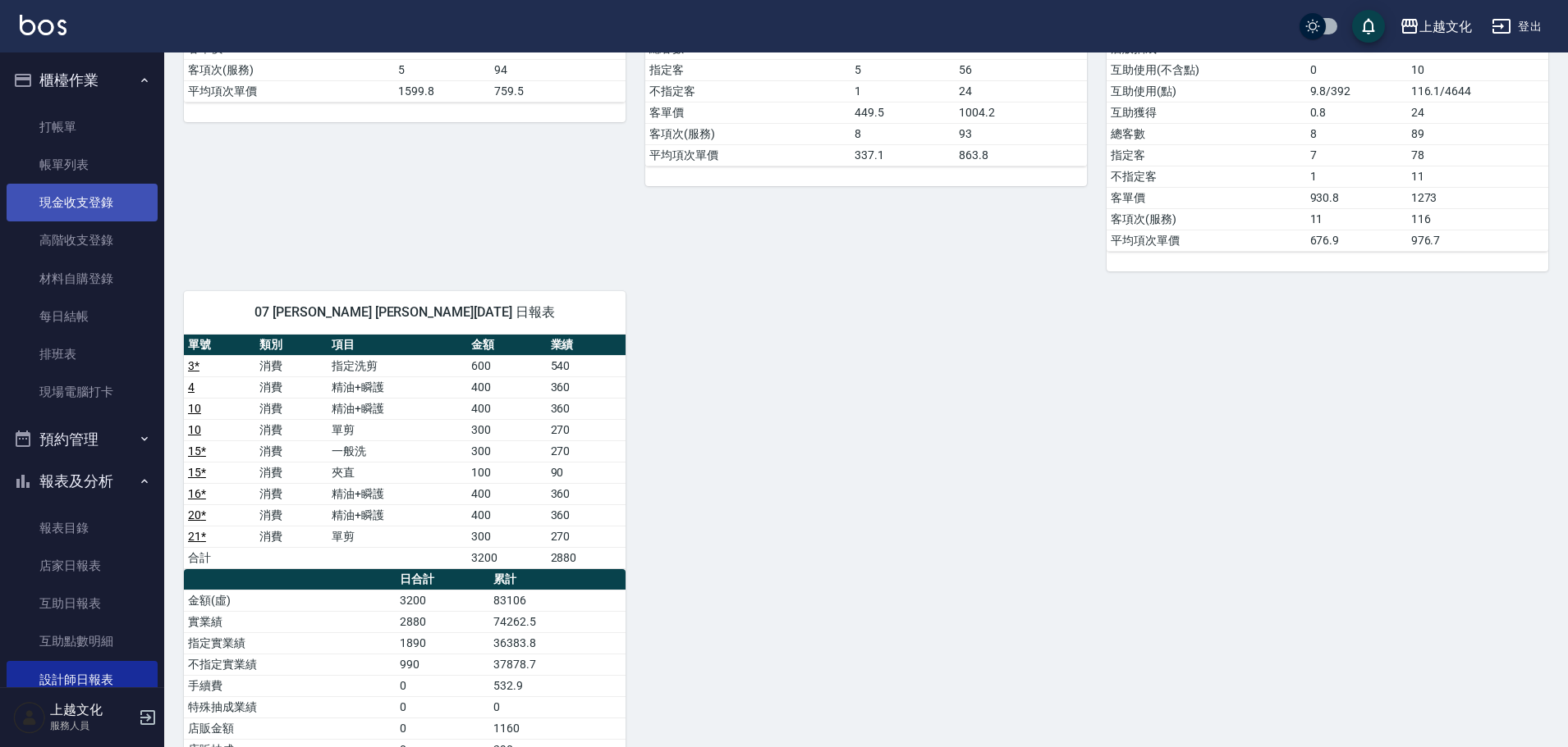
click at [78, 195] on link "現金收支登錄" at bounding box center [82, 202] width 151 height 37
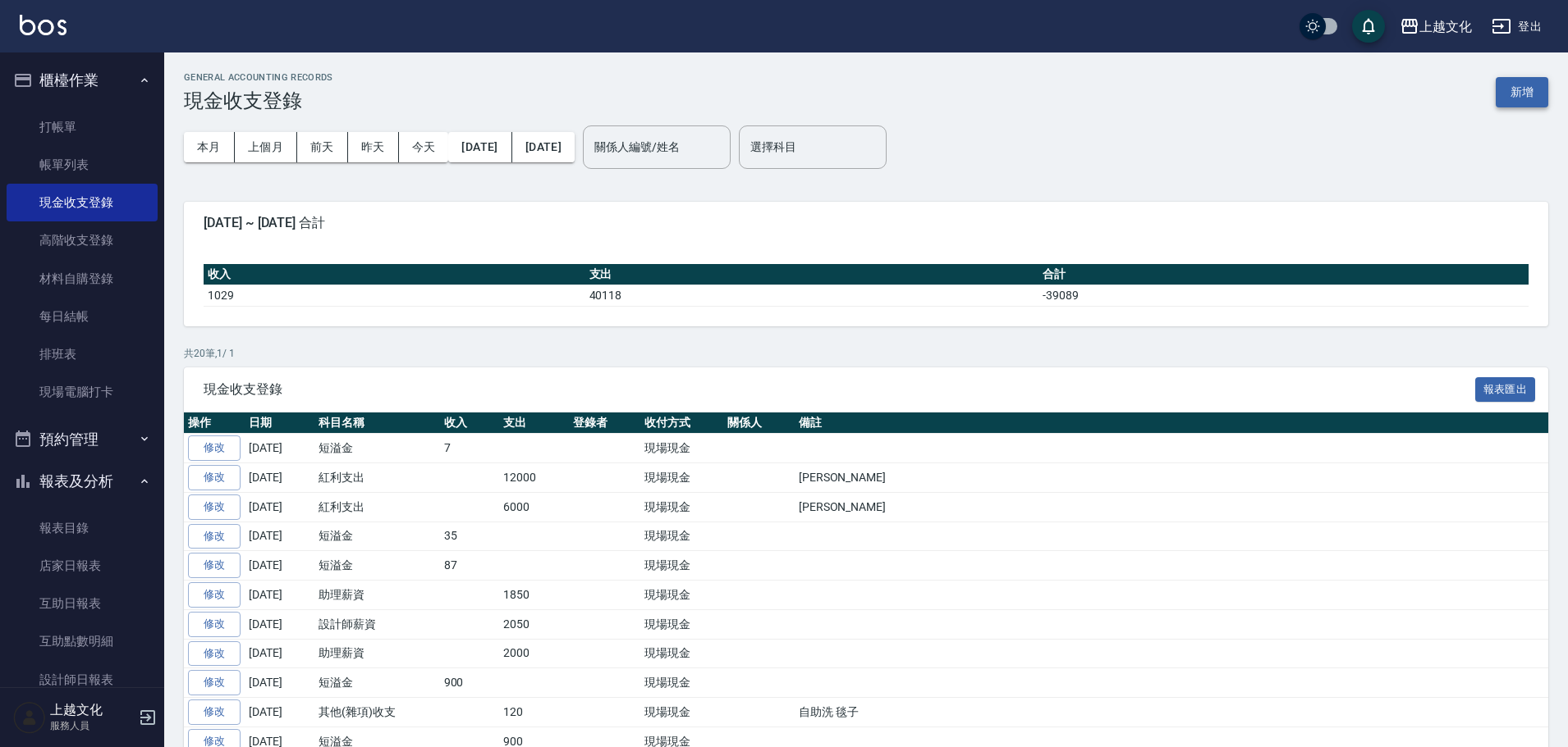
click at [1496, 93] on button "新增" at bounding box center [1522, 92] width 52 height 31
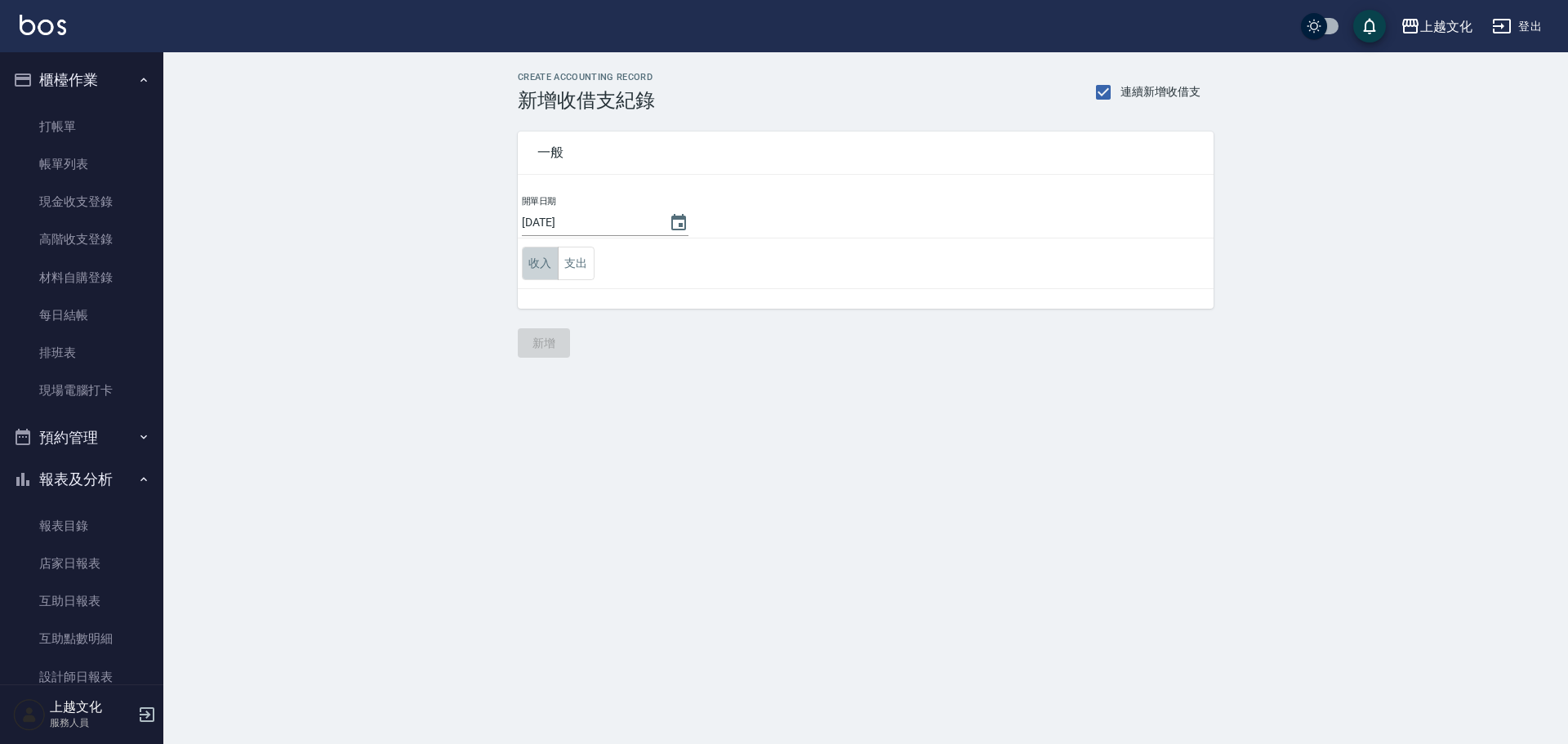
drag, startPoint x: 534, startPoint y: 268, endPoint x: 549, endPoint y: 283, distance: 21.2
click at [535, 268] on button "收入" at bounding box center [539, 263] width 36 height 33
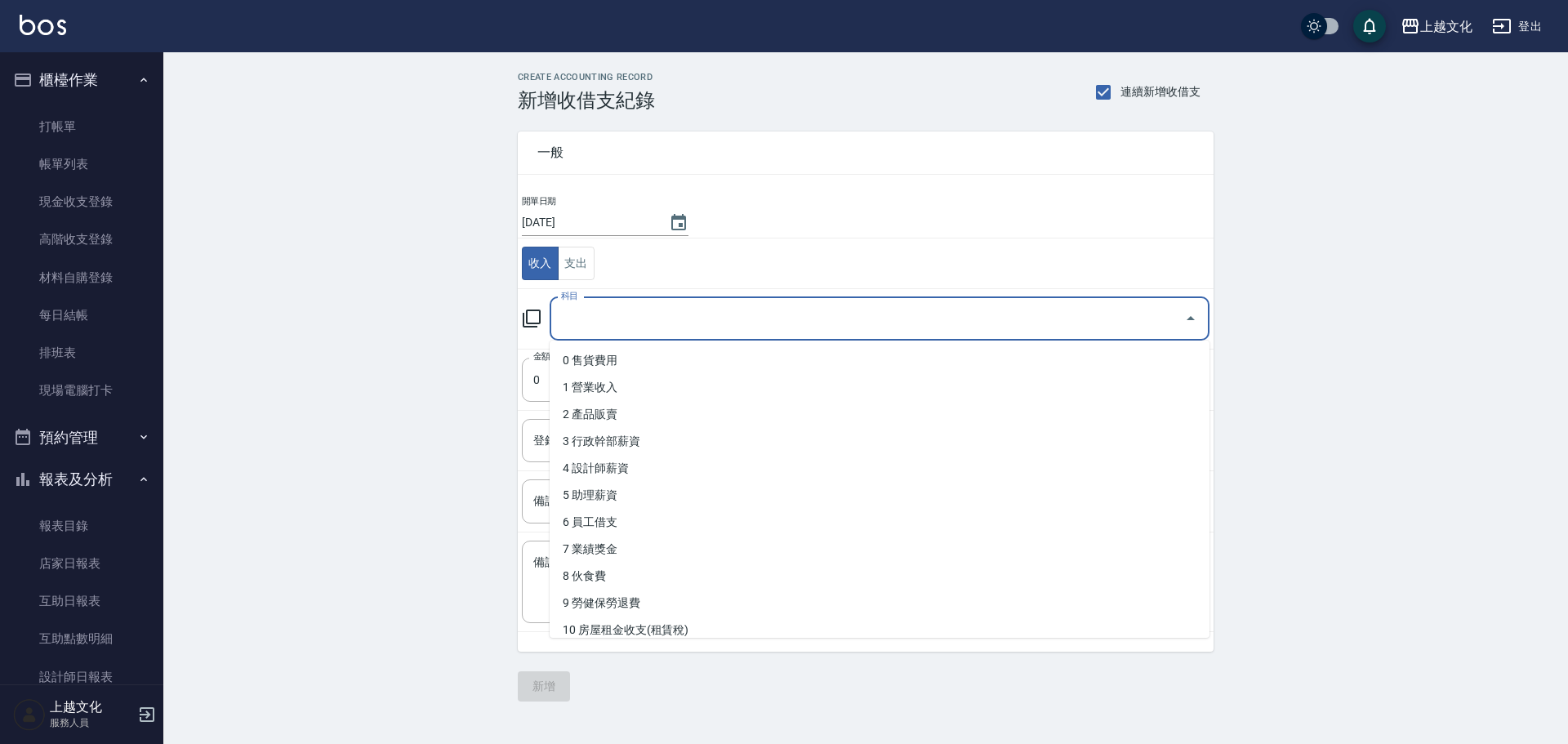
drag, startPoint x: 574, startPoint y: 317, endPoint x: 645, endPoint y: 396, distance: 106.2
click at [575, 317] on input "科目" at bounding box center [868, 318] width 621 height 29
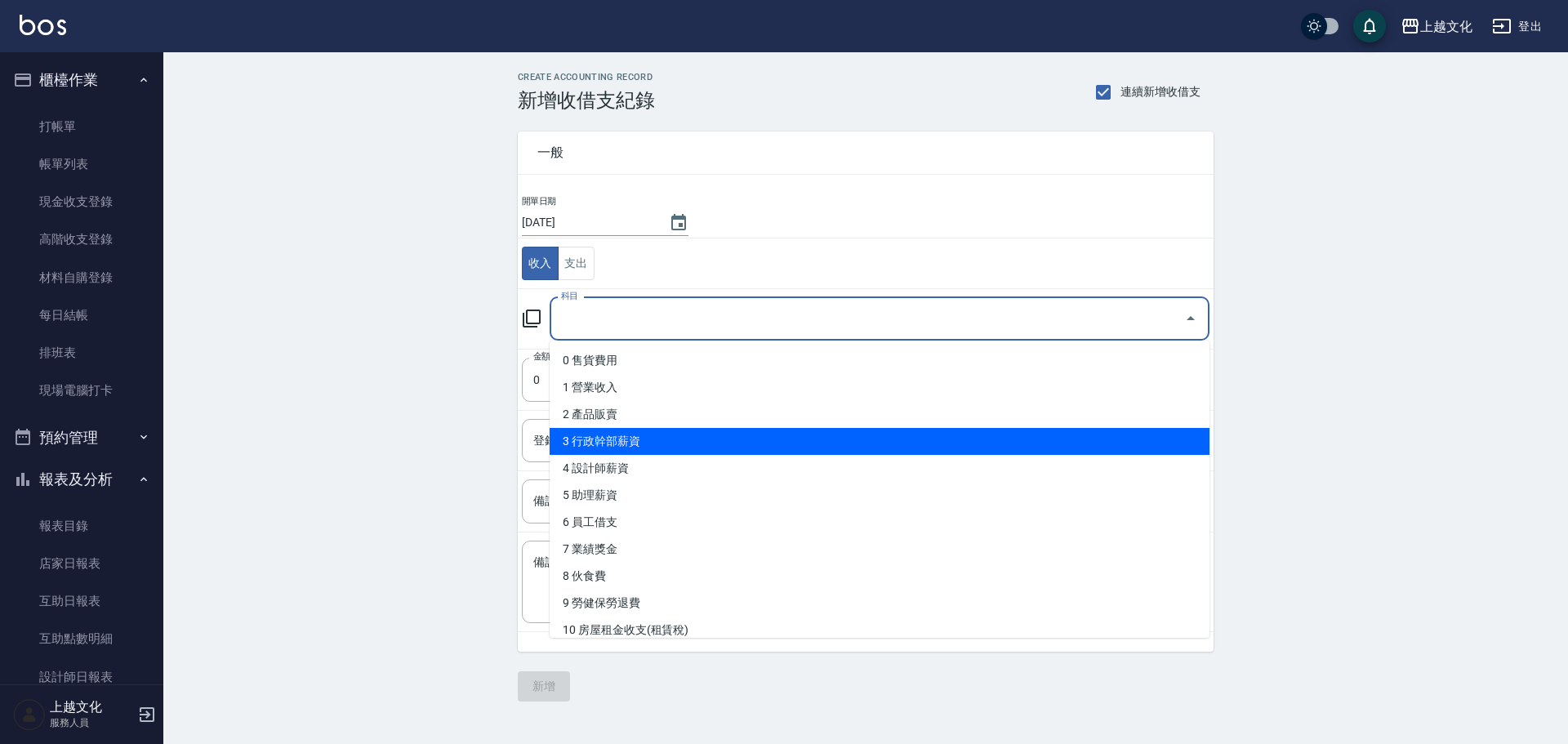
scroll to position [163, 0]
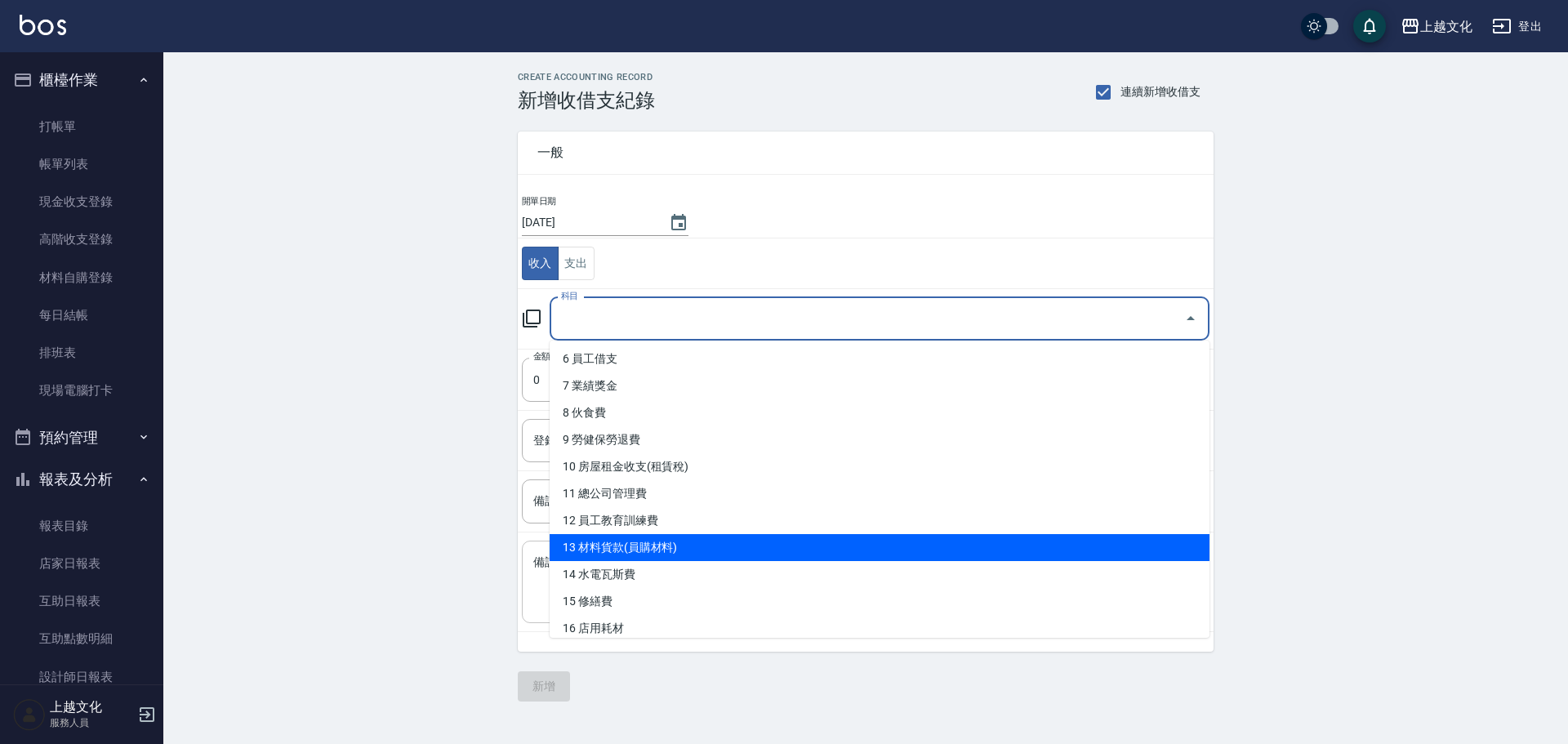
click at [670, 551] on li "13 材料貨款(員購材料)" at bounding box center [879, 547] width 660 height 27
type input "13 材料貨款(員購材料)"
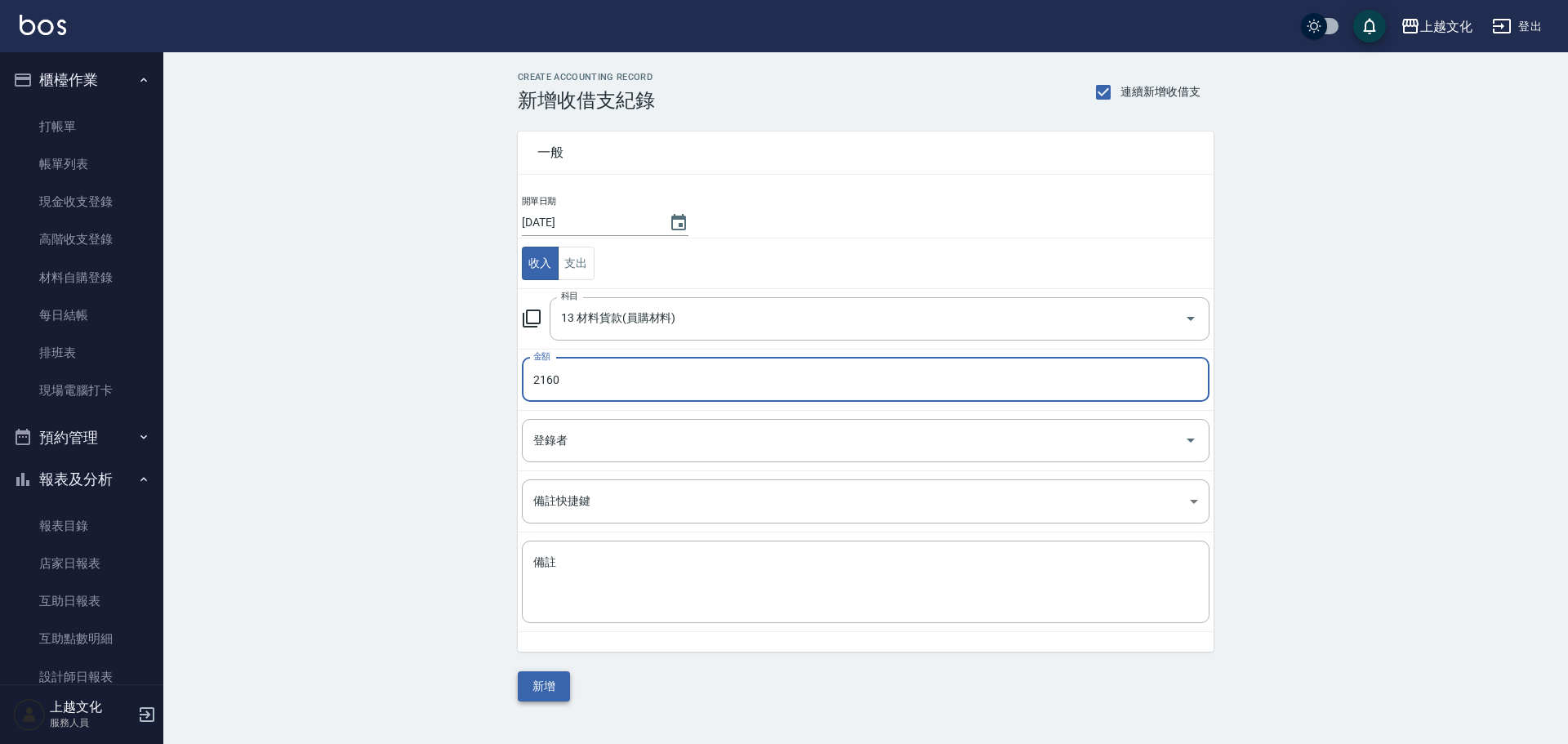
type input "2160"
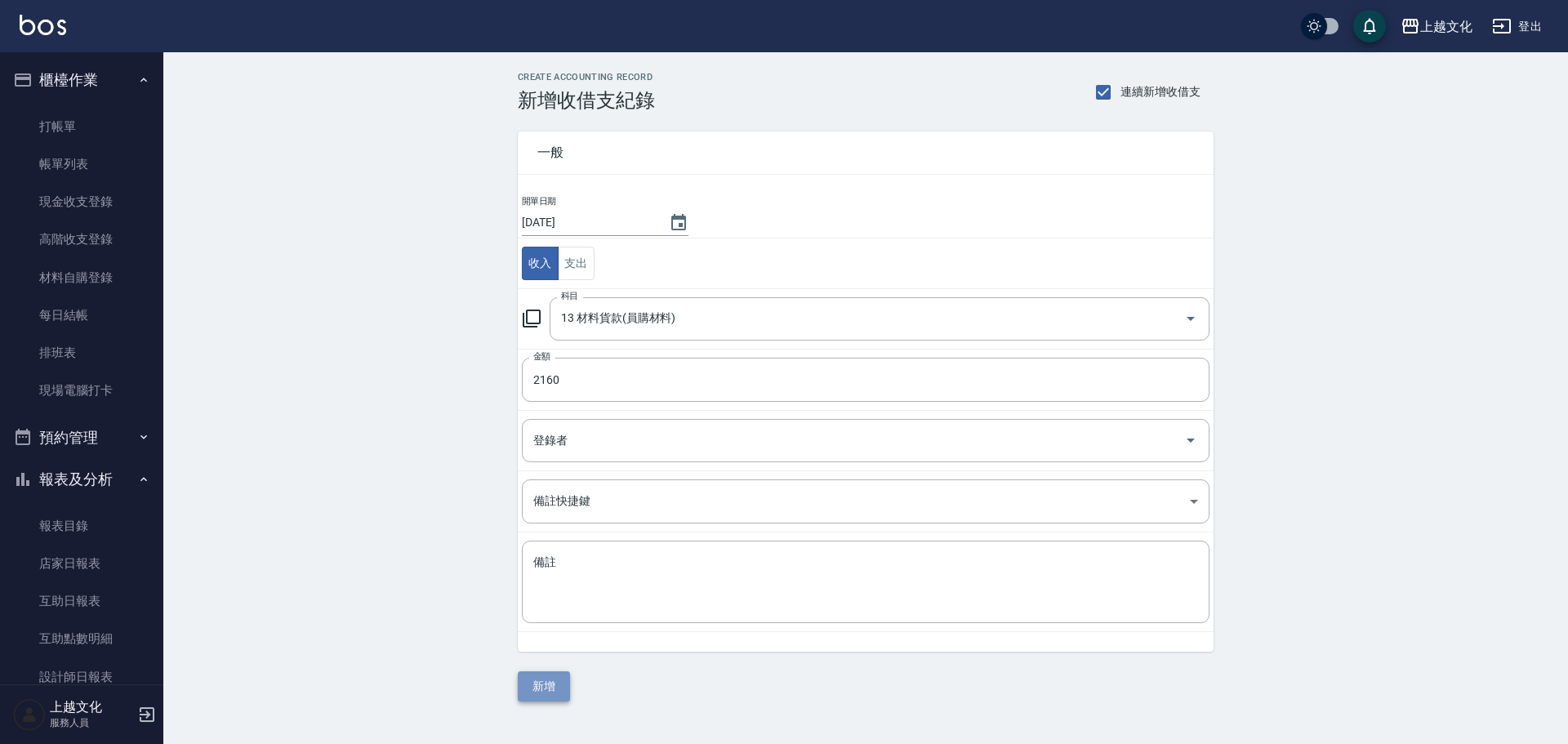
click at [544, 696] on button "新增" at bounding box center [543, 686] width 52 height 30
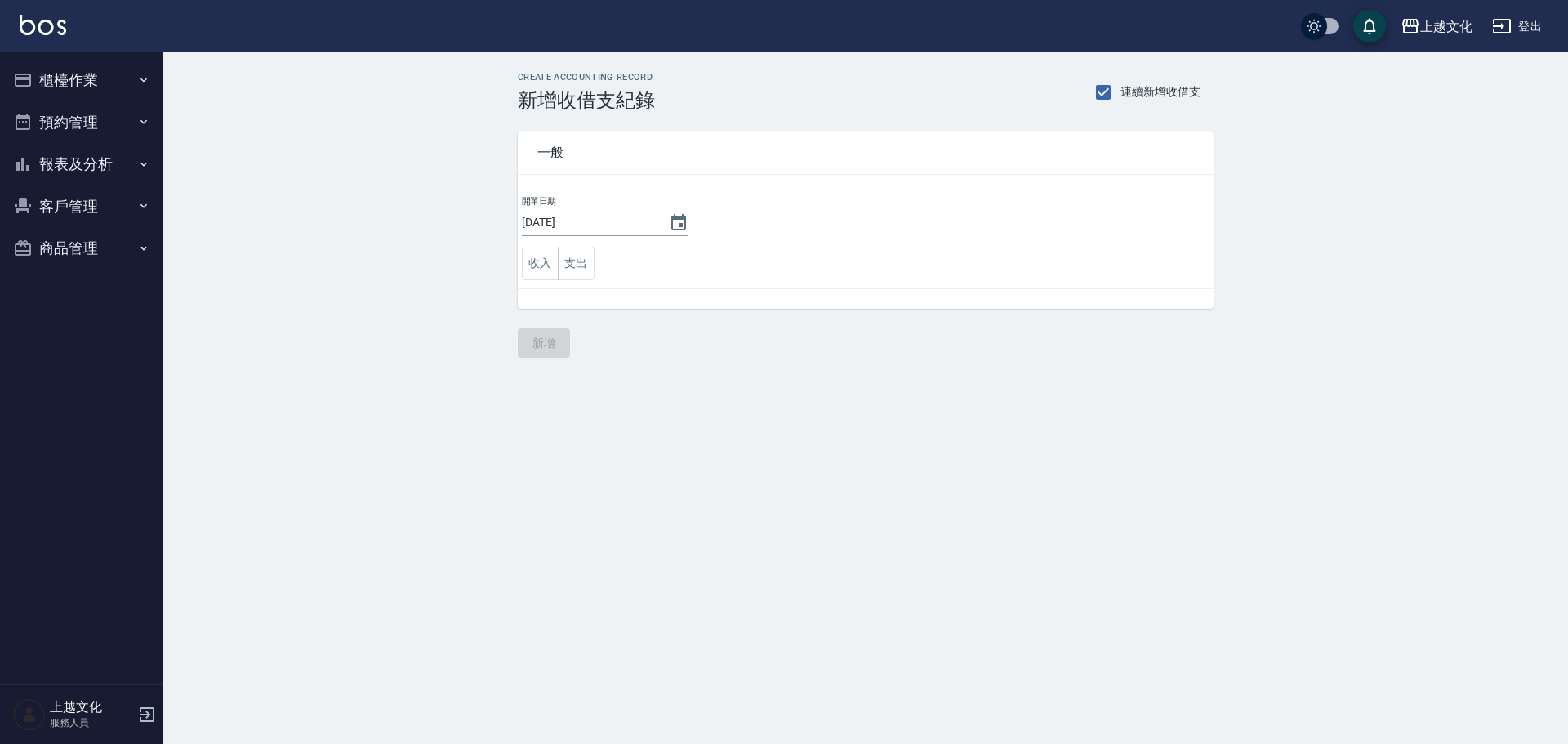
click at [58, 167] on button "報表及分析" at bounding box center [82, 163] width 150 height 42
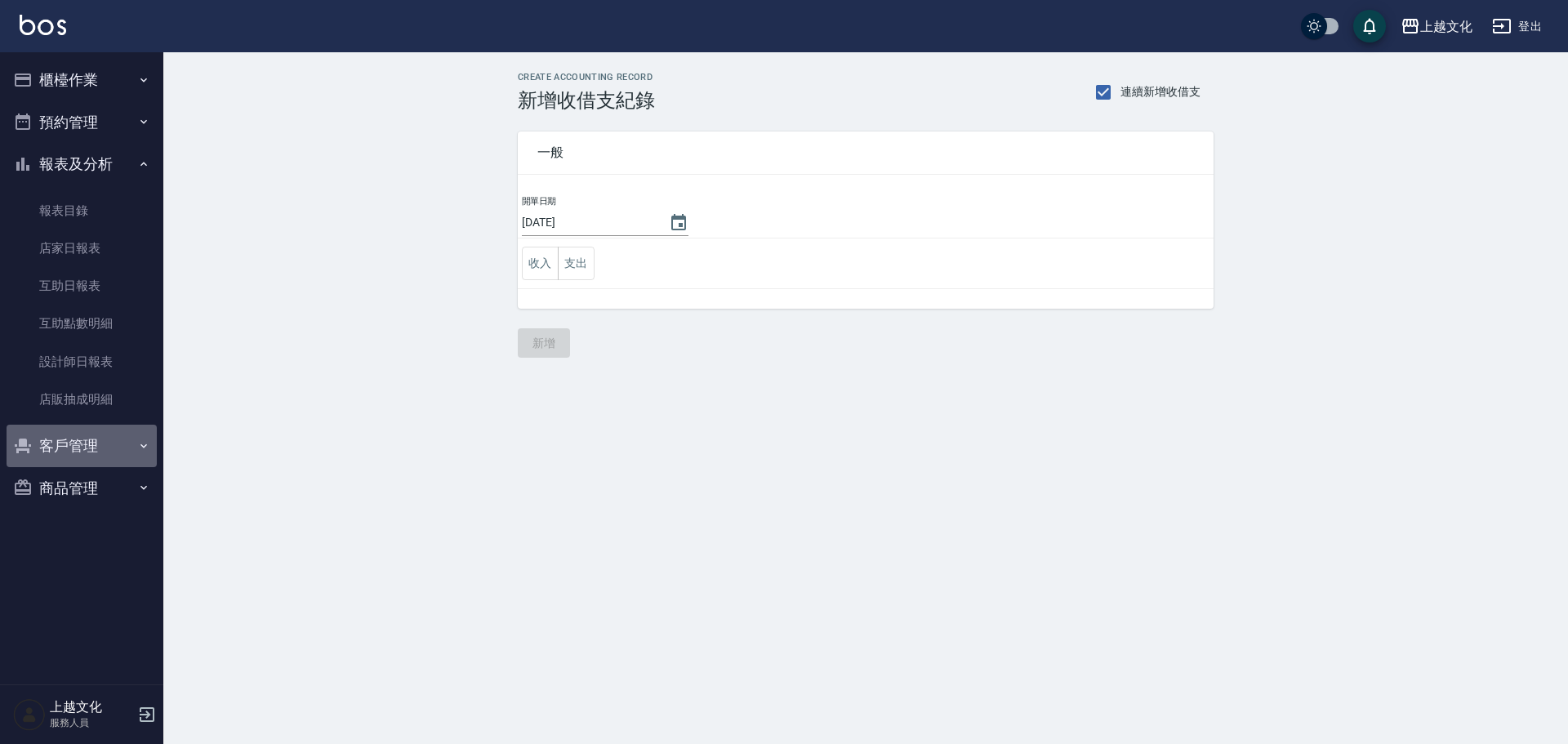
click at [66, 449] on button "客戶管理" at bounding box center [82, 445] width 150 height 42
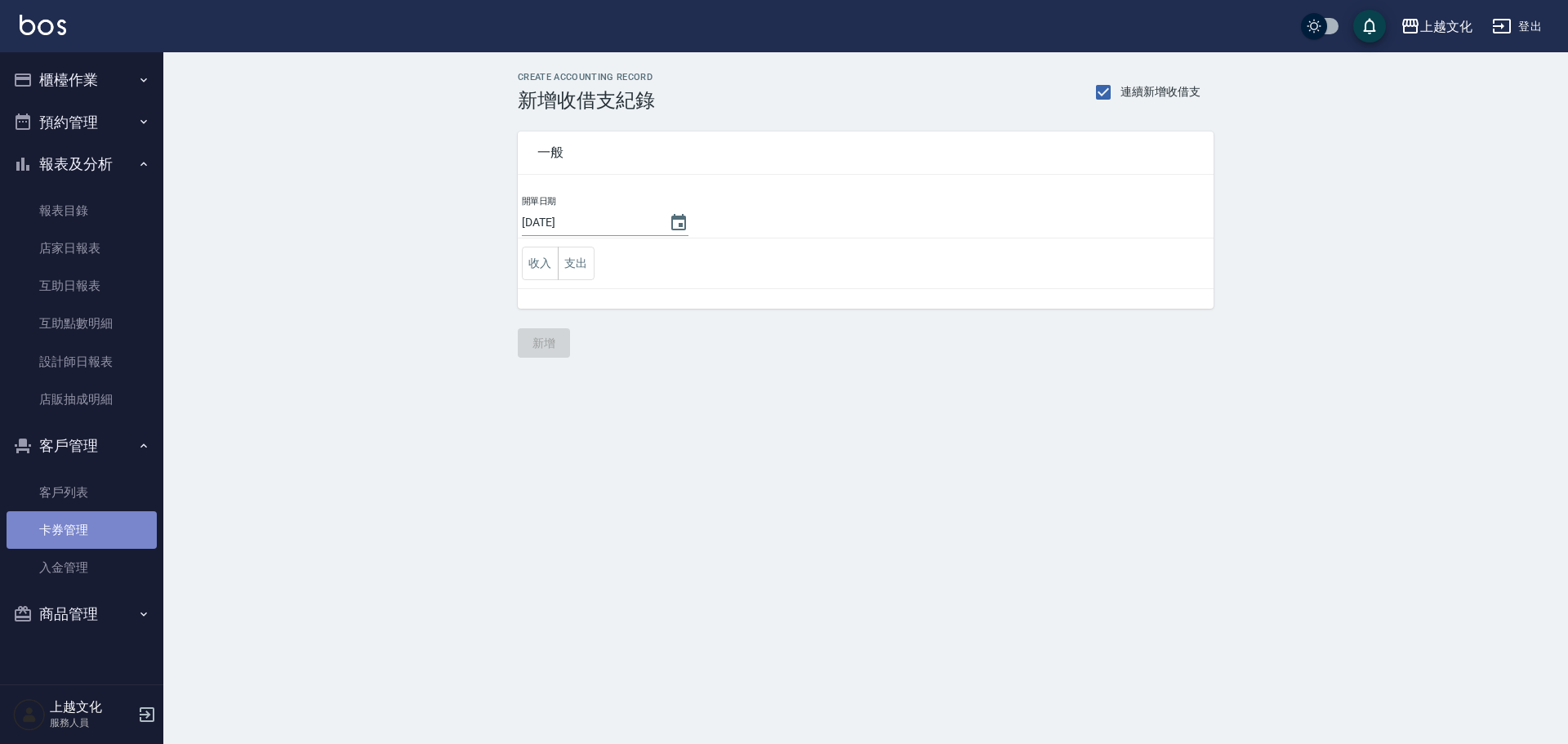
click at [66, 536] on link "卡券管理" at bounding box center [82, 530] width 150 height 37
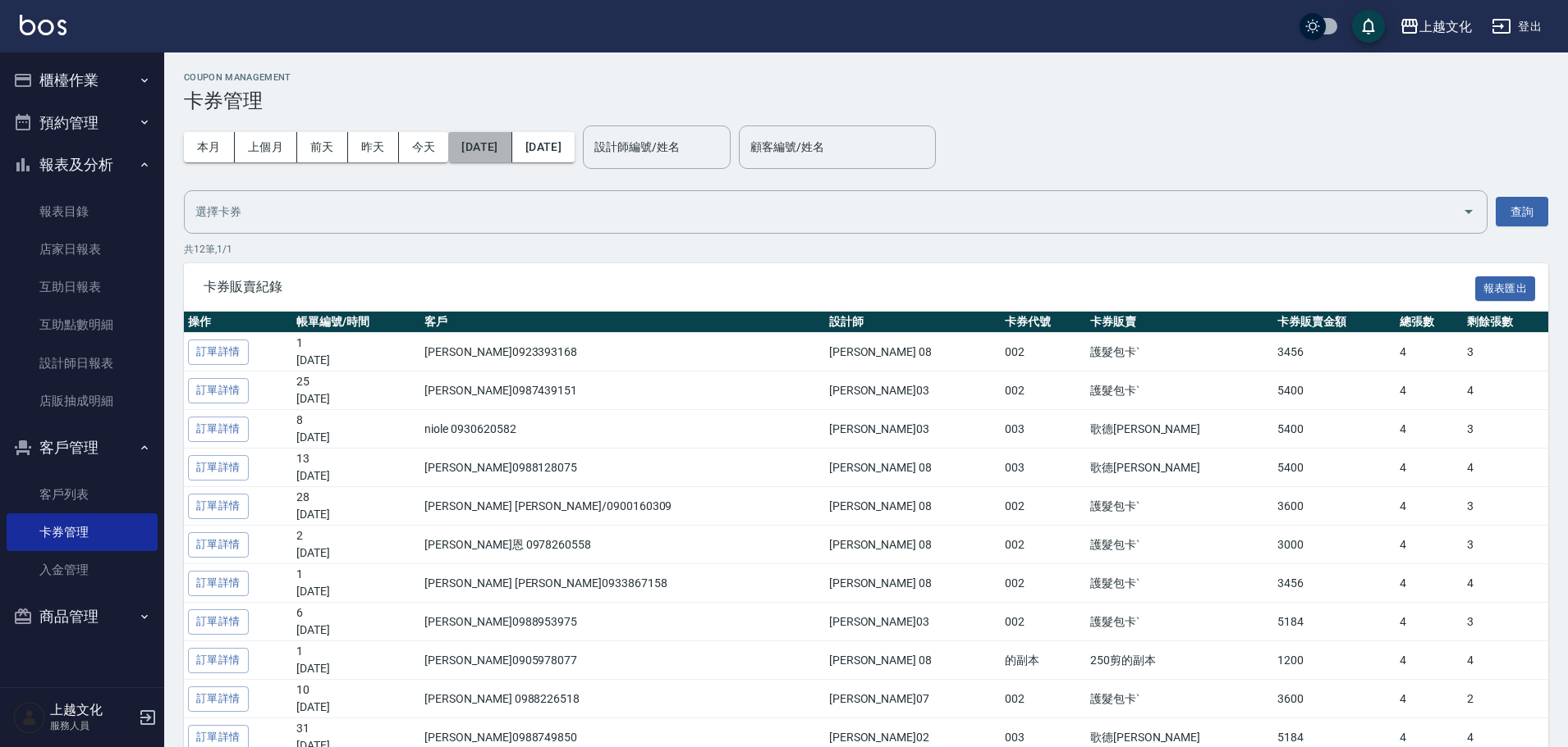
click at [511, 153] on button "[DATE]" at bounding box center [480, 147] width 63 height 31
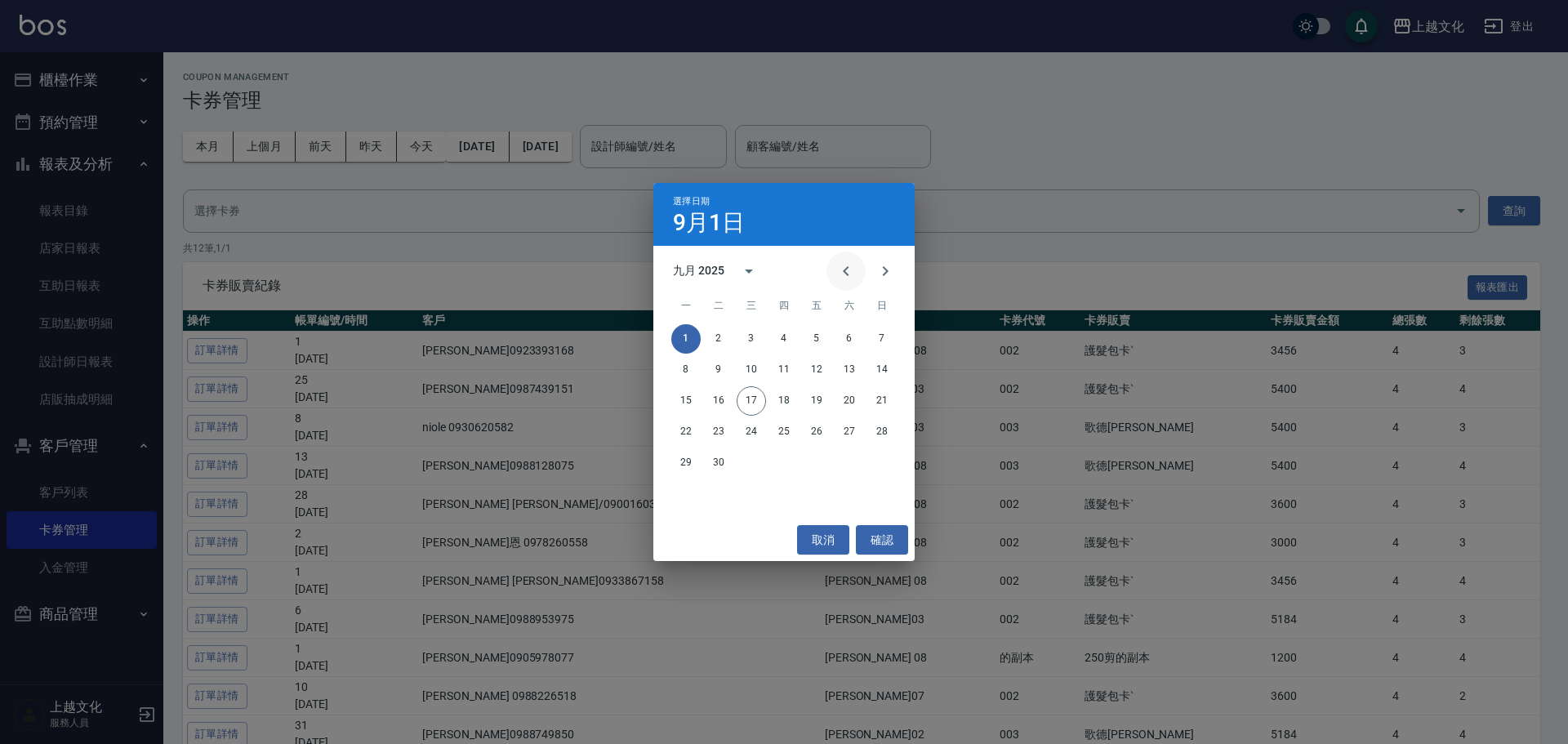
click at [844, 267] on icon "Previous month" at bounding box center [846, 271] width 20 height 20
click at [845, 267] on icon "Previous month" at bounding box center [846, 271] width 20 height 20
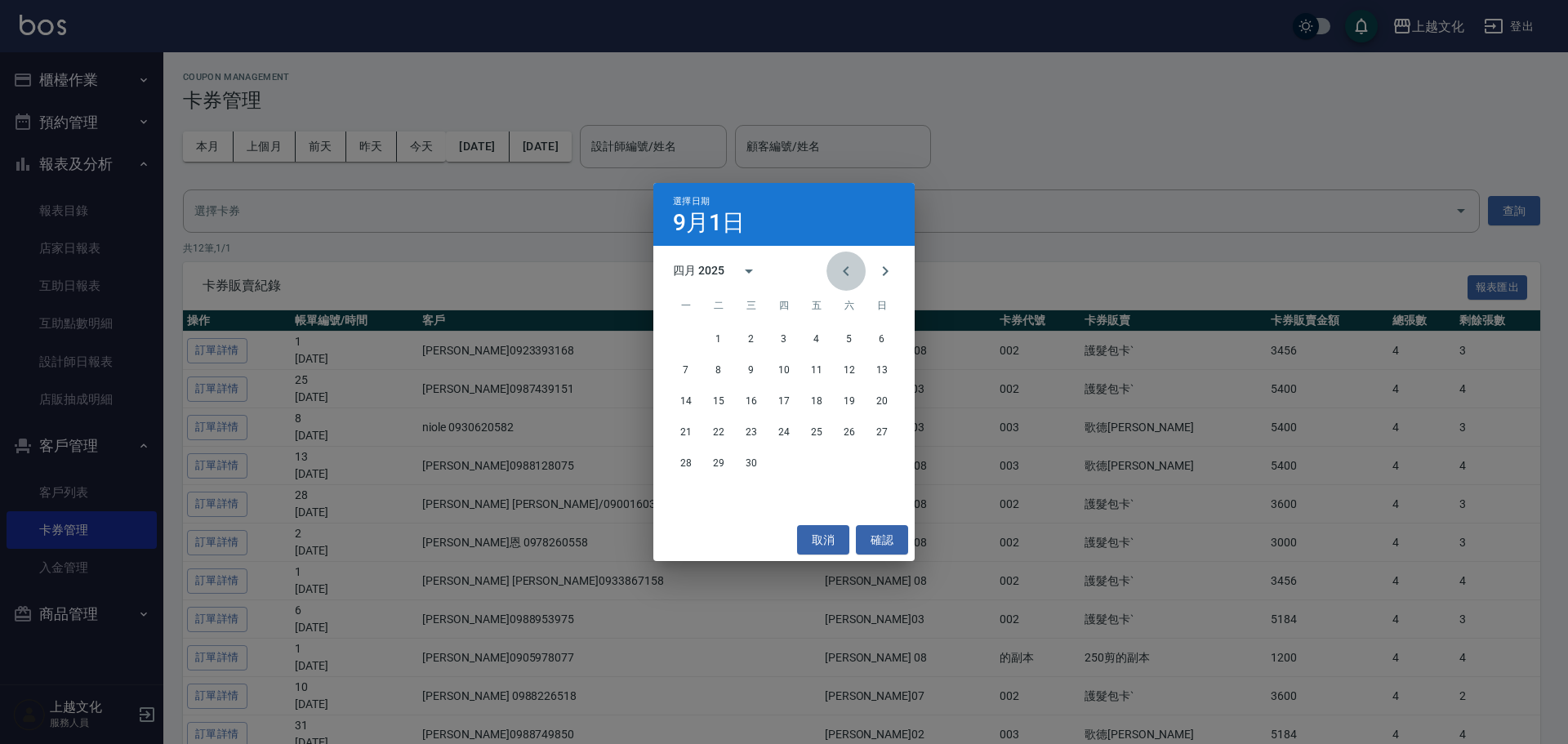
click at [846, 266] on icon "Previous month" at bounding box center [846, 271] width 20 height 20
click at [847, 266] on icon "Previous month" at bounding box center [846, 271] width 20 height 20
click at [847, 264] on icon "Previous month" at bounding box center [846, 271] width 20 height 20
click at [847, 263] on icon "Previous month" at bounding box center [846, 271] width 20 height 20
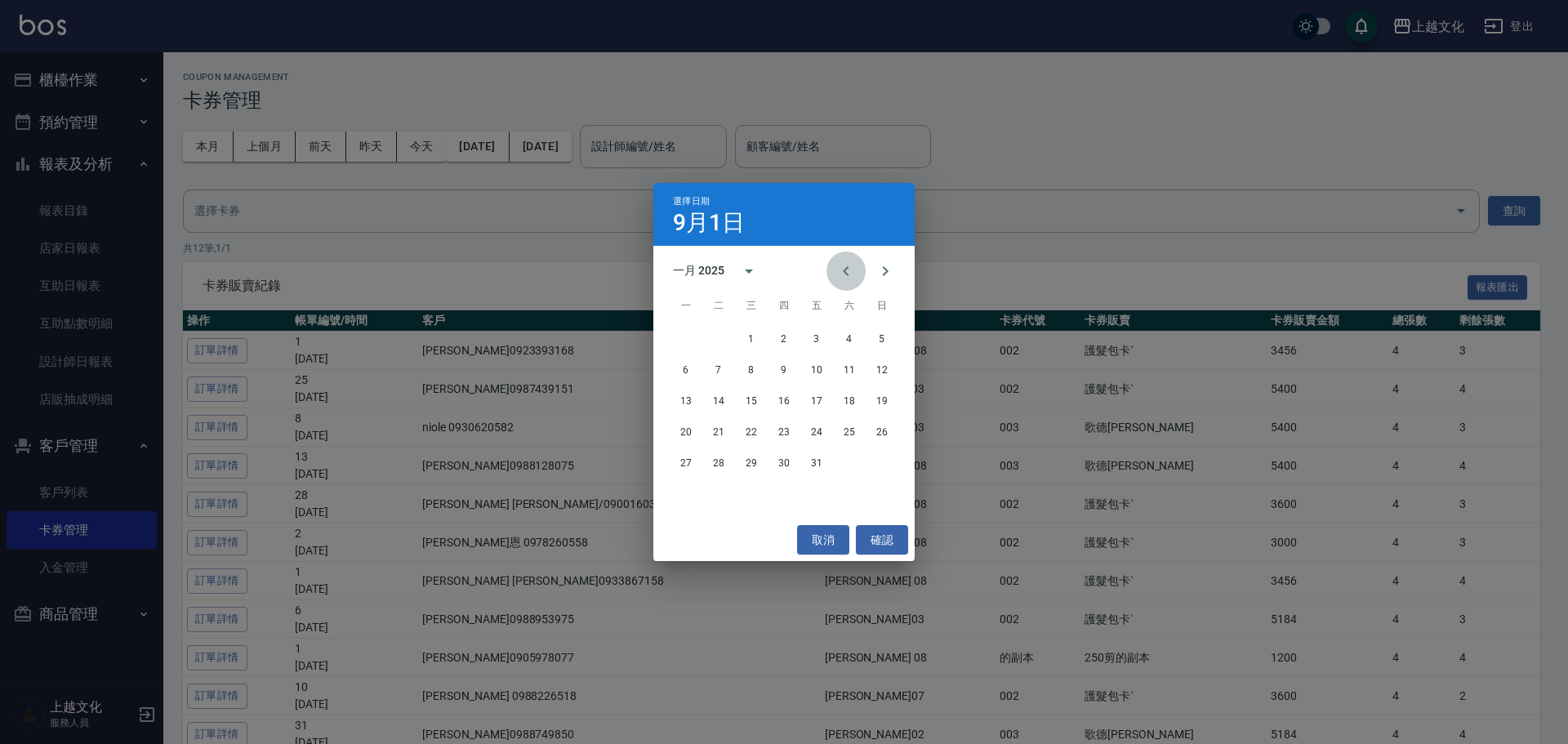
click at [847, 263] on icon "Previous month" at bounding box center [846, 271] width 20 height 20
click at [887, 267] on icon "Next month" at bounding box center [885, 271] width 20 height 20
click at [879, 339] on button "1" at bounding box center [882, 339] width 29 height 29
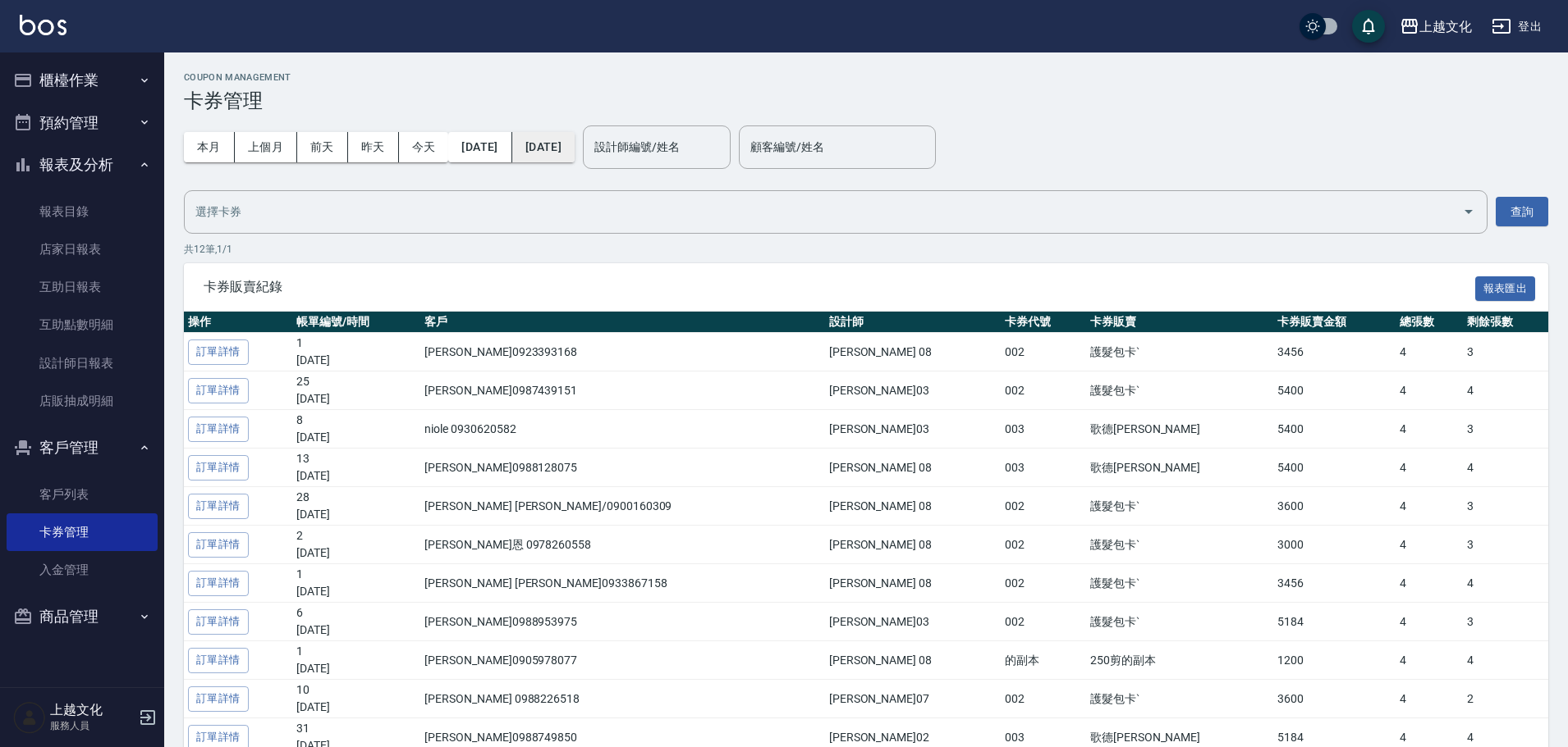
click at [575, 154] on button "[DATE]" at bounding box center [543, 147] width 62 height 31
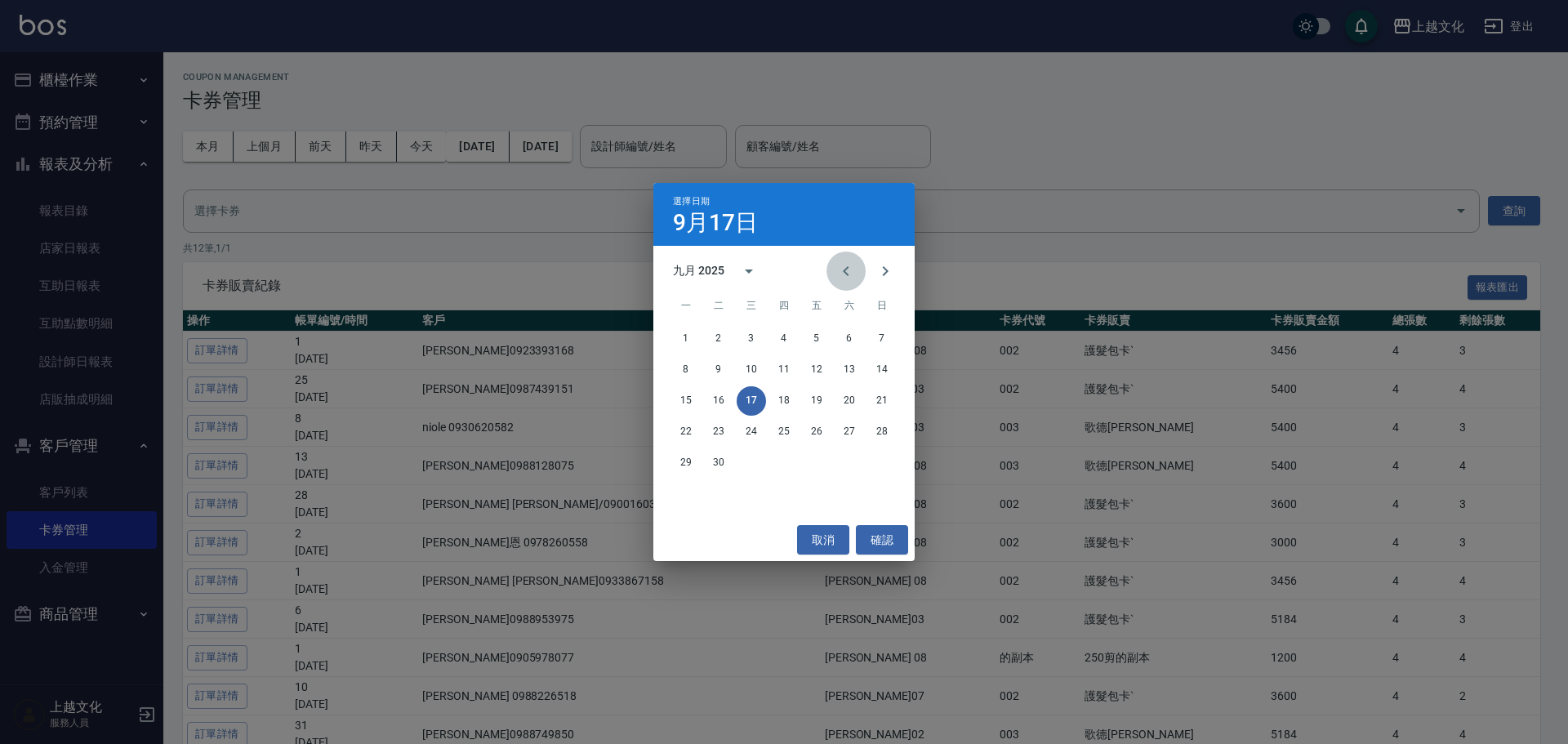
click at [855, 272] on icon "Previous month" at bounding box center [846, 271] width 20 height 20
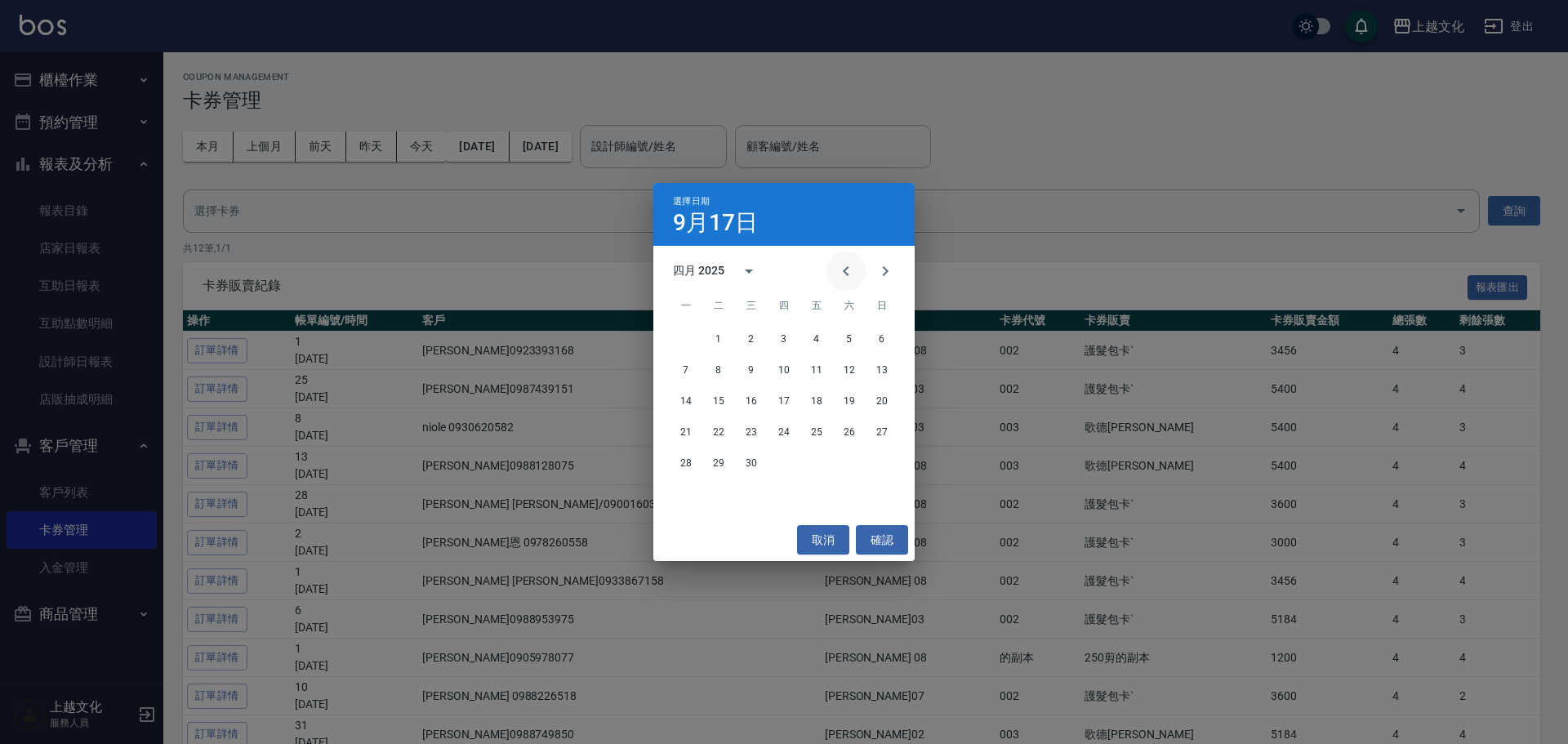
click at [855, 272] on icon "Previous month" at bounding box center [846, 271] width 20 height 20
click at [855, 271] on icon "Previous month" at bounding box center [846, 271] width 20 height 20
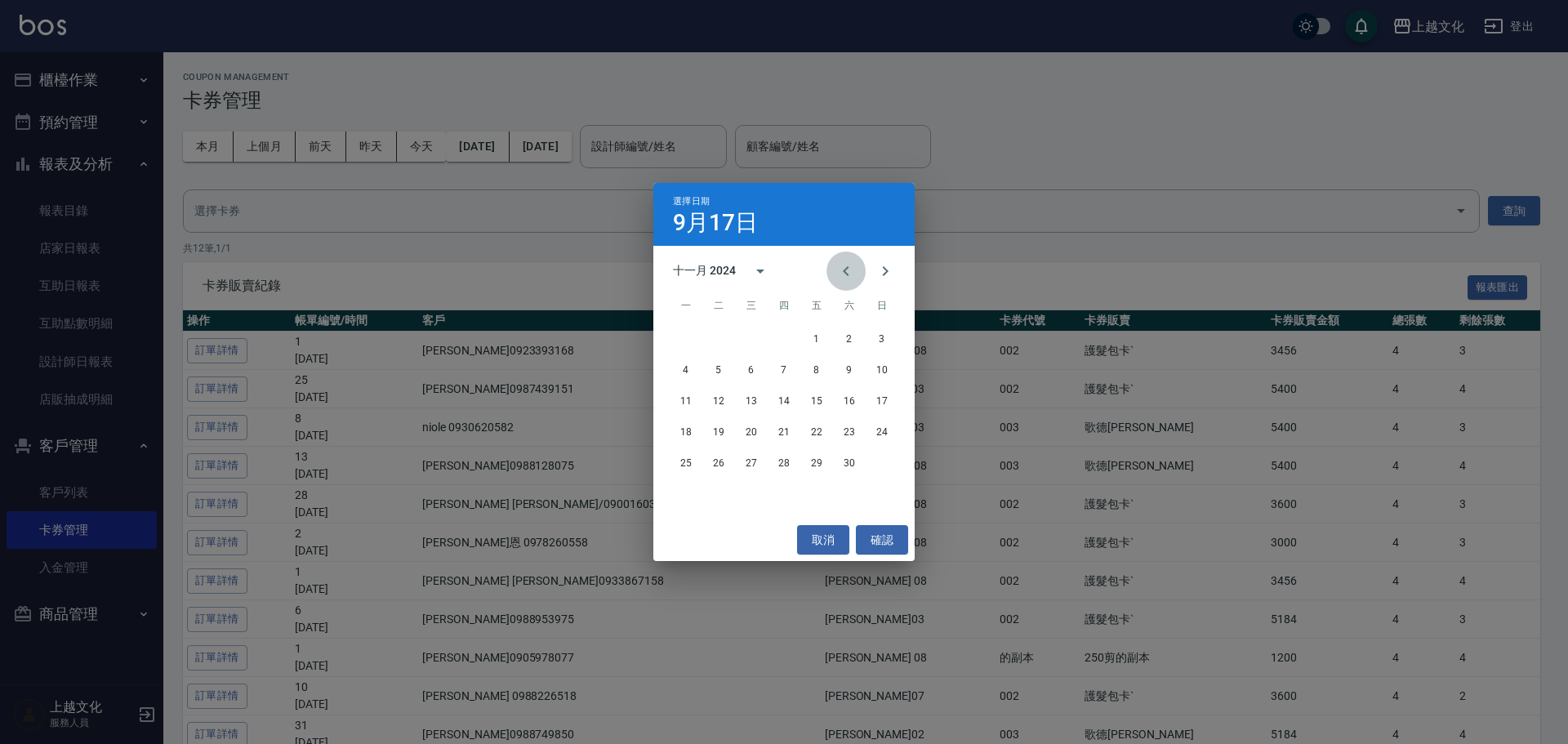
click at [855, 271] on icon "Previous month" at bounding box center [846, 271] width 20 height 20
click at [683, 491] on button "30" at bounding box center [686, 494] width 29 height 29
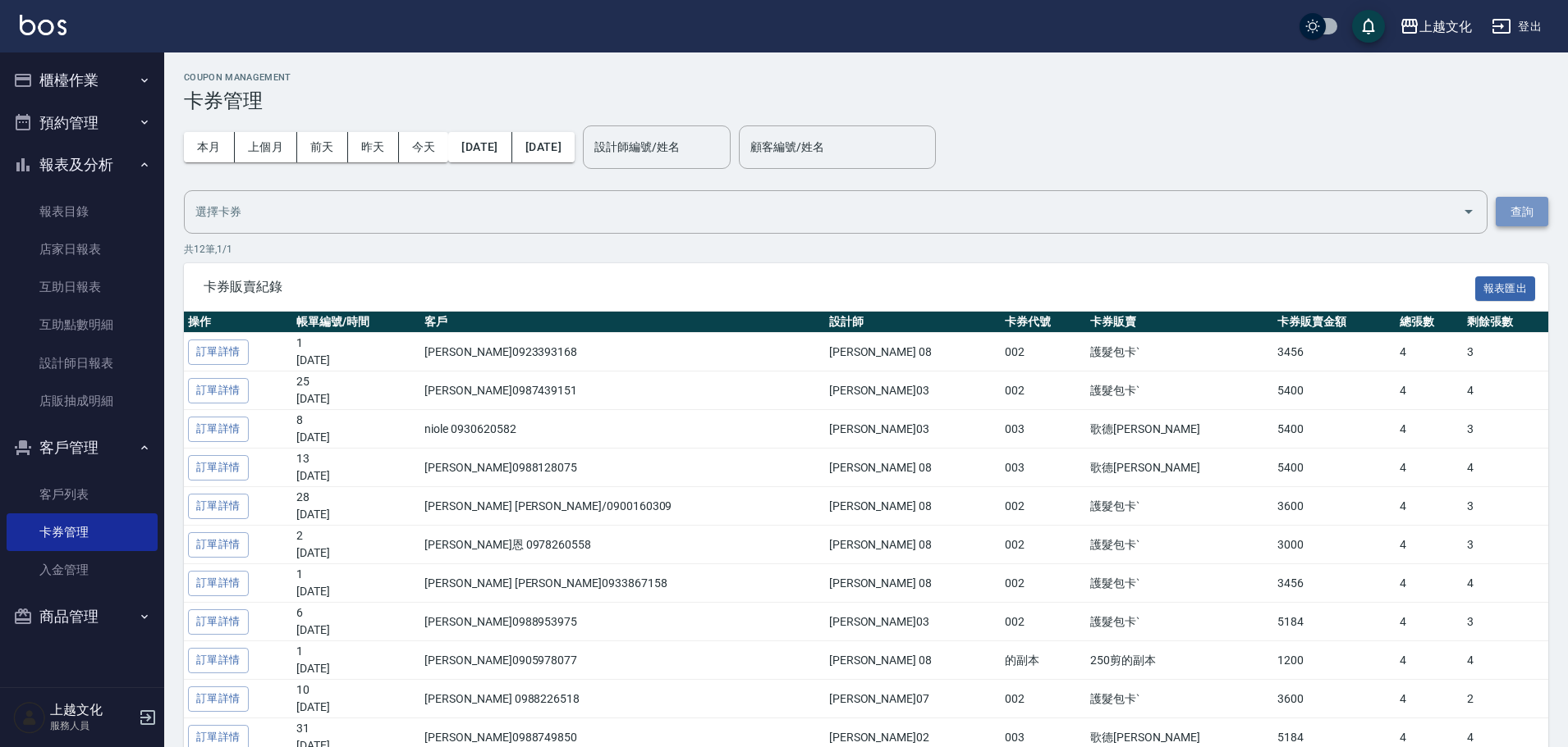
click at [1518, 216] on button "查詢" at bounding box center [1522, 212] width 52 height 31
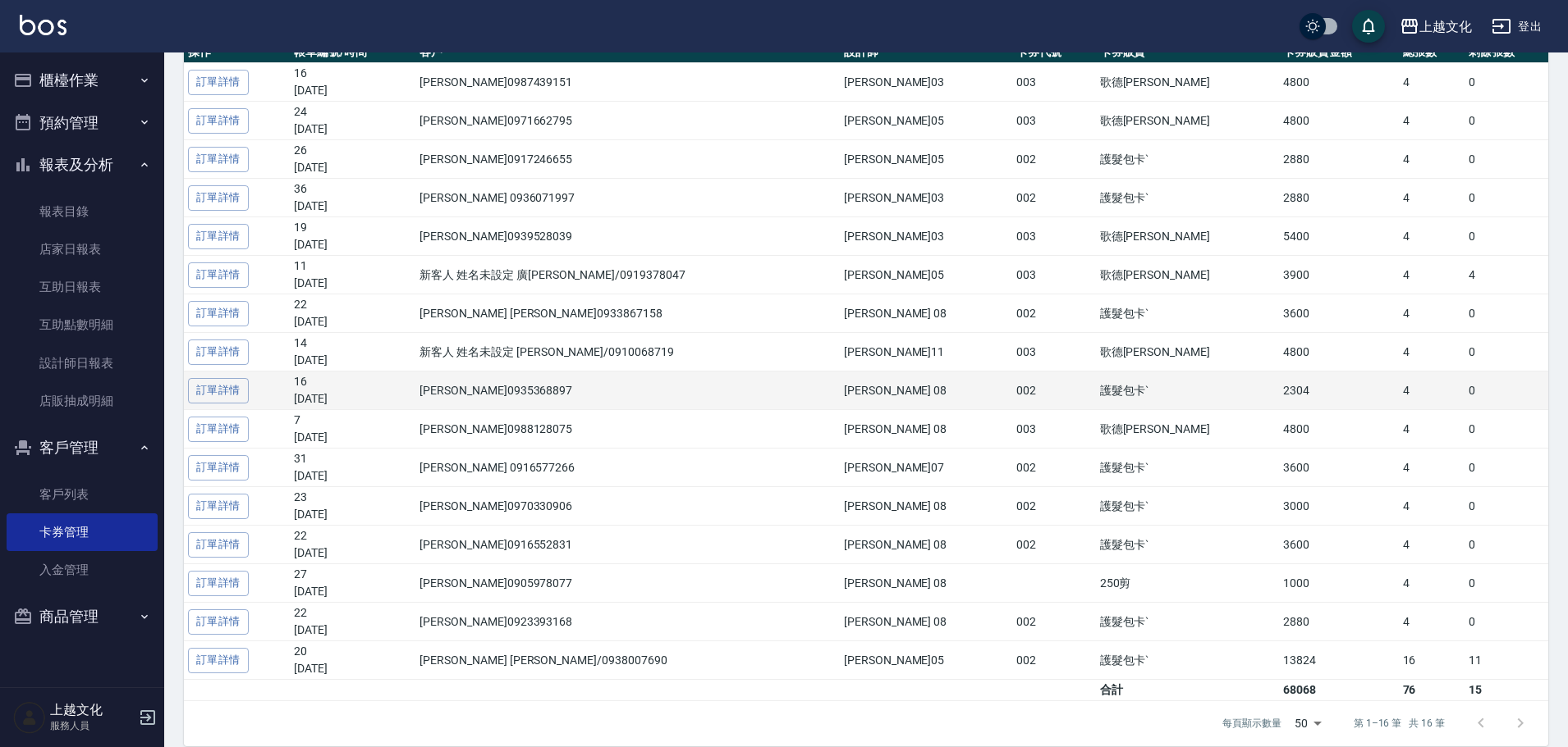
scroll to position [246, 0]
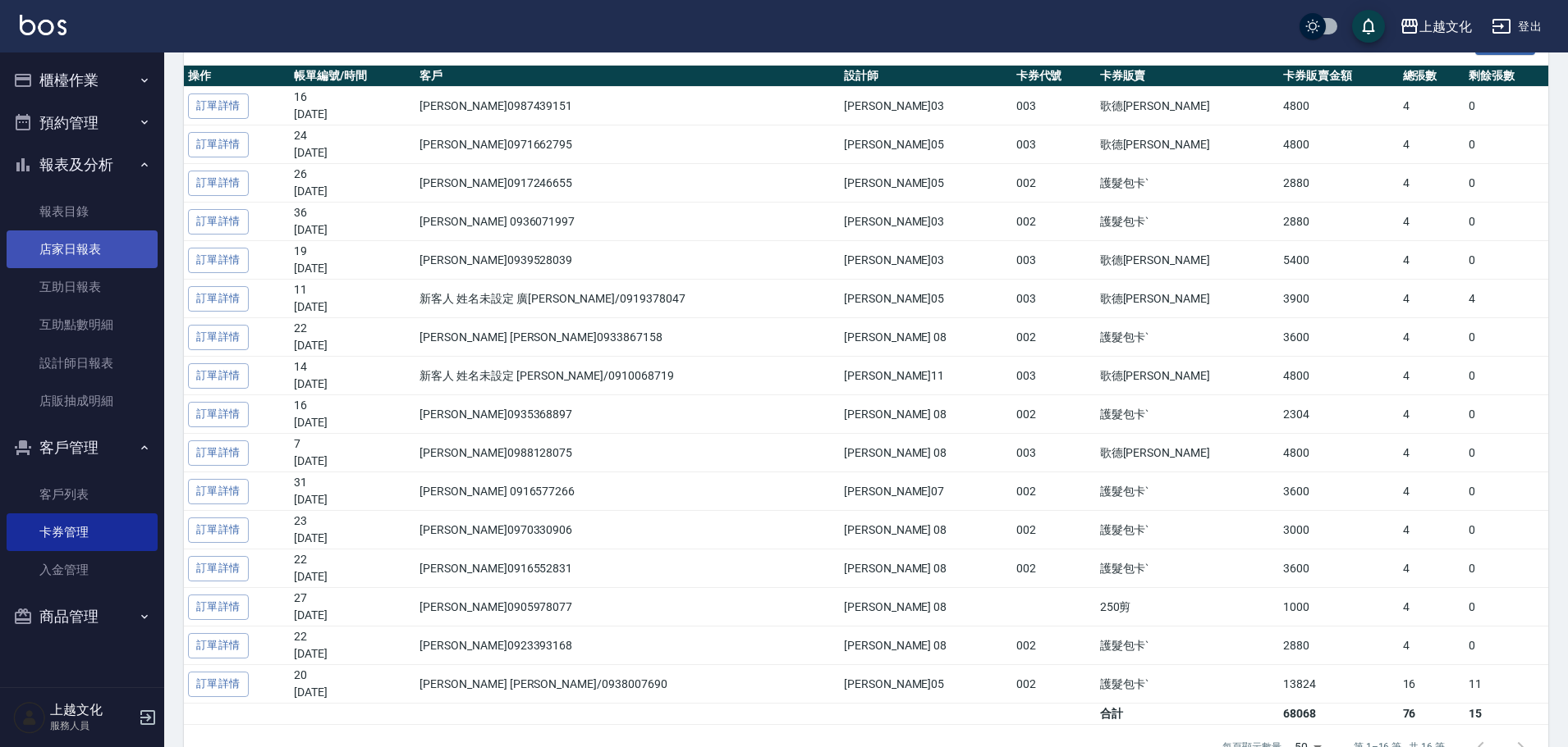
click at [80, 250] on link "店家日報表" at bounding box center [82, 250] width 151 height 37
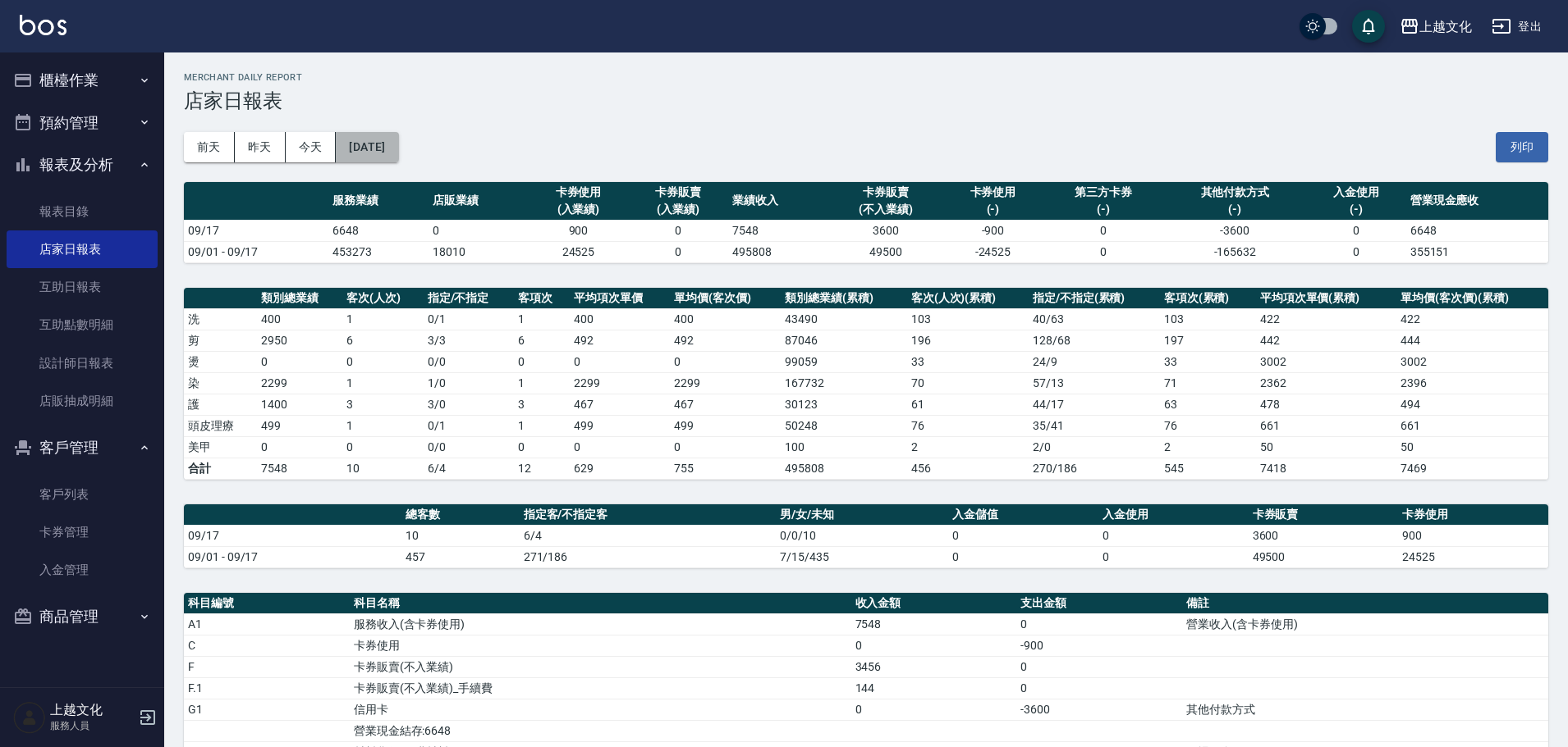
click at [396, 157] on button "[DATE]" at bounding box center [366, 147] width 62 height 31
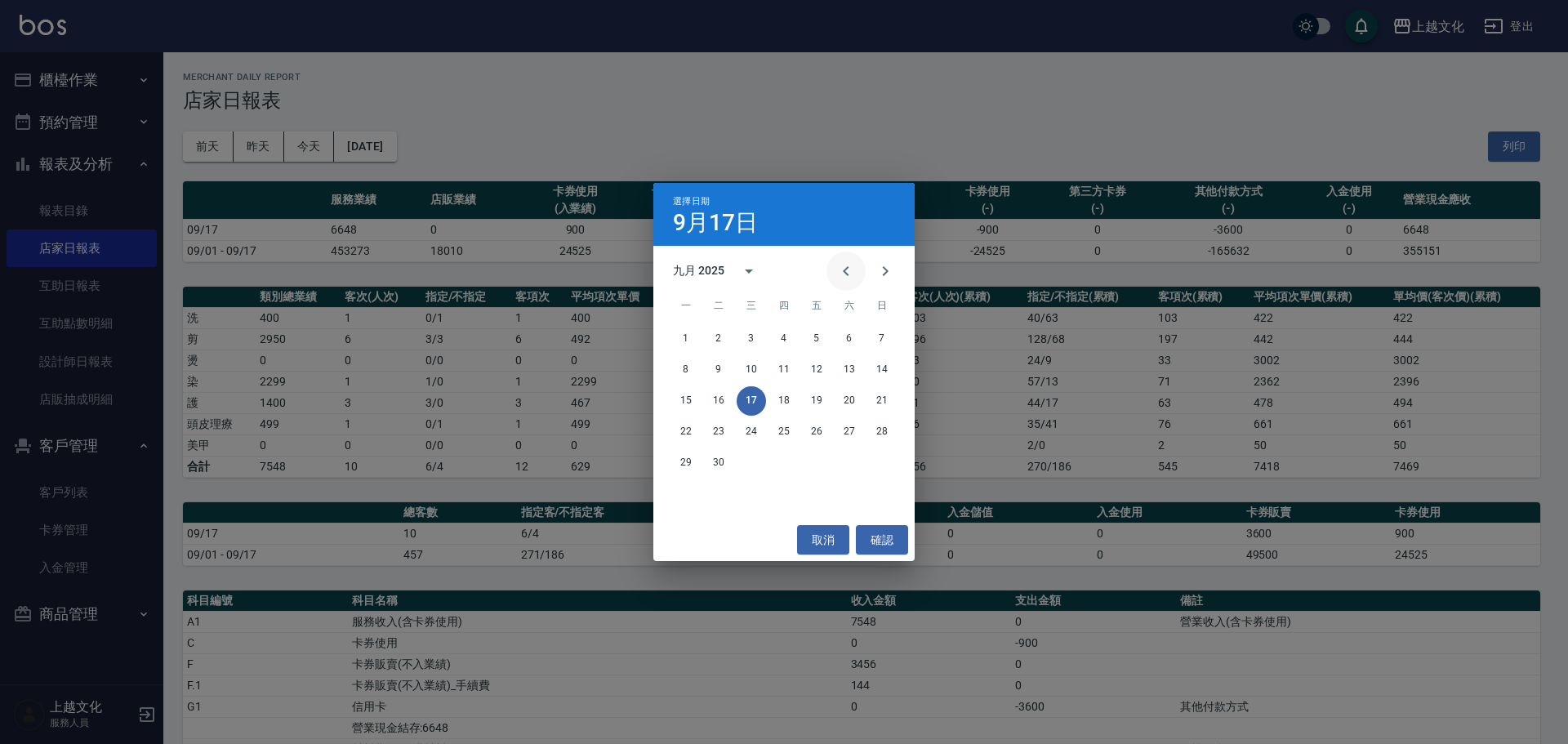
click at [843, 270] on icon "Previous month" at bounding box center [846, 271] width 20 height 20
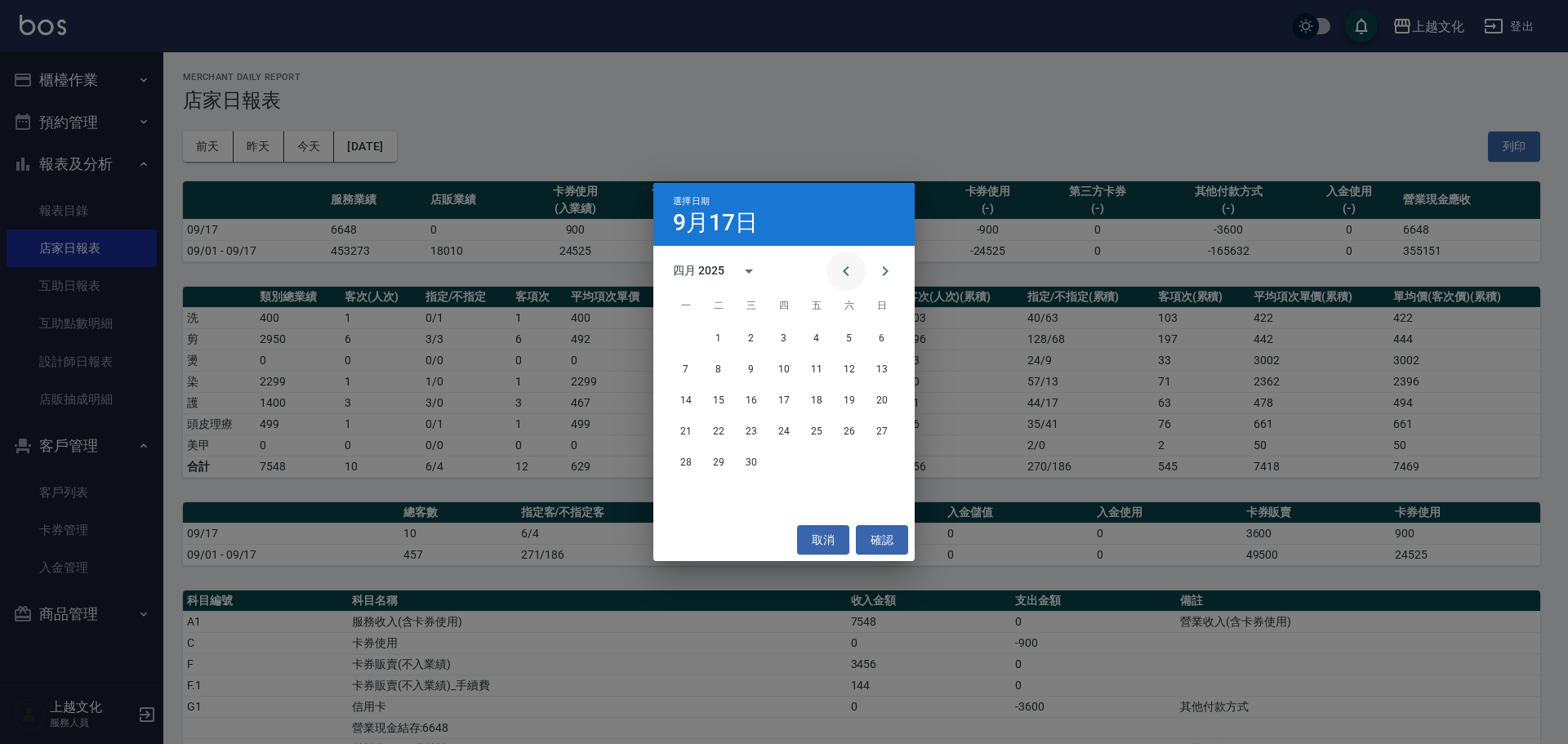
click at [843, 269] on icon "Previous month" at bounding box center [846, 271] width 20 height 20
click at [843, 268] on icon "Previous month" at bounding box center [846, 271] width 20 height 20
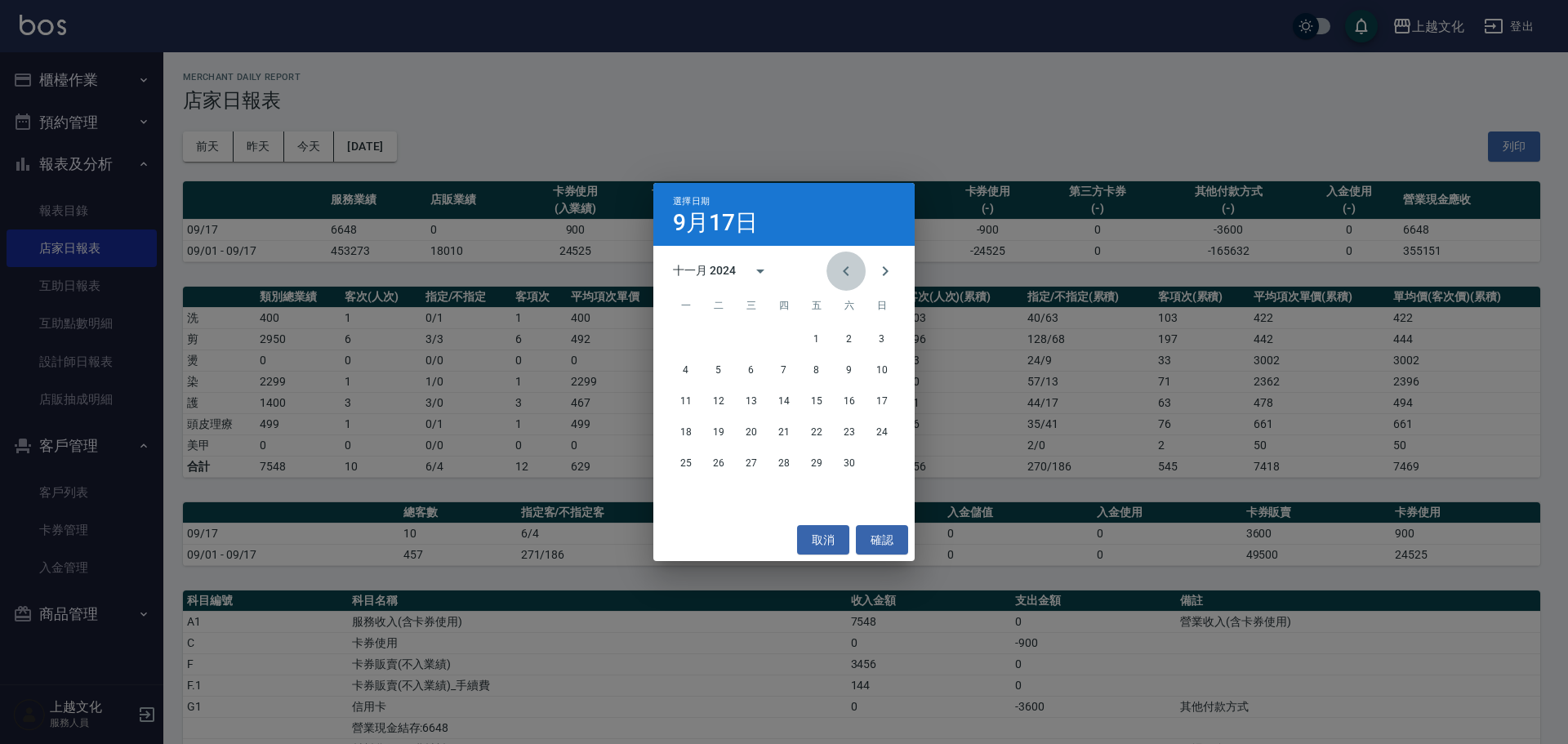
click at [843, 268] on icon "Previous month" at bounding box center [846, 271] width 20 height 20
click at [689, 496] on button "30" at bounding box center [686, 494] width 29 height 29
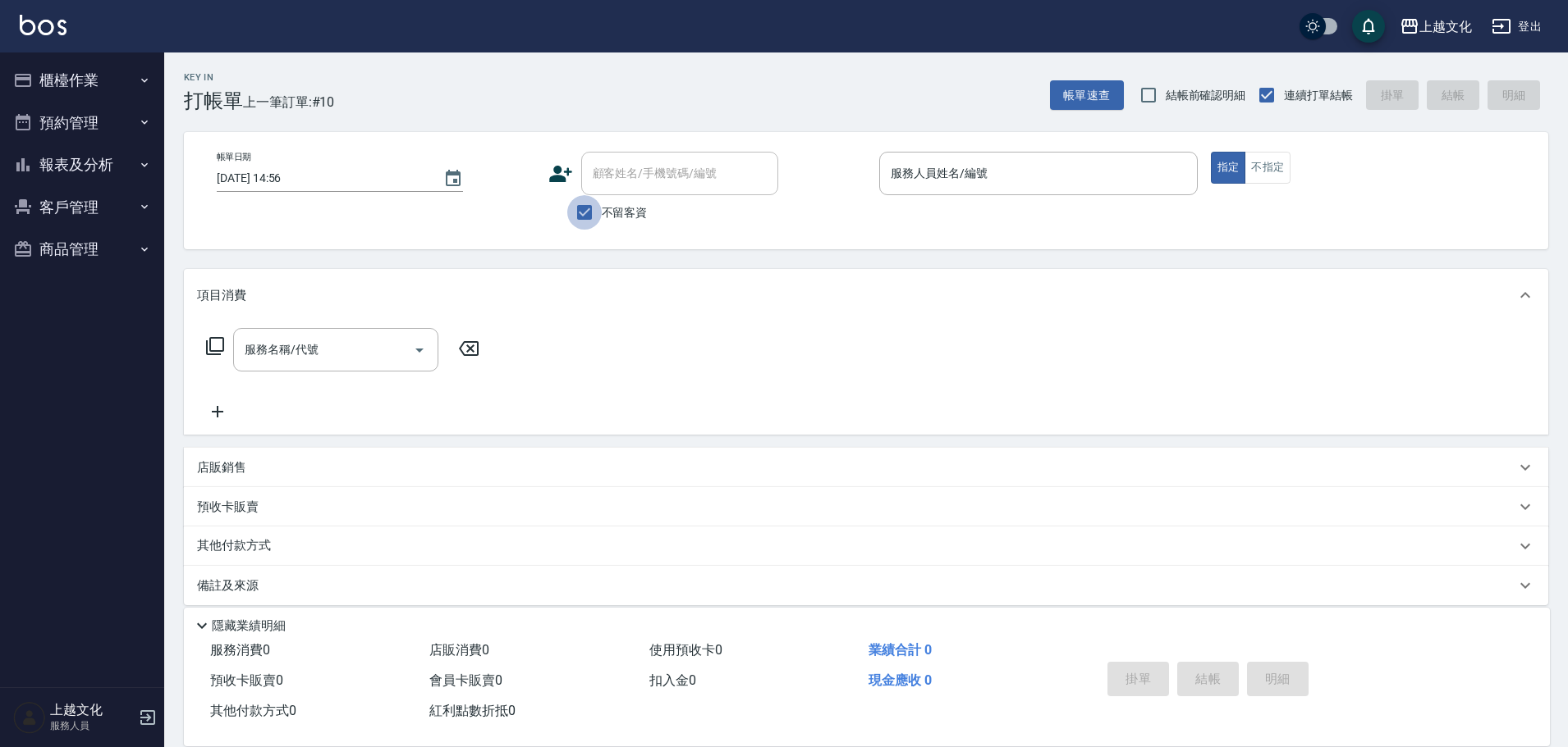
click at [587, 218] on input "不留客資" at bounding box center [584, 212] width 35 height 35
checkbox input "false"
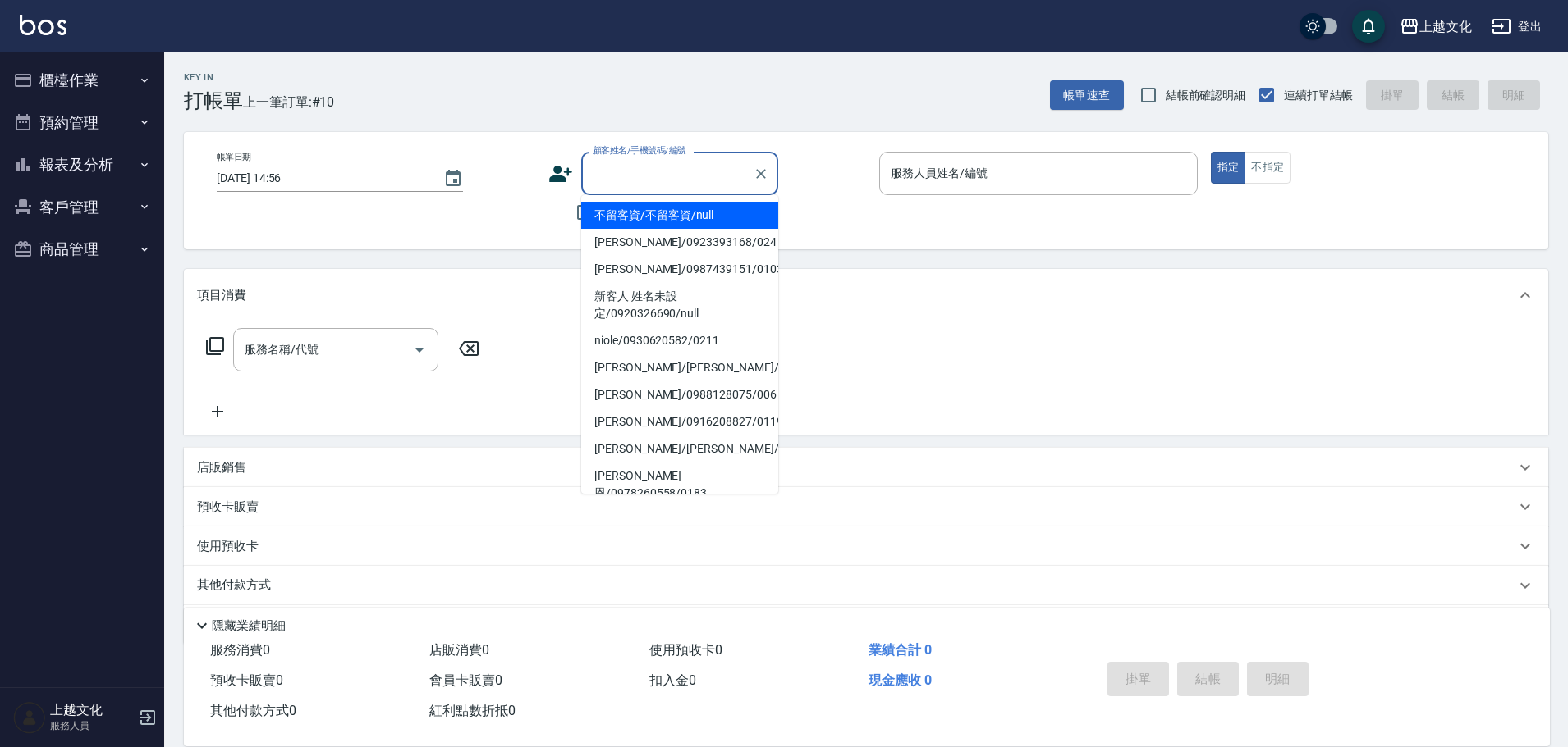
click at [588, 187] on input "顧客姓名/手機號碼/編號" at bounding box center [667, 173] width 158 height 29
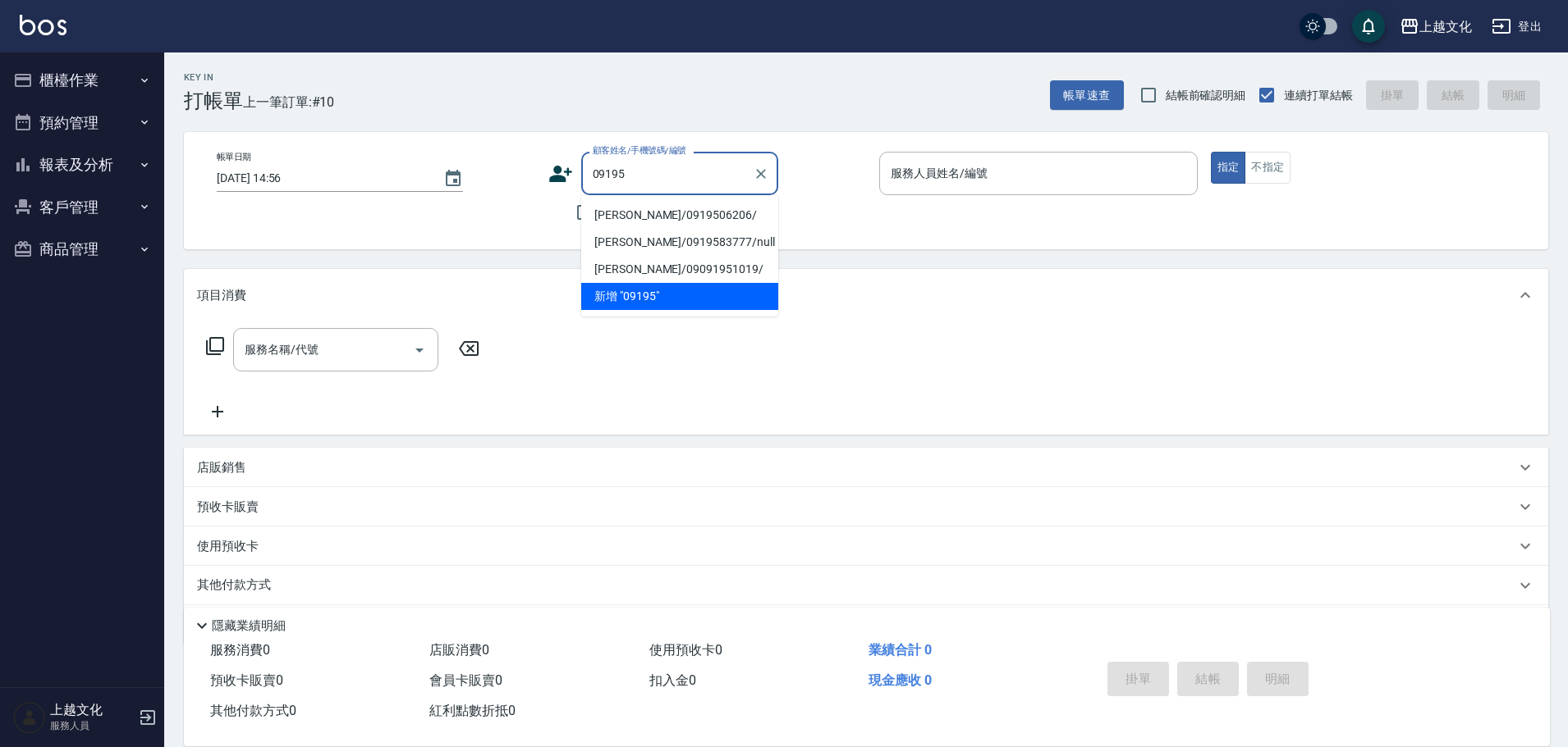
click at [631, 216] on li "[PERSON_NAME]/0919506206/" at bounding box center [680, 215] width 197 height 27
type input "[PERSON_NAME]/0919506206/"
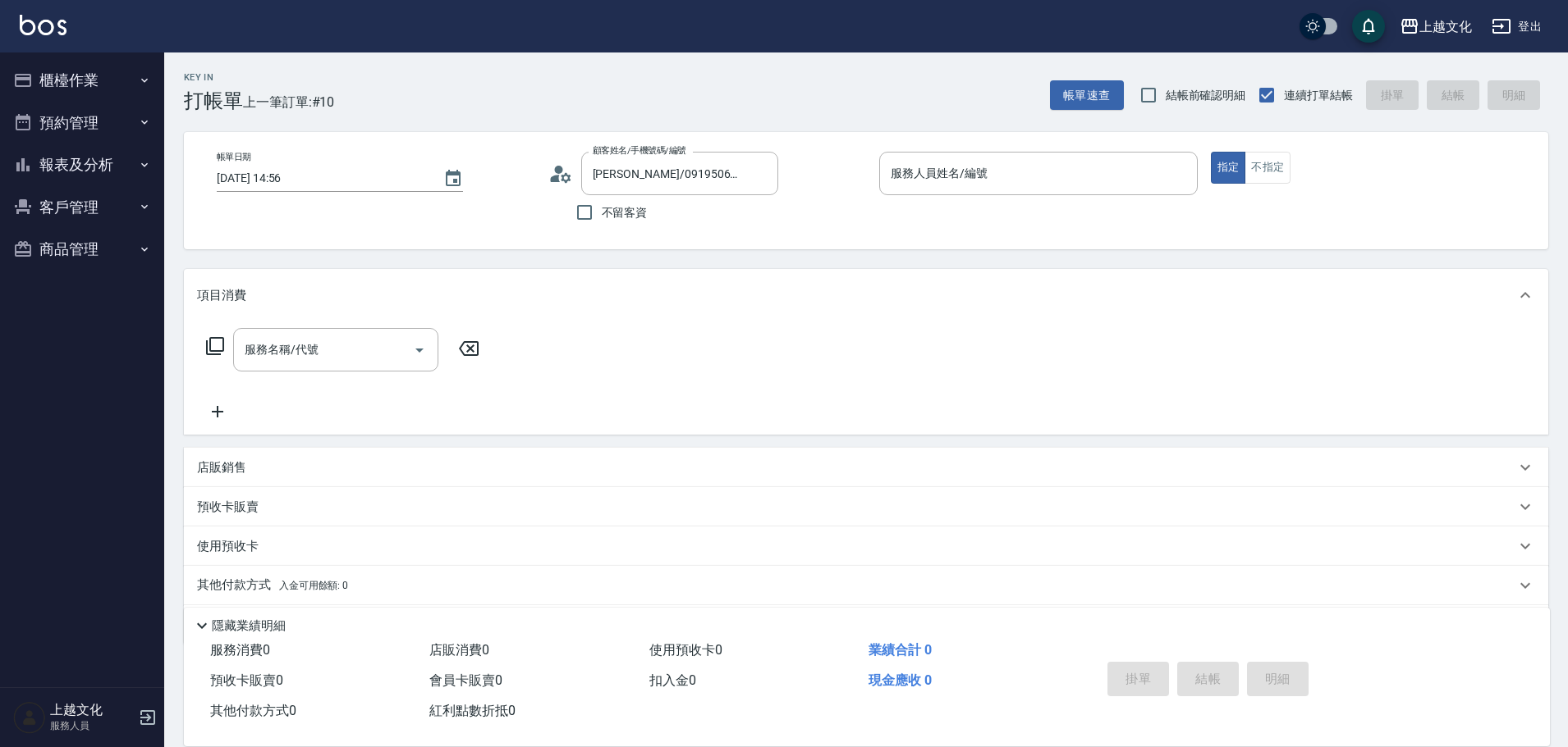
click at [556, 175] on icon at bounding box center [560, 174] width 25 height 25
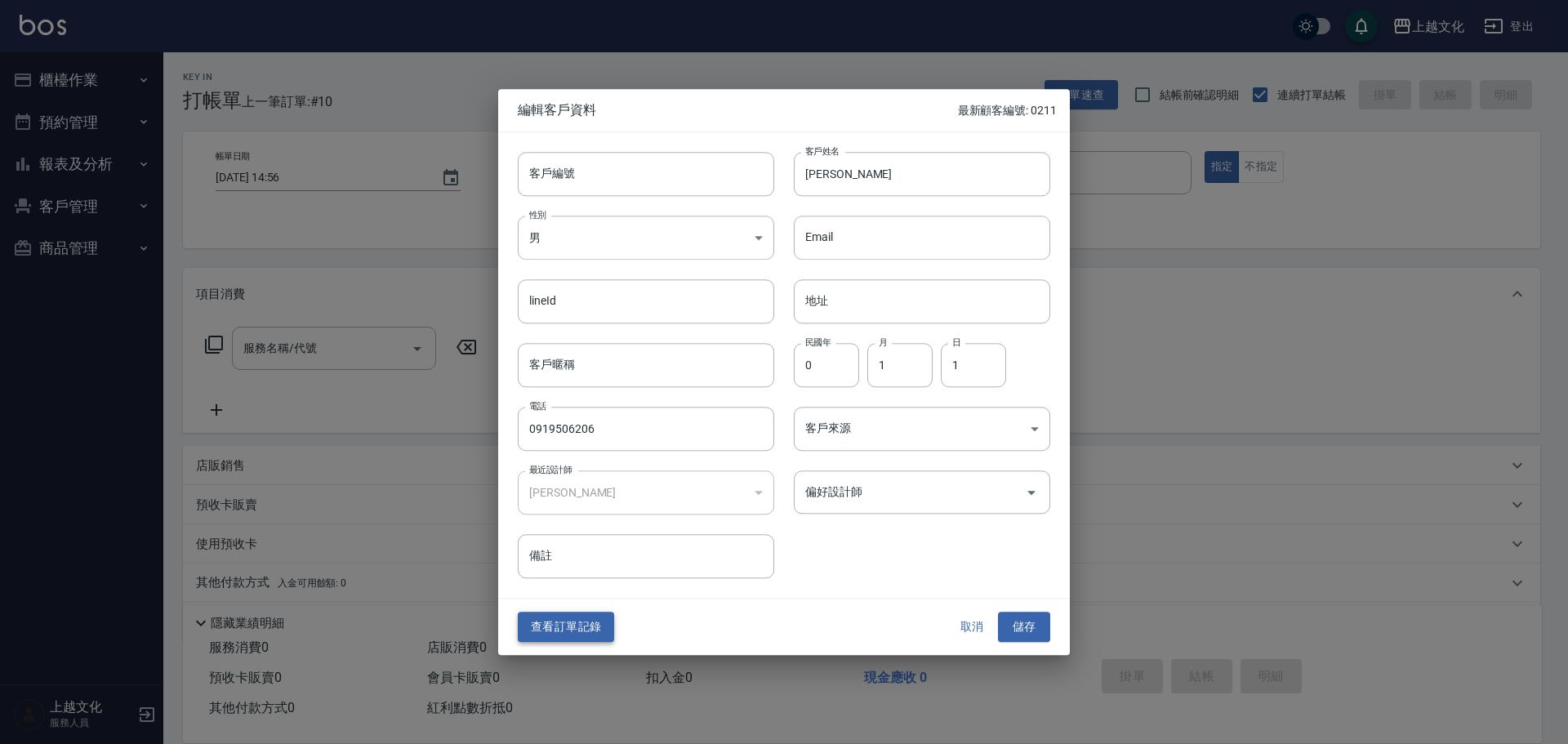
click at [601, 622] on button "查看訂單記錄" at bounding box center [566, 627] width 96 height 30
click at [601, 622] on div "Key In 打帳單 上一筆訂單:#10 帳單速查 結帳前確認明細 連續打單結帳 掛單 結帳 明細 帳單日期 [DATE] 14:56 顧客姓名/手機號碼/編…" at bounding box center [780, 399] width 1560 height 799
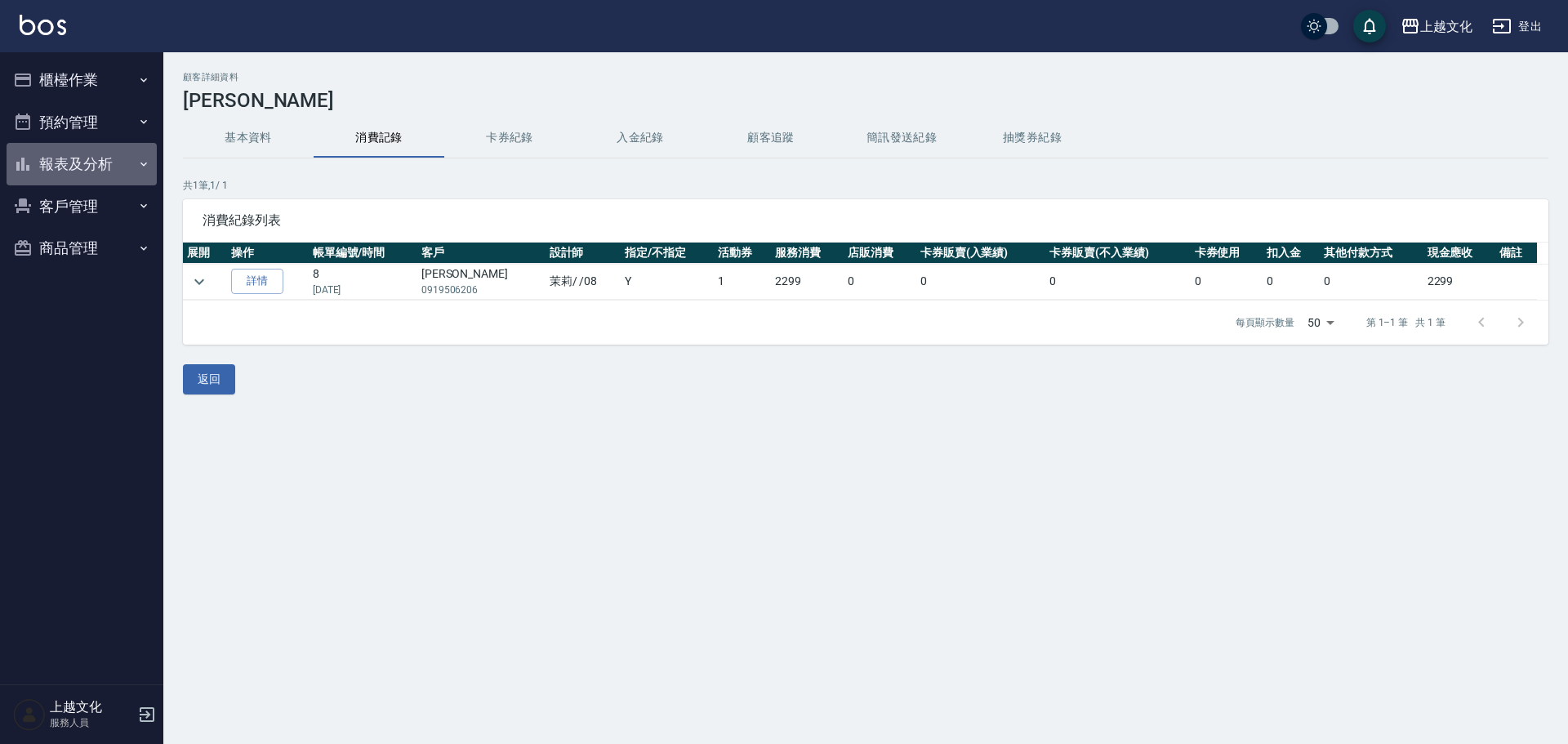
click at [78, 167] on button "報表及分析" at bounding box center [82, 163] width 150 height 42
click at [67, 158] on button "報表及分析" at bounding box center [82, 163] width 150 height 42
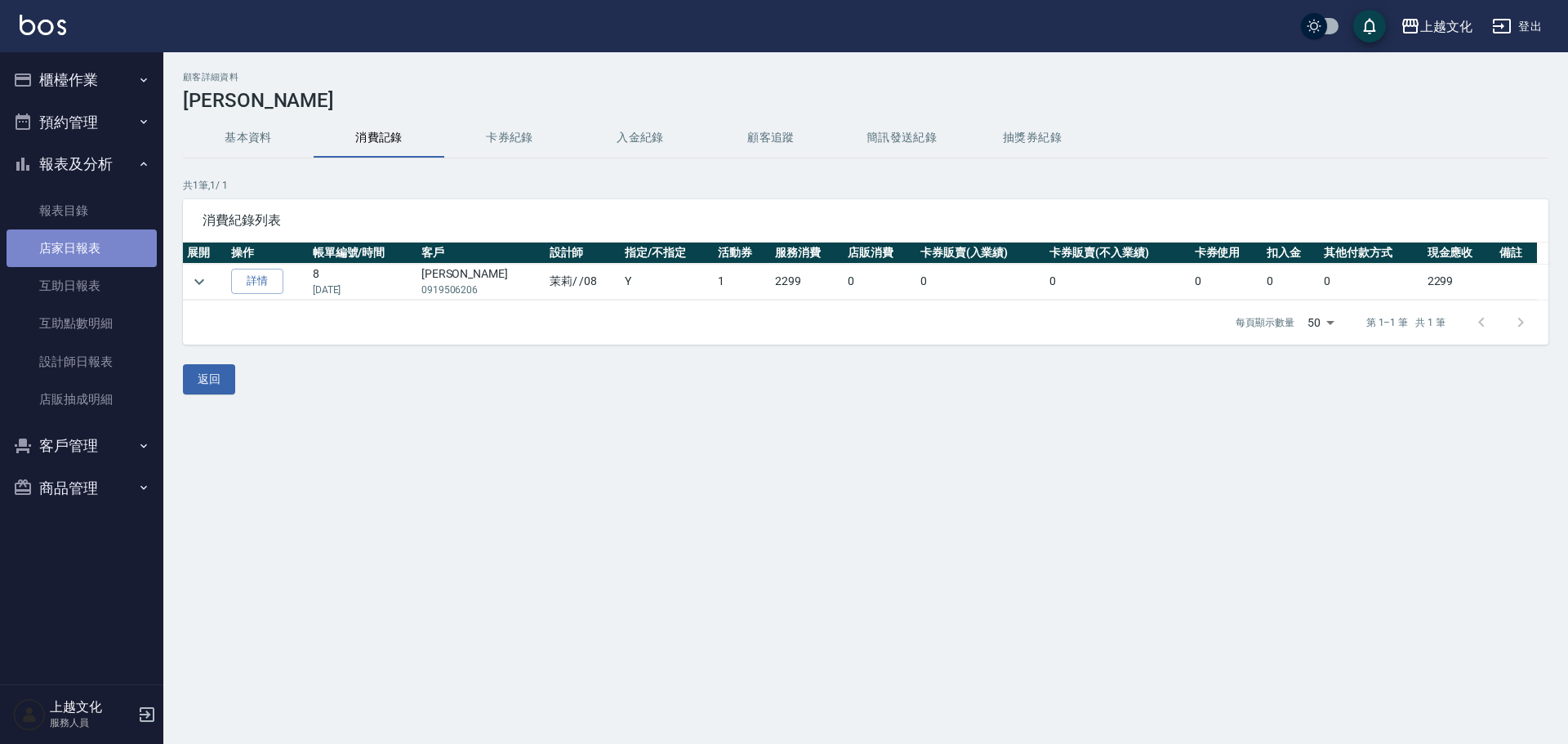
click at [69, 243] on link "店家日報表" at bounding box center [82, 249] width 150 height 37
drag, startPoint x: 69, startPoint y: 243, endPoint x: 124, endPoint y: 223, distance: 58.5
click at [69, 243] on link "店家日報表" at bounding box center [82, 249] width 150 height 37
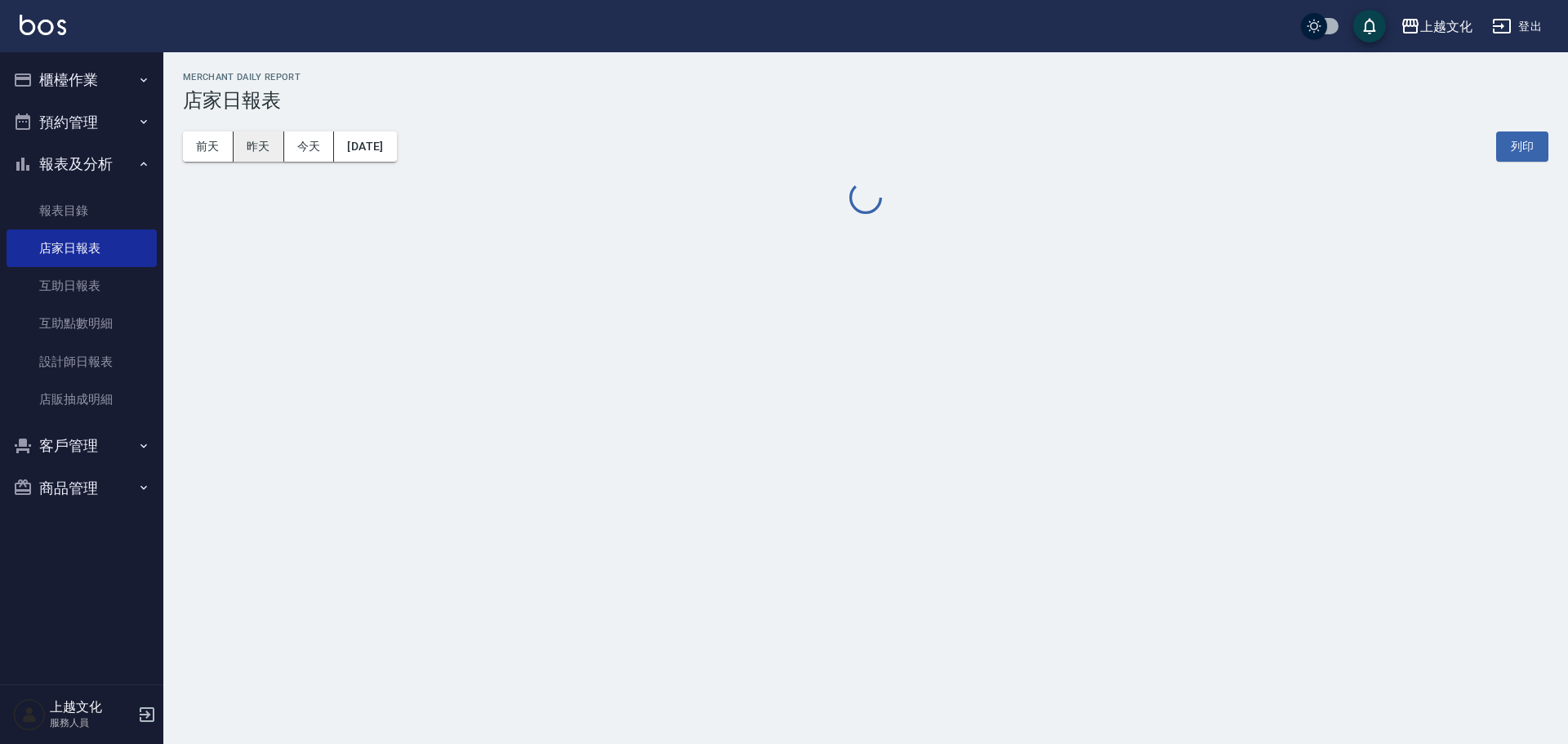
click at [272, 142] on button "昨天" at bounding box center [259, 146] width 51 height 30
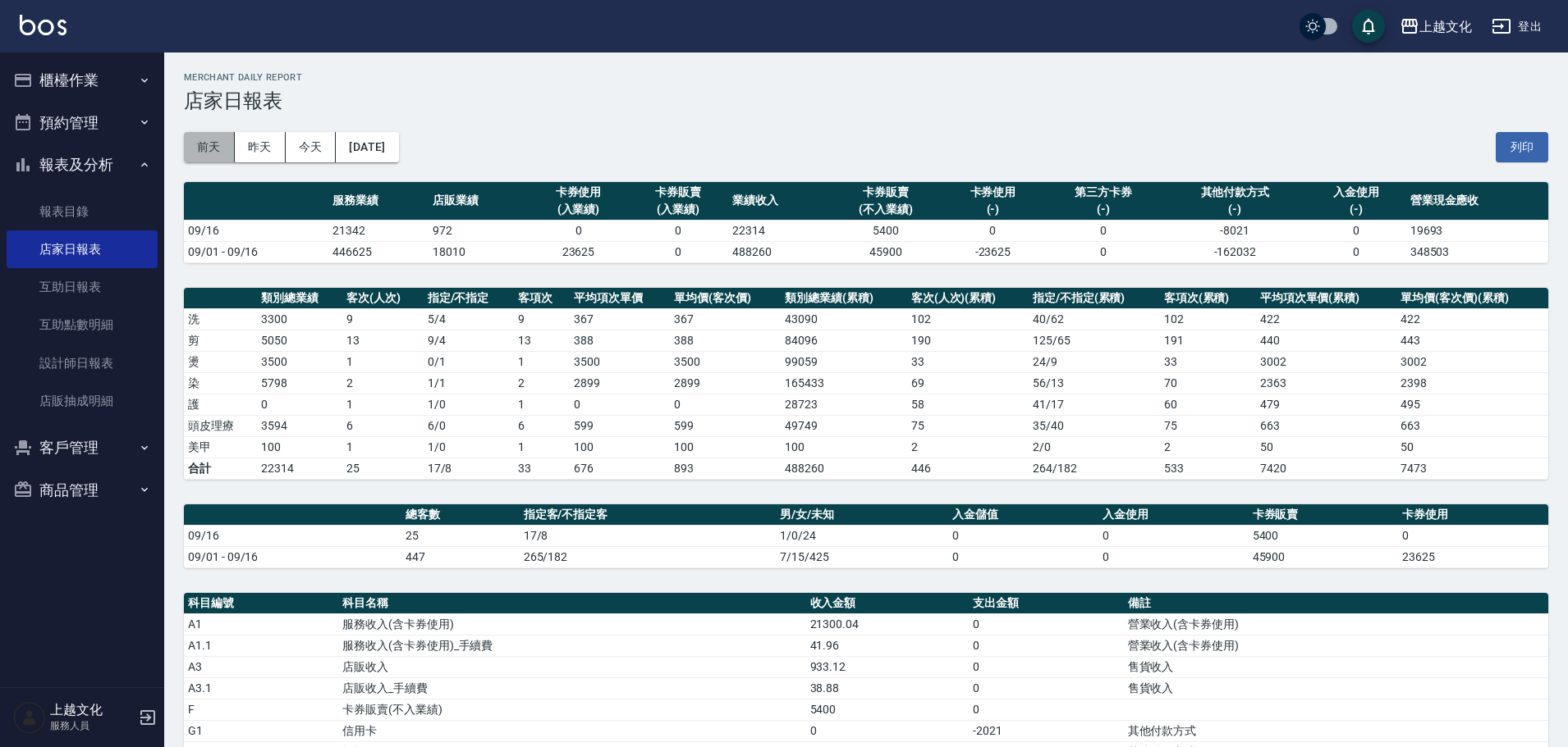
click at [206, 150] on button "前天" at bounding box center [209, 147] width 51 height 31
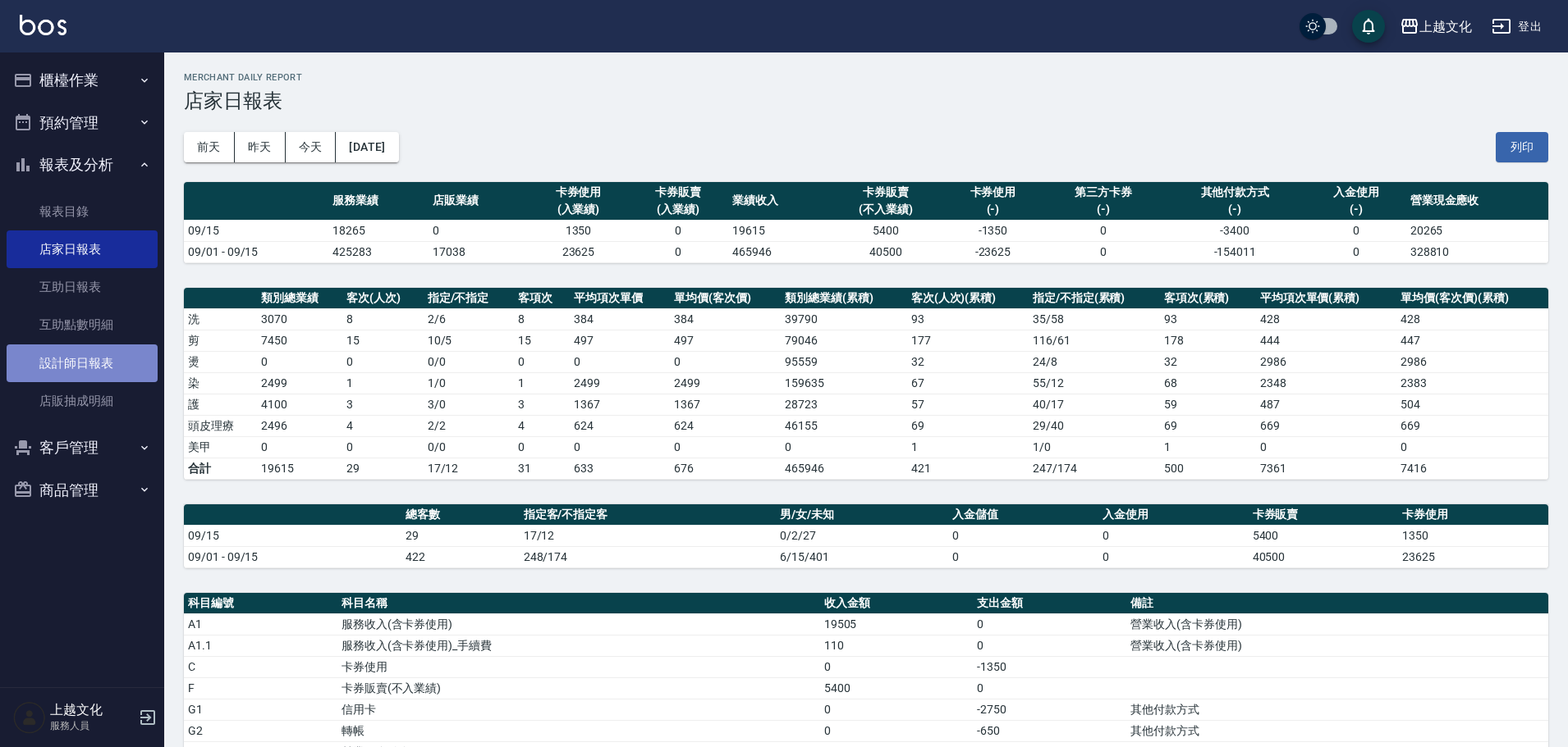
click at [59, 358] on link "設計師日報表" at bounding box center [82, 363] width 151 height 37
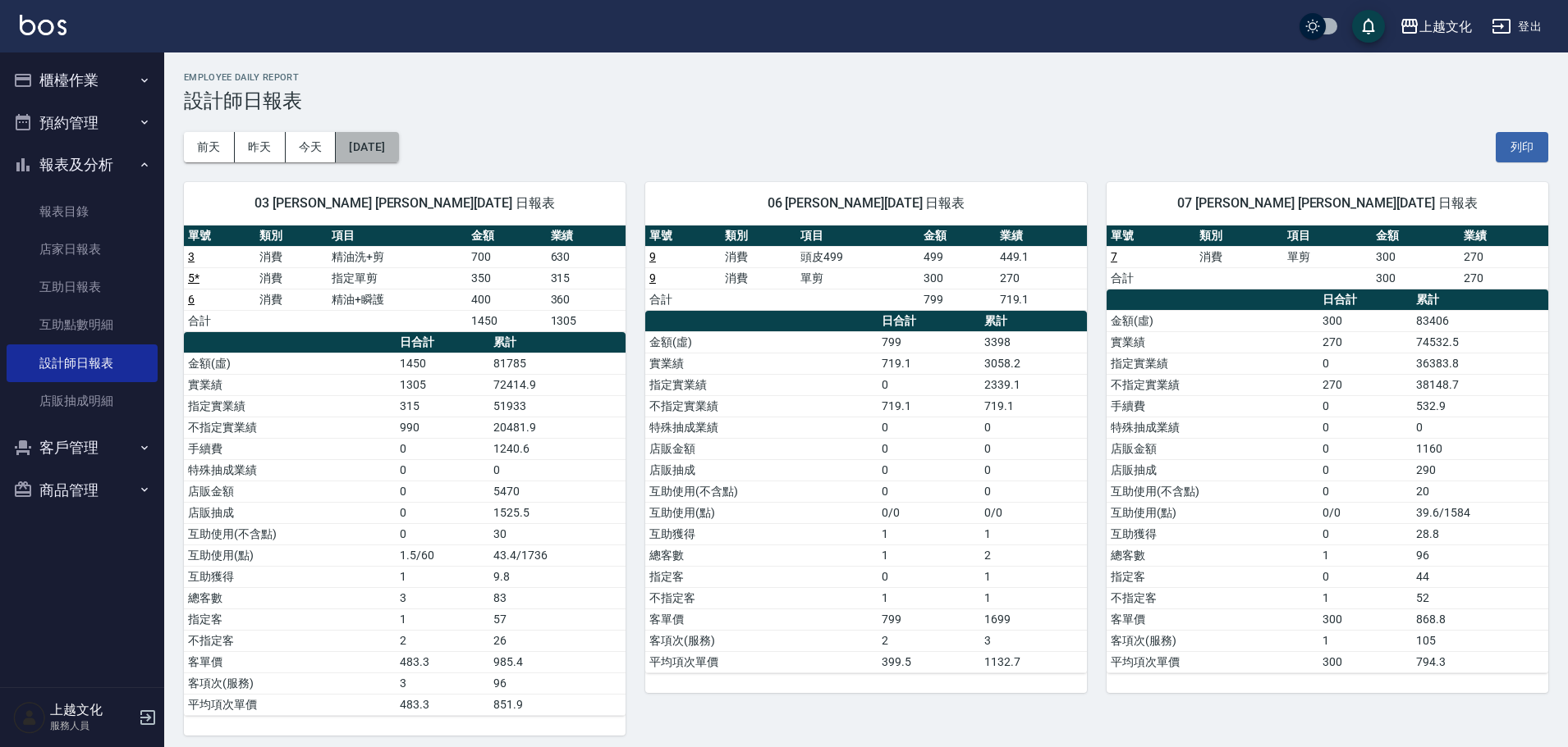
click at [398, 158] on button "[DATE]" at bounding box center [366, 147] width 62 height 31
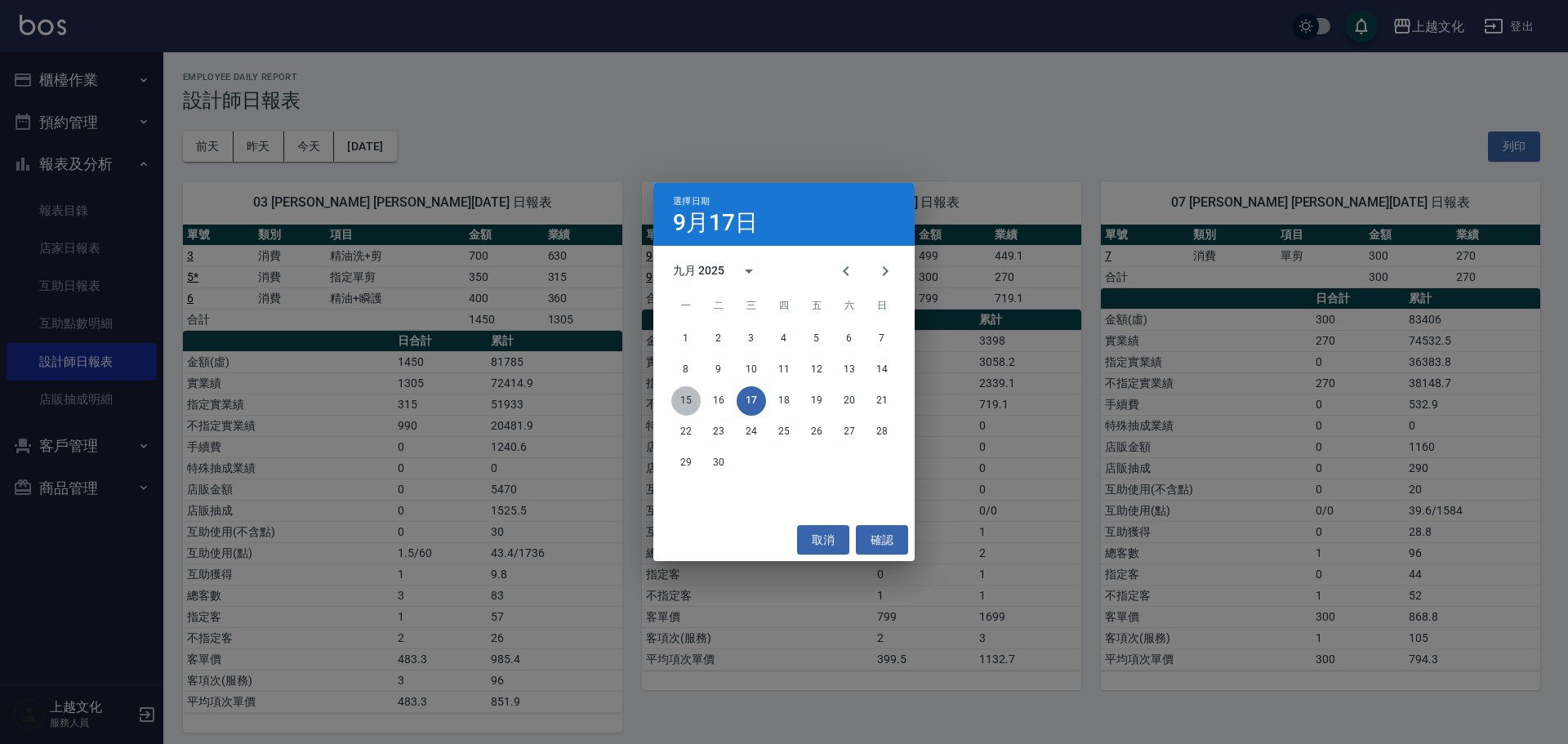
click at [685, 400] on button "15" at bounding box center [686, 401] width 29 height 29
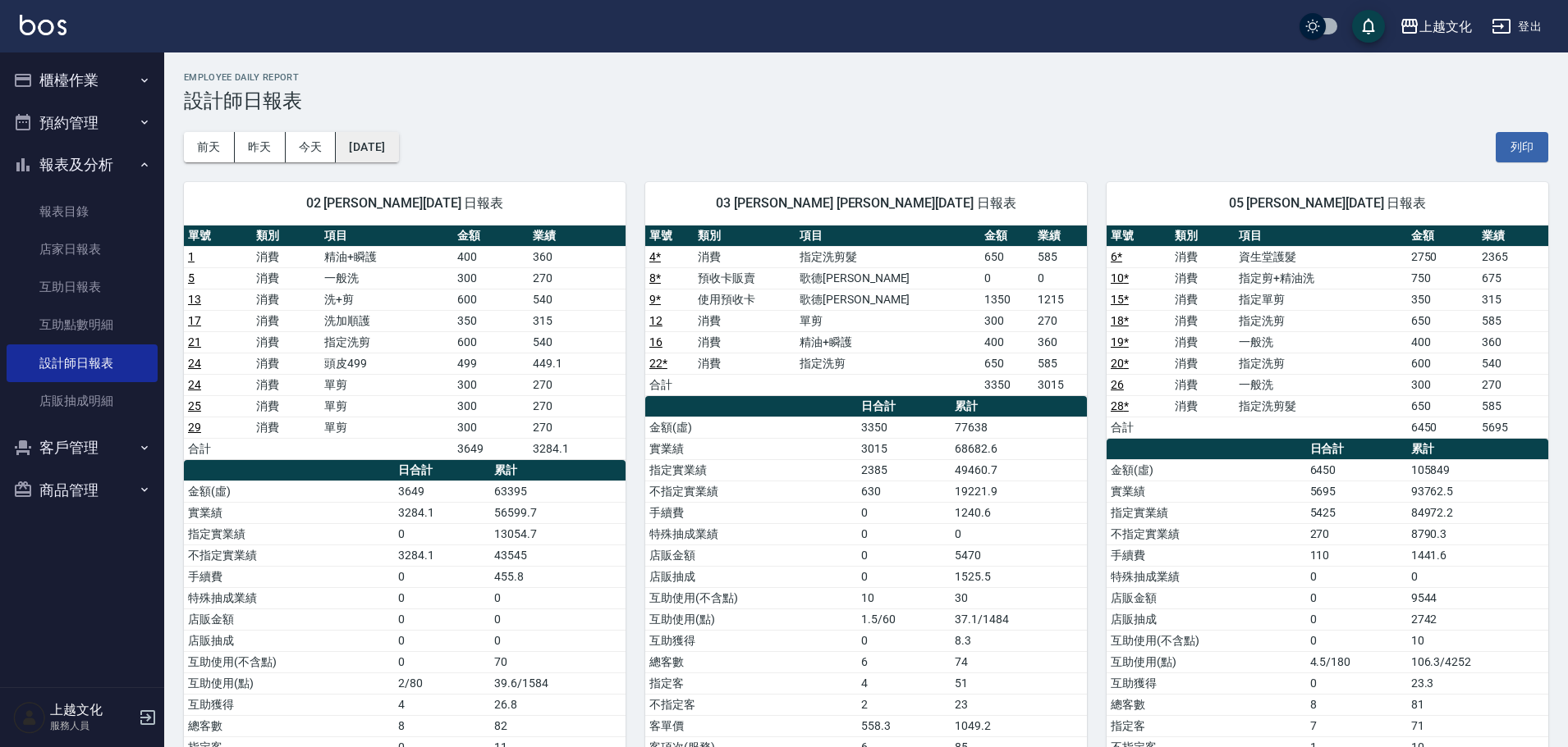
click at [398, 160] on button "[DATE]" at bounding box center [366, 147] width 62 height 31
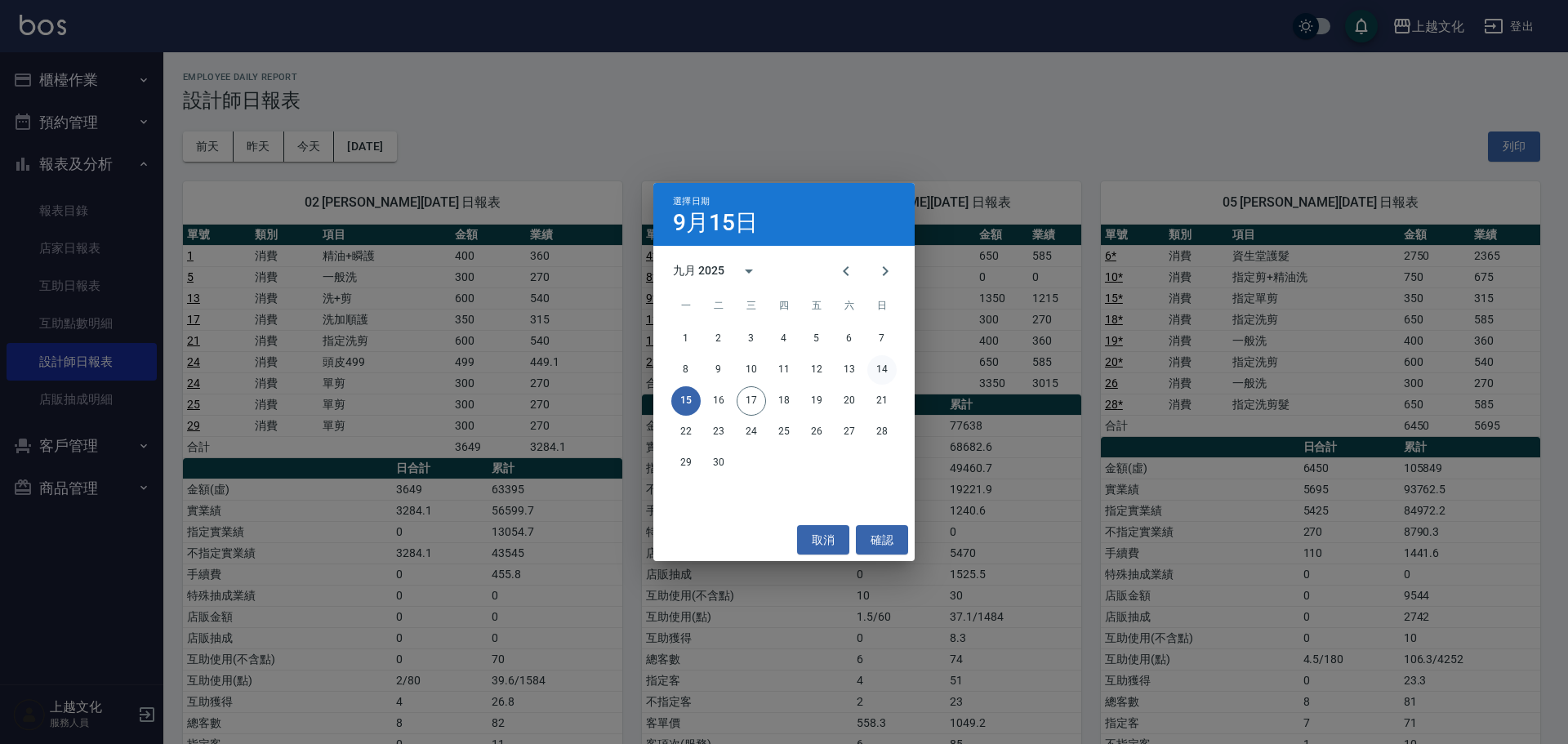
click at [879, 366] on button "14" at bounding box center [882, 371] width 29 height 29
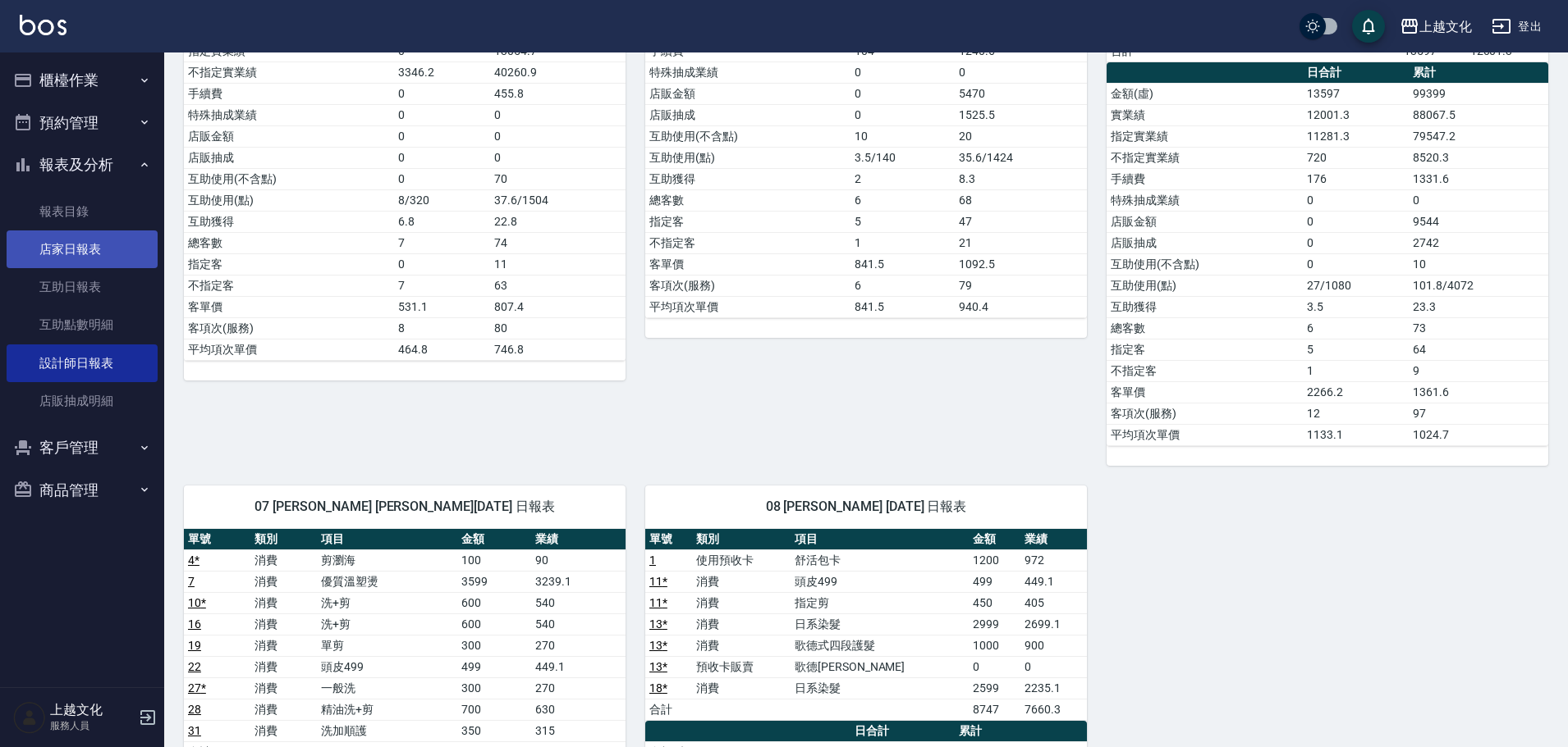
scroll to position [246, 0]
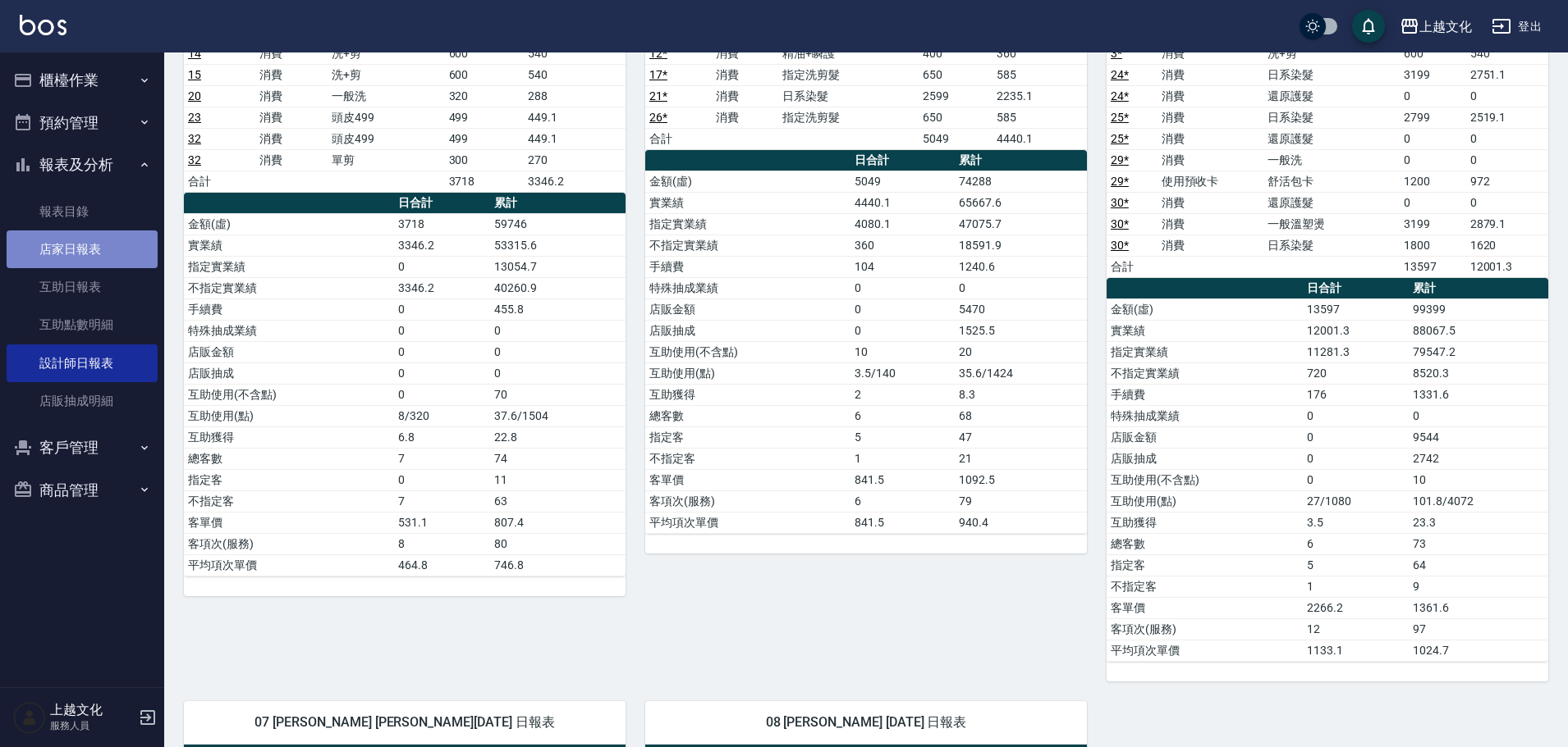
click at [53, 241] on link "店家日報表" at bounding box center [82, 250] width 151 height 37
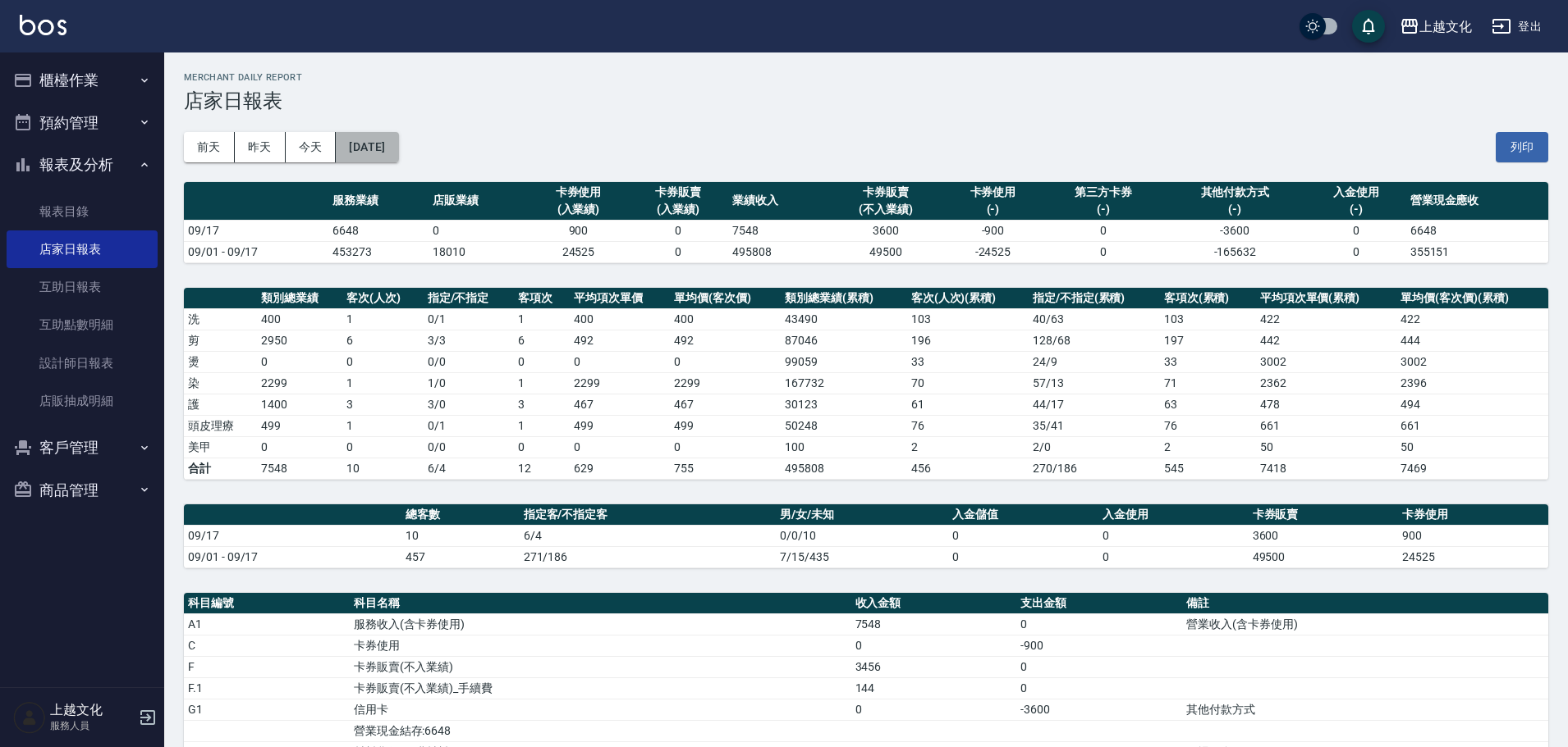
click at [391, 155] on button "[DATE]" at bounding box center [366, 147] width 62 height 31
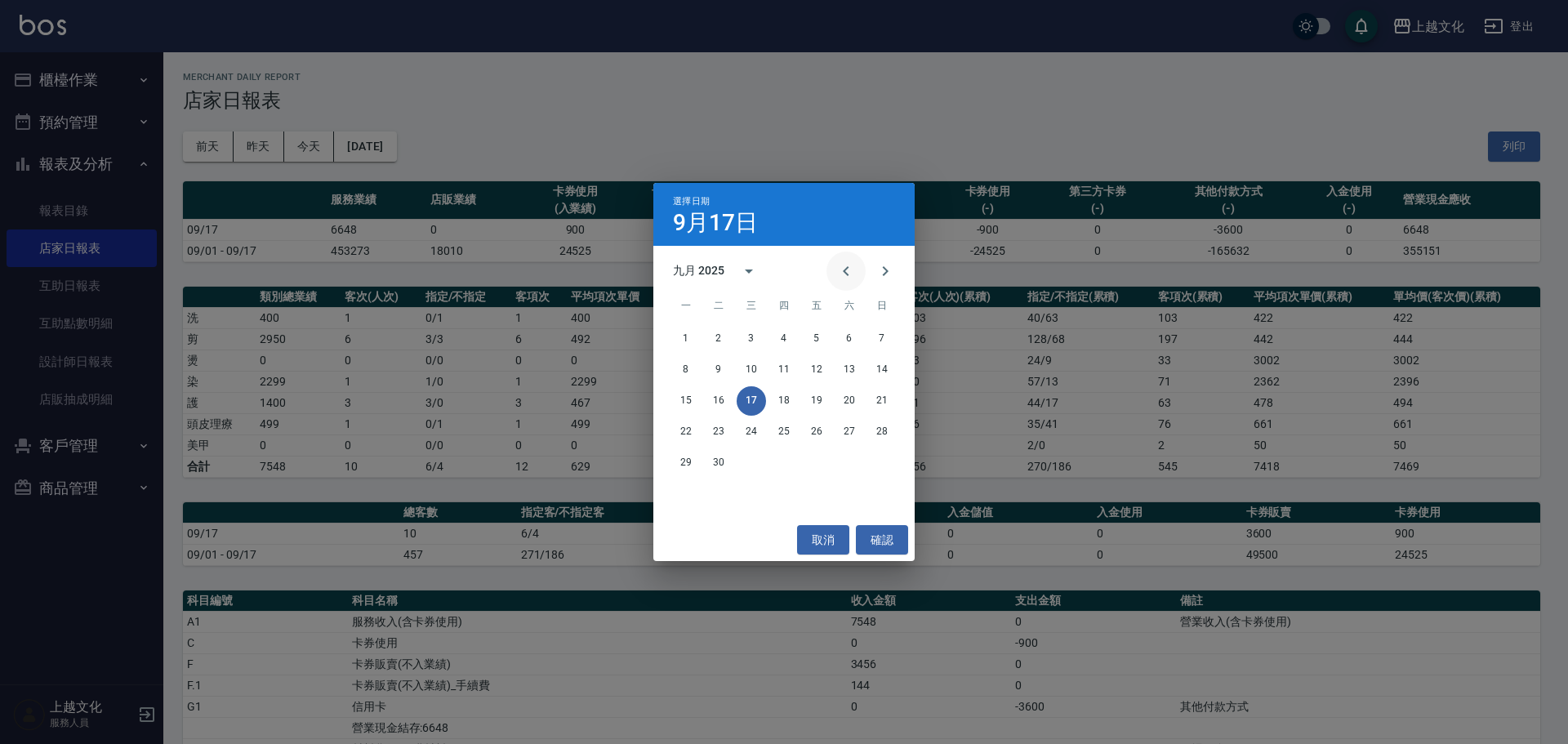
click at [849, 271] on icon "Previous month" at bounding box center [846, 271] width 20 height 20
drag, startPoint x: 760, startPoint y: 101, endPoint x: 767, endPoint y: 89, distance: 13.9
click at [767, 89] on div "選擇日期 [DATE] 七月 2025 一 二 三 四 五 六 日 1 2 3 4 5 6 7 8 9 10 11 12 13 14 15 16 17 18 …" at bounding box center [784, 372] width 1568 height 744
